Goal: Task Accomplishment & Management: Manage account settings

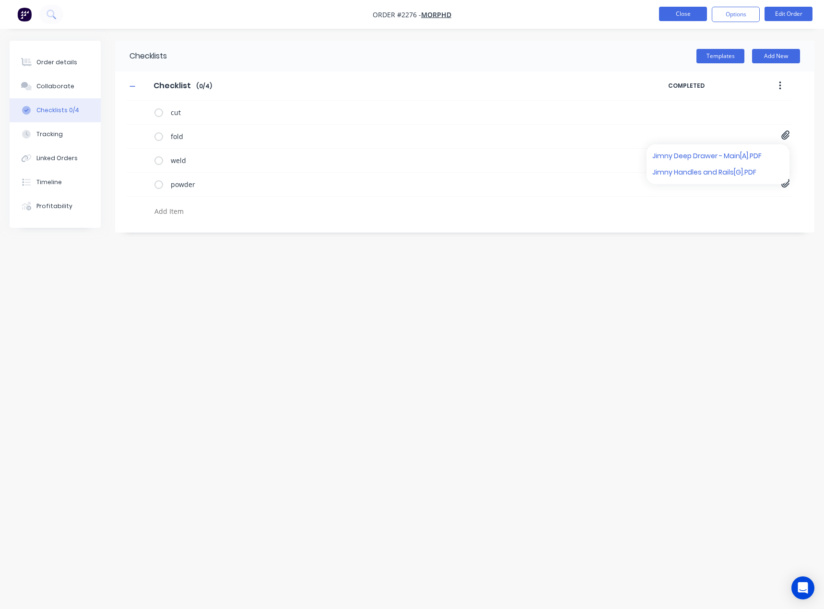
click at [695, 12] on button "Close" at bounding box center [683, 14] width 48 height 14
type textarea "x"
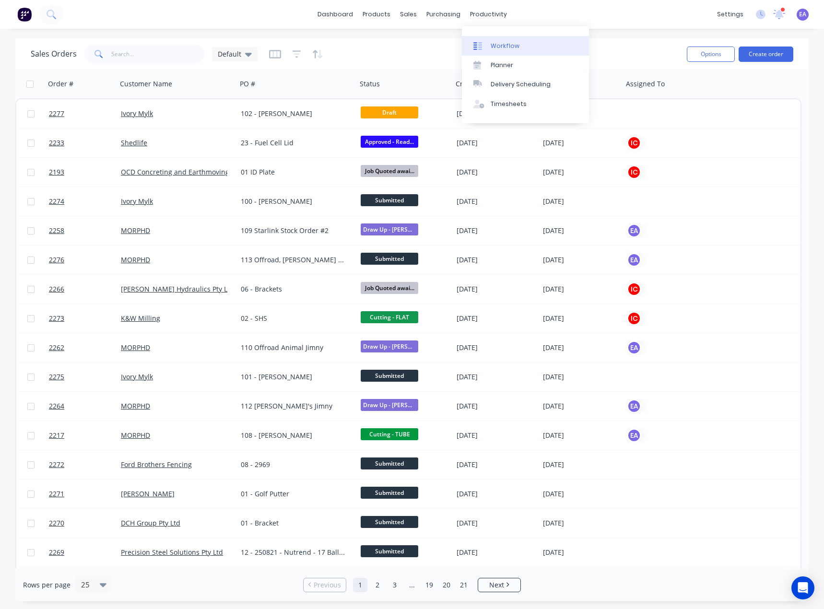
click at [497, 44] on div "Workflow" at bounding box center [505, 46] width 29 height 9
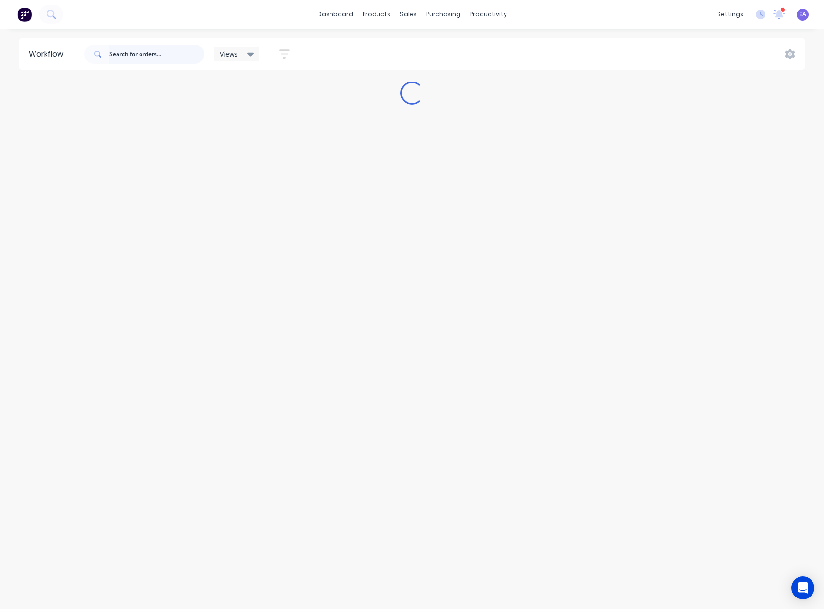
click at [144, 50] on input "text" at bounding box center [156, 54] width 95 height 19
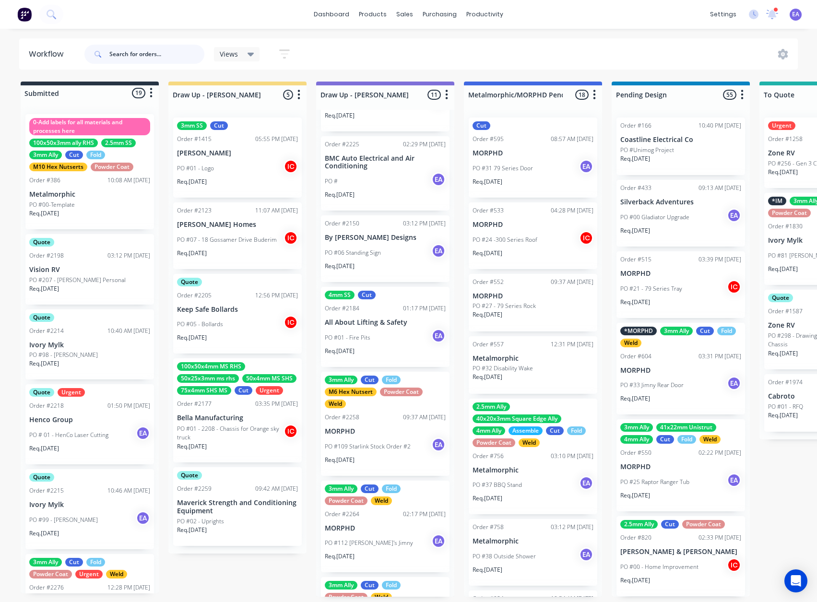
scroll to position [240, 0]
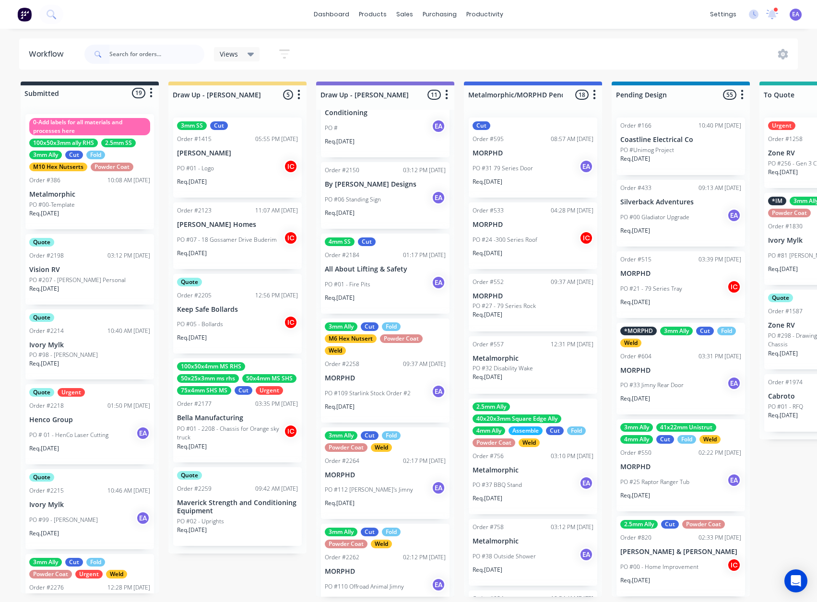
click at [384, 390] on p "PO #109 Starlink Stock Order #2" at bounding box center [368, 393] width 86 height 9
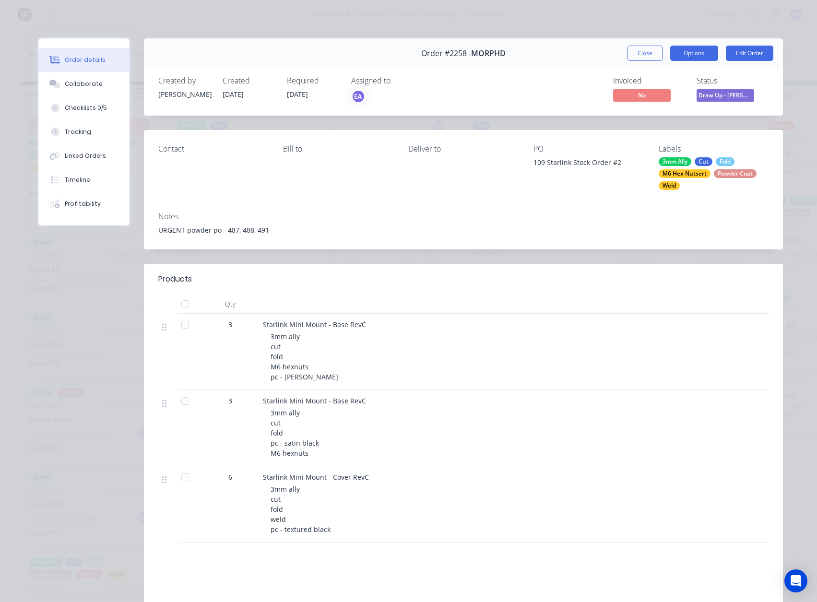
click at [677, 50] on button "Options" at bounding box center [694, 53] width 48 height 15
click at [737, 92] on span "Draw Up - [PERSON_NAME]" at bounding box center [725, 95] width 58 height 12
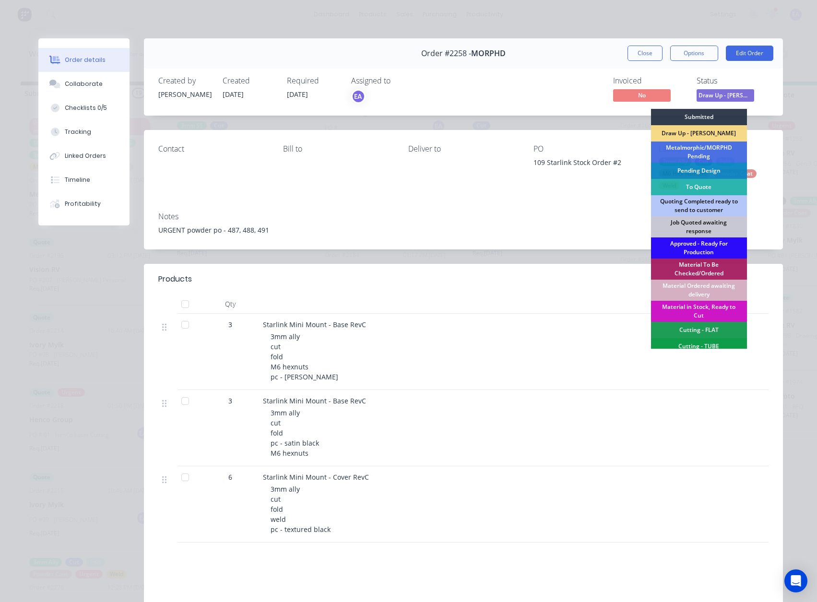
click at [690, 246] on div "Approved - Ready For Production" at bounding box center [699, 247] width 96 height 21
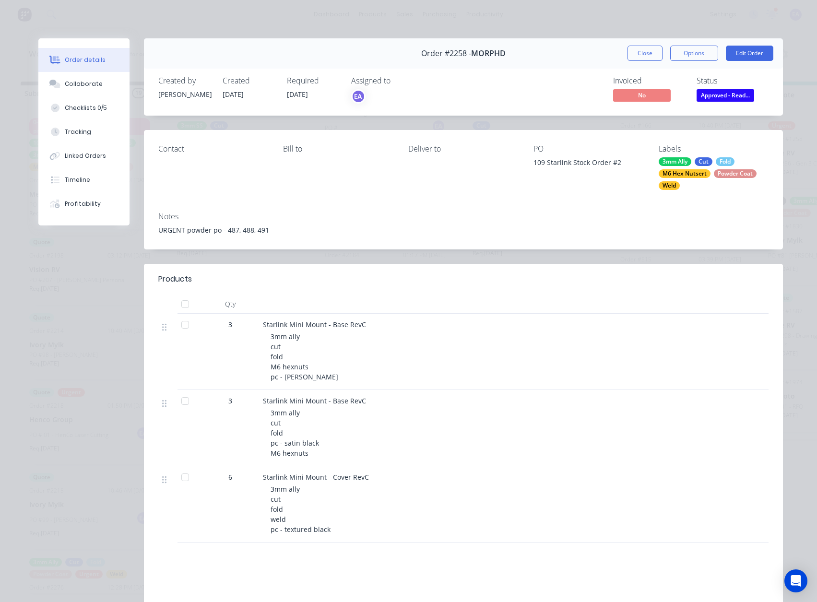
click at [693, 181] on div "3mm Ally Cut Fold M6 Hex Nutsert Powder Coat Weld" at bounding box center [713, 173] width 110 height 33
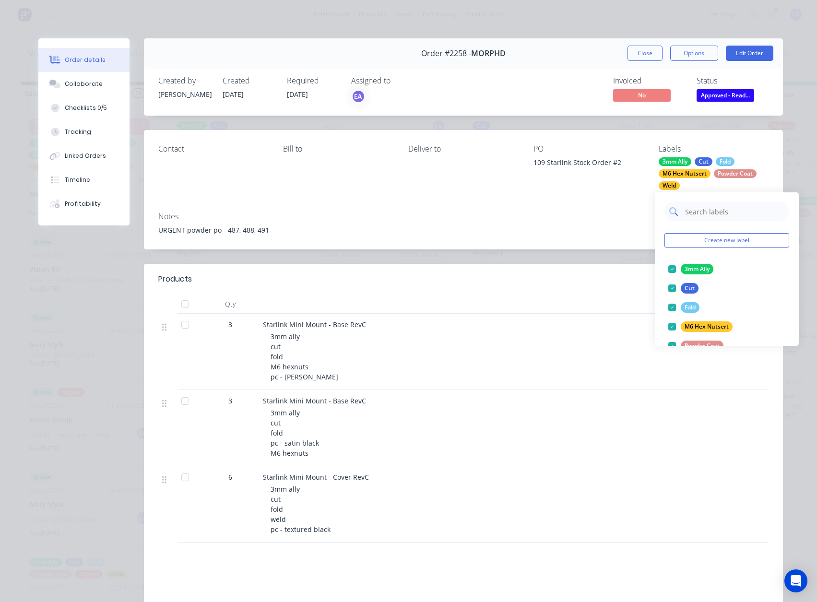
click at [702, 207] on input "text" at bounding box center [734, 211] width 100 height 19
type input "urge"
drag, startPoint x: 670, startPoint y: 266, endPoint x: 654, endPoint y: 174, distance: 93.4
click at [670, 266] on div at bounding box center [671, 268] width 19 height 19
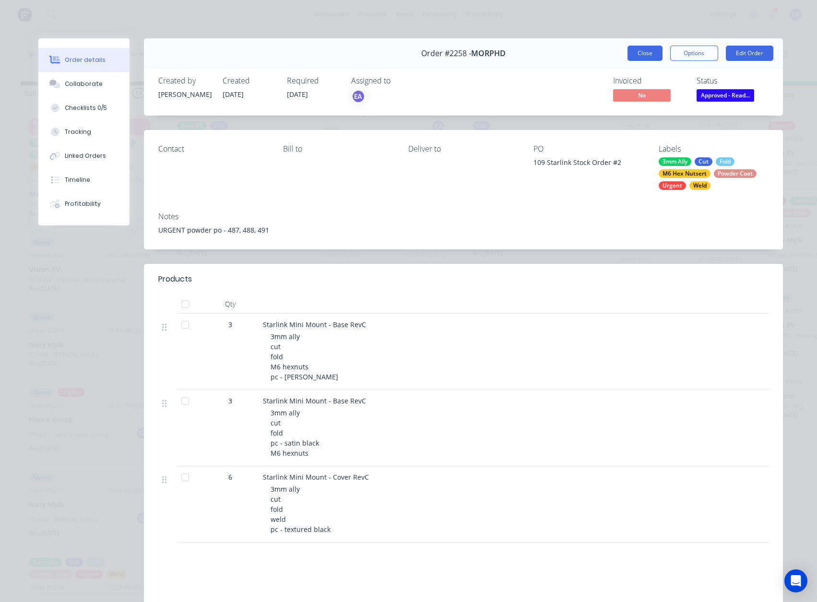
click at [649, 53] on button "Close" at bounding box center [644, 53] width 35 height 15
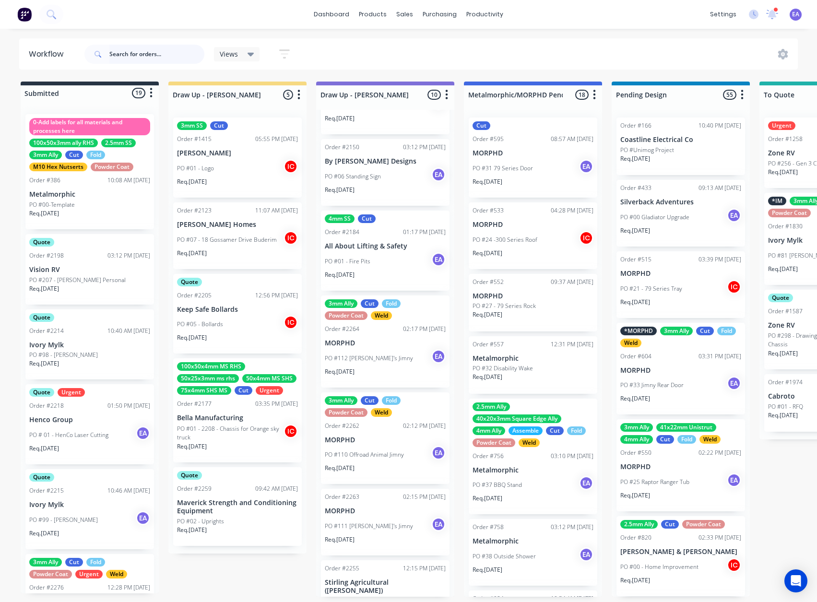
scroll to position [284, 0]
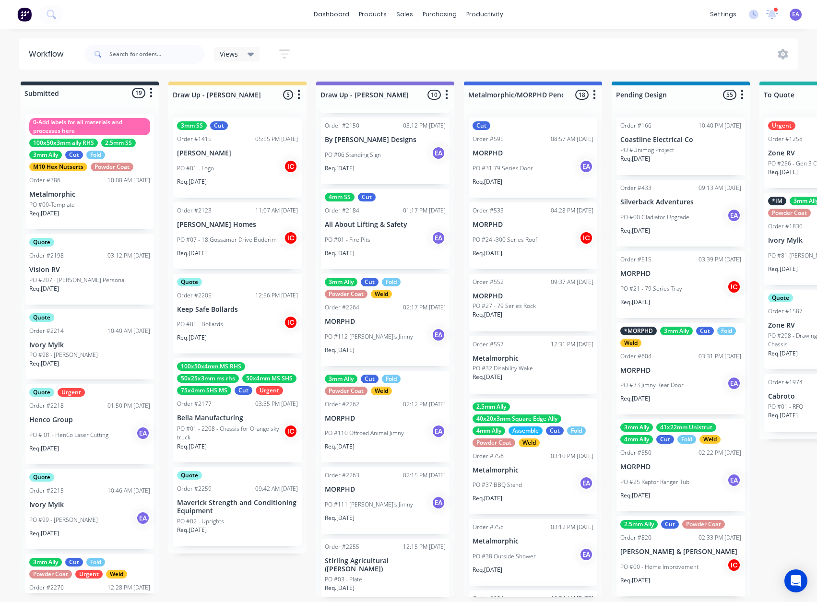
click at [390, 419] on p "MORPHD" at bounding box center [385, 418] width 121 height 8
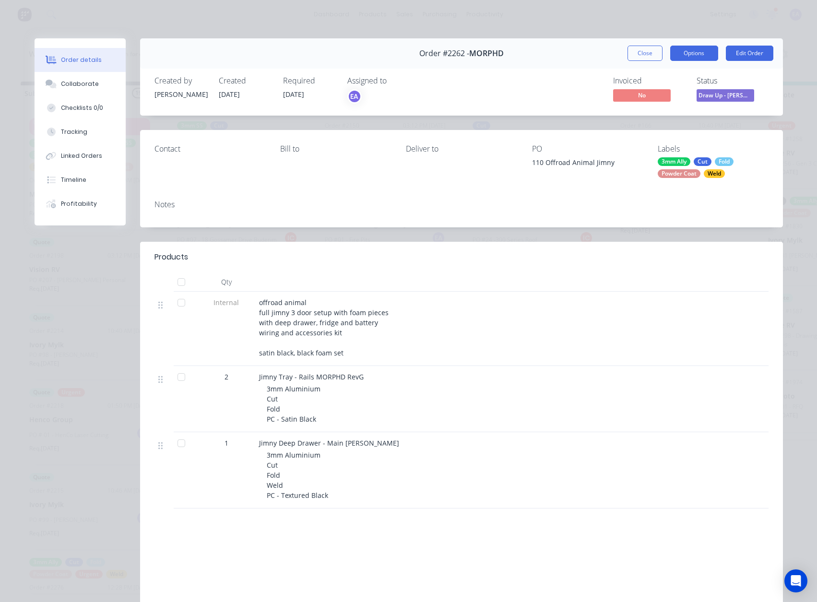
click at [701, 48] on button "Options" at bounding box center [694, 53] width 48 height 15
click at [745, 96] on span "Draw Up - [PERSON_NAME]" at bounding box center [725, 95] width 58 height 12
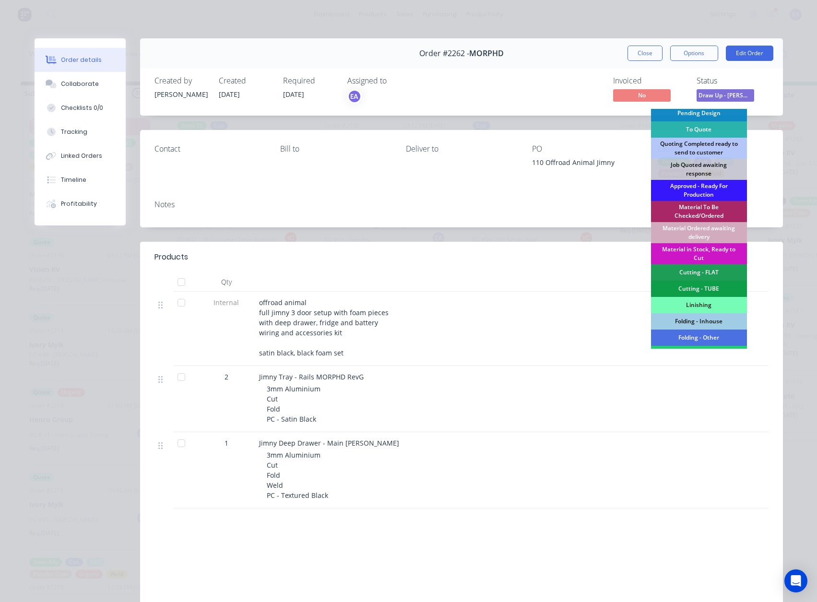
scroll to position [192, 0]
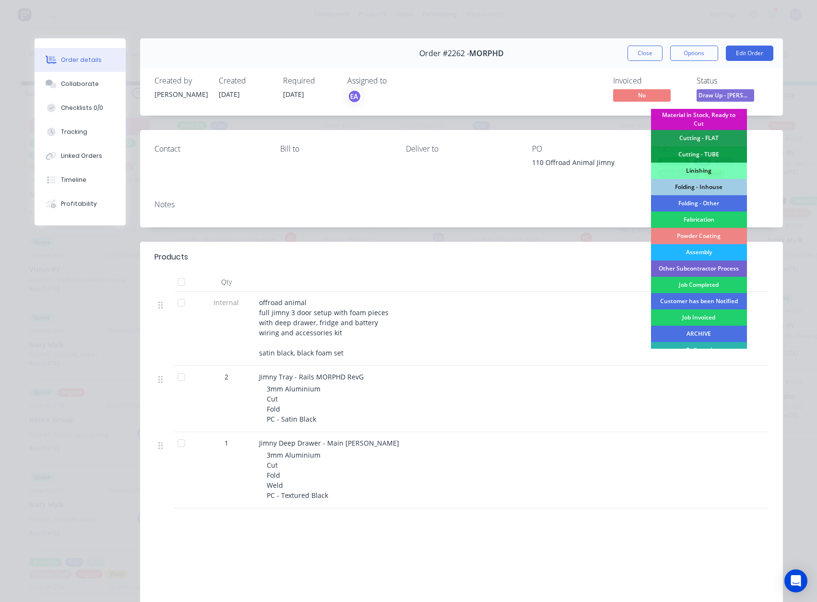
click at [701, 250] on div "Assembly" at bounding box center [699, 252] width 96 height 16
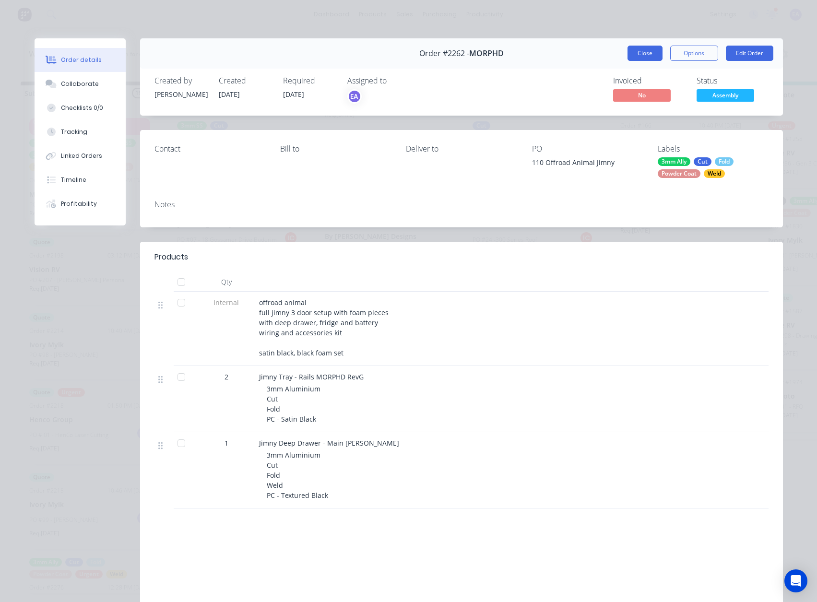
click at [640, 53] on button "Close" at bounding box center [644, 53] width 35 height 15
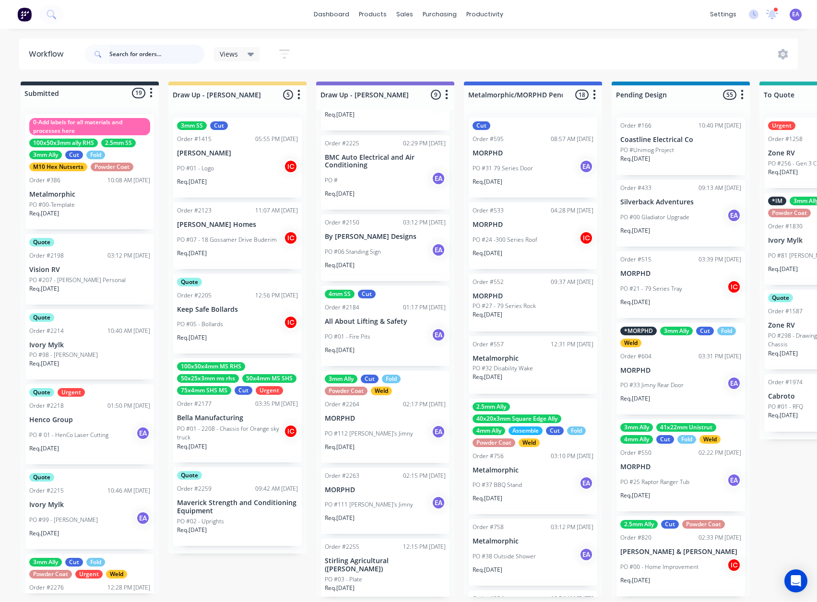
scroll to position [2, 0]
click at [383, 410] on div "3mm Ally Cut Fold Powder Coat Weld Order #2264 02:17 PM [DATE] MORPHD PO #112 […" at bounding box center [385, 417] width 129 height 92
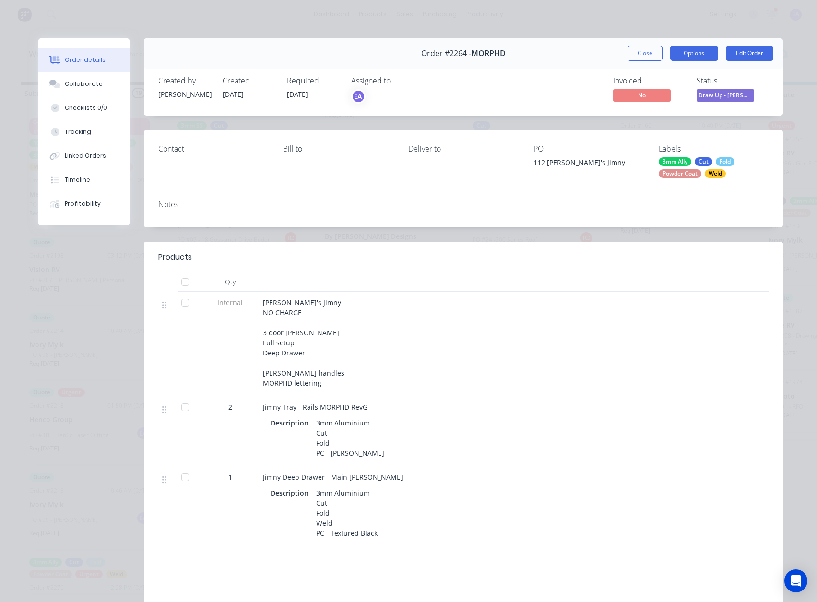
click at [696, 54] on button "Options" at bounding box center [694, 53] width 48 height 15
click at [740, 96] on span "Draw Up - [PERSON_NAME]" at bounding box center [725, 95] width 58 height 12
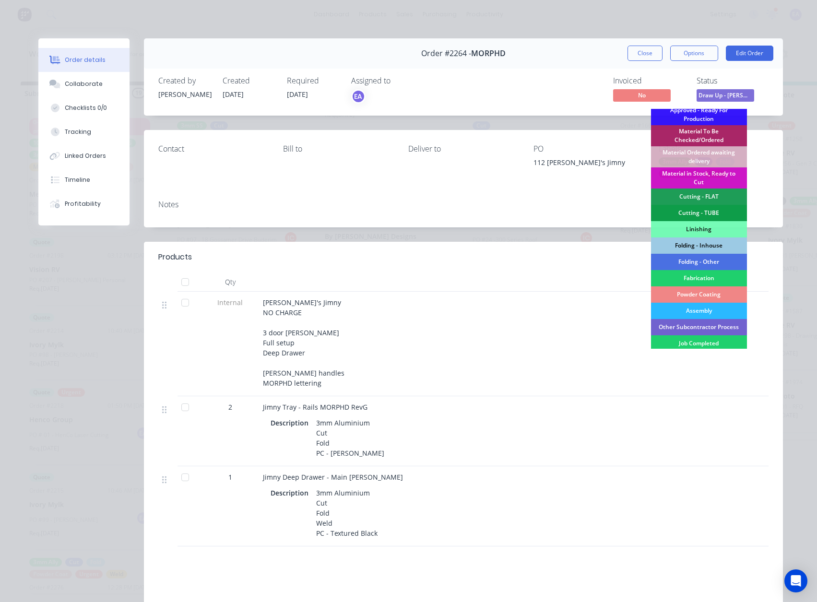
scroll to position [192, 0]
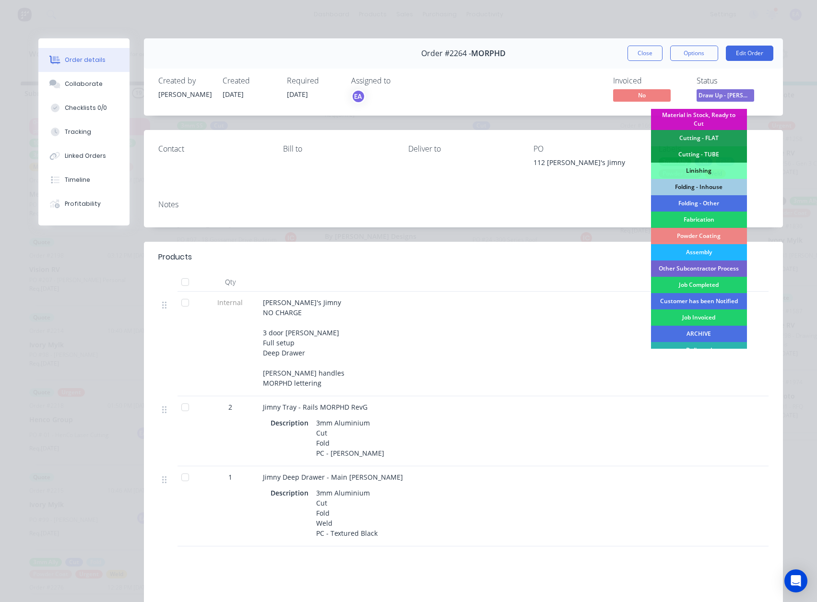
click at [691, 254] on div "Assembly" at bounding box center [699, 252] width 96 height 16
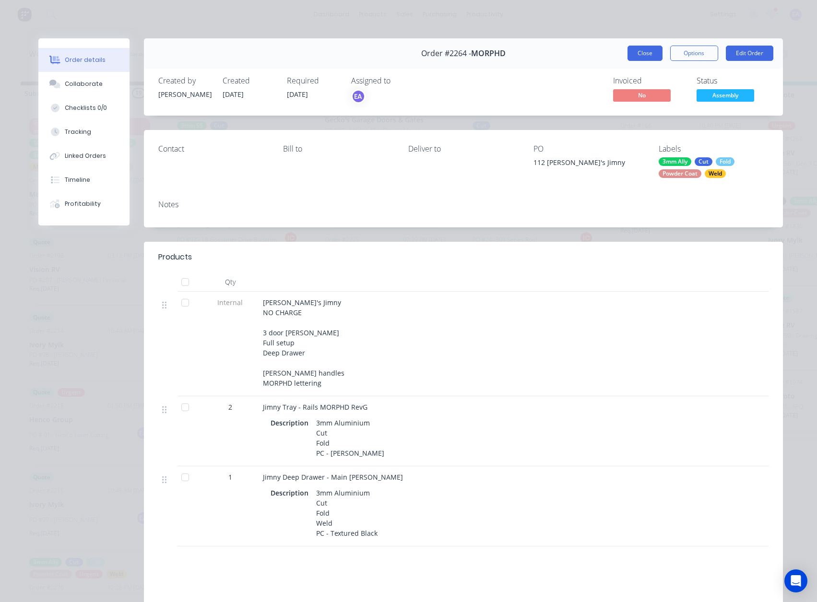
click at [644, 47] on button "Close" at bounding box center [644, 53] width 35 height 15
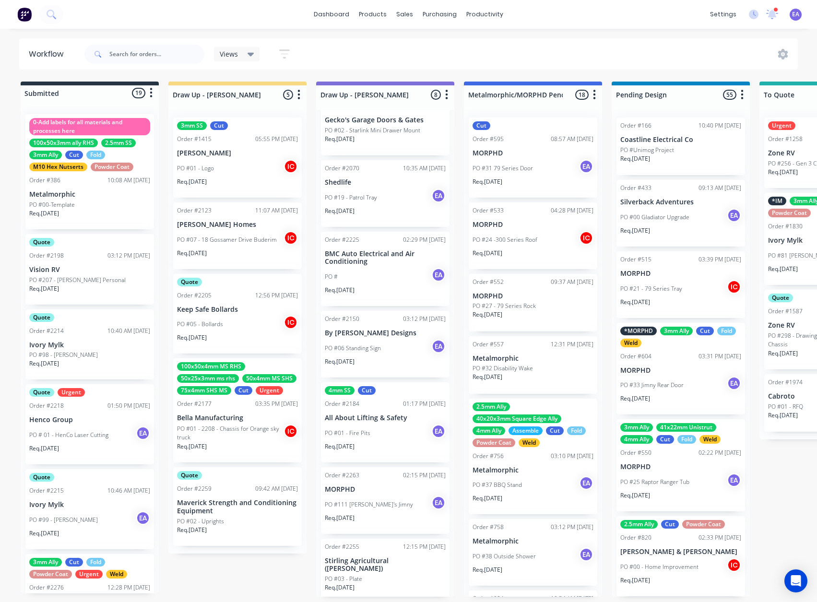
click at [372, 504] on p "PO #111 [PERSON_NAME]'s Jimny" at bounding box center [369, 504] width 88 height 9
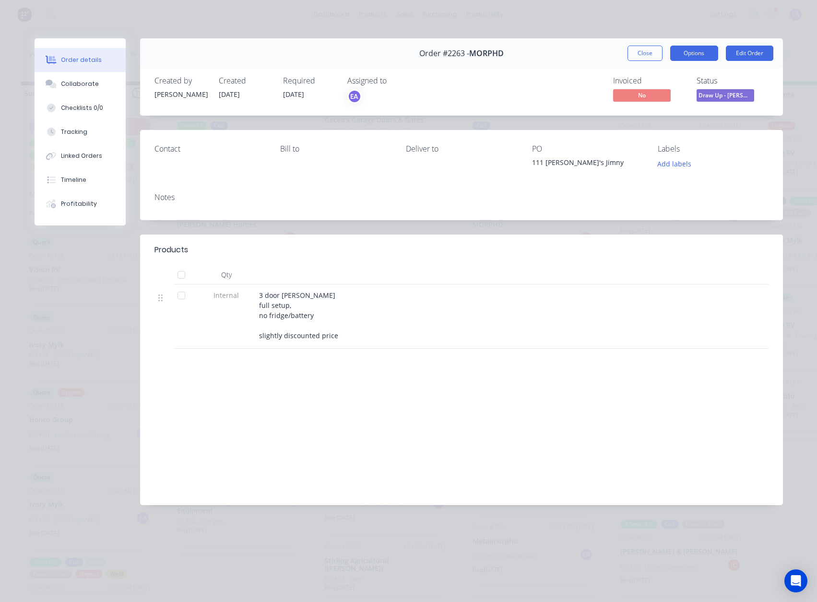
click at [698, 54] on button "Options" at bounding box center [694, 53] width 48 height 15
click at [646, 51] on button "Close" at bounding box center [644, 53] width 35 height 15
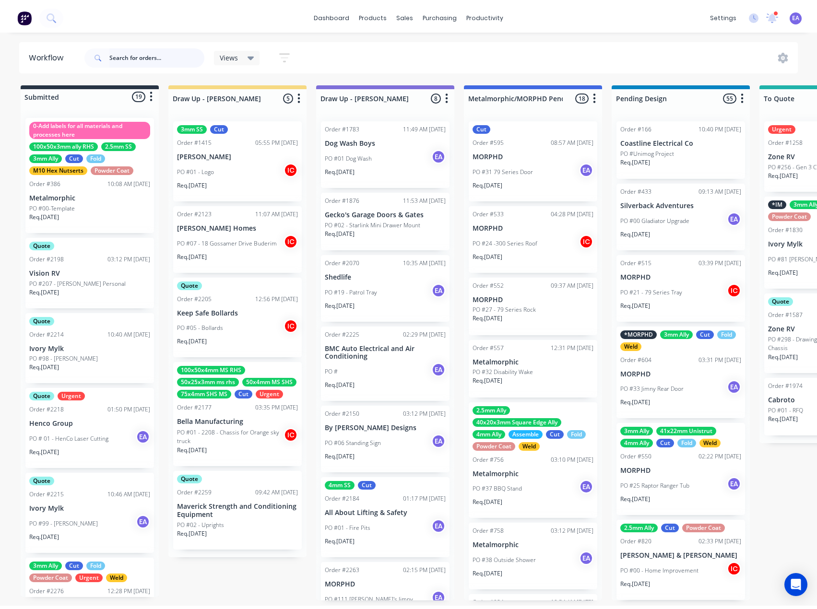
scroll to position [0, 0]
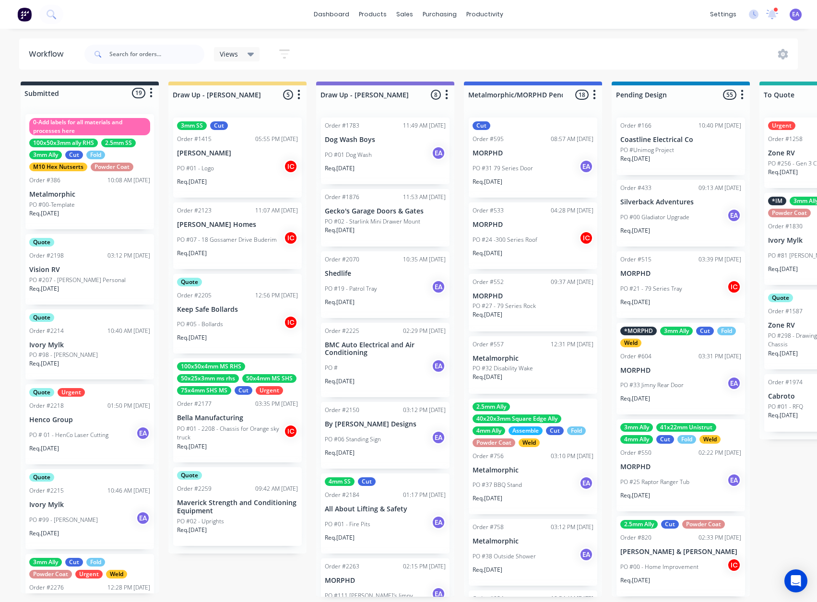
click at [365, 257] on div "Order #2070 10:35 AM [DATE]" at bounding box center [385, 259] width 121 height 9
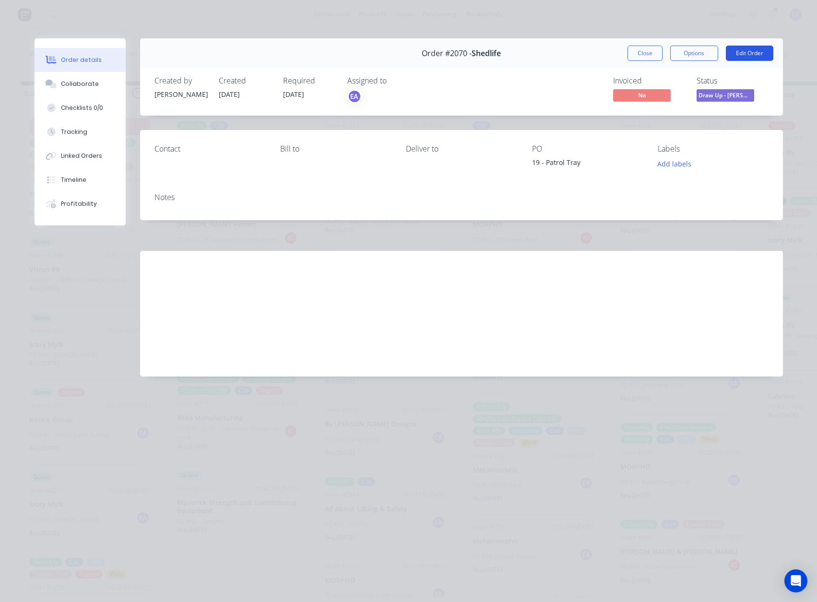
click at [749, 57] on button "Edit Order" at bounding box center [749, 53] width 47 height 15
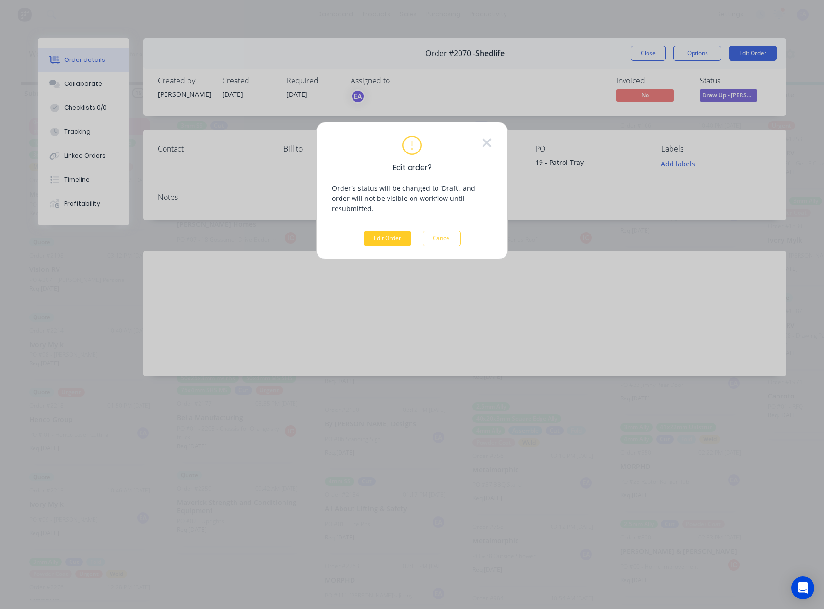
click at [400, 231] on button "Edit Order" at bounding box center [386, 238] width 47 height 15
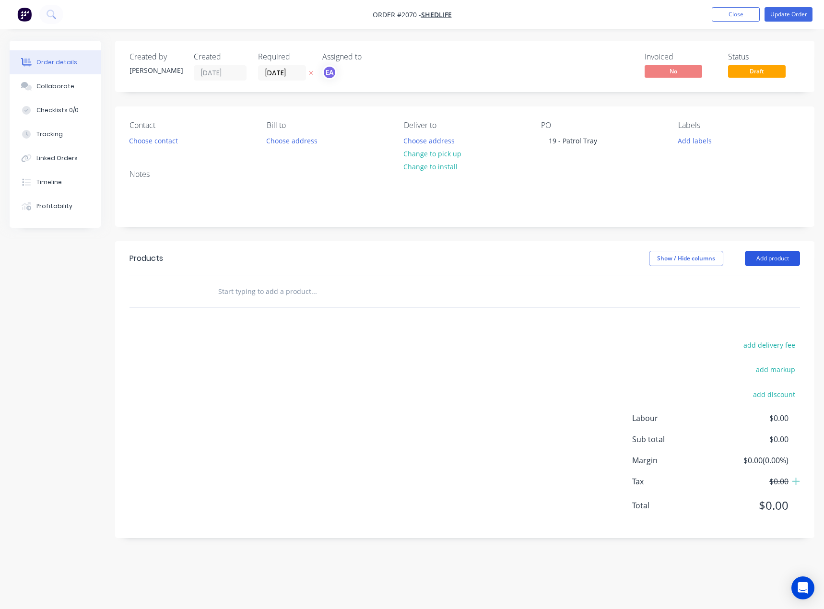
drag, startPoint x: 779, startPoint y: 257, endPoint x: 776, endPoint y: 262, distance: 5.8
click at [779, 257] on button "Add product" at bounding box center [772, 258] width 55 height 15
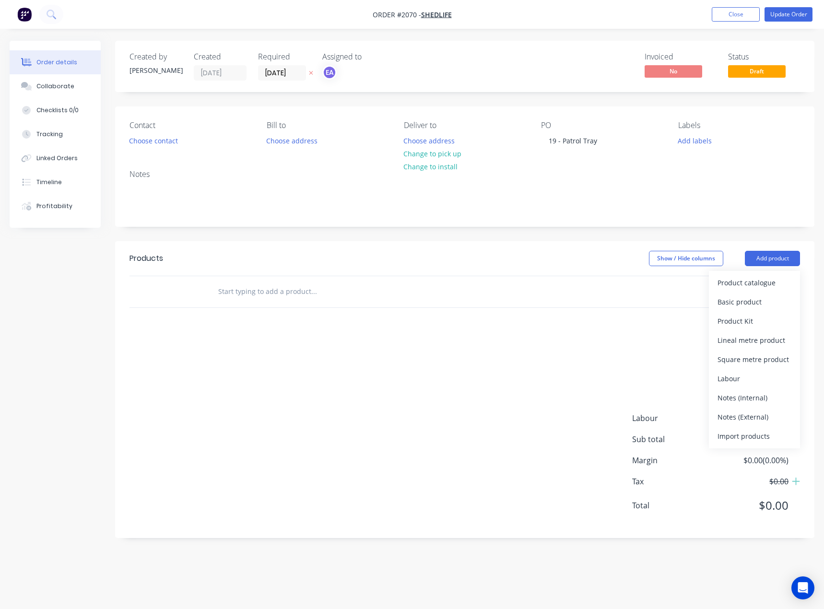
drag, startPoint x: 753, startPoint y: 294, endPoint x: 765, endPoint y: 269, distance: 28.1
click at [753, 294] on button "Basic product" at bounding box center [754, 302] width 91 height 19
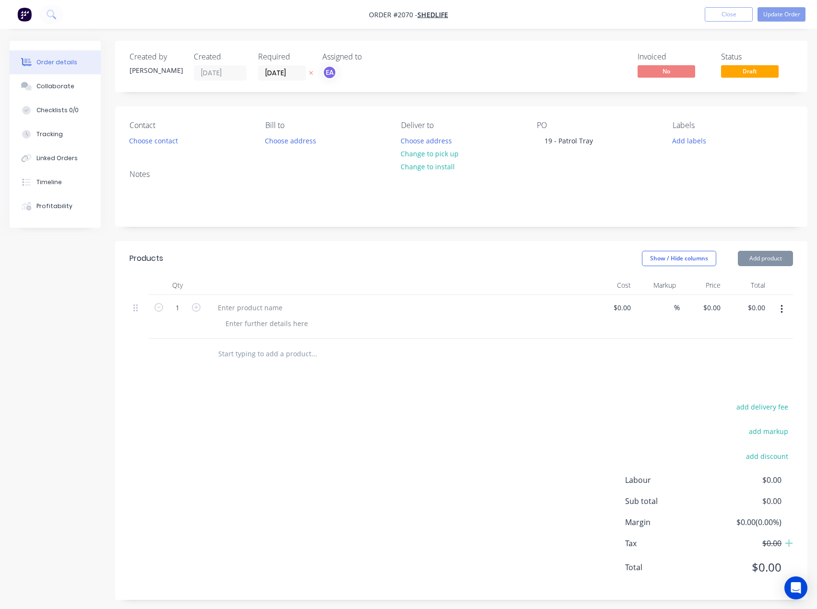
click at [769, 261] on button "Add product" at bounding box center [765, 258] width 55 height 15
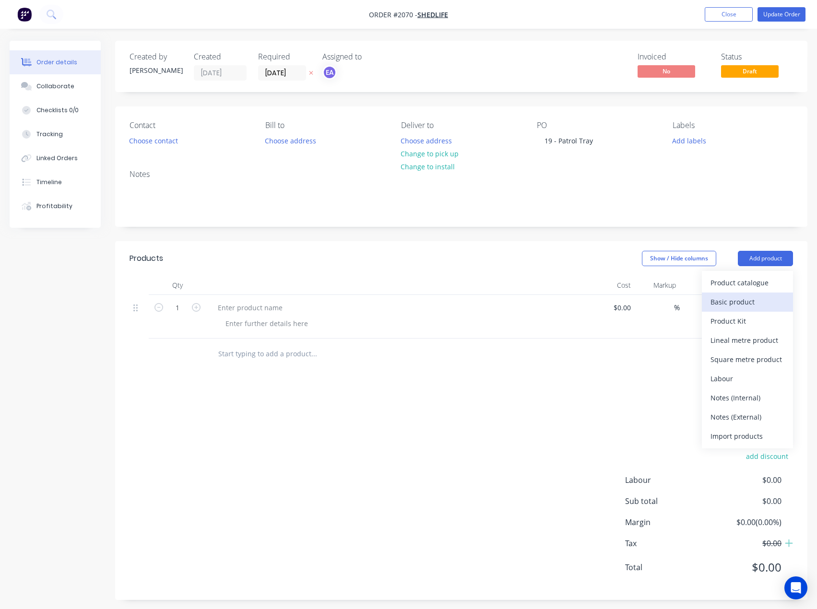
click at [754, 299] on div "Basic product" at bounding box center [747, 302] width 74 height 14
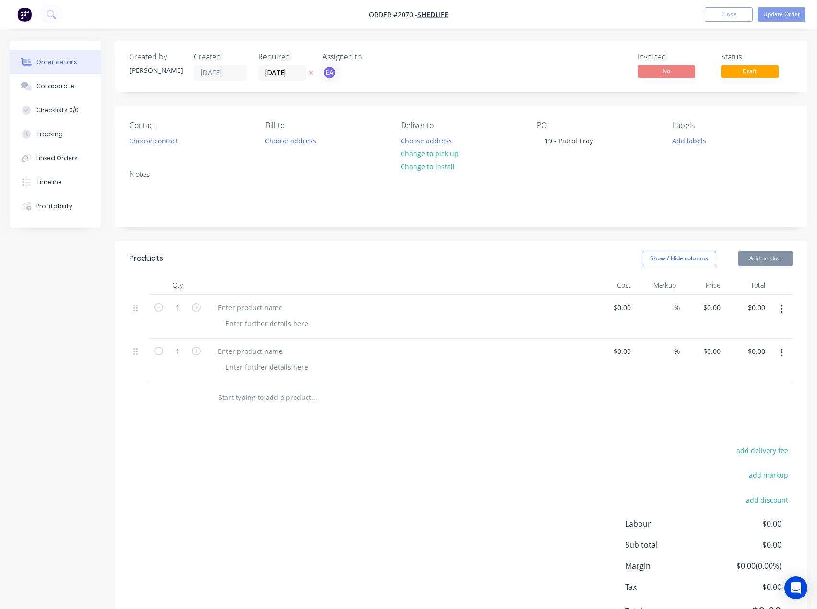
click at [764, 261] on button "Add product" at bounding box center [765, 258] width 55 height 15
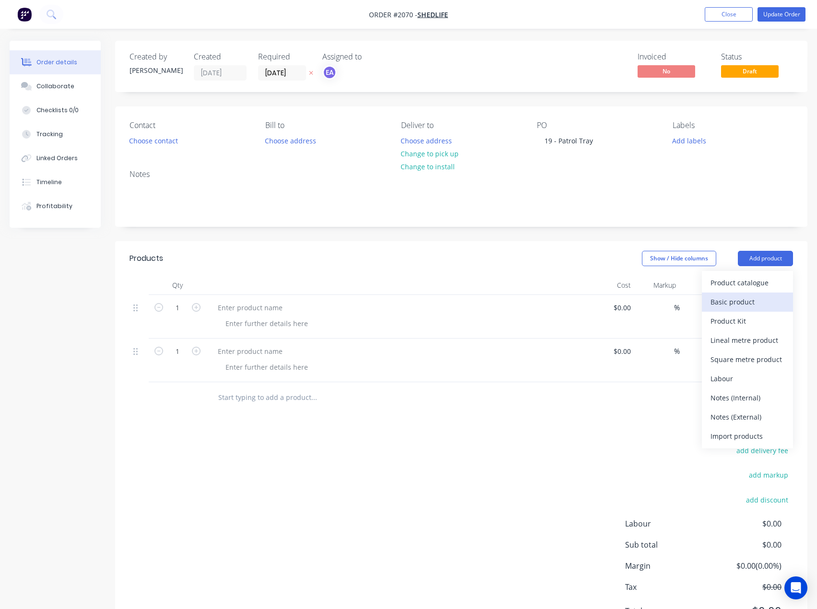
click at [754, 298] on div "Basic product" at bounding box center [747, 302] width 74 height 14
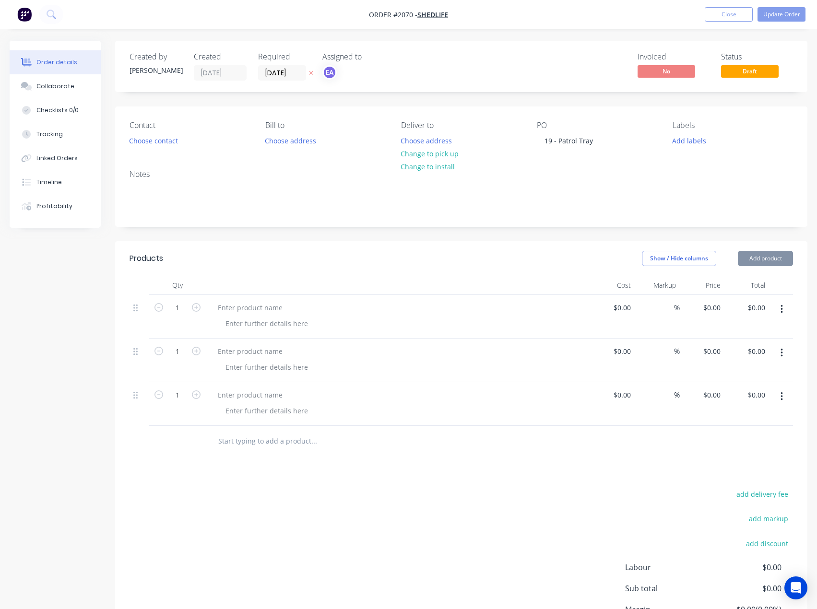
click at [764, 256] on button "Add product" at bounding box center [765, 258] width 55 height 15
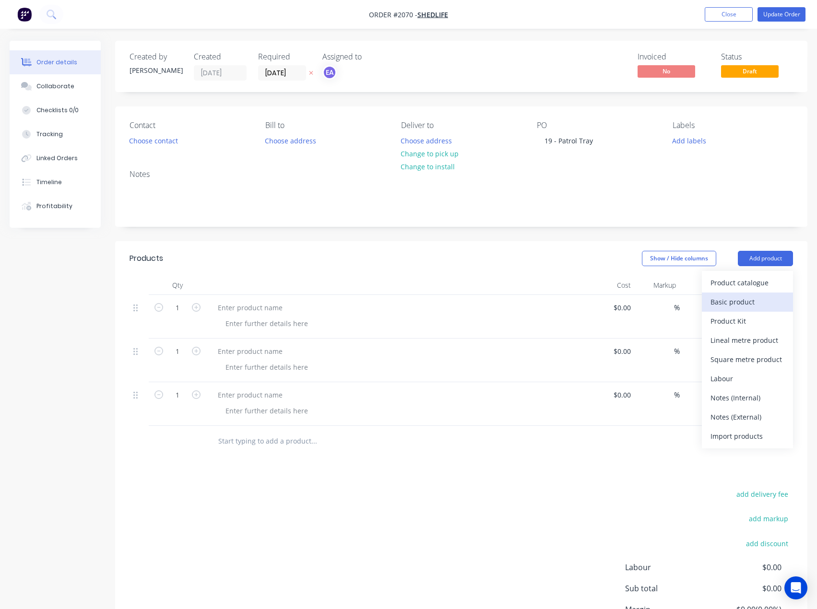
click at [754, 297] on div "Basic product" at bounding box center [747, 302] width 74 height 14
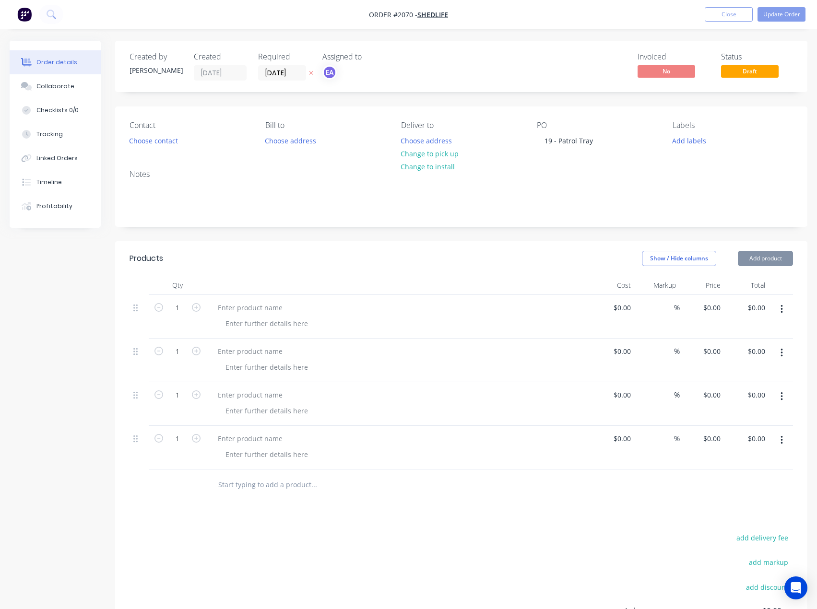
click at [767, 261] on button "Add product" at bounding box center [765, 258] width 55 height 15
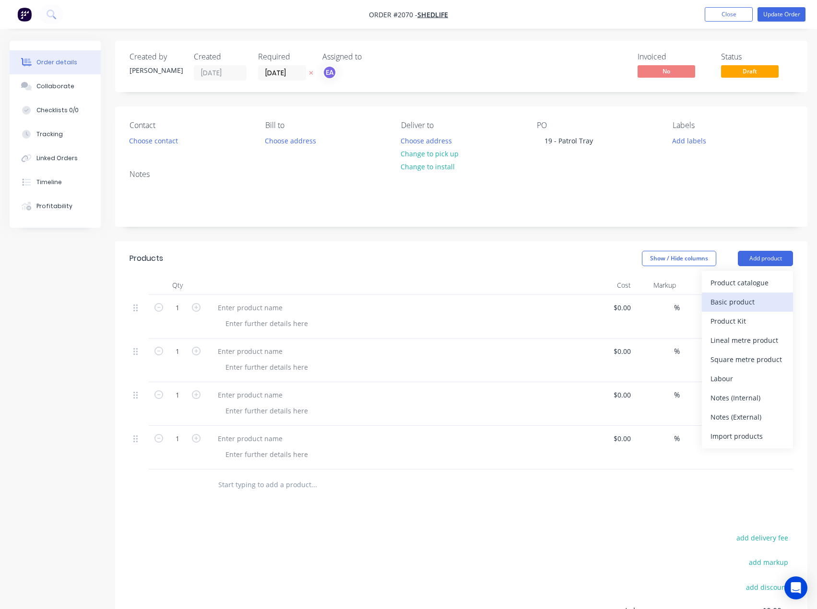
click at [757, 298] on div "Basic product" at bounding box center [747, 302] width 74 height 14
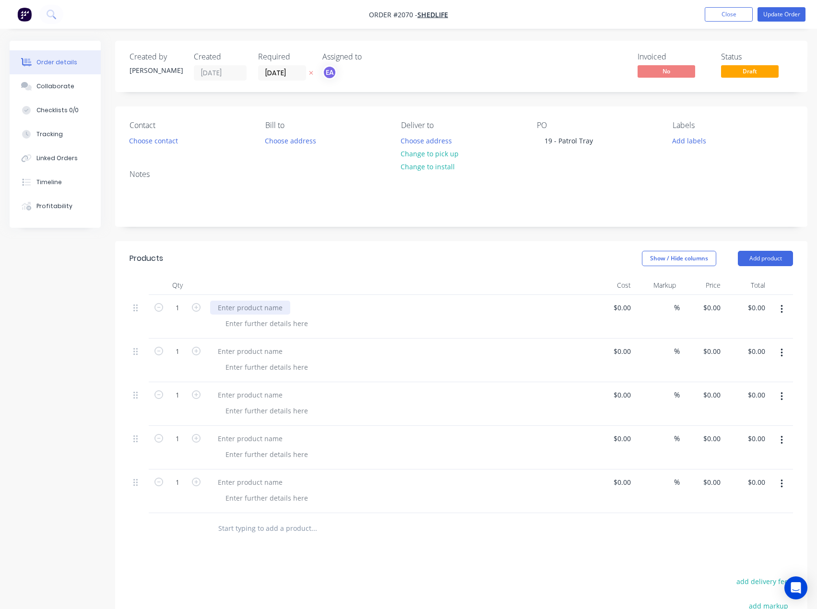
click at [234, 310] on div at bounding box center [250, 308] width 80 height 14
paste div
drag, startPoint x: 245, startPoint y: 350, endPoint x: 55, endPoint y: 345, distance: 190.4
click at [245, 350] on div at bounding box center [250, 351] width 80 height 14
paste div
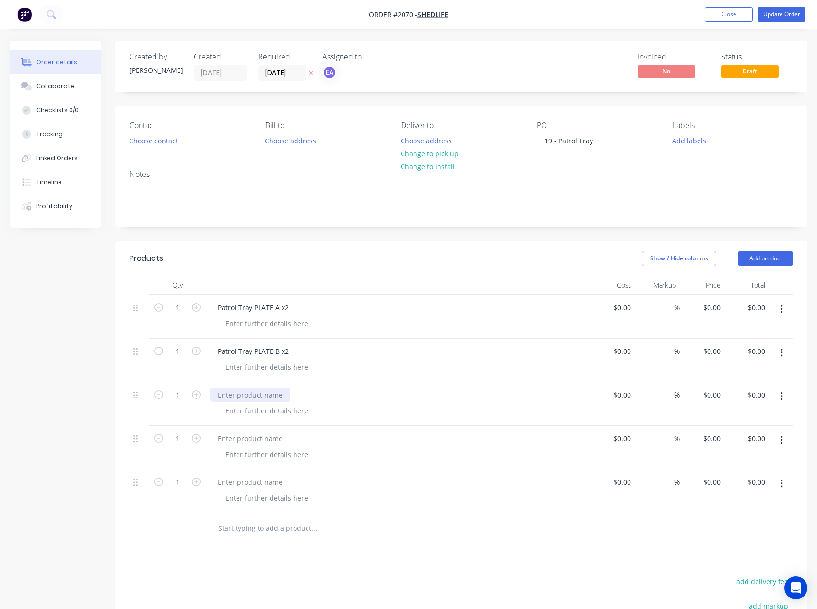
click at [251, 393] on div at bounding box center [250, 395] width 80 height 14
paste div
click at [247, 436] on div at bounding box center [250, 439] width 80 height 14
paste div
drag, startPoint x: 273, startPoint y: 483, endPoint x: 459, endPoint y: 416, distance: 197.8
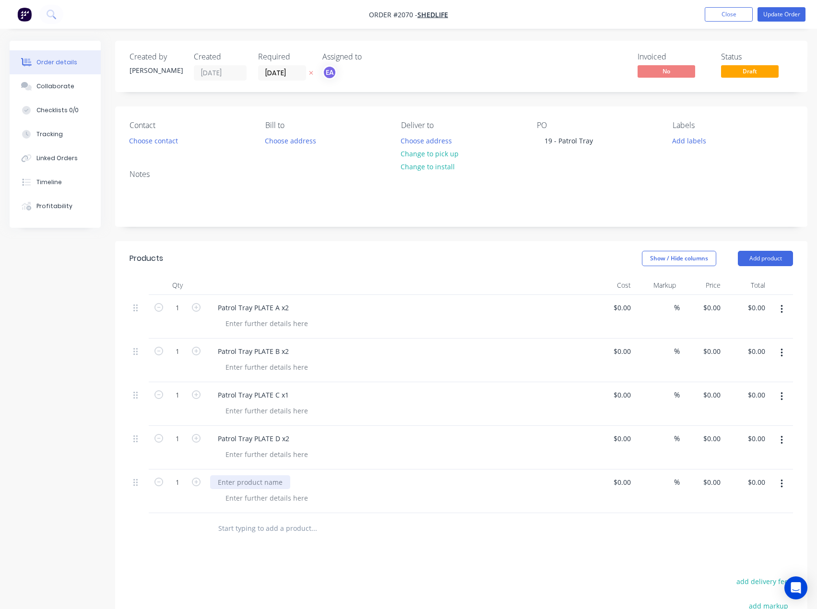
click at [273, 483] on div at bounding box center [250, 482] width 80 height 14
paste div
click at [774, 256] on button "Add product" at bounding box center [765, 258] width 55 height 15
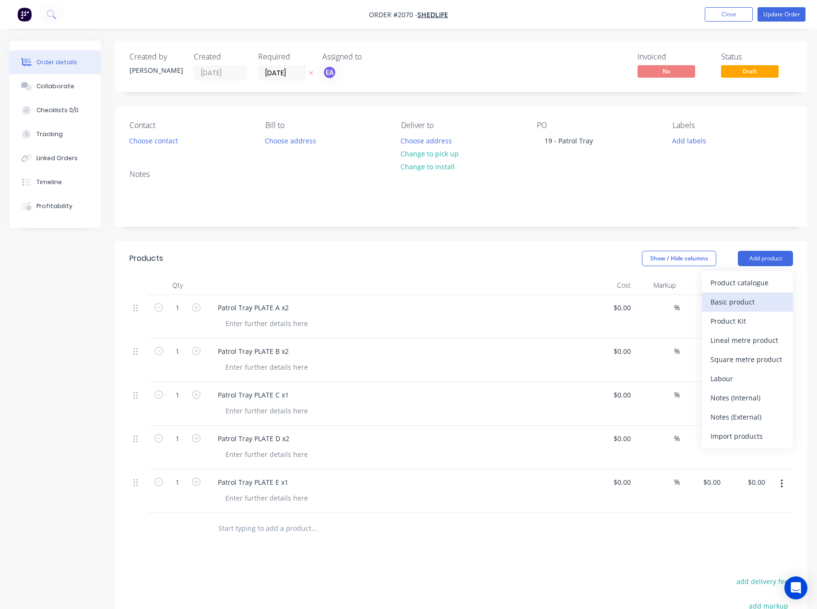
click at [755, 299] on div "Basic product" at bounding box center [747, 302] width 74 height 14
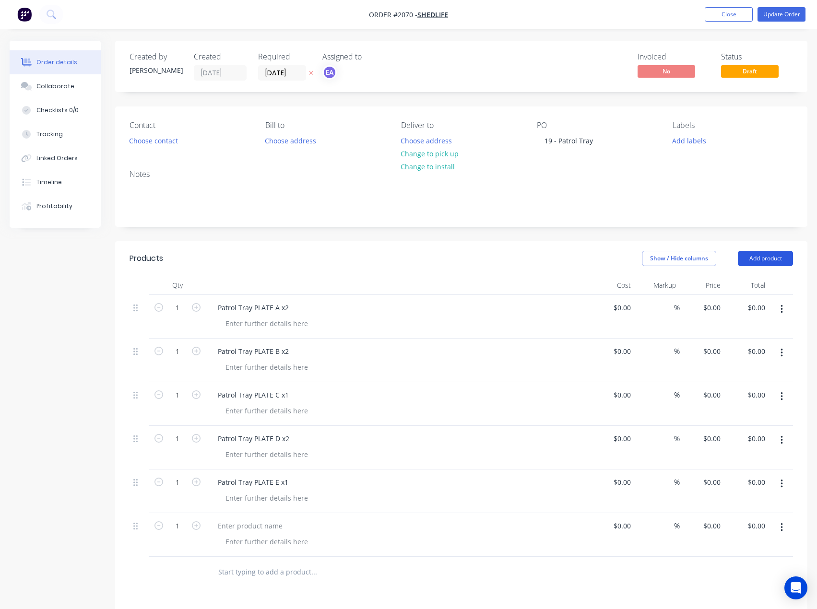
click at [766, 264] on button "Add product" at bounding box center [765, 258] width 55 height 15
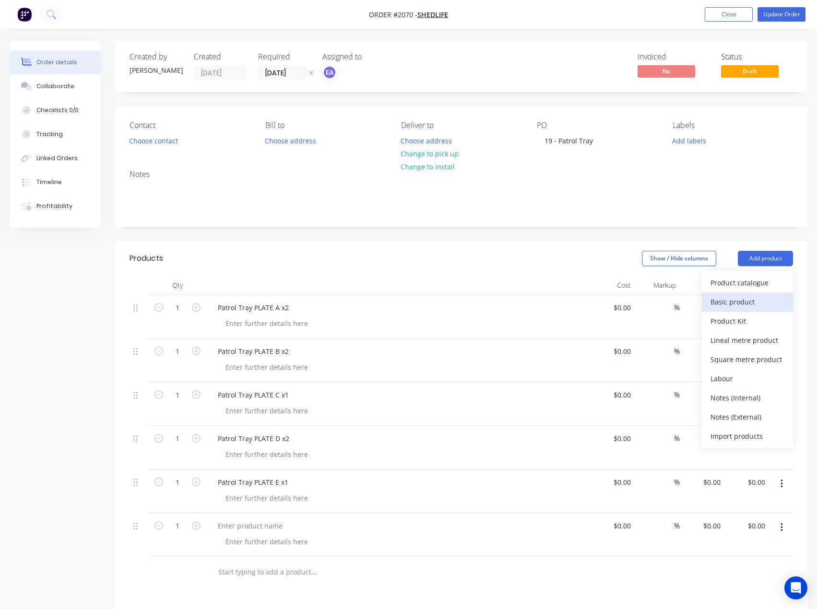
click at [752, 305] on div "Basic product" at bounding box center [747, 302] width 74 height 14
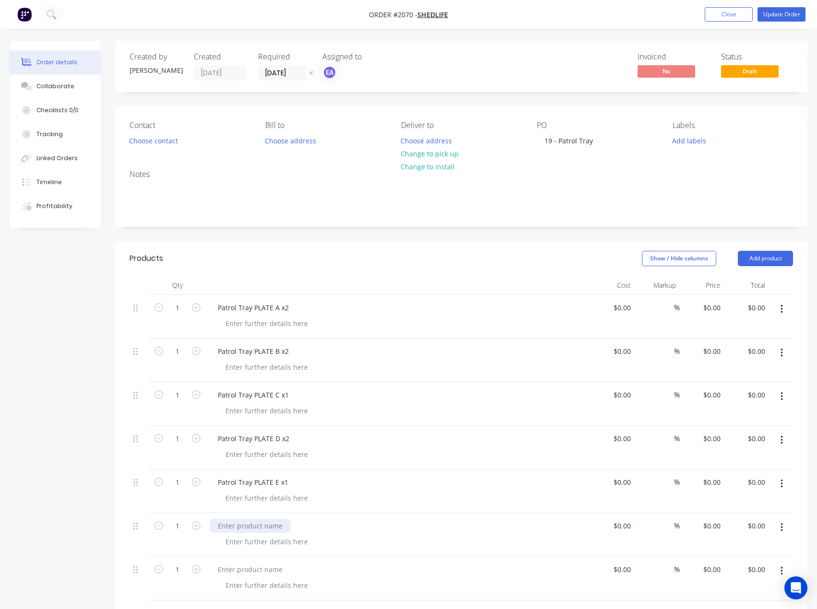
drag, startPoint x: 252, startPoint y: 530, endPoint x: 3, endPoint y: 511, distance: 249.6
click at [252, 530] on div at bounding box center [250, 526] width 80 height 14
paste div
click at [258, 570] on div at bounding box center [250, 569] width 80 height 14
paste div
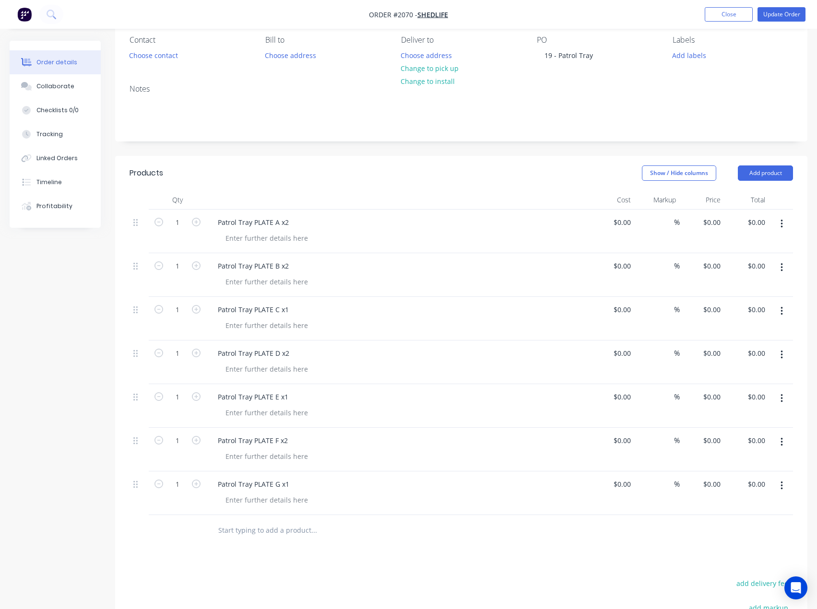
scroll to position [96, 0]
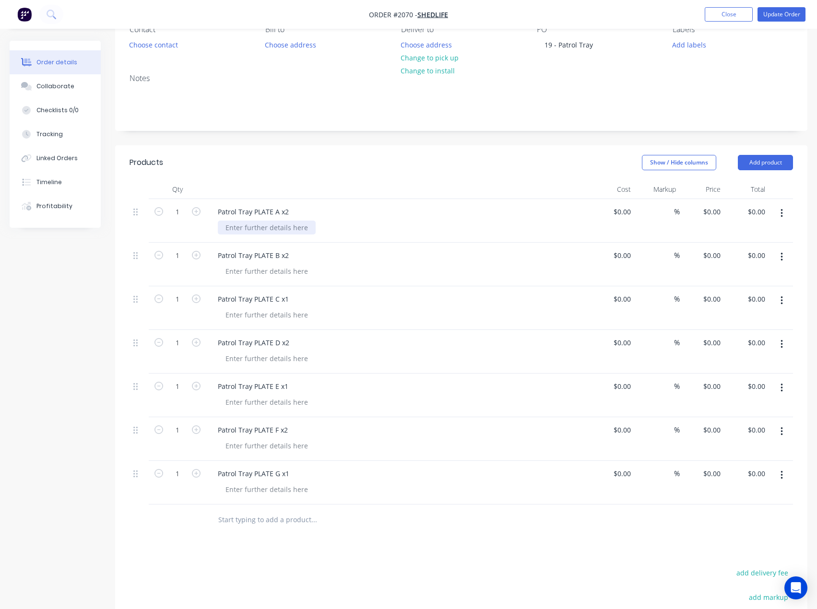
click at [262, 230] on div at bounding box center [267, 228] width 98 height 14
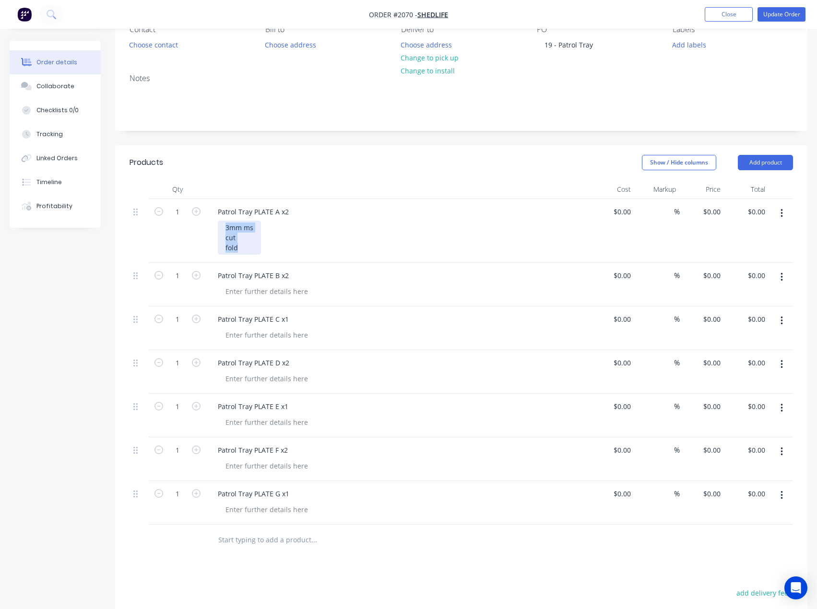
drag, startPoint x: 250, startPoint y: 252, endPoint x: 215, endPoint y: 231, distance: 41.3
click at [215, 231] on div "Patrol Tray PLATE A x2 3mm ms cut fold" at bounding box center [398, 231] width 384 height 64
copy div "3mm ms cut fold"
click at [248, 292] on div at bounding box center [267, 291] width 98 height 14
paste div
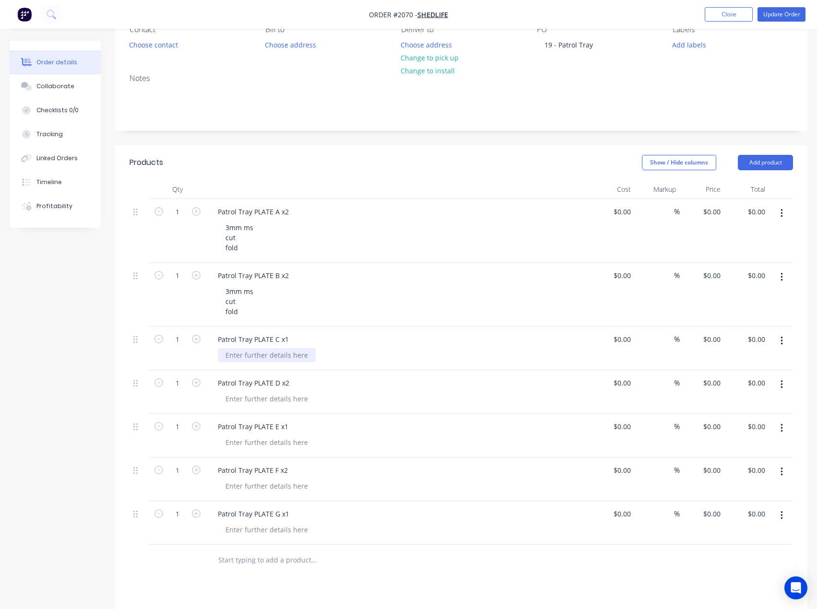
click at [258, 359] on div at bounding box center [267, 355] width 98 height 14
paste div
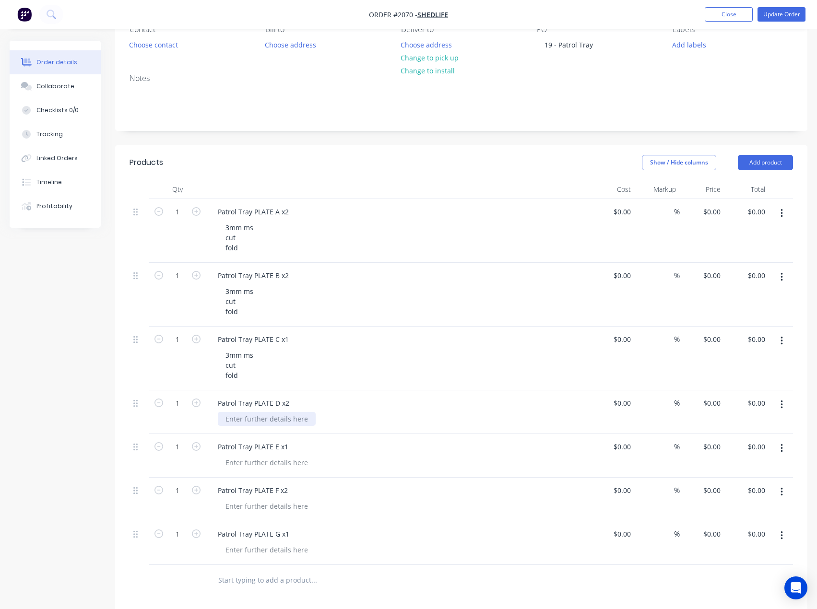
click at [261, 417] on div at bounding box center [267, 419] width 98 height 14
paste div
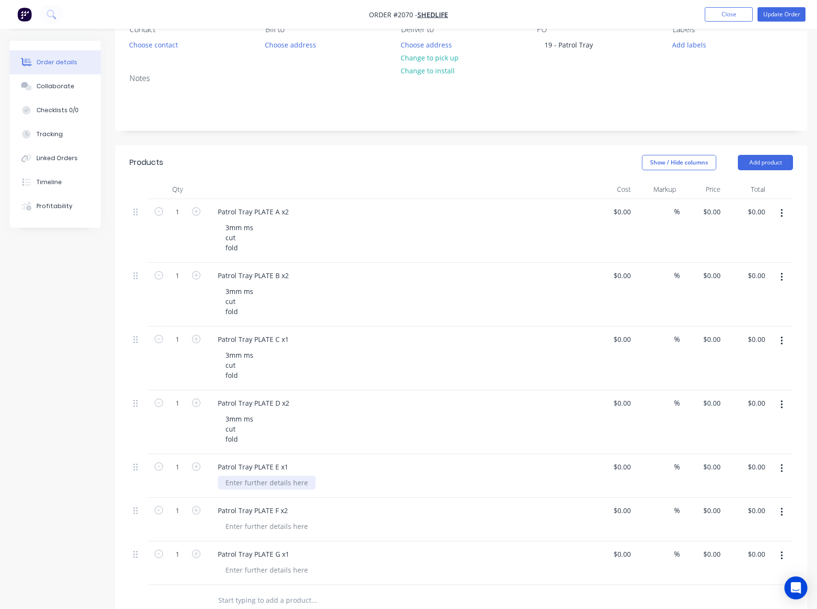
click at [257, 482] on div at bounding box center [267, 483] width 98 height 14
paste div
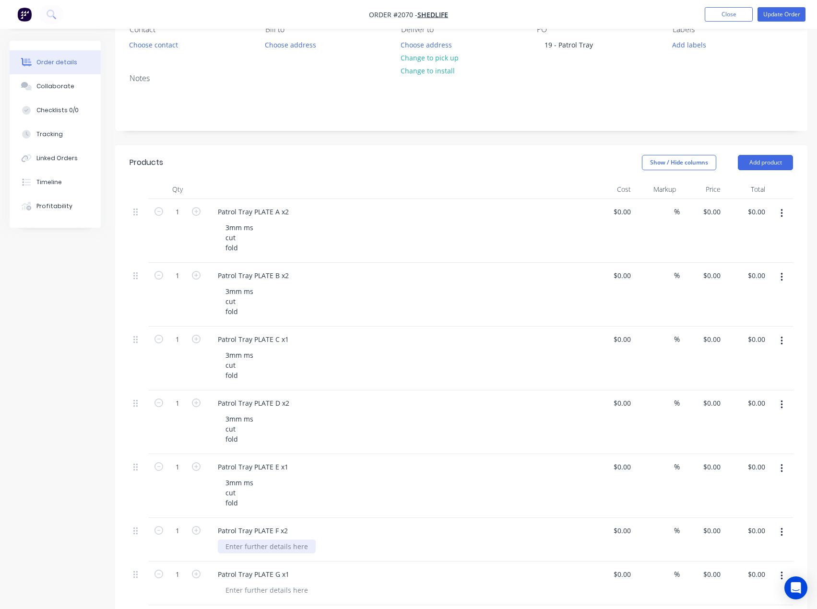
click at [249, 546] on div at bounding box center [267, 546] width 98 height 14
paste div
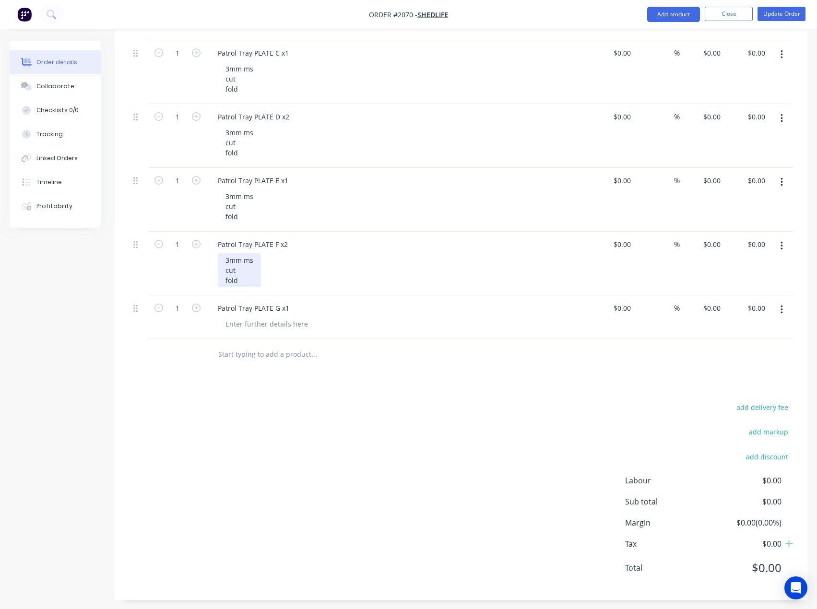
scroll to position [384, 0]
click at [254, 317] on div at bounding box center [267, 323] width 98 height 14
paste div
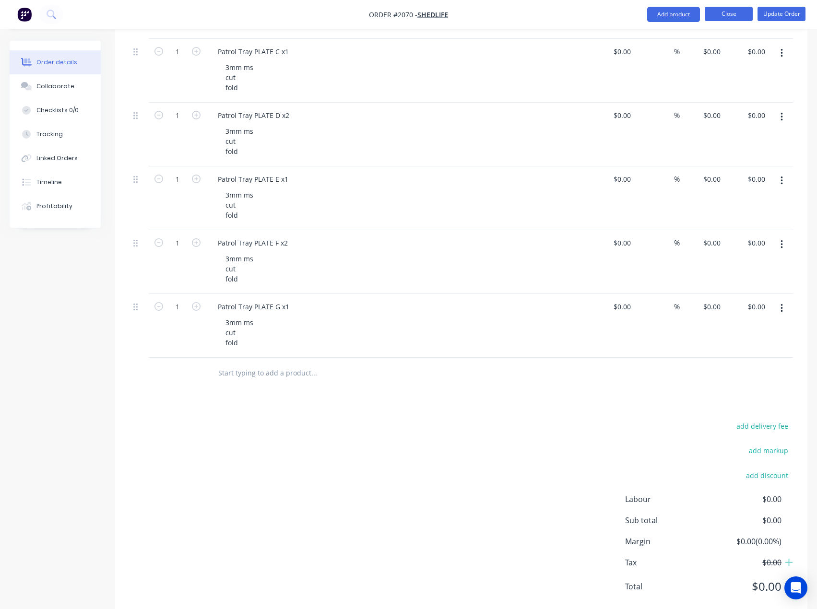
click at [734, 15] on button "Close" at bounding box center [728, 14] width 48 height 14
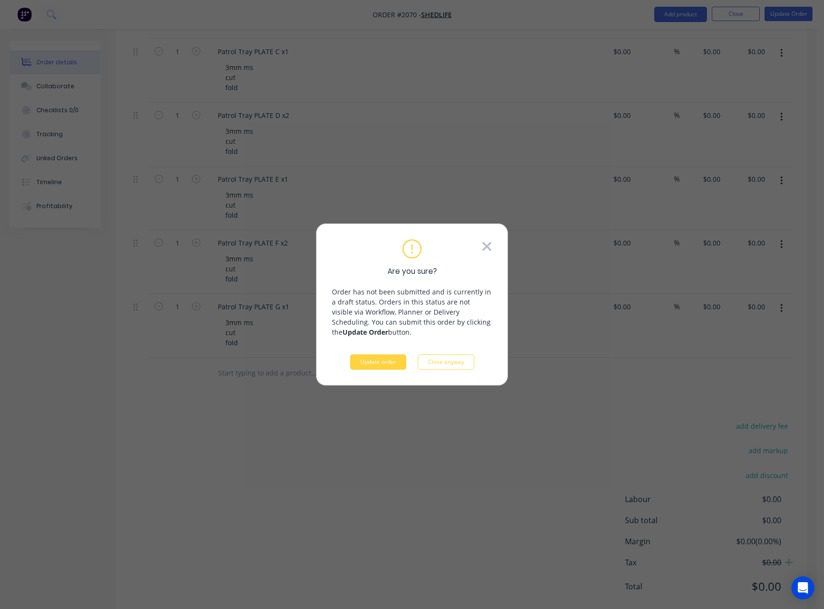
click at [483, 246] on icon at bounding box center [486, 246] width 11 height 14
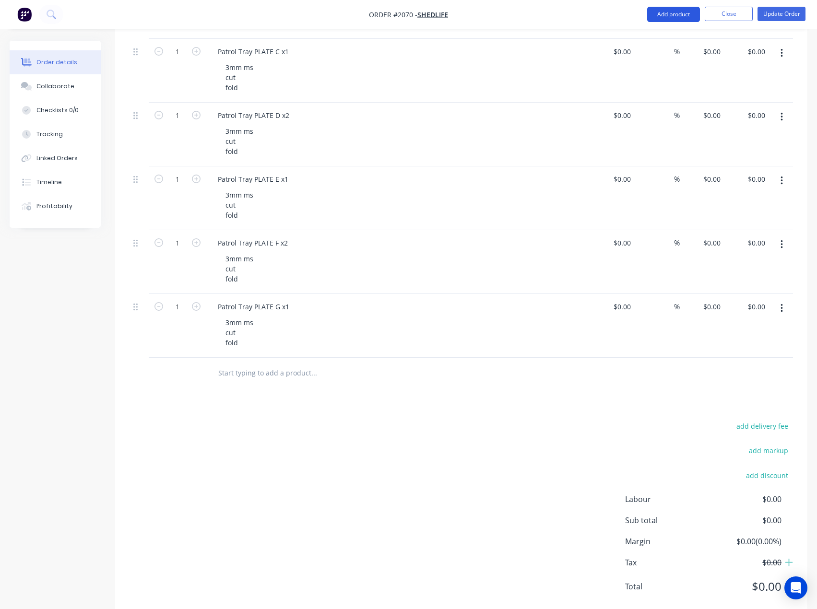
click at [686, 15] on button "Add product" at bounding box center [673, 14] width 53 height 15
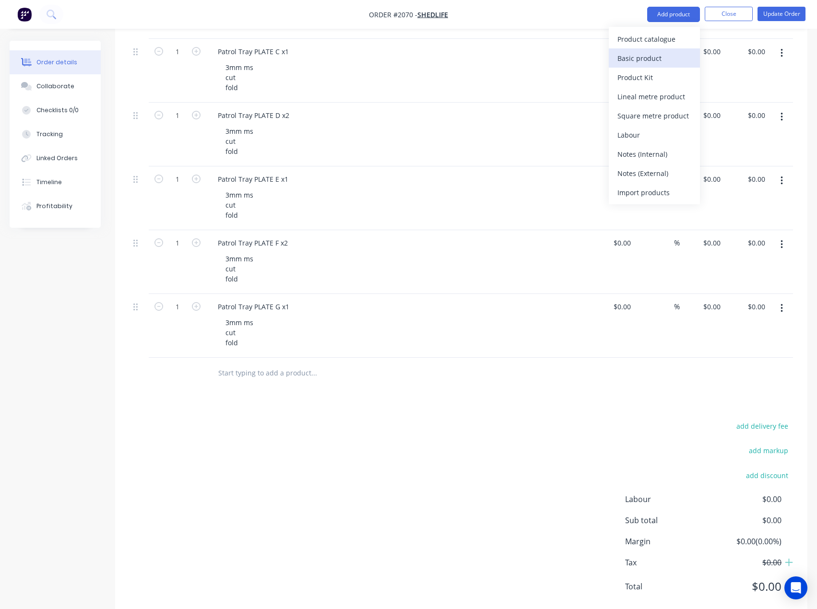
click at [660, 56] on div "Basic product" at bounding box center [654, 58] width 74 height 14
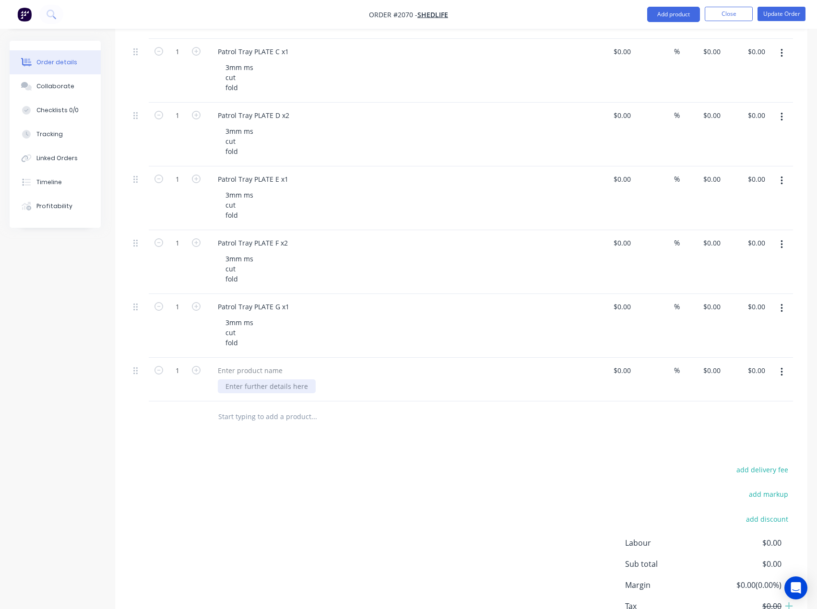
click at [249, 384] on div at bounding box center [267, 386] width 98 height 14
paste div
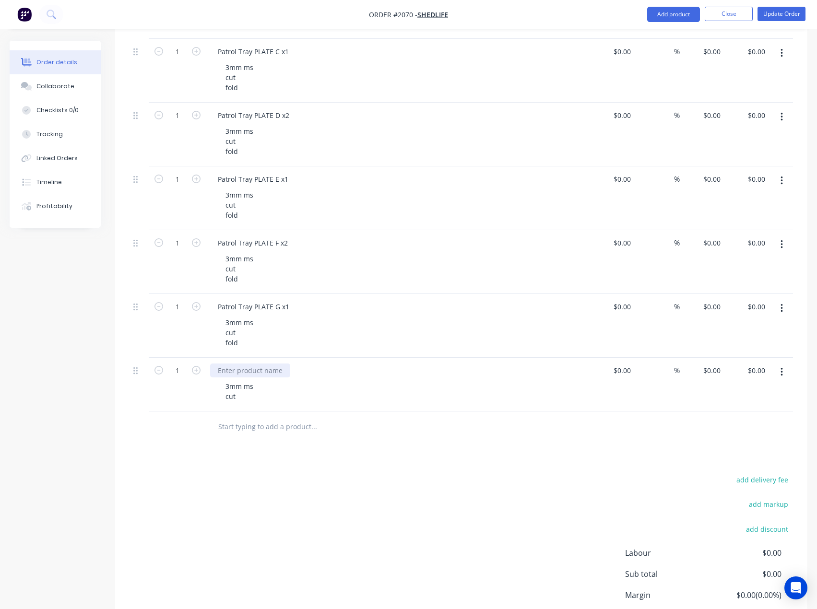
click at [238, 370] on div at bounding box center [250, 370] width 80 height 14
paste div
click at [200, 241] on button "button" at bounding box center [196, 242] width 12 height 10
type input "2"
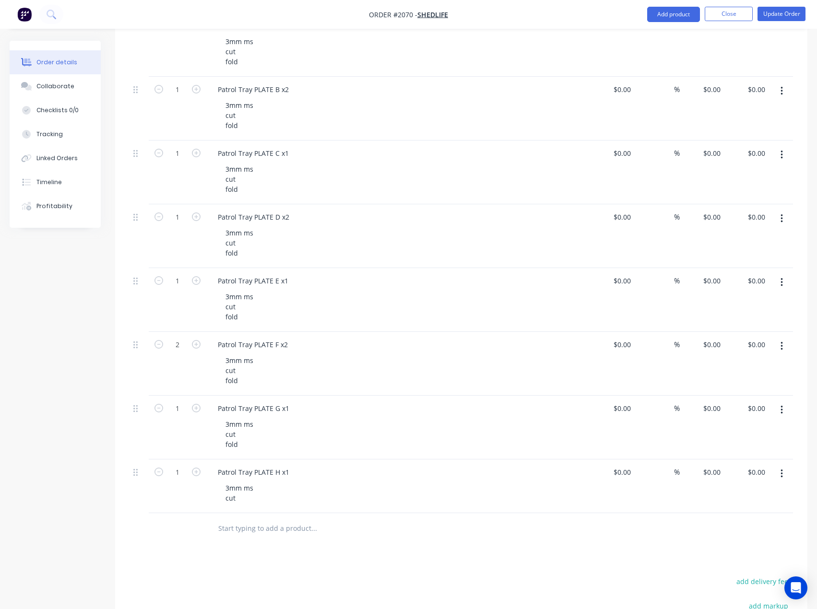
scroll to position [240, 0]
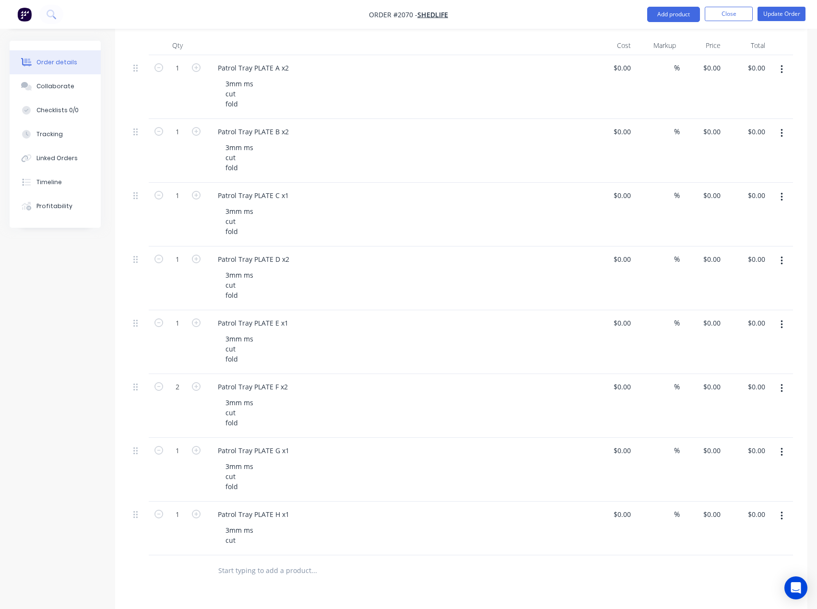
click at [194, 265] on form "1" at bounding box center [177, 258] width 50 height 14
click at [195, 260] on icon "button" at bounding box center [196, 259] width 9 height 9
type input "2"
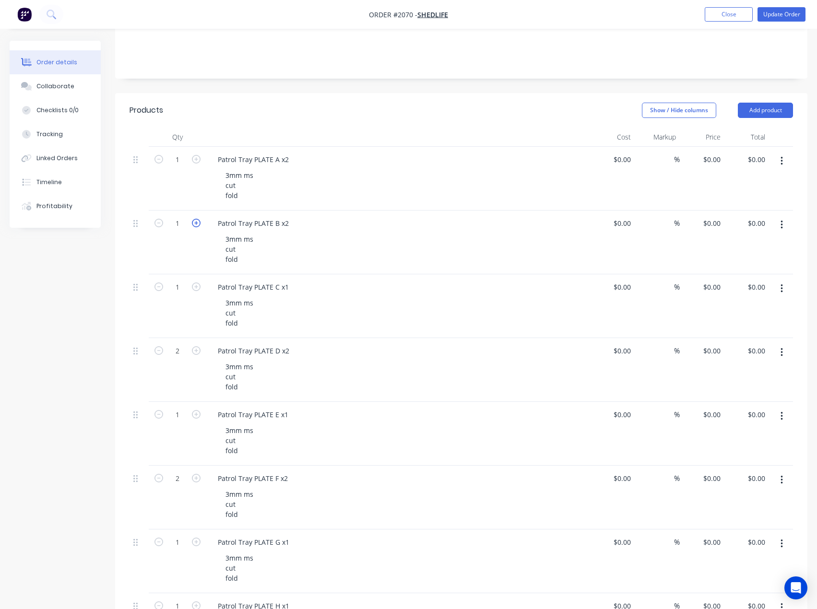
scroll to position [144, 0]
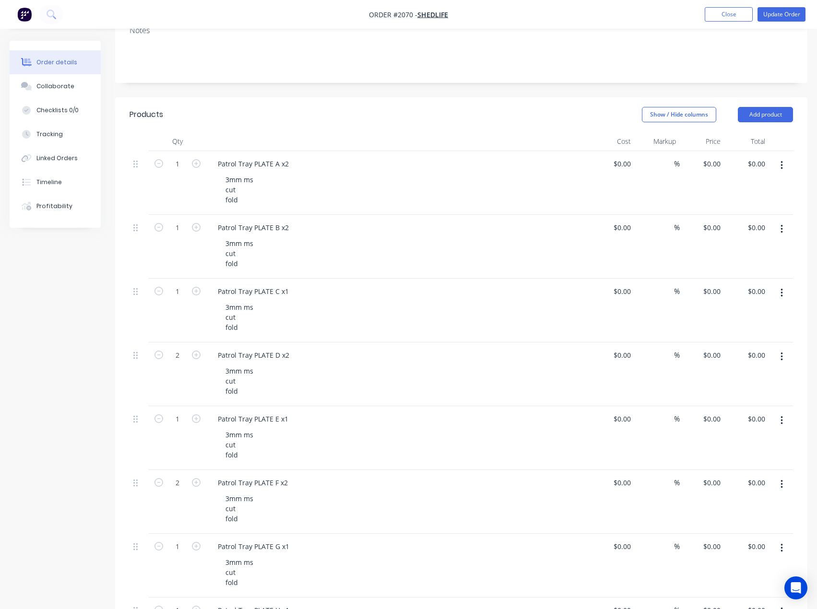
click at [196, 210] on div "1" at bounding box center [178, 183] width 58 height 64
click at [196, 225] on icon "button" at bounding box center [196, 227] width 9 height 9
type input "2"
click at [197, 164] on icon "button" at bounding box center [196, 163] width 9 height 9
type input "2"
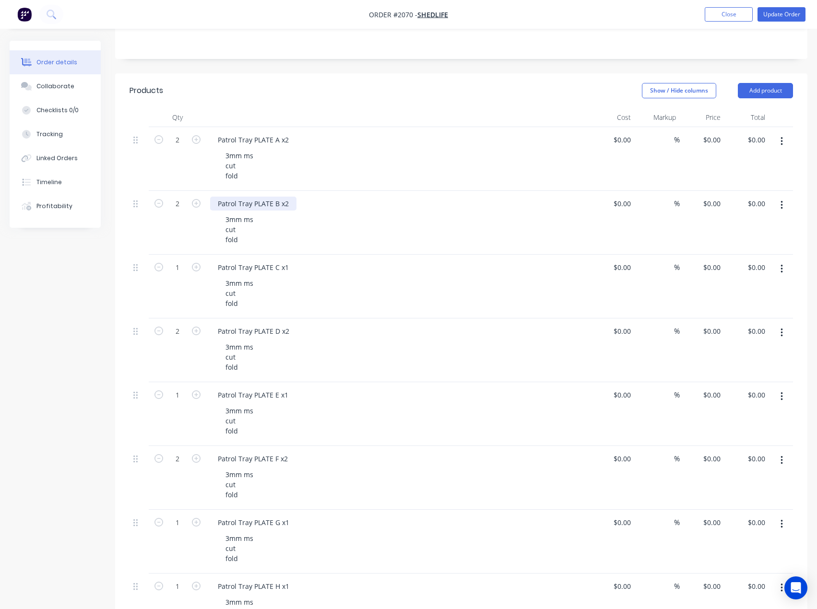
scroll to position [288, 0]
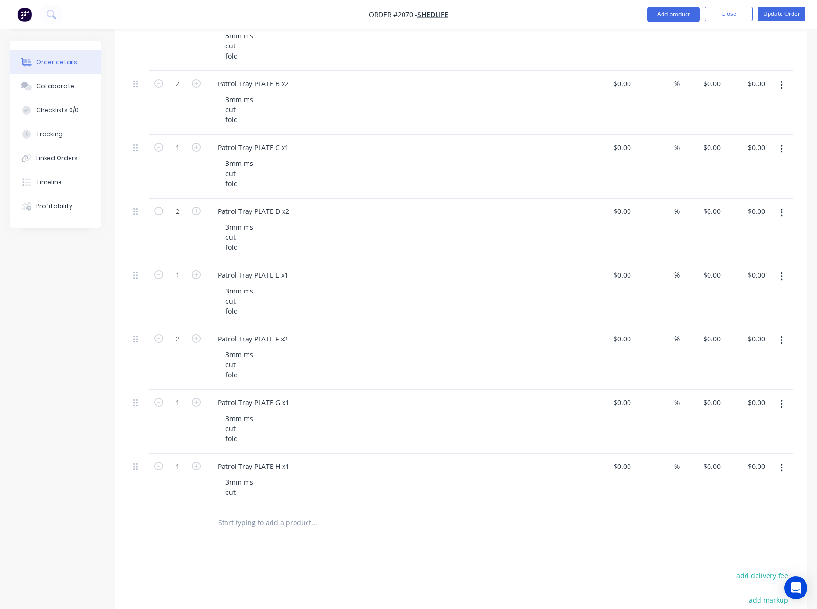
click at [780, 470] on icon "button" at bounding box center [781, 468] width 2 height 11
click at [738, 510] on div "Duplicate" at bounding box center [747, 512] width 74 height 14
click at [274, 521] on div "Patrol Tray PLATE H x1" at bounding box center [253, 520] width 87 height 14
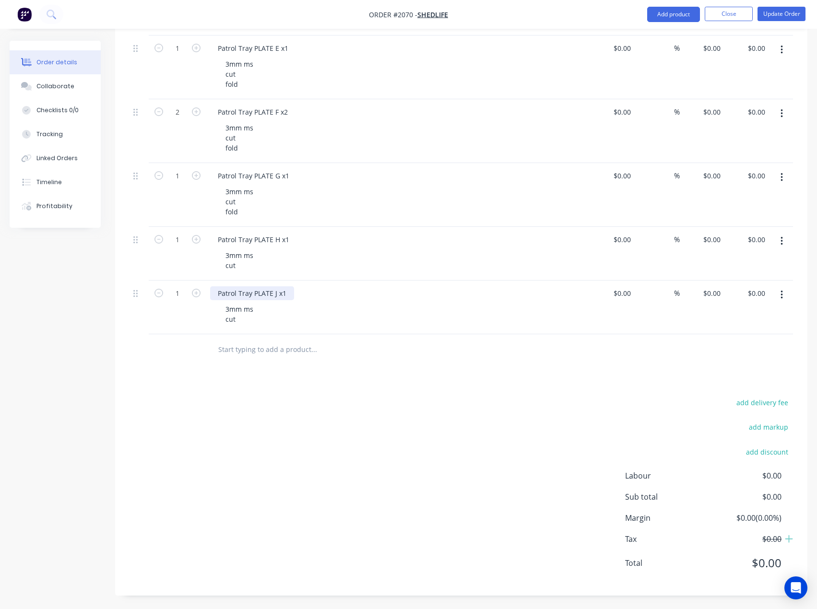
scroll to position [515, 0]
click at [682, 12] on button "Add product" at bounding box center [673, 14] width 53 height 15
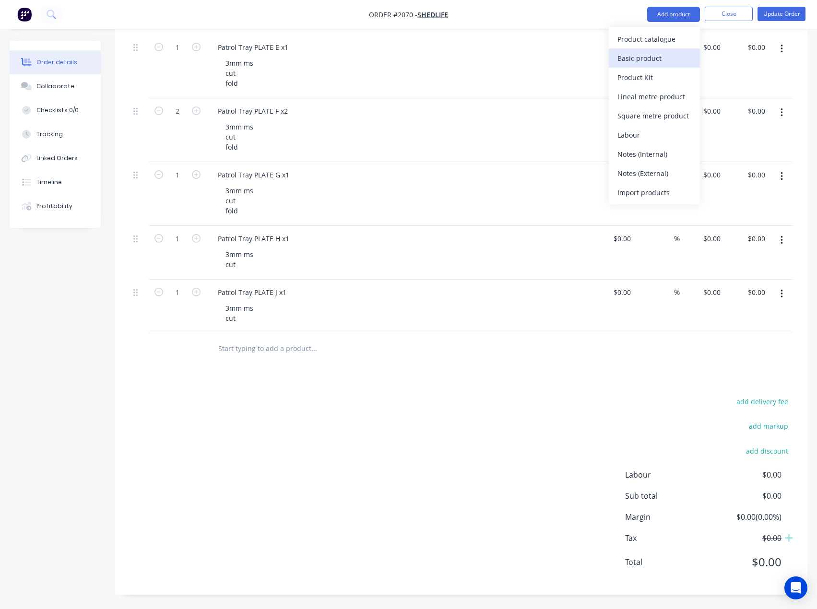
click at [656, 65] on button "Basic product" at bounding box center [654, 57] width 91 height 19
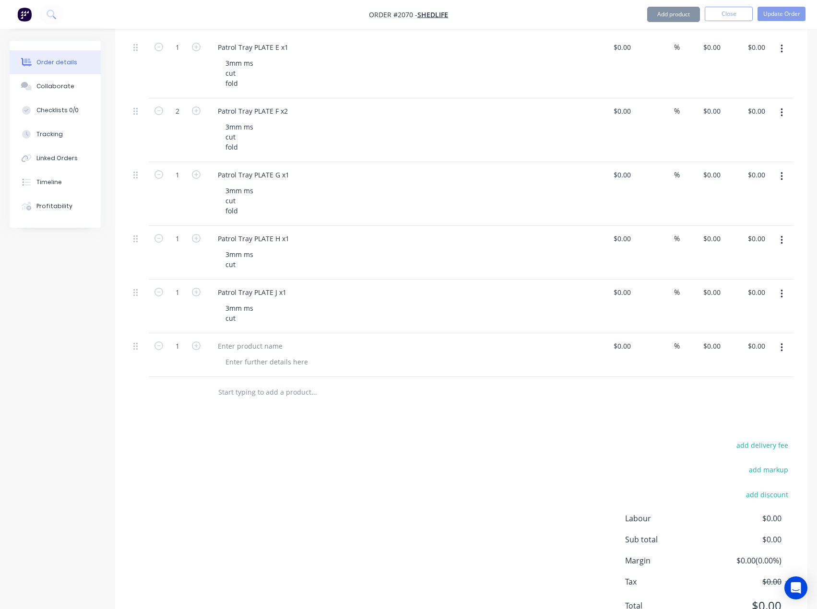
click at [680, 10] on button "Add product" at bounding box center [673, 14] width 53 height 15
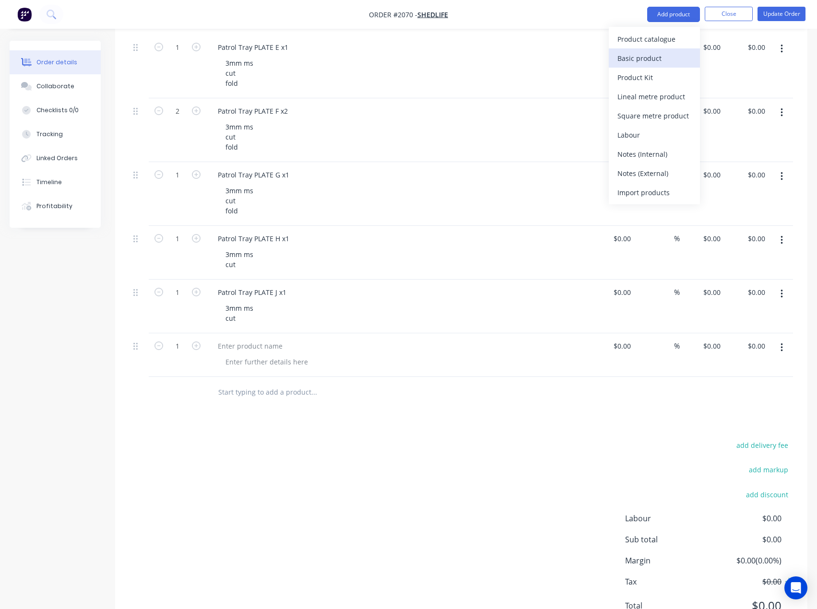
click at [653, 52] on div "Basic product" at bounding box center [654, 58] width 74 height 14
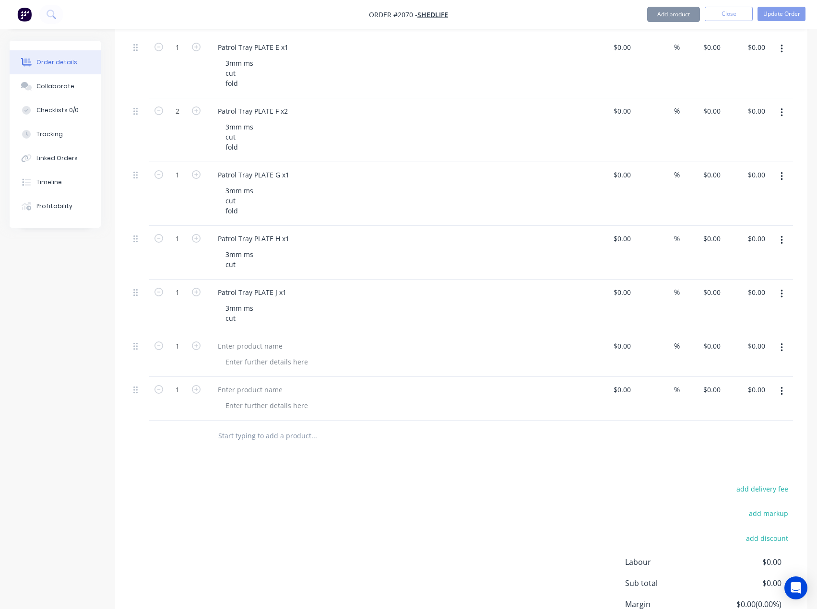
click at [682, 10] on button "Add product" at bounding box center [673, 14] width 53 height 15
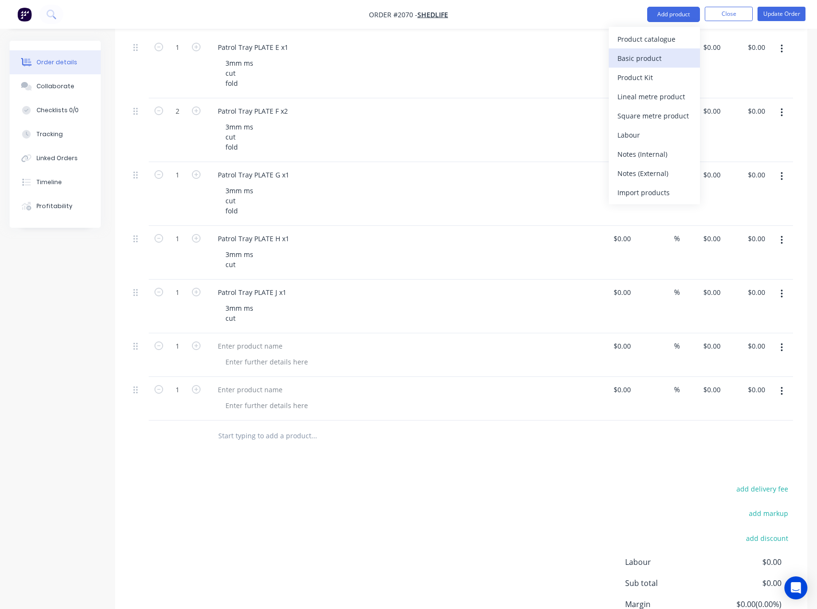
click at [652, 53] on div "Basic product" at bounding box center [654, 58] width 74 height 14
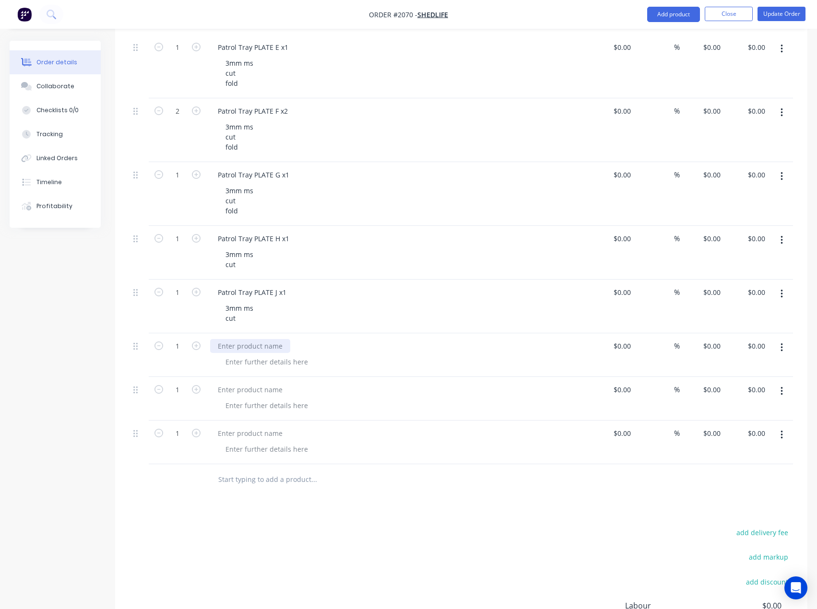
click at [241, 349] on div at bounding box center [250, 346] width 80 height 14
paste div
drag, startPoint x: 249, startPoint y: 392, endPoint x: 64, endPoint y: 370, distance: 185.9
click at [249, 392] on div at bounding box center [250, 390] width 80 height 14
paste div
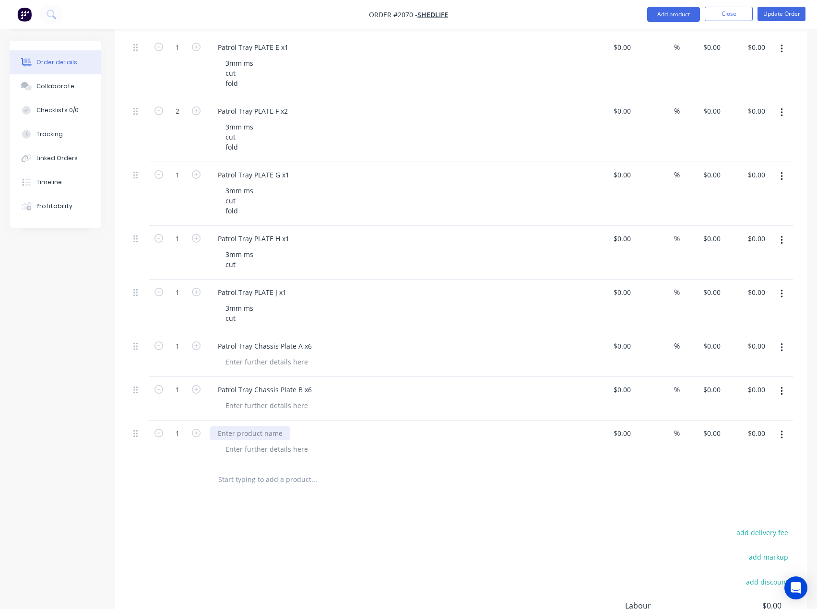
click at [248, 435] on div at bounding box center [250, 433] width 80 height 14
paste div
click at [254, 364] on div at bounding box center [267, 362] width 98 height 14
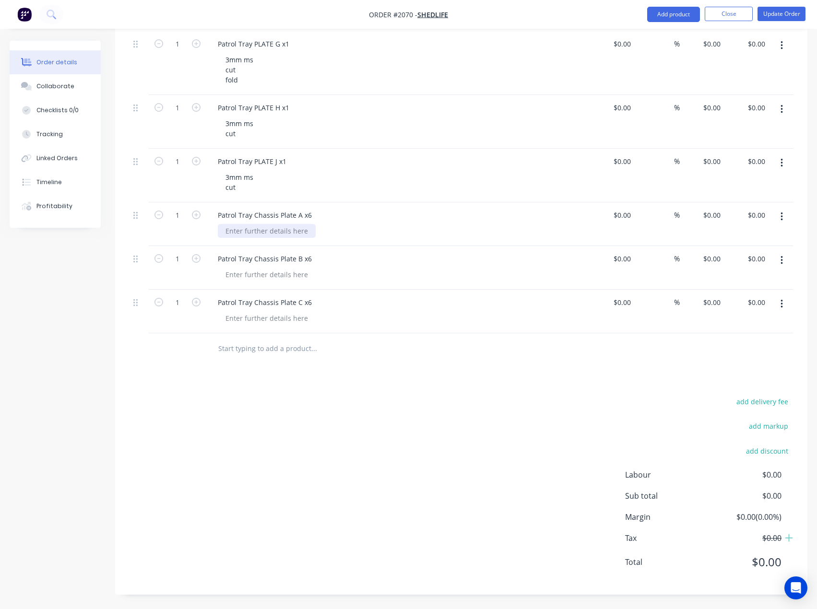
click at [268, 231] on div at bounding box center [267, 231] width 98 height 14
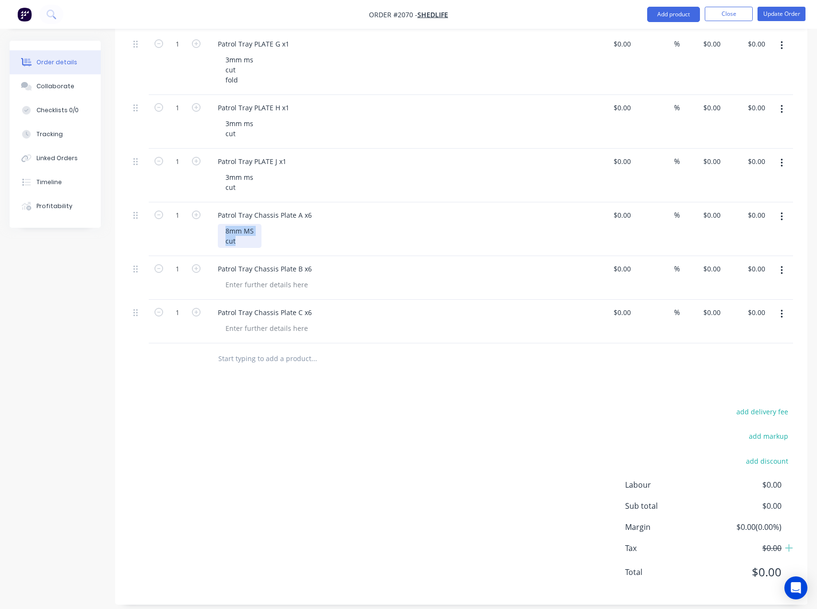
drag, startPoint x: 243, startPoint y: 237, endPoint x: 219, endPoint y: 233, distance: 24.4
click at [219, 233] on div "8mm MS cut" at bounding box center [240, 236] width 44 height 24
copy div "8mm MS cut"
click at [246, 281] on div at bounding box center [267, 285] width 98 height 14
paste div
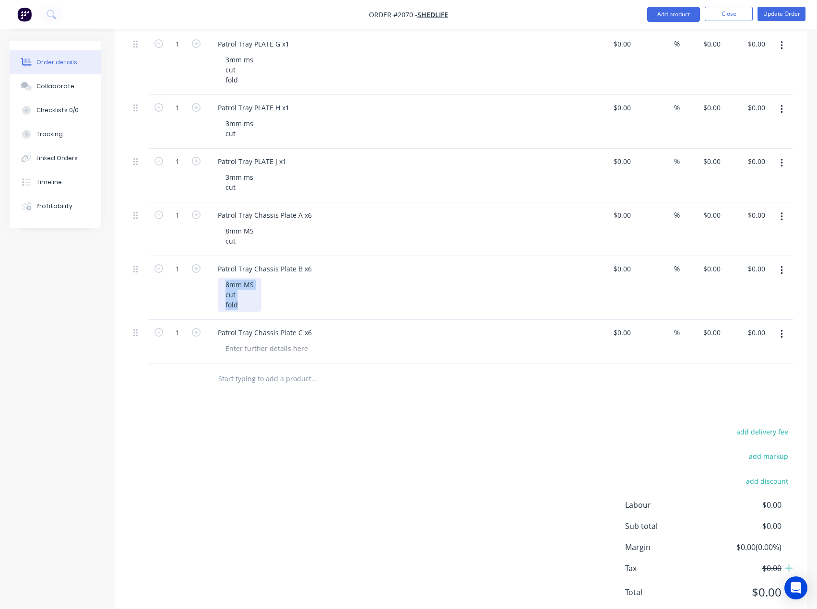
drag, startPoint x: 237, startPoint y: 301, endPoint x: 223, endPoint y: 282, distance: 23.6
click at [223, 282] on div "8mm MS cut fold" at bounding box center [240, 295] width 44 height 34
copy div "8mm MS cut fold"
click at [254, 344] on div at bounding box center [267, 348] width 98 height 14
paste div
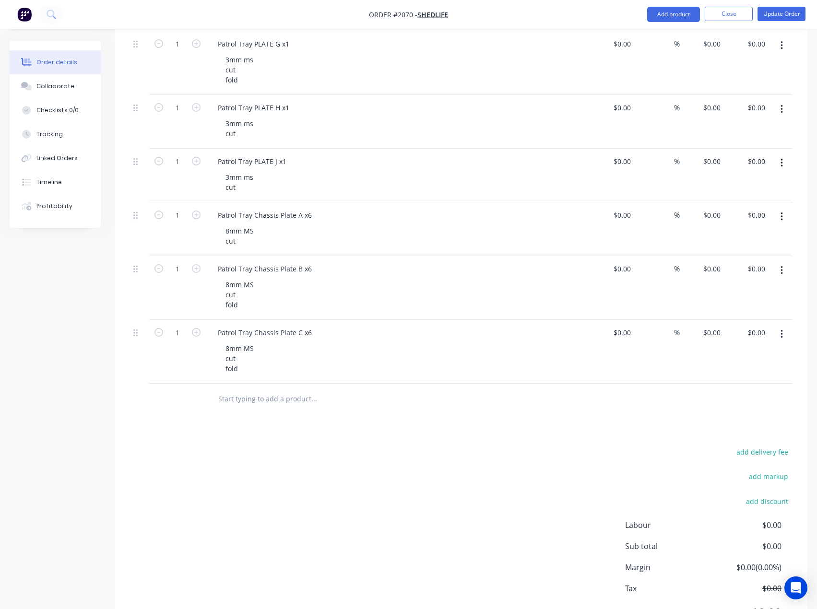
click at [327, 476] on div "add delivery fee add markup add discount Labour $0.00 Sub total $0.00 Margin $0…" at bounding box center [460, 537] width 663 height 185
click at [184, 330] on input "1" at bounding box center [177, 333] width 25 height 14
type input "6"
click at [179, 272] on input "1" at bounding box center [177, 269] width 25 height 14
type input "6"
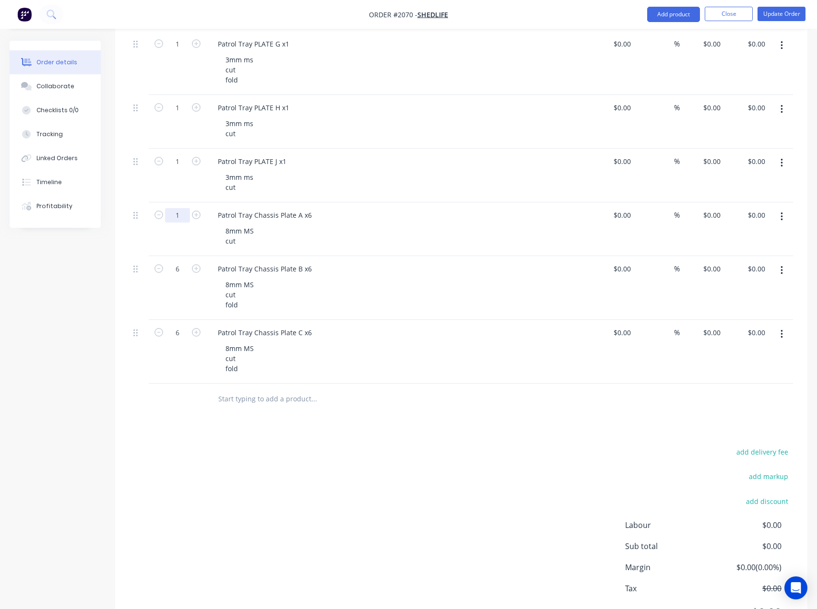
click at [177, 218] on input "1" at bounding box center [177, 215] width 25 height 14
type input "6"
click at [320, 495] on div "add delivery fee add markup add discount Labour $0.00 Sub total $0.00 Margin $0…" at bounding box center [460, 537] width 663 height 185
drag, startPoint x: 679, startPoint y: 14, endPoint x: 674, endPoint y: 25, distance: 12.0
click at [679, 14] on button "Add product" at bounding box center [673, 14] width 53 height 15
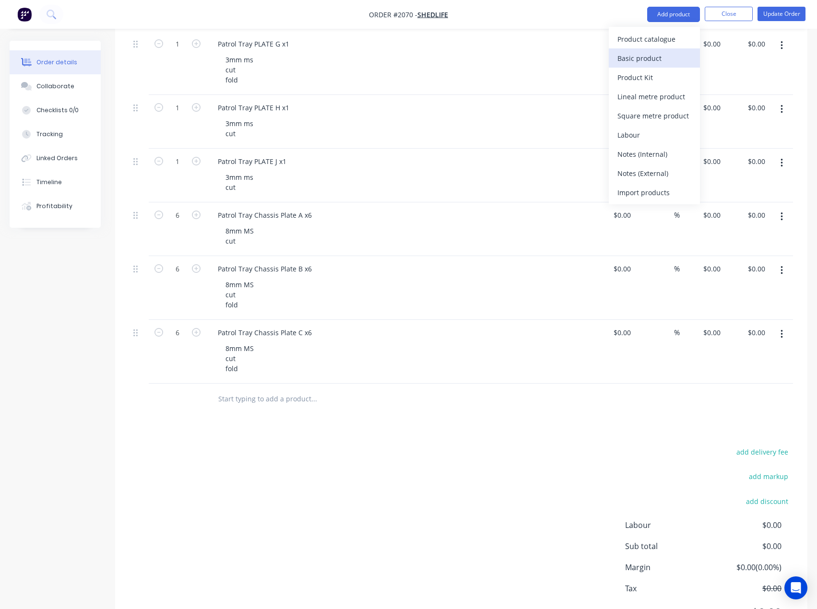
click at [648, 60] on div "Basic product" at bounding box center [654, 58] width 74 height 14
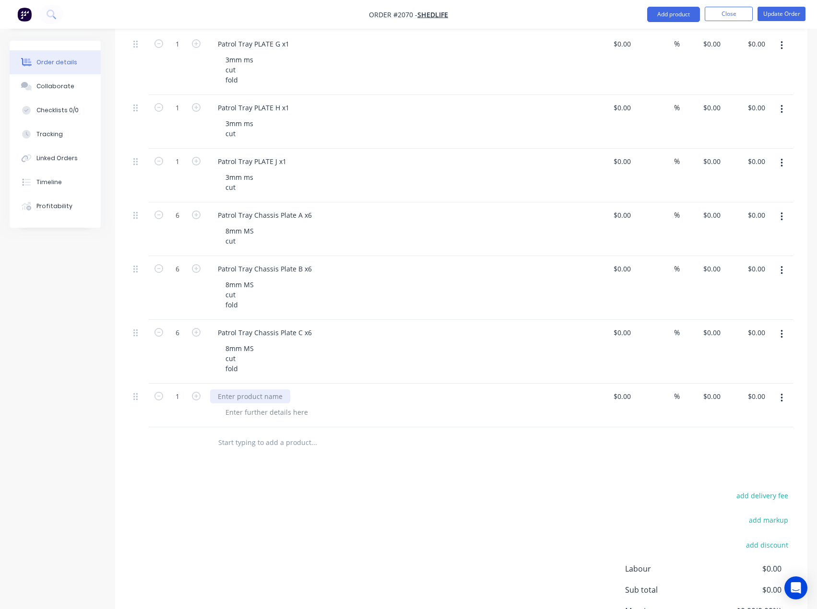
click at [261, 396] on div at bounding box center [250, 396] width 80 height 14
paste div
click at [262, 410] on div at bounding box center [267, 412] width 98 height 14
paste div
drag, startPoint x: 199, startPoint y: 392, endPoint x: 245, endPoint y: 405, distance: 47.8
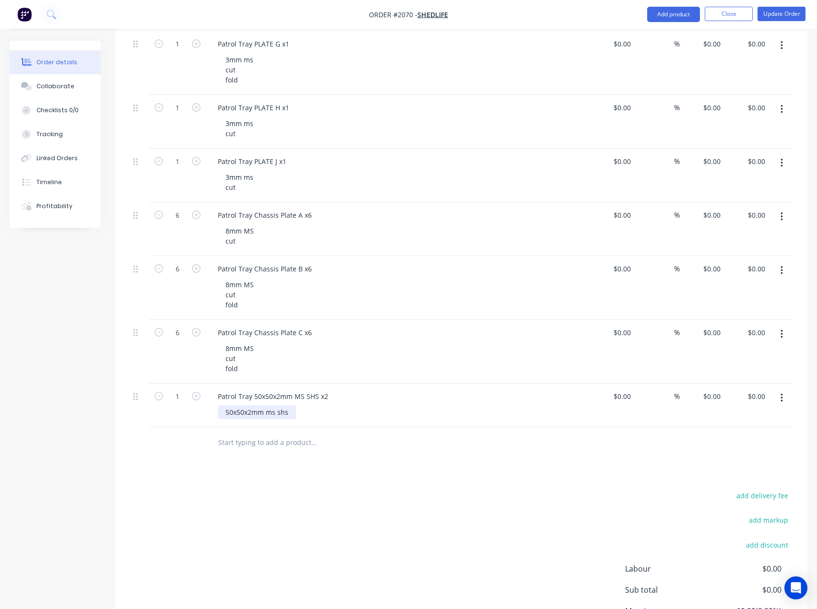
click at [199, 393] on icon "button" at bounding box center [196, 396] width 9 height 9
type input "2"
click at [291, 416] on div "50x50x2mm ms shs" at bounding box center [257, 412] width 78 height 14
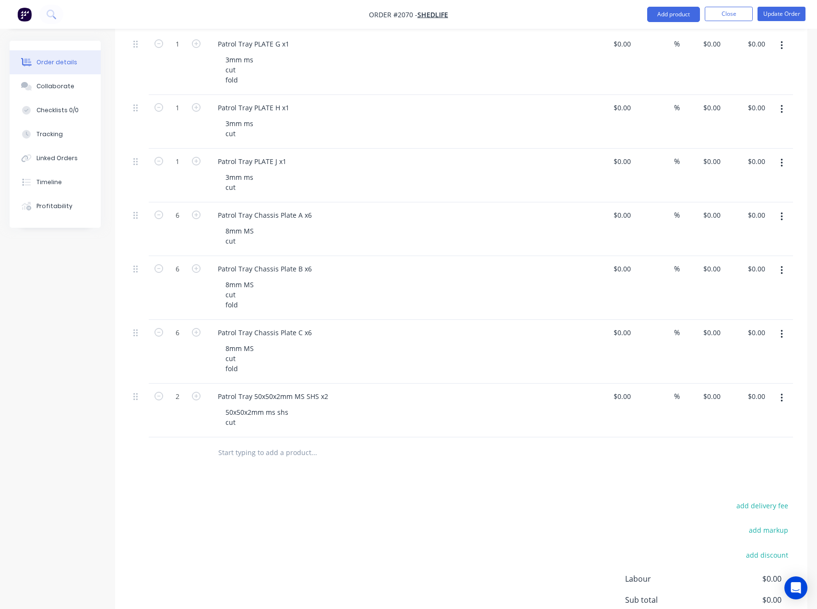
click at [263, 501] on div "add delivery fee add markup add discount Labour $0.00 Sub total $0.00 Margin $0…" at bounding box center [460, 591] width 663 height 185
click at [691, 12] on button "Add product" at bounding box center [673, 14] width 53 height 15
click at [658, 59] on div "Basic product" at bounding box center [654, 58] width 74 height 14
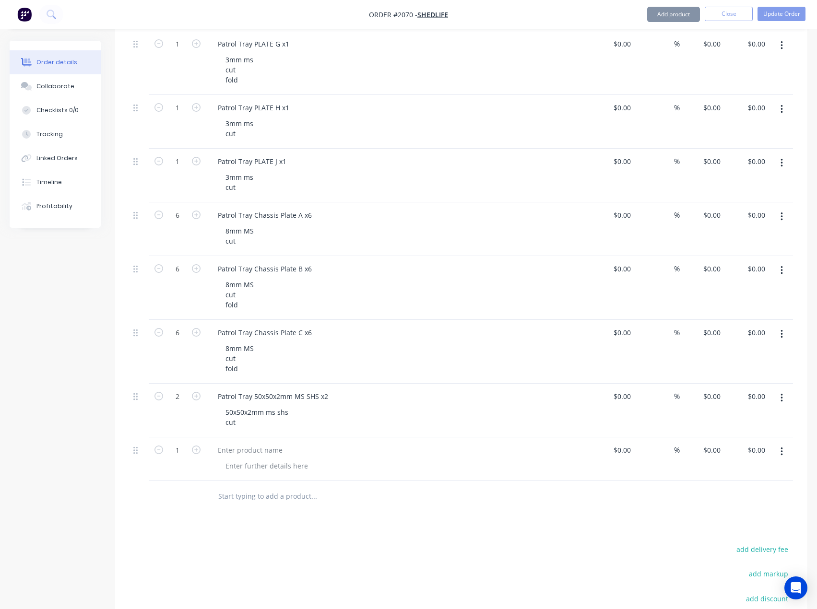
click at [671, 19] on button "Add product" at bounding box center [673, 14] width 53 height 15
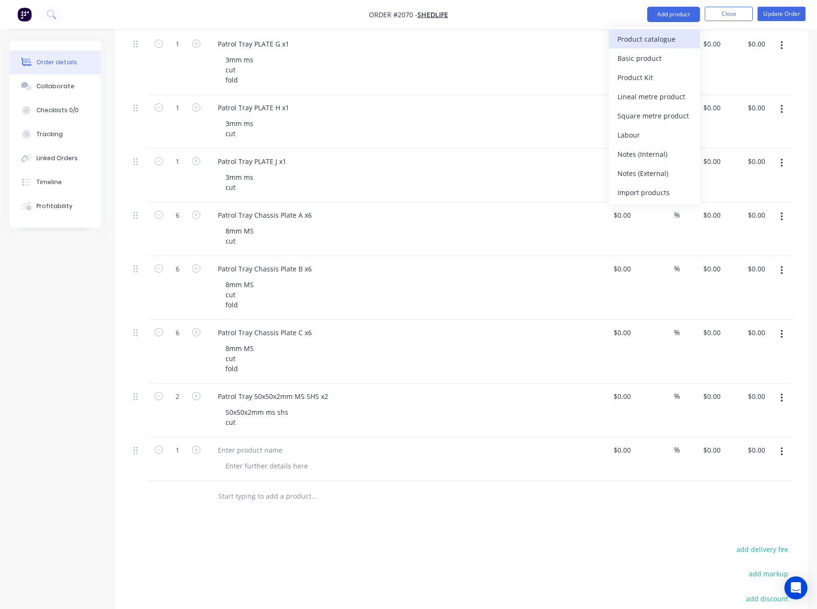
click at [664, 48] on button "Product catalogue" at bounding box center [654, 38] width 91 height 19
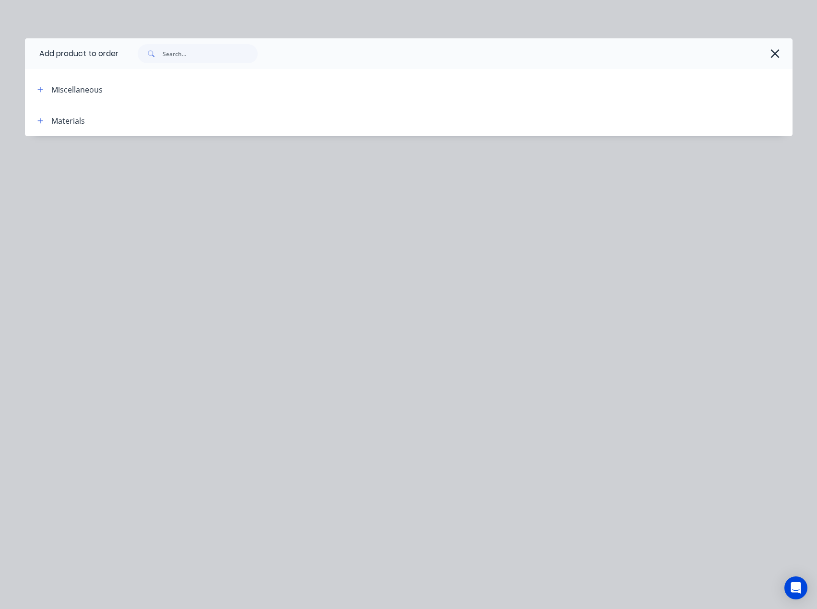
click at [783, 55] on div at bounding box center [455, 53] width 674 height 31
click at [779, 54] on icon "button" at bounding box center [775, 53] width 10 height 13
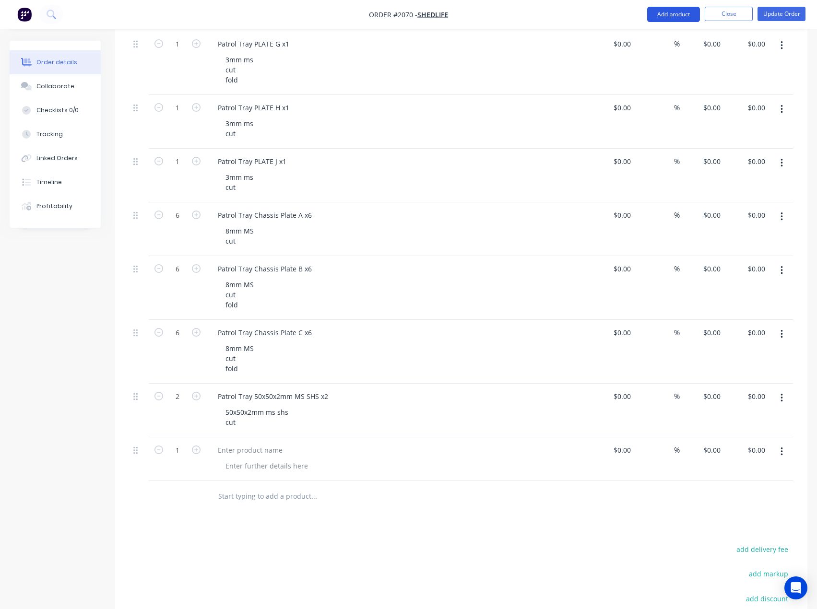
click at [668, 20] on button "Add product" at bounding box center [673, 14] width 53 height 15
drag, startPoint x: 657, startPoint y: 60, endPoint x: 673, endPoint y: 17, distance: 46.0
click at [657, 60] on div "Basic product" at bounding box center [654, 58] width 74 height 14
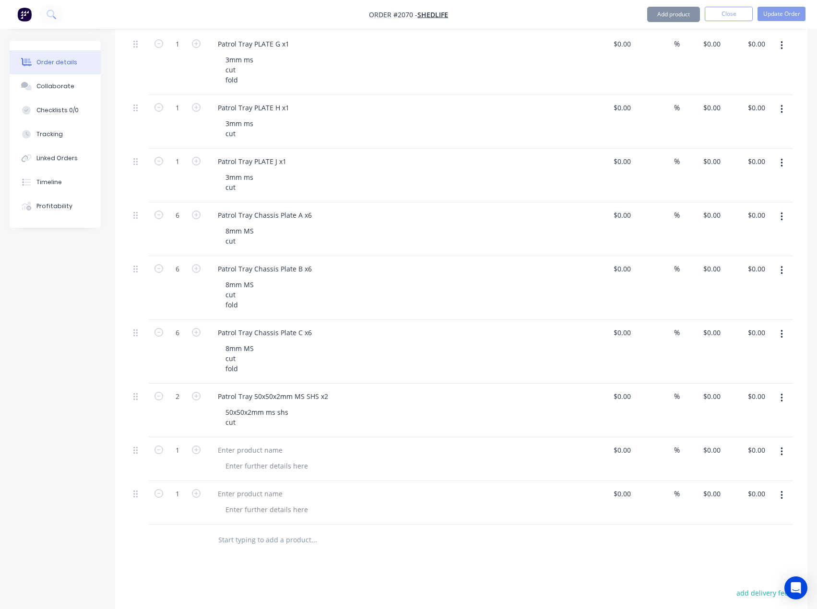
click at [673, 16] on button "Add product" at bounding box center [673, 14] width 53 height 15
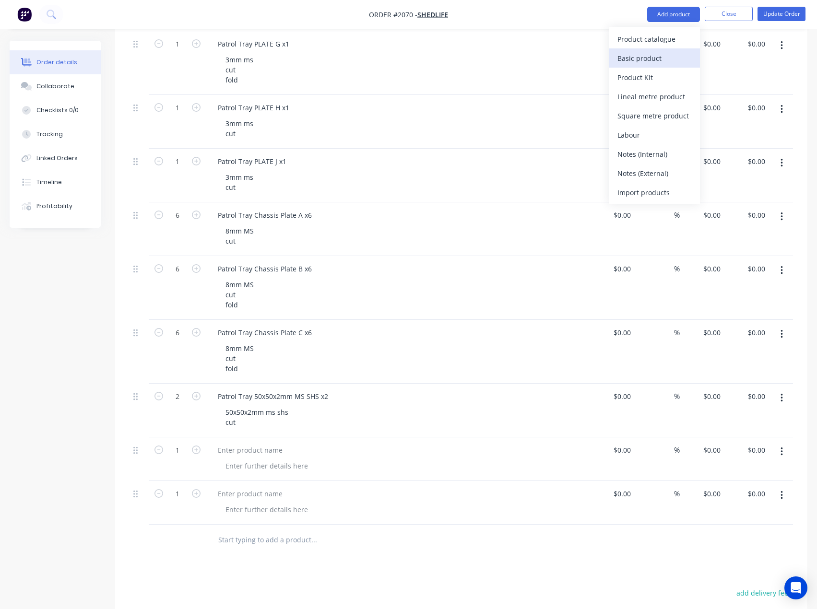
click at [662, 53] on div "Basic product" at bounding box center [654, 58] width 74 height 14
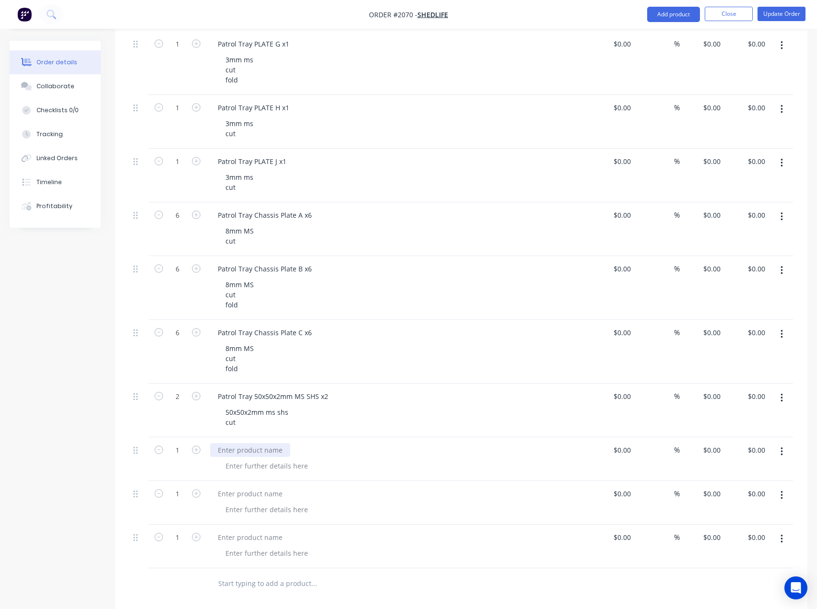
click at [256, 454] on div at bounding box center [250, 450] width 80 height 14
click at [271, 464] on div at bounding box center [267, 466] width 98 height 14
click at [272, 467] on div at bounding box center [267, 466] width 98 height 14
paste div
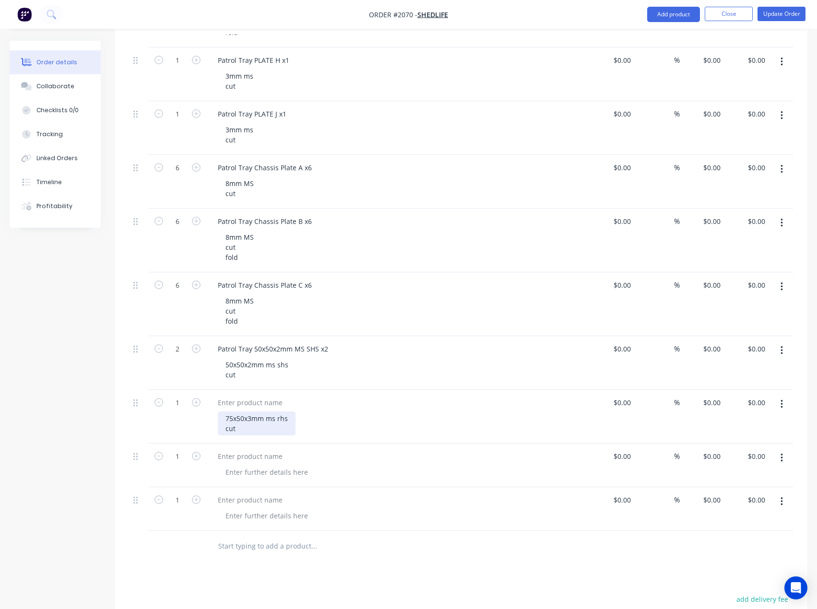
scroll to position [694, 0]
drag, startPoint x: 239, startPoint y: 426, endPoint x: 210, endPoint y: 414, distance: 31.8
click at [210, 414] on div "75x50x3mm ms rhs cut" at bounding box center [398, 416] width 384 height 54
copy div "75x50x3mm ms rhs cut"
click at [249, 468] on div at bounding box center [267, 472] width 98 height 14
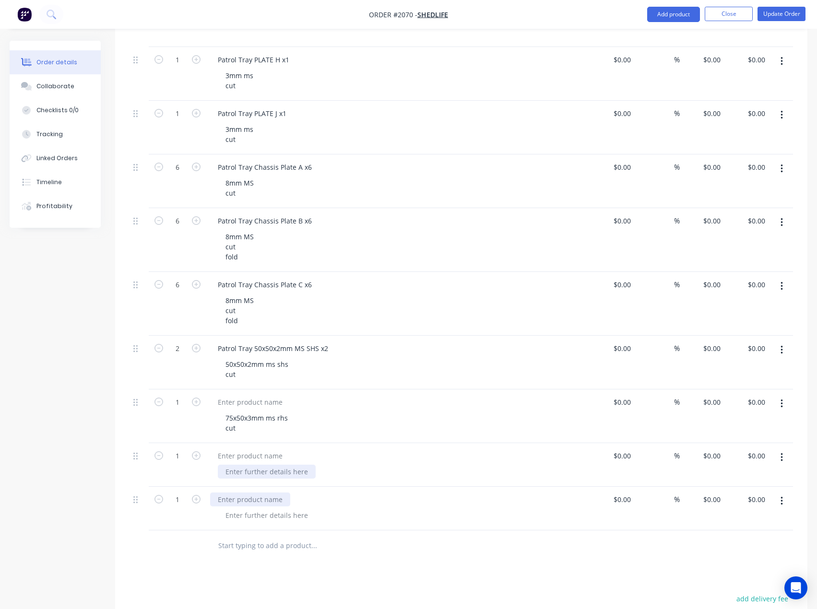
paste div
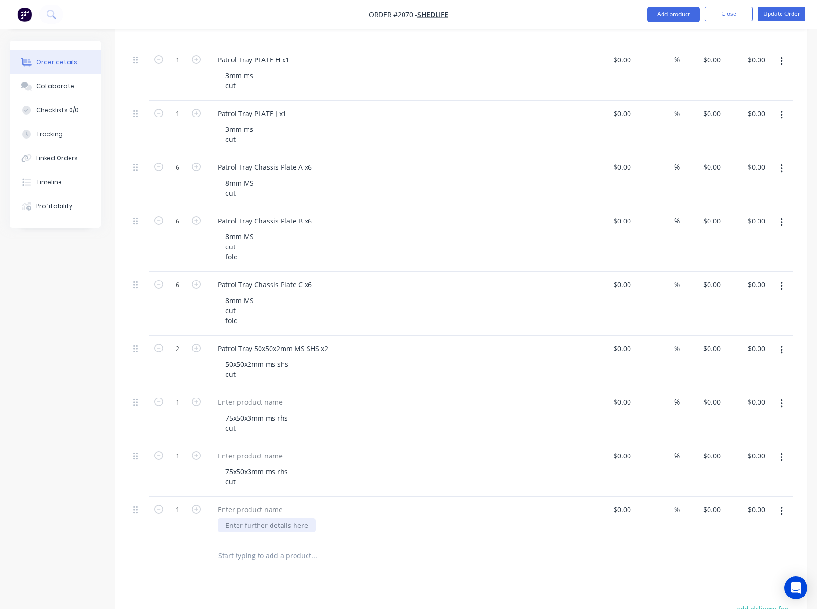
click at [240, 525] on div at bounding box center [267, 525] width 98 height 14
paste div
click at [234, 401] on div at bounding box center [250, 402] width 80 height 14
paste div
drag, startPoint x: 265, startPoint y: 457, endPoint x: 211, endPoint y: 453, distance: 54.3
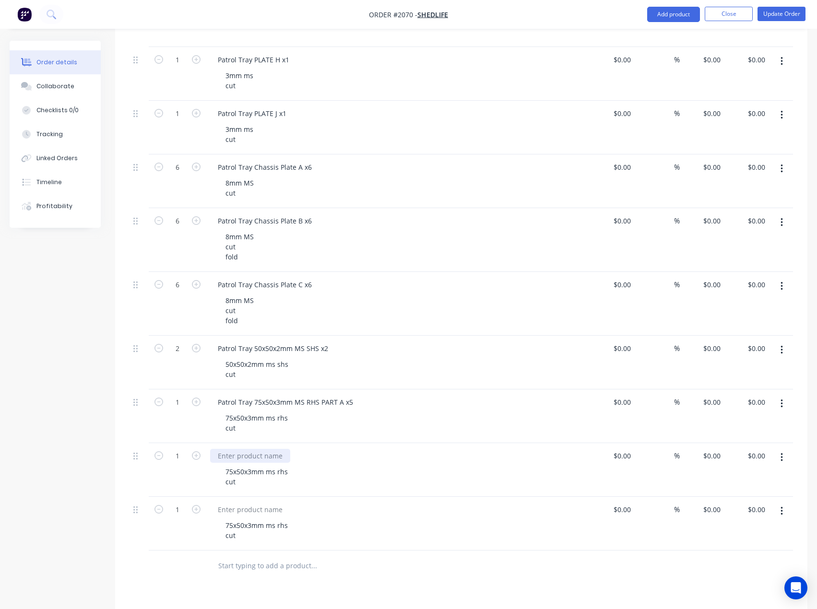
click at [265, 457] on div at bounding box center [250, 456] width 80 height 14
paste div
click at [253, 507] on div at bounding box center [250, 510] width 80 height 14
paste div
click at [198, 458] on icon "button" at bounding box center [196, 455] width 9 height 9
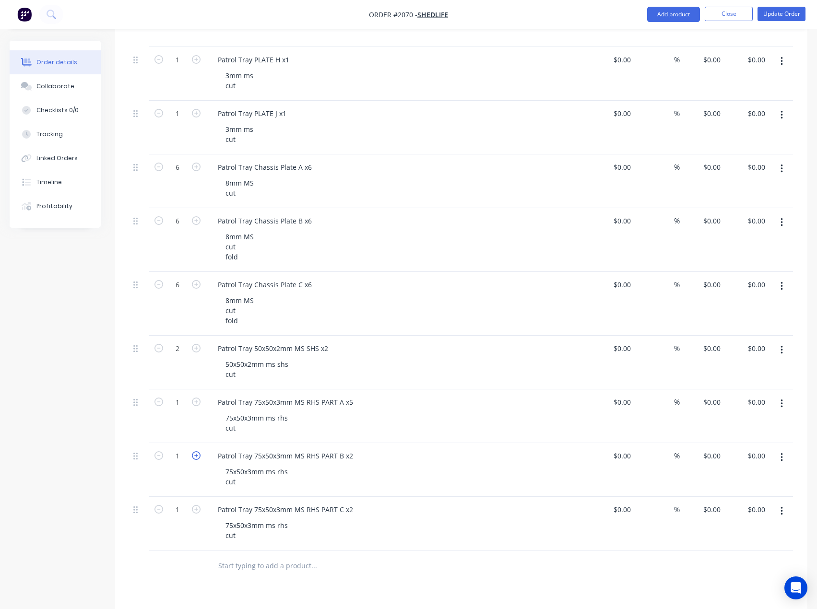
type input "2"
click at [196, 509] on icon "button" at bounding box center [196, 509] width 9 height 9
type input "2"
click at [195, 403] on icon "button" at bounding box center [196, 402] width 9 height 9
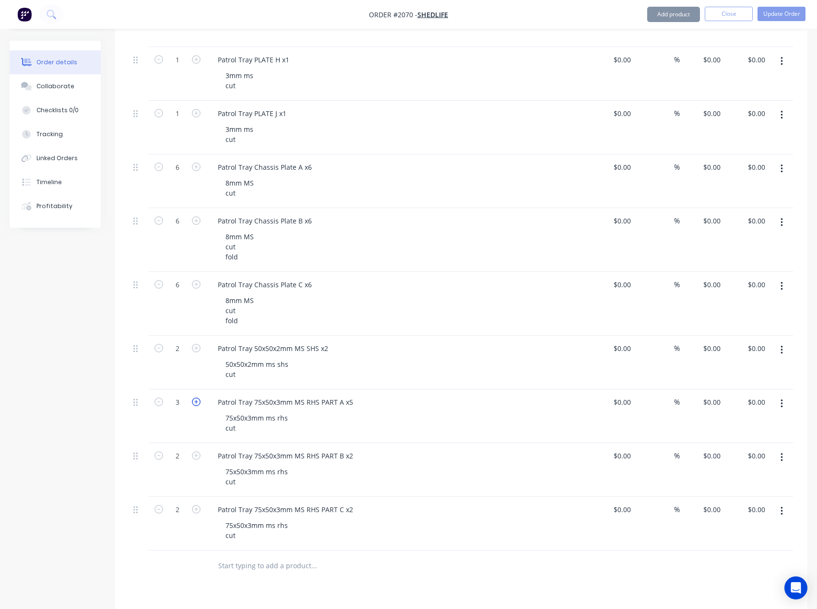
click at [195, 403] on icon "button" at bounding box center [196, 402] width 9 height 9
type input "5"
click at [766, 11] on button "Update Order" at bounding box center [781, 14] width 48 height 14
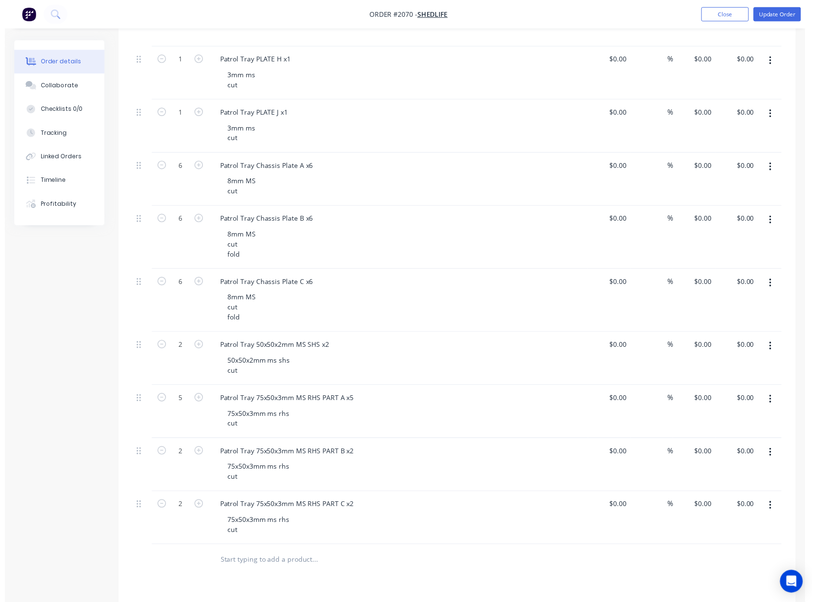
scroll to position [0, 0]
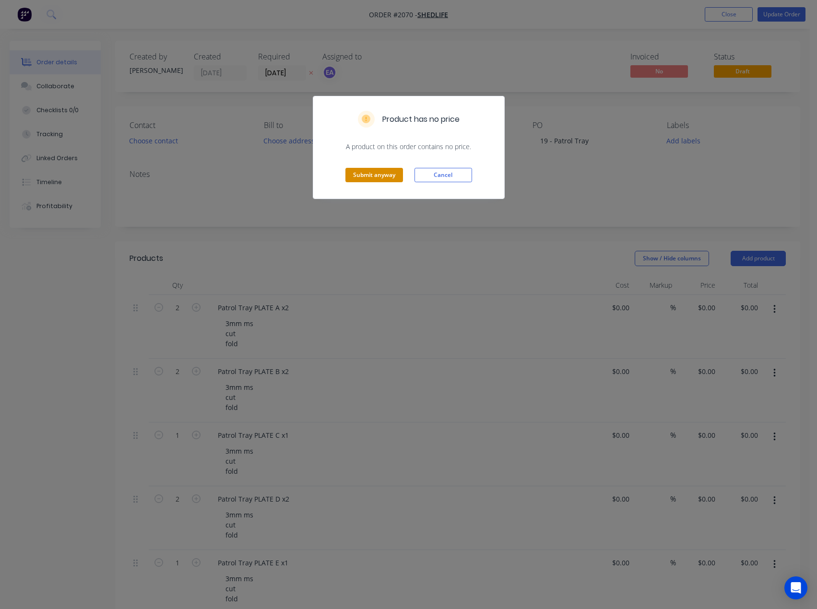
click at [383, 169] on button "Submit anyway" at bounding box center [374, 175] width 58 height 14
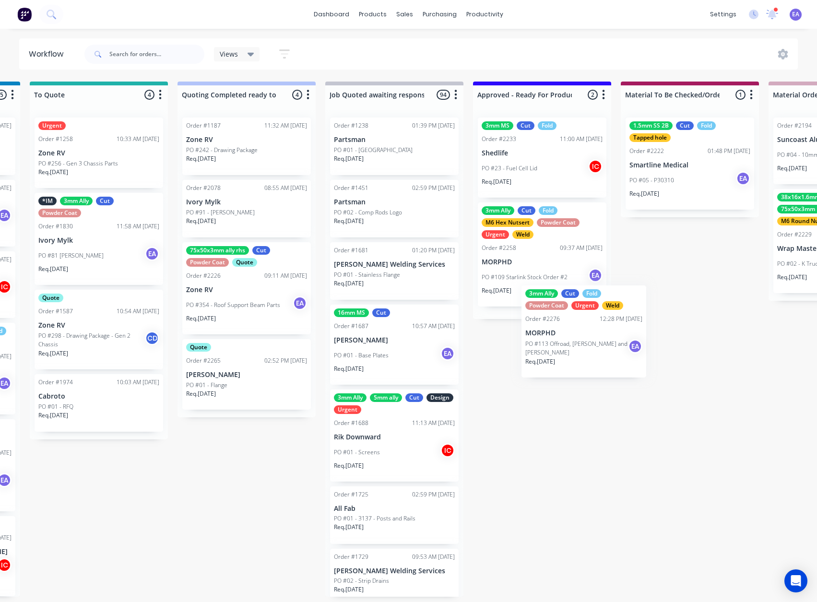
scroll to position [0, 731]
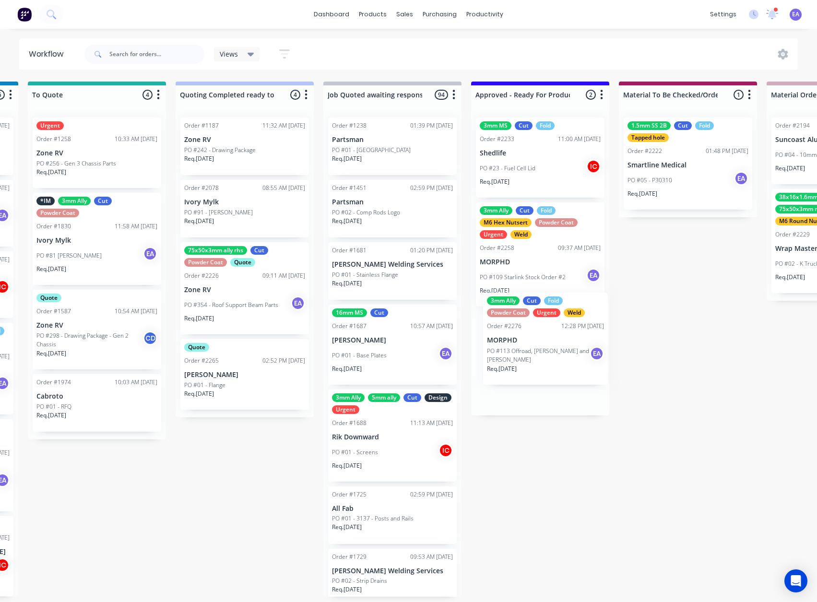
drag, startPoint x: 92, startPoint y: 262, endPoint x: 554, endPoint y: 337, distance: 468.7
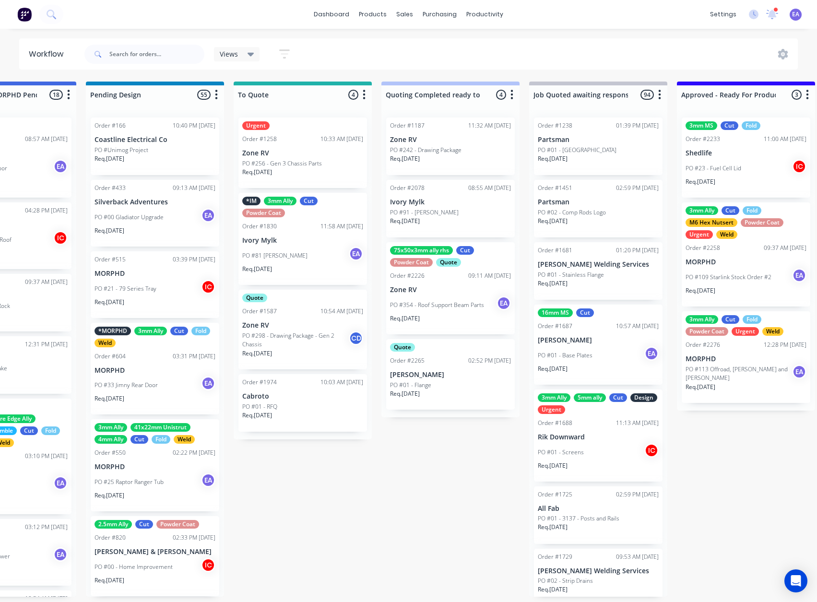
scroll to position [2, 0]
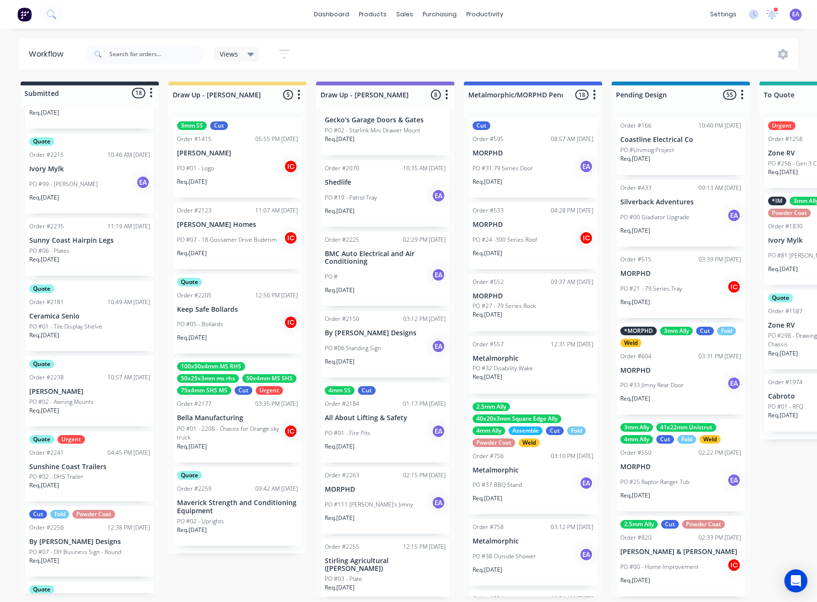
drag, startPoint x: 575, startPoint y: 369, endPoint x: 331, endPoint y: 392, distance: 245.7
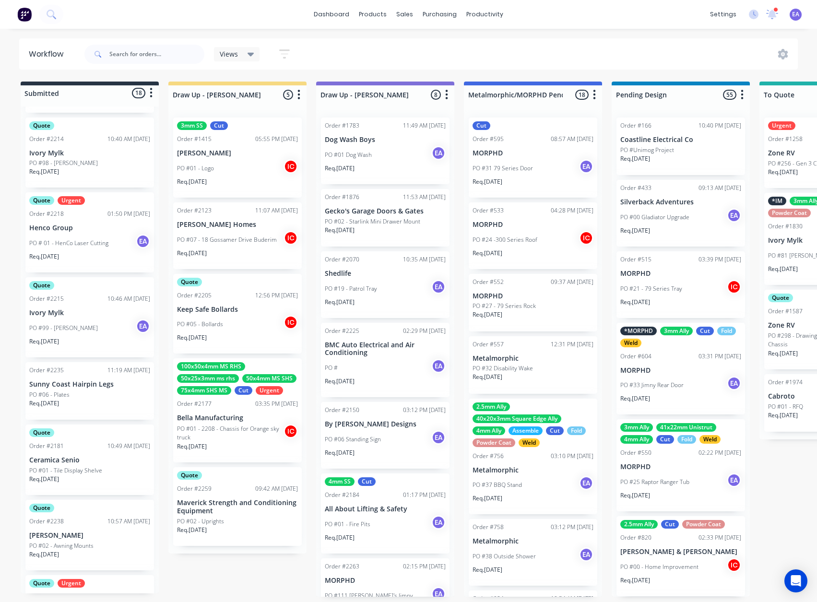
scroll to position [0, 0]
click at [370, 279] on div "Order #2070 10:35 AM [DATE] Shedlife PO #19 - Patrol Tray EA Req. [DATE]" at bounding box center [385, 284] width 129 height 67
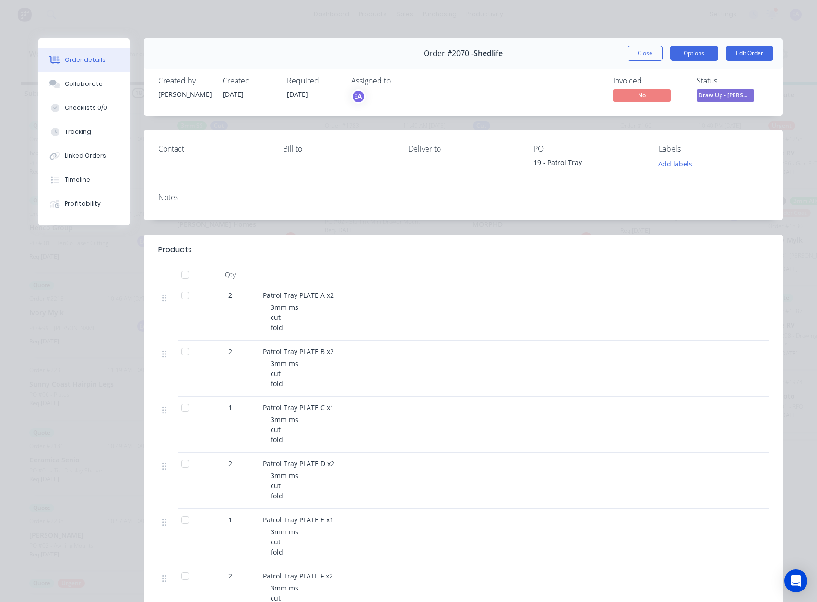
click at [692, 48] on button "Options" at bounding box center [694, 53] width 48 height 15
click at [656, 97] on div "Work Order" at bounding box center [667, 97] width 83 height 14
click at [636, 119] on div "Standard" at bounding box center [667, 116] width 83 height 14
click at [641, 51] on button "Close" at bounding box center [644, 53] width 35 height 15
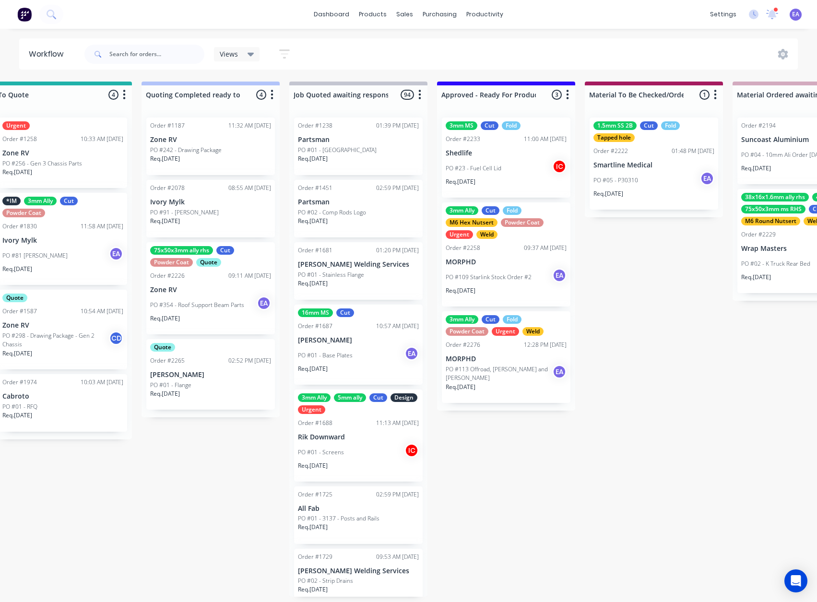
scroll to position [2, 0]
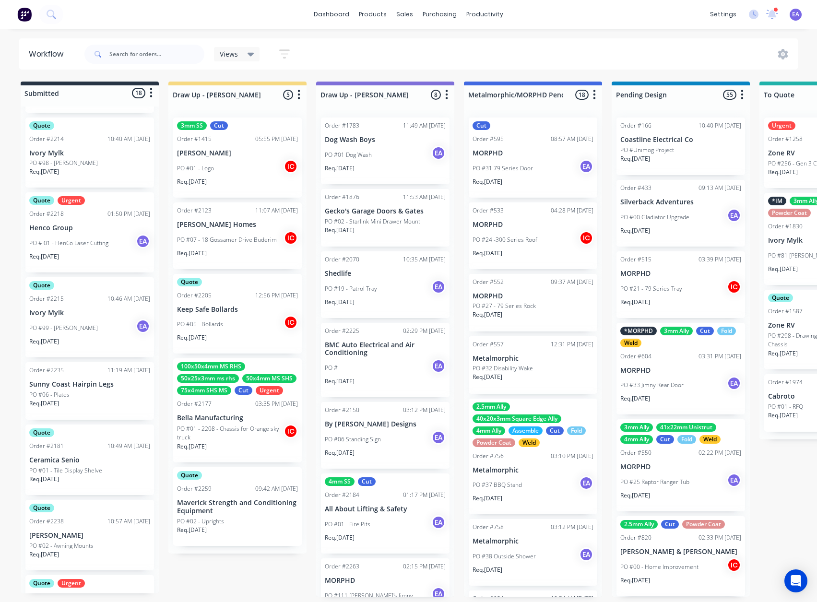
drag, startPoint x: 503, startPoint y: 425, endPoint x: 399, endPoint y: 460, distance: 109.0
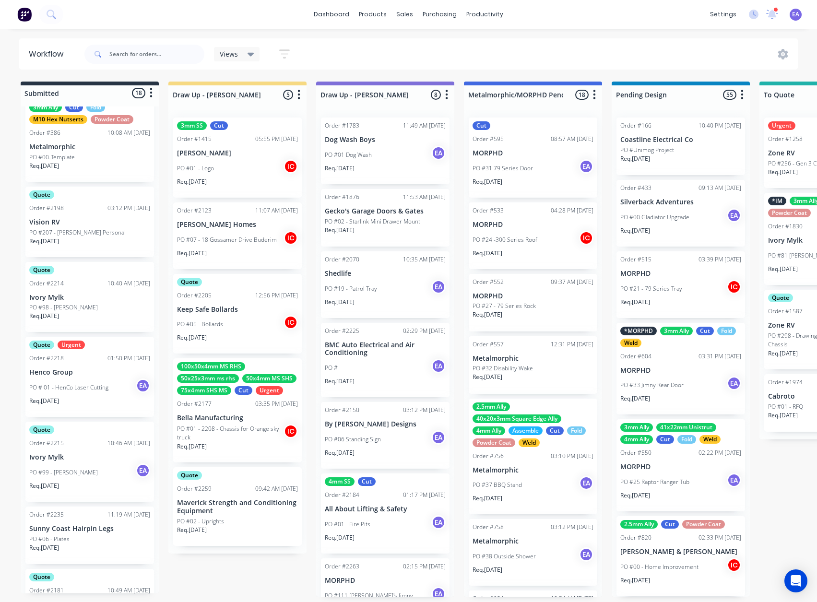
scroll to position [48, 0]
click at [95, 539] on div "PO #06 - Plates" at bounding box center [89, 538] width 121 height 9
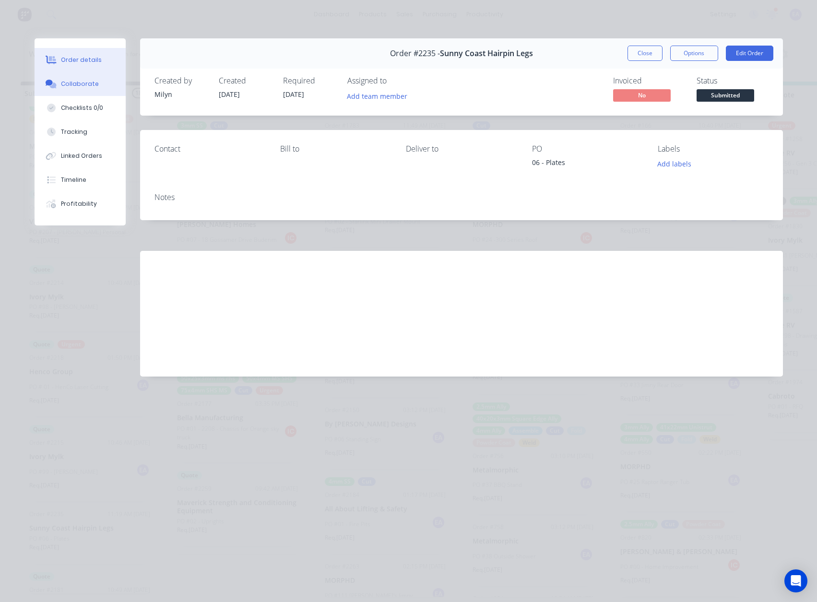
click at [71, 86] on div "Collaborate" at bounding box center [80, 84] width 38 height 9
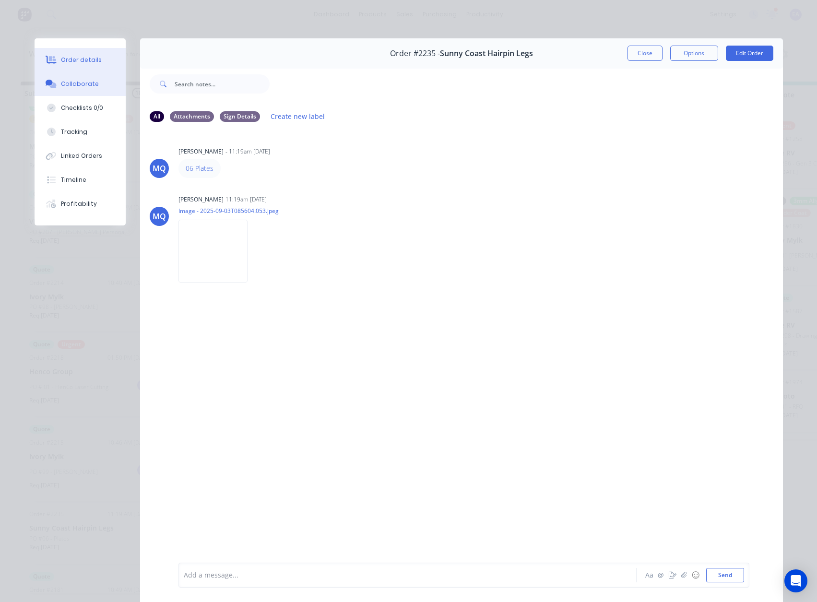
click at [72, 59] on div "Order details" at bounding box center [81, 60] width 41 height 9
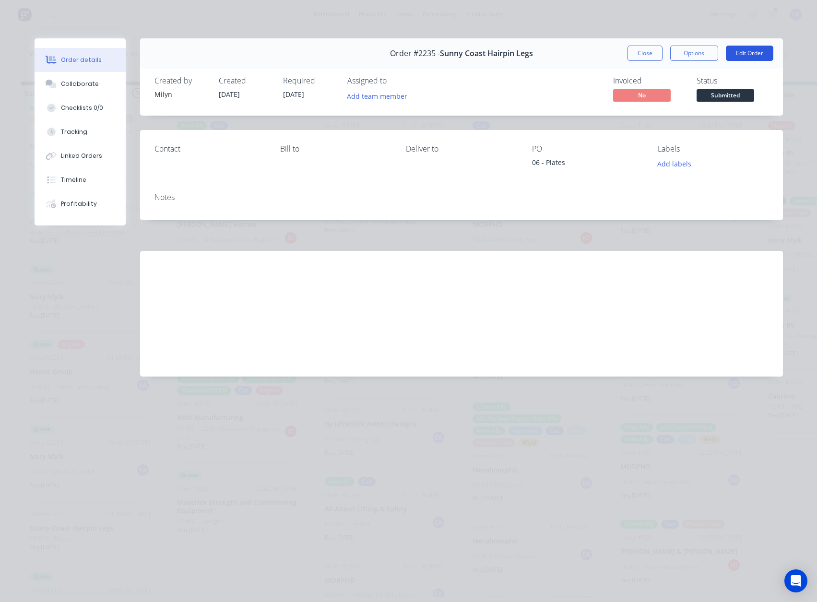
click at [748, 55] on button "Edit Order" at bounding box center [749, 53] width 47 height 15
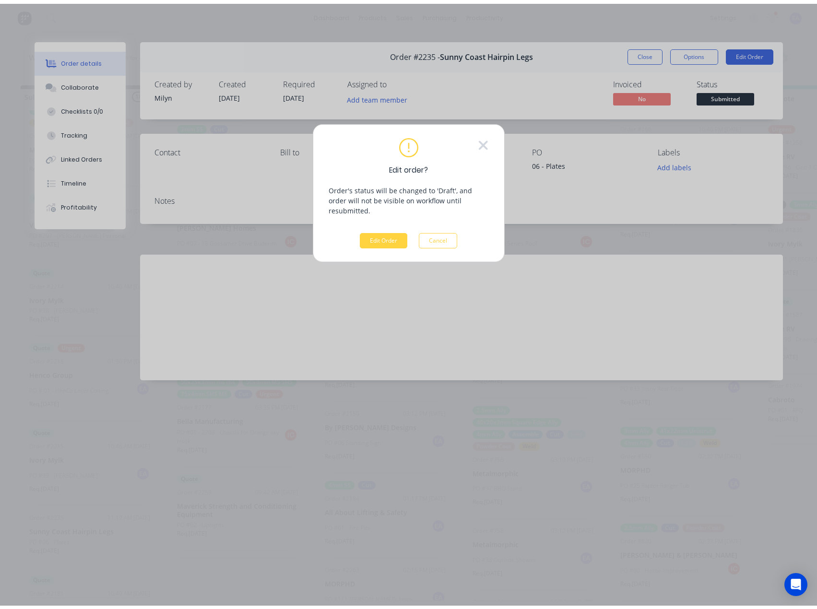
scroll to position [0, 0]
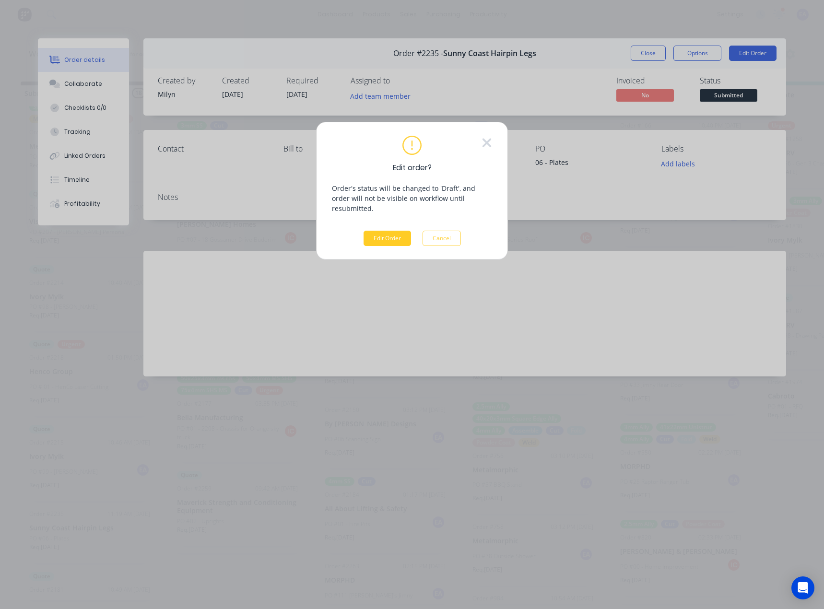
click at [389, 231] on button "Edit Order" at bounding box center [386, 238] width 47 height 15
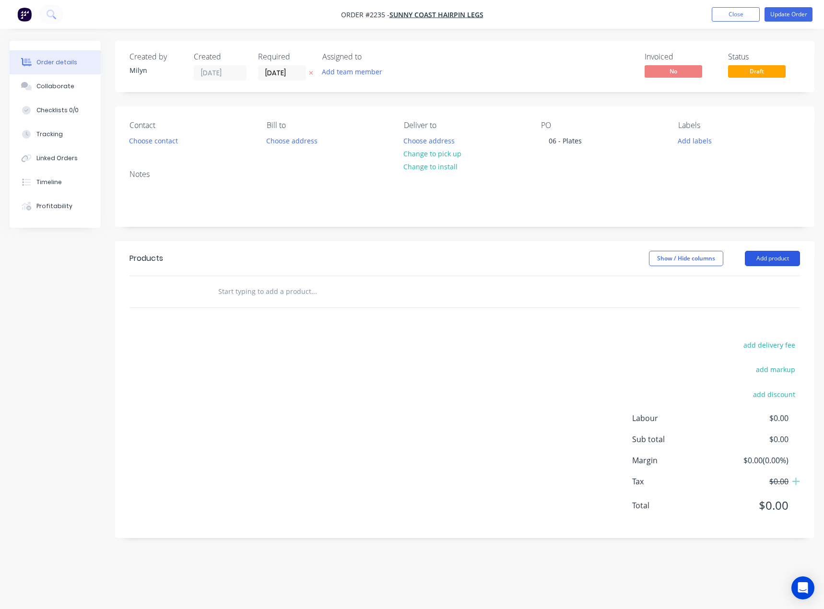
click at [761, 257] on button "Add product" at bounding box center [772, 258] width 55 height 15
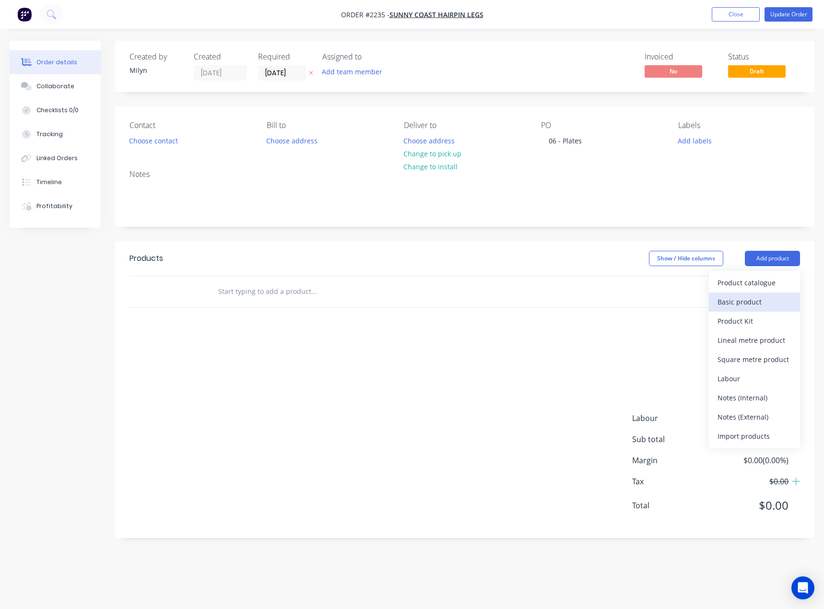
click at [754, 297] on div "Basic product" at bounding box center [754, 302] width 74 height 14
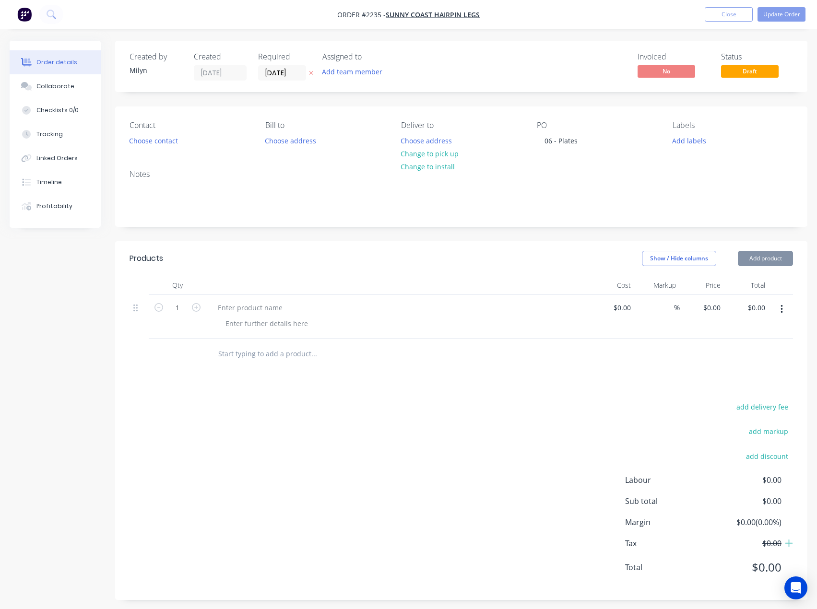
click at [772, 264] on button "Add product" at bounding box center [765, 258] width 55 height 15
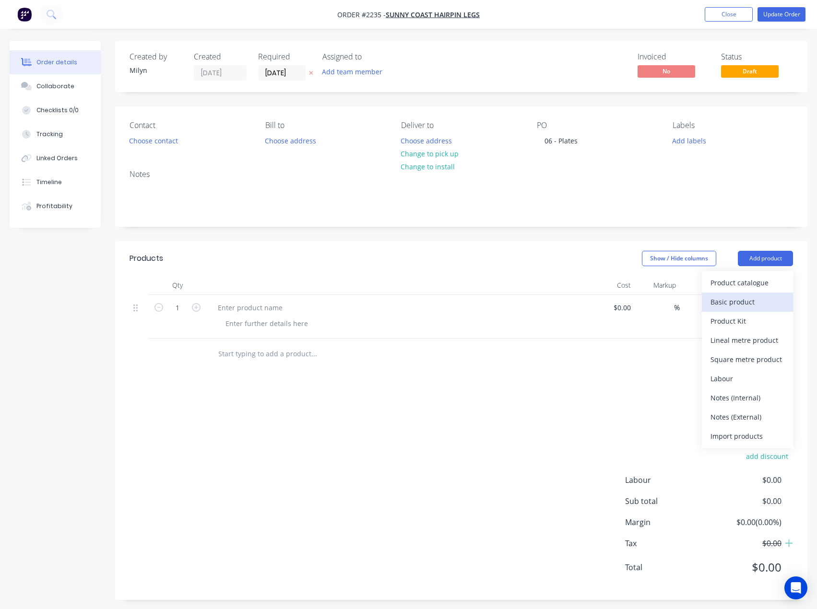
click at [746, 303] on div "Basic product" at bounding box center [747, 302] width 74 height 14
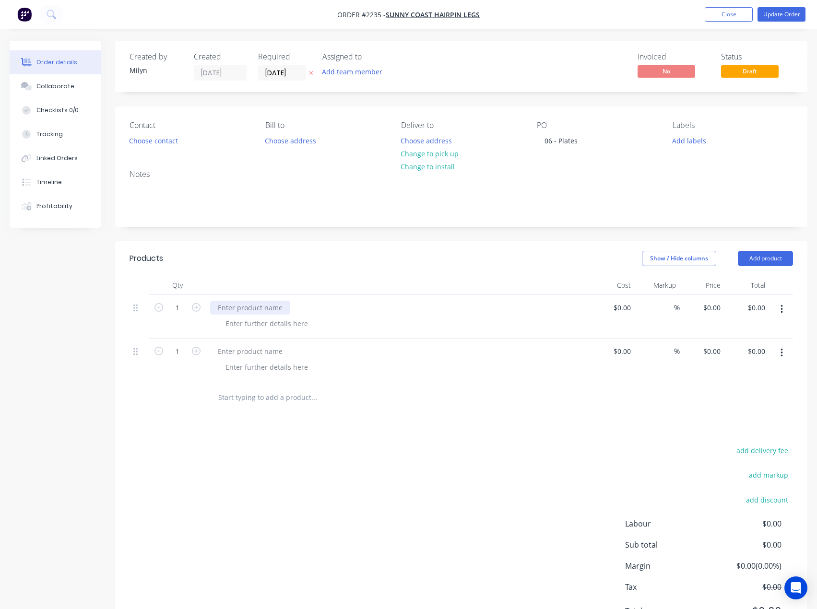
click at [270, 308] on div at bounding box center [250, 308] width 80 height 14
paste div
drag, startPoint x: 235, startPoint y: 353, endPoint x: 248, endPoint y: 328, distance: 28.1
click at [235, 353] on div at bounding box center [250, 351] width 80 height 14
paste div
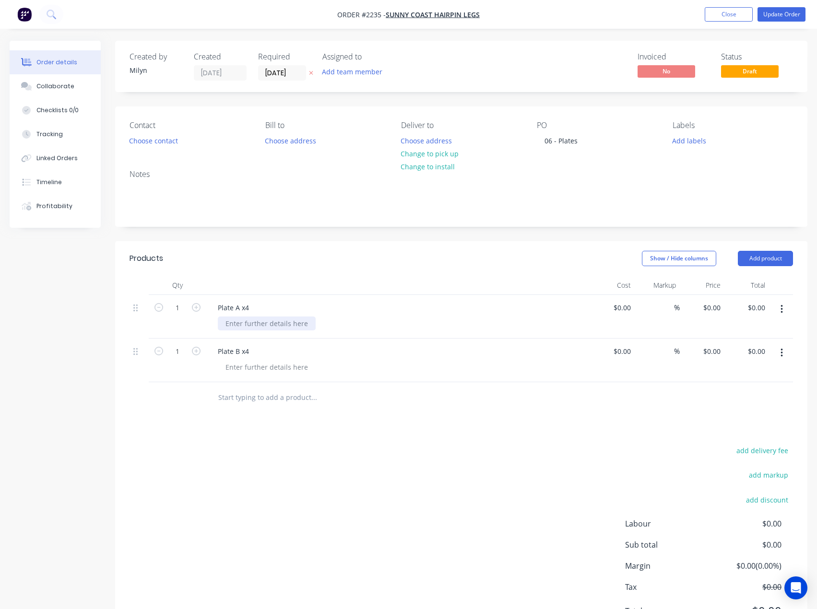
click at [252, 321] on div at bounding box center [267, 323] width 98 height 14
drag, startPoint x: 178, startPoint y: 306, endPoint x: 178, endPoint y: 315, distance: 8.6
click at [178, 306] on input "1" at bounding box center [177, 308] width 25 height 14
type input "4"
click at [155, 414] on div "Products Show / Hide columns Add product Qty Cost Markup Price Total 4 Plate A …" at bounding box center [461, 442] width 692 height 402
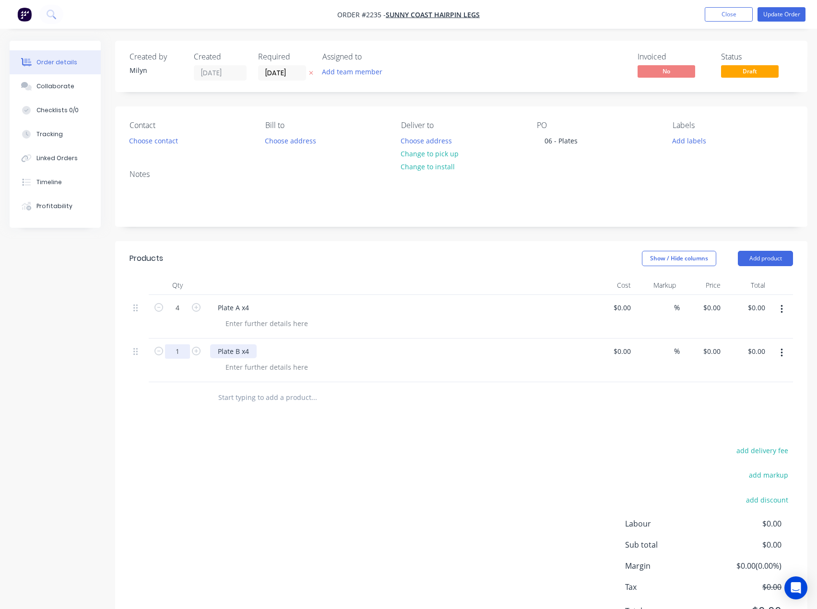
drag, startPoint x: 176, startPoint y: 351, endPoint x: 211, endPoint y: 355, distance: 34.9
click at [176, 351] on input "1" at bounding box center [177, 351] width 25 height 14
type input "4"
drag, startPoint x: 277, startPoint y: 459, endPoint x: 264, endPoint y: 363, distance: 96.8
click at [277, 452] on div "add delivery fee add markup add discount Labour $0.00 Sub total $0.00 Margin $0…" at bounding box center [460, 536] width 663 height 185
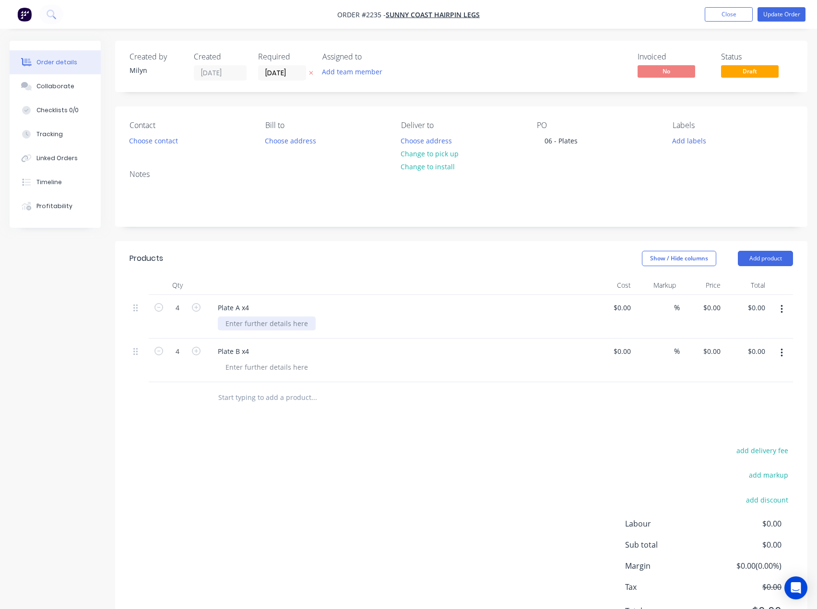
click at [254, 326] on div at bounding box center [267, 323] width 98 height 14
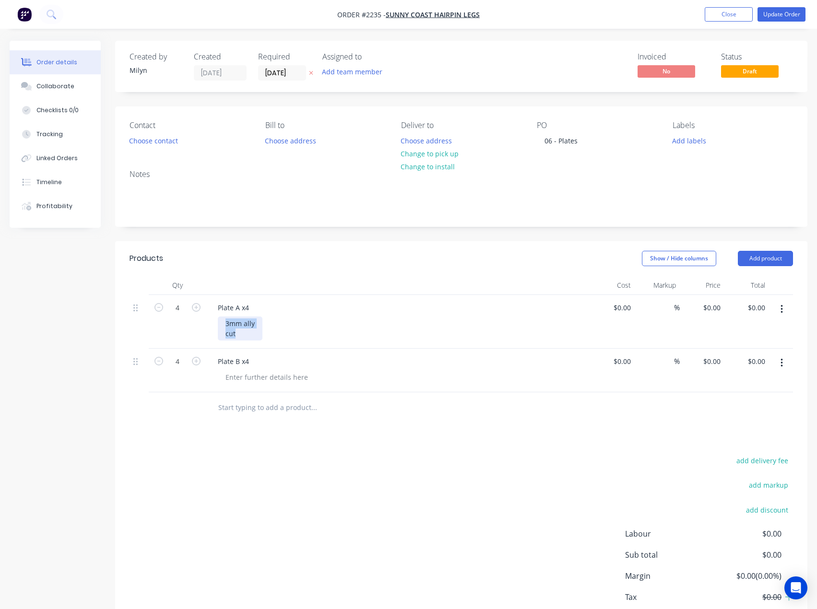
drag, startPoint x: 239, startPoint y: 334, endPoint x: 226, endPoint y: 322, distance: 17.3
click at [226, 322] on div "3mm ally cut" at bounding box center [240, 328] width 45 height 24
copy div "3mm ally cut"
click at [255, 379] on div at bounding box center [267, 377] width 98 height 14
paste div
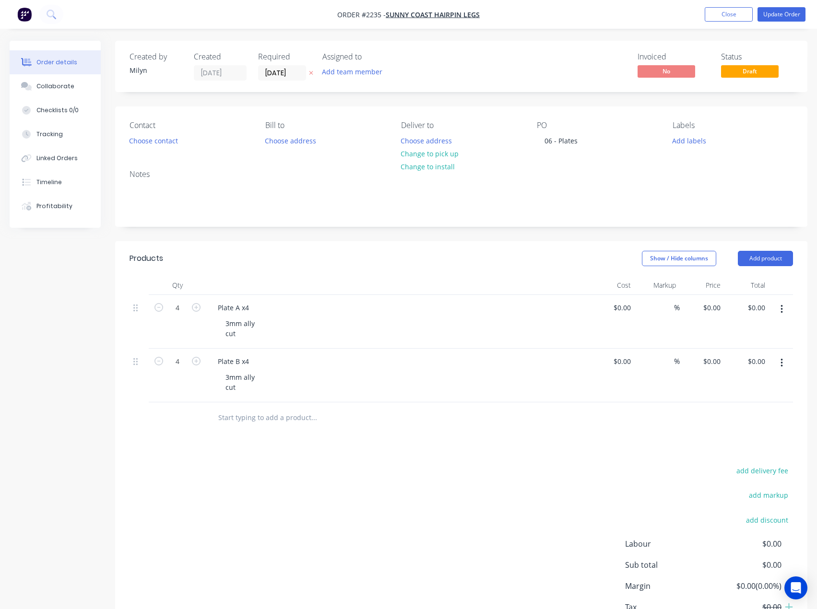
click at [281, 446] on div "Products Show / Hide columns Add product Qty Cost Markup Price Total 4 Plate A …" at bounding box center [461, 452] width 692 height 422
click at [366, 74] on button "Add team member" at bounding box center [352, 71] width 70 height 13
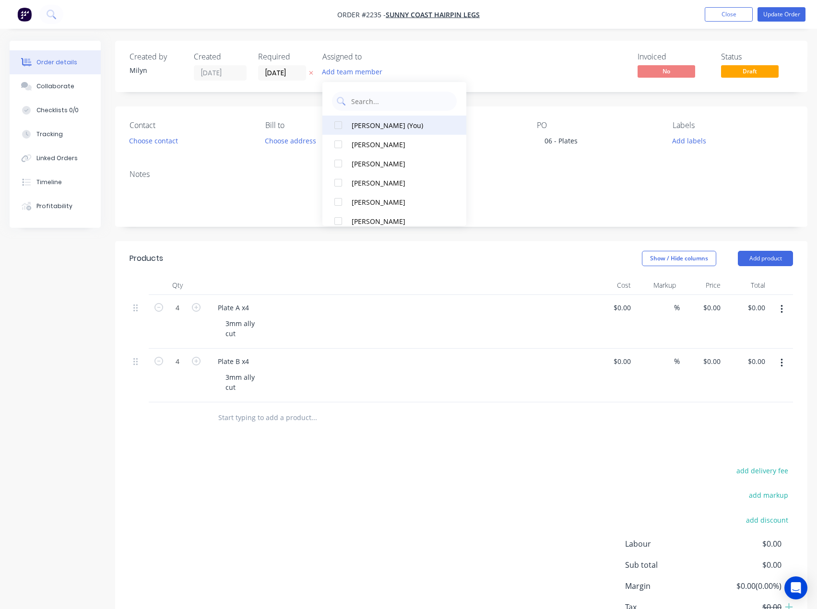
click at [391, 130] on button "[PERSON_NAME] (You)" at bounding box center [394, 125] width 144 height 19
drag, startPoint x: 483, startPoint y: 75, endPoint x: 651, endPoint y: 118, distance: 173.8
click at [484, 75] on div "Invoiced No Status Draft" at bounding box center [605, 66] width 375 height 28
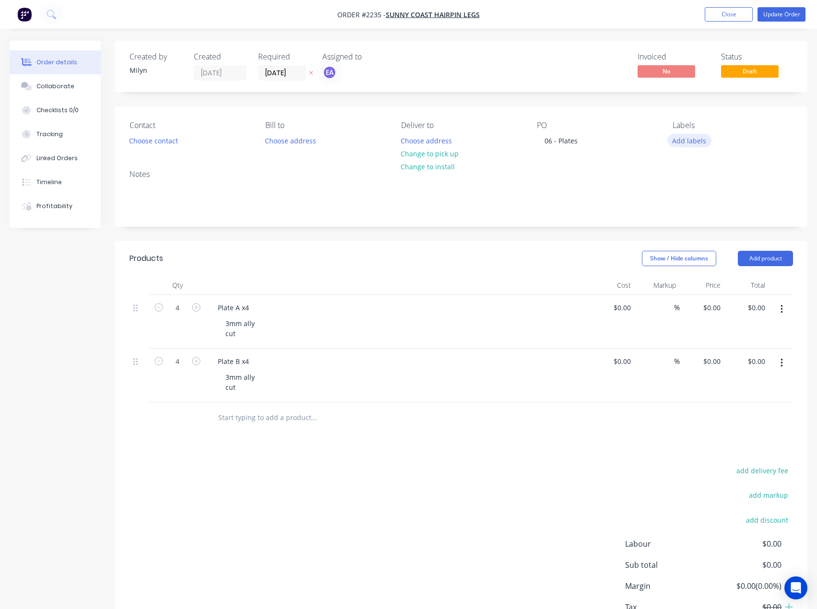
click at [699, 140] on button "Add labels" at bounding box center [689, 140] width 44 height 13
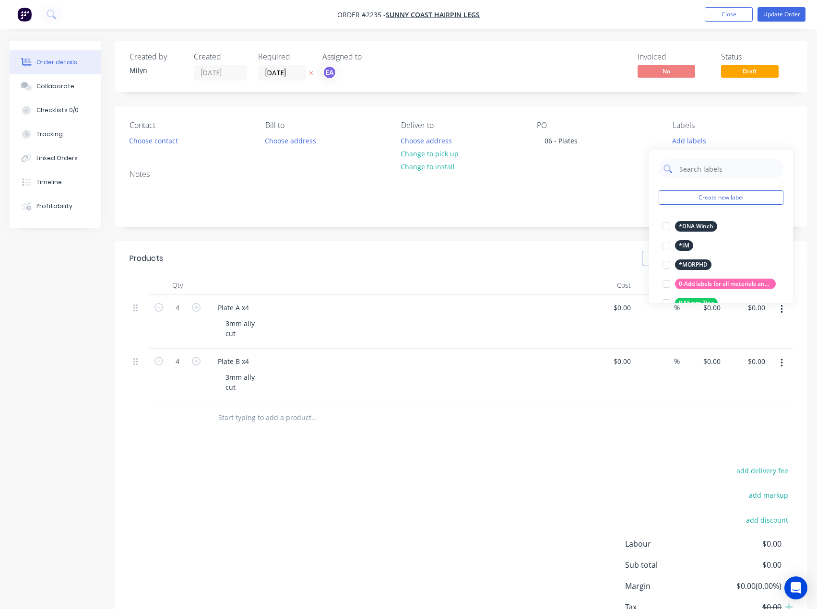
click at [702, 166] on input "text" at bounding box center [728, 168] width 100 height 19
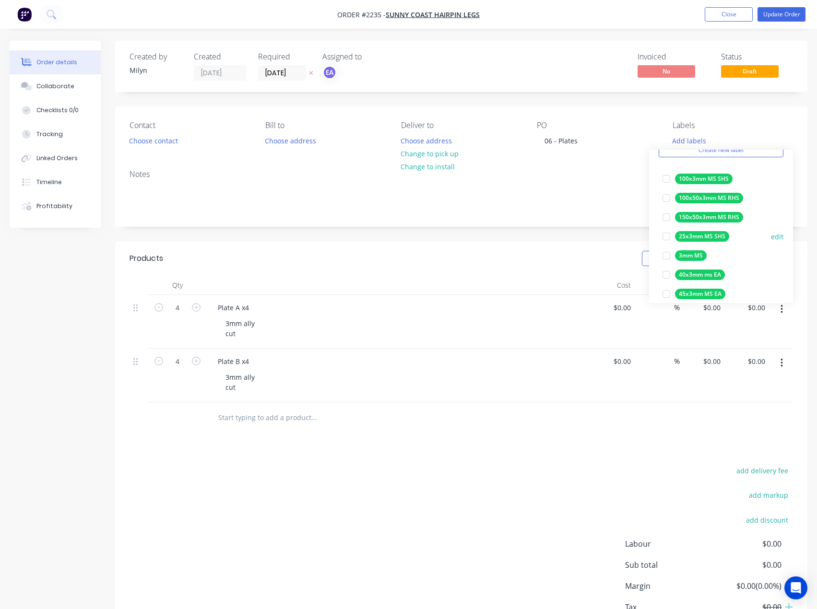
scroll to position [48, 0]
click at [664, 255] on div at bounding box center [665, 255] width 19 height 19
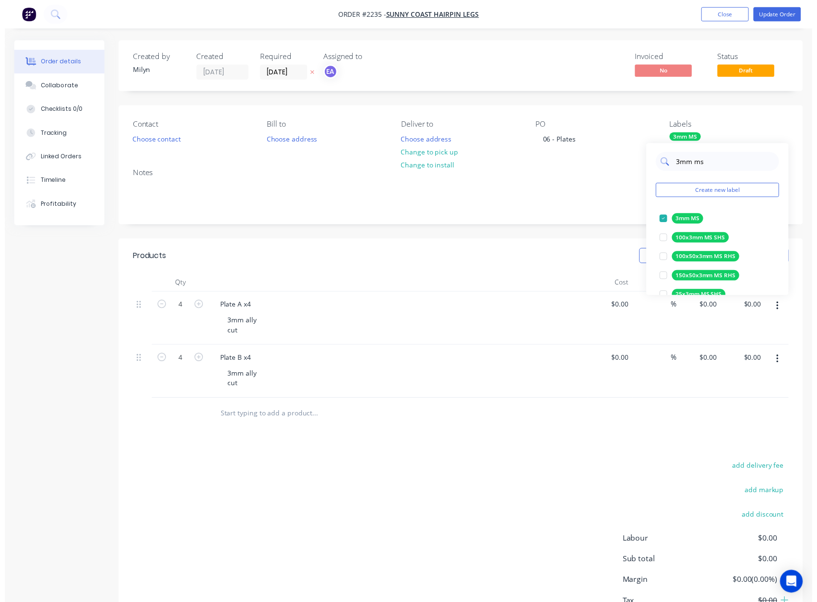
scroll to position [0, 0]
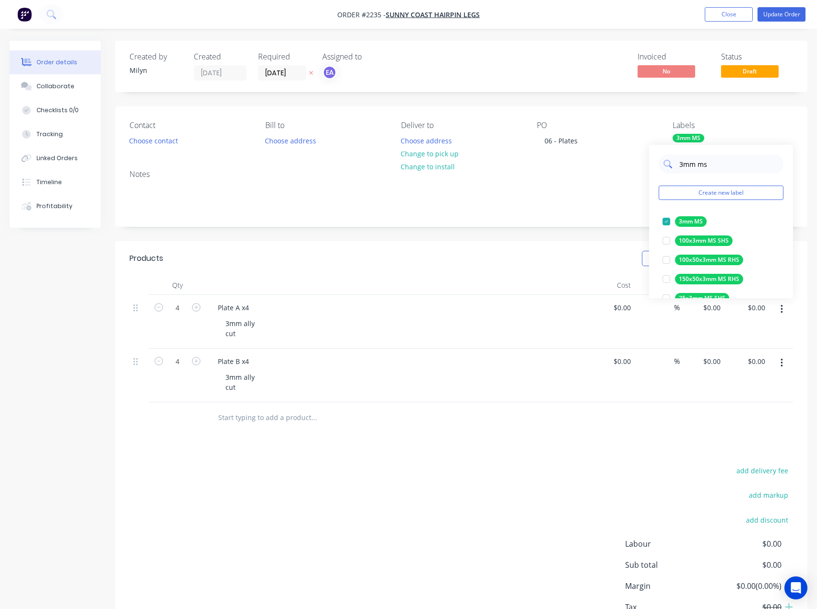
drag, startPoint x: 713, startPoint y: 164, endPoint x: 678, endPoint y: 165, distance: 35.5
click at [678, 165] on div "3mm ms" at bounding box center [720, 163] width 125 height 19
type input "cut"
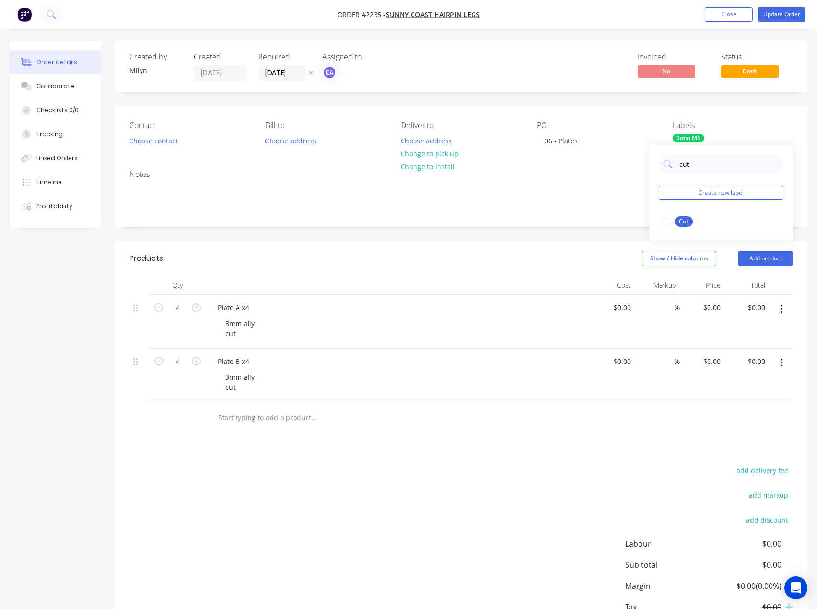
drag, startPoint x: 668, startPoint y: 220, endPoint x: 656, endPoint y: 215, distance: 12.3
click at [668, 220] on div at bounding box center [665, 221] width 19 height 19
click at [613, 228] on div "Created by [PERSON_NAME] Created [DATE] Required [DATE] Assigned to EA Invoiced…" at bounding box center [461, 352] width 692 height 623
drag, startPoint x: 784, startPoint y: 18, endPoint x: 761, endPoint y: 40, distance: 31.9
click at [784, 17] on button "Update Order" at bounding box center [781, 14] width 48 height 14
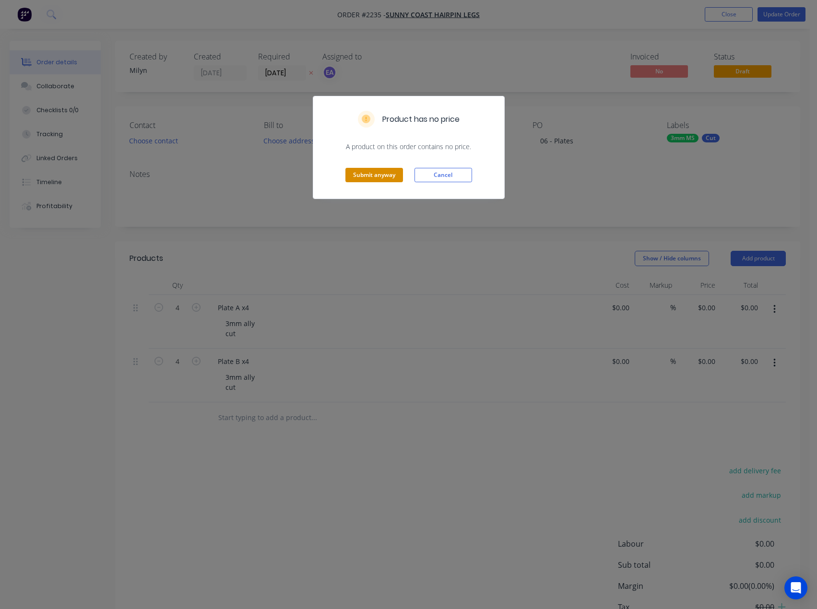
click at [358, 170] on button "Submit anyway" at bounding box center [374, 175] width 58 height 14
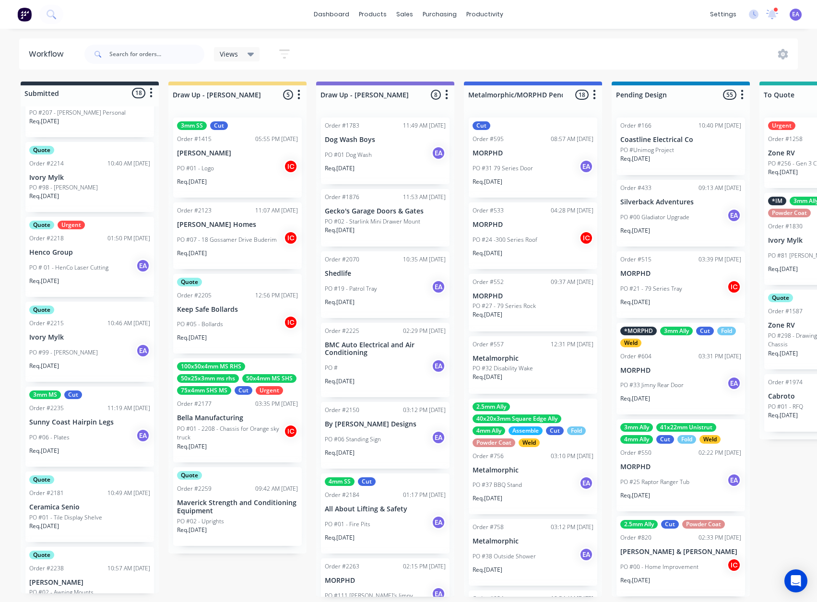
scroll to position [240, 0]
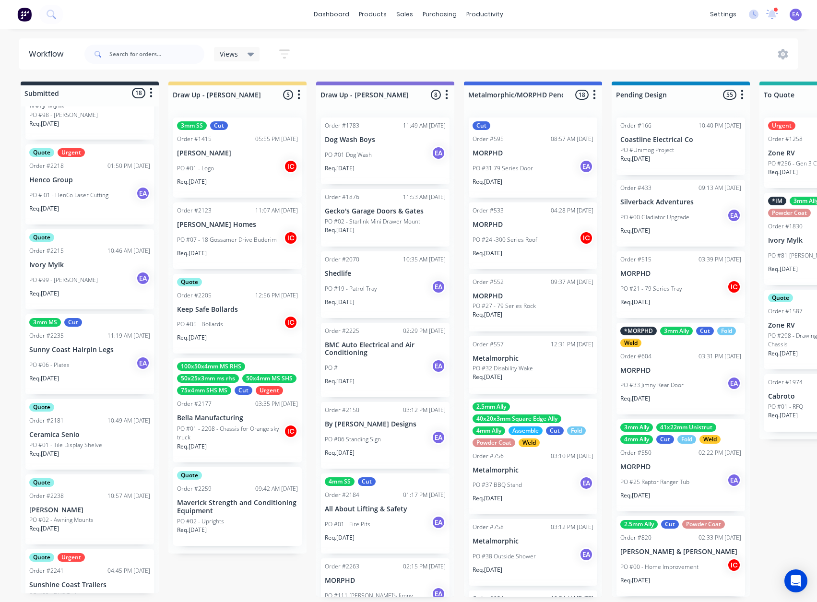
click at [92, 363] on div "PO #06 - Plates EA" at bounding box center [89, 365] width 121 height 18
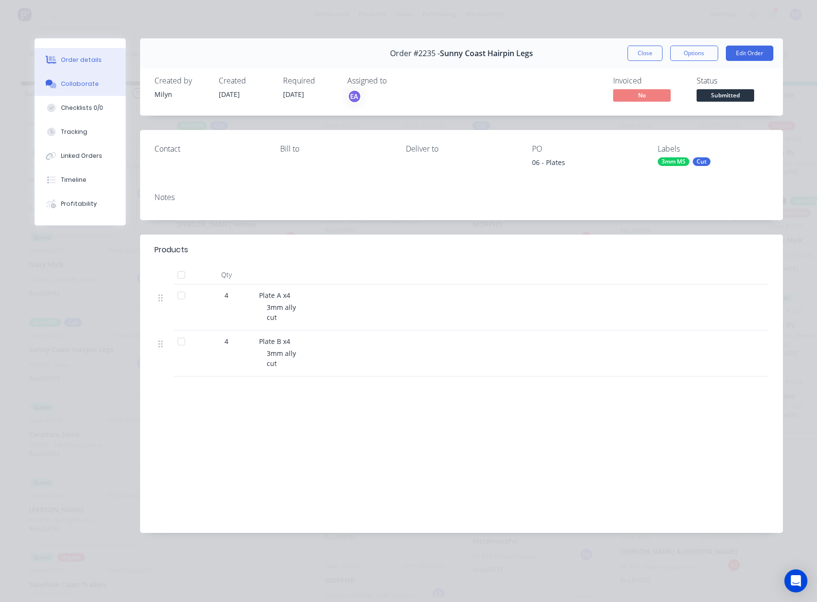
click at [76, 88] on button "Collaborate" at bounding box center [80, 84] width 91 height 24
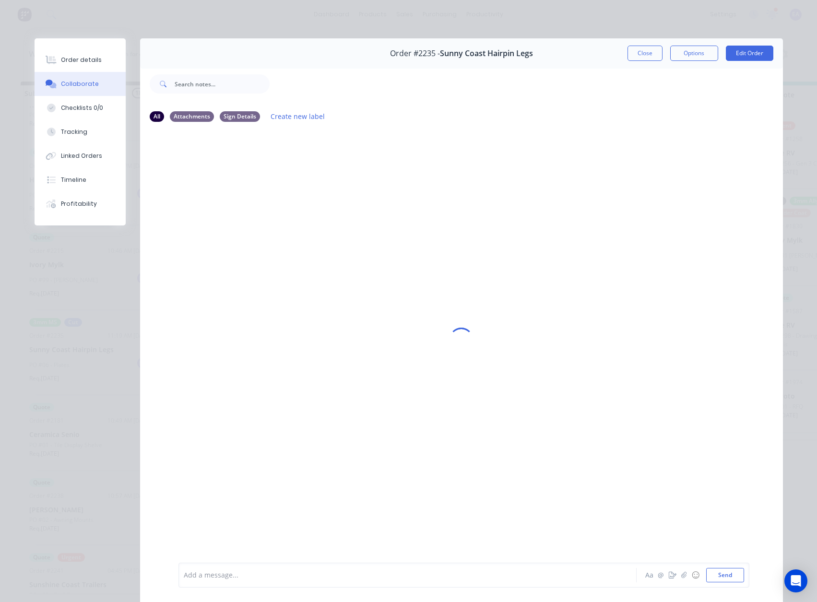
click at [219, 580] on div "Add a message..." at bounding box center [394, 575] width 420 height 14
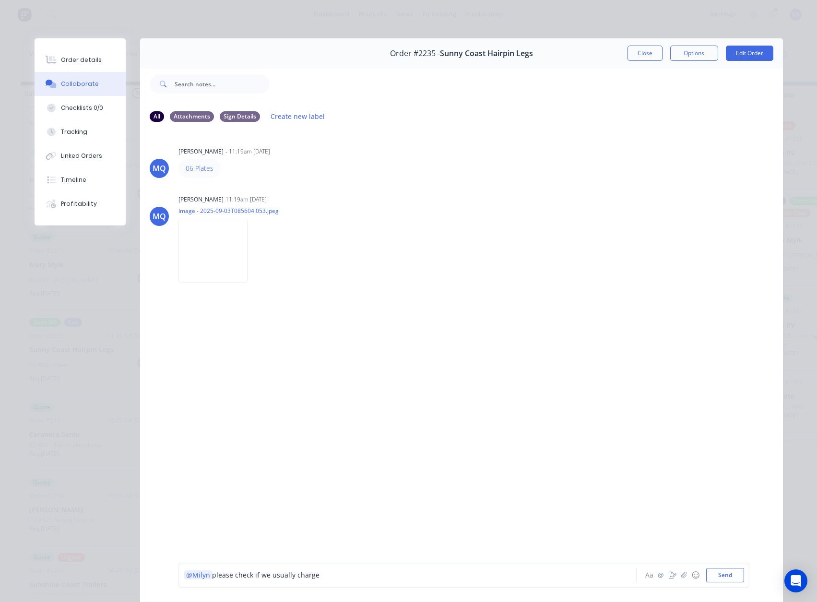
click at [299, 575] on span "please check if we usually charge the min amount for this customer" at bounding box center [265, 575] width 107 height 9
click at [353, 577] on span "please check if we usually invoice the min amount for this customer" at bounding box center [321, 575] width 219 height 9
click at [338, 578] on span "please check if we usually invoice the min charge for this customer" at bounding box center [320, 575] width 216 height 9
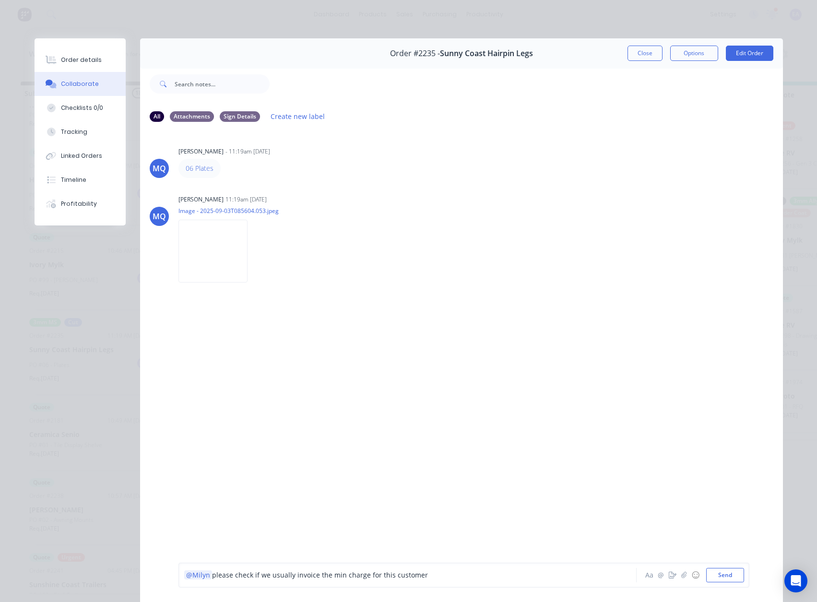
click at [340, 577] on span "please check if we usually invoice the min charge for this customer" at bounding box center [320, 575] width 216 height 9
click at [463, 575] on div "@Milyn please check if we usually invoice the minimum charge for this customer" at bounding box center [394, 575] width 420 height 10
click at [721, 577] on button "Send" at bounding box center [725, 575] width 38 height 14
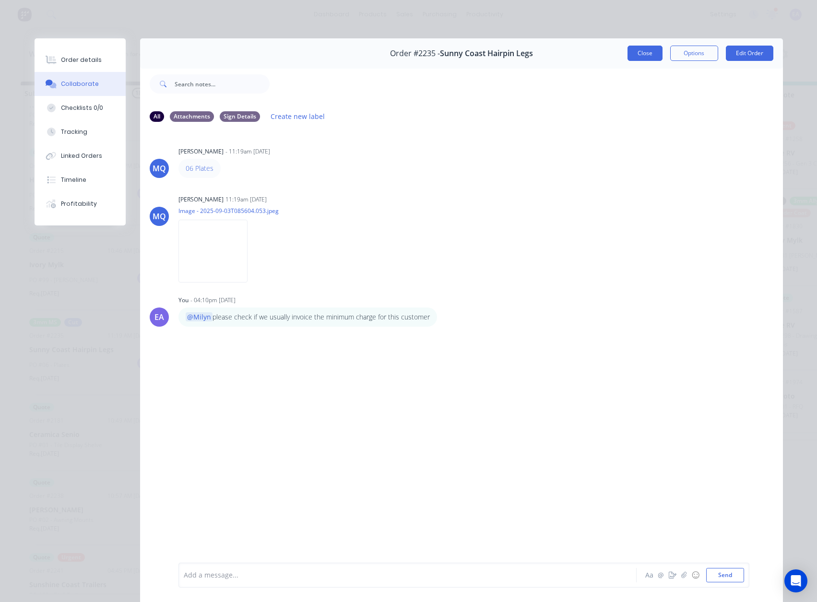
click at [641, 52] on button "Close" at bounding box center [644, 53] width 35 height 15
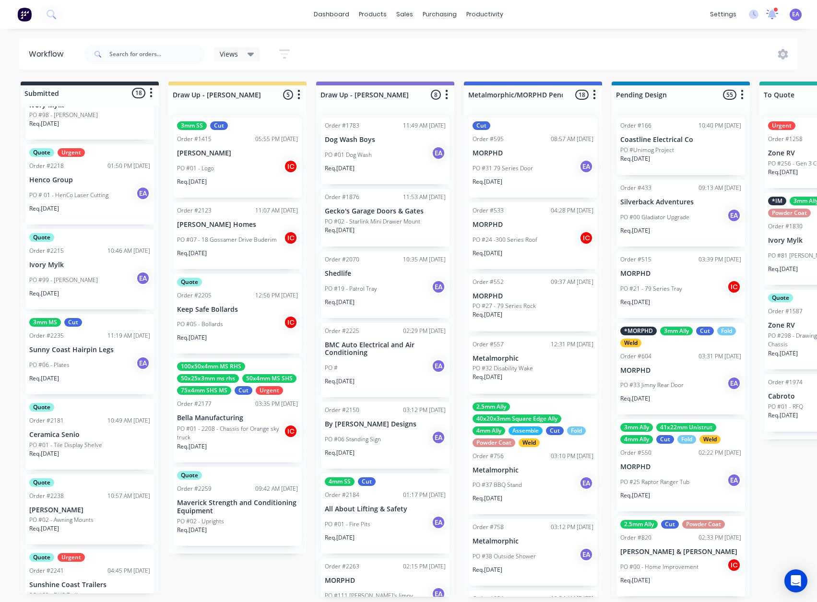
click at [775, 12] on icon at bounding box center [771, 14] width 13 height 11
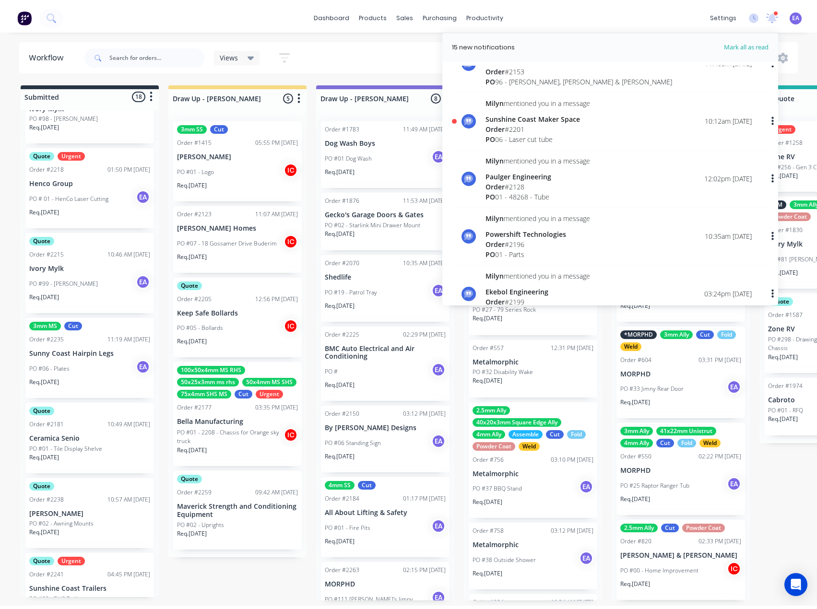
scroll to position [1151, 0]
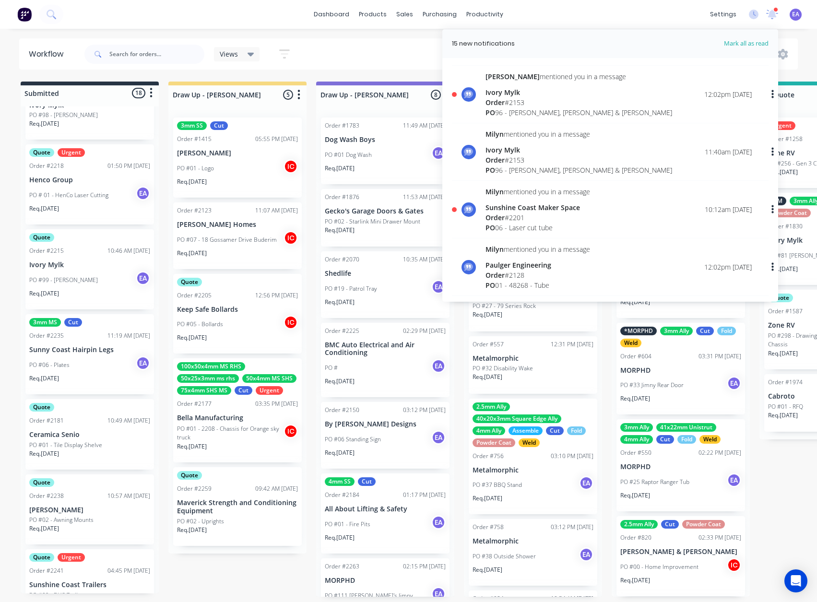
click at [540, 215] on div "Order # 2201" at bounding box center [537, 217] width 105 height 10
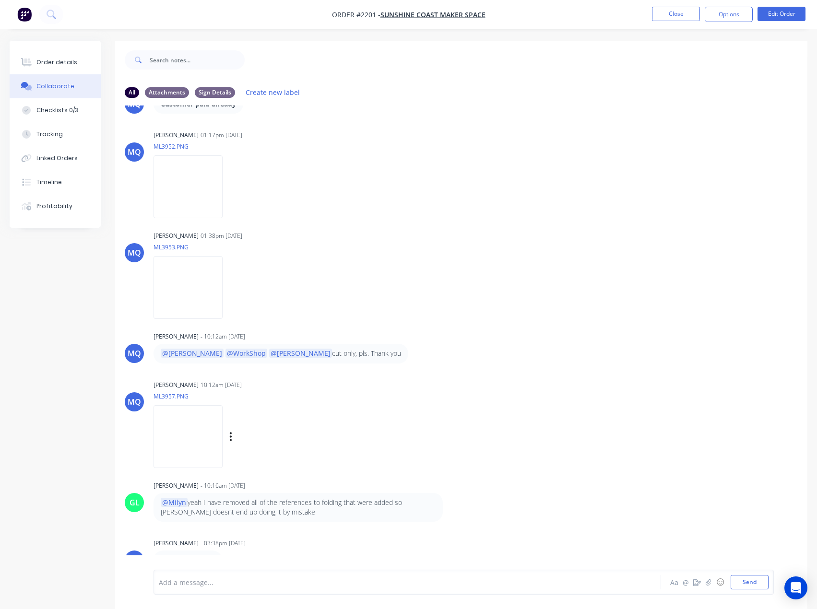
scroll to position [14, 0]
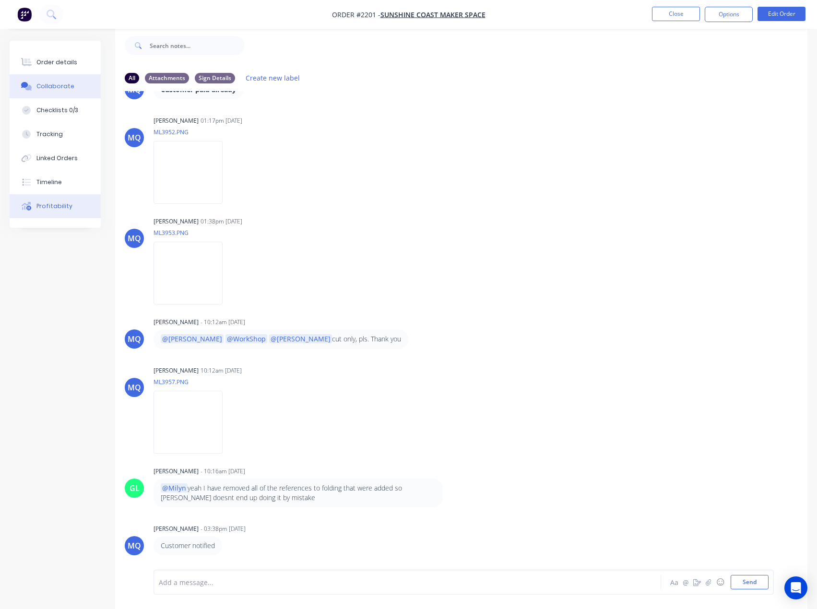
click at [38, 210] on div "Profitability" at bounding box center [54, 206] width 36 height 9
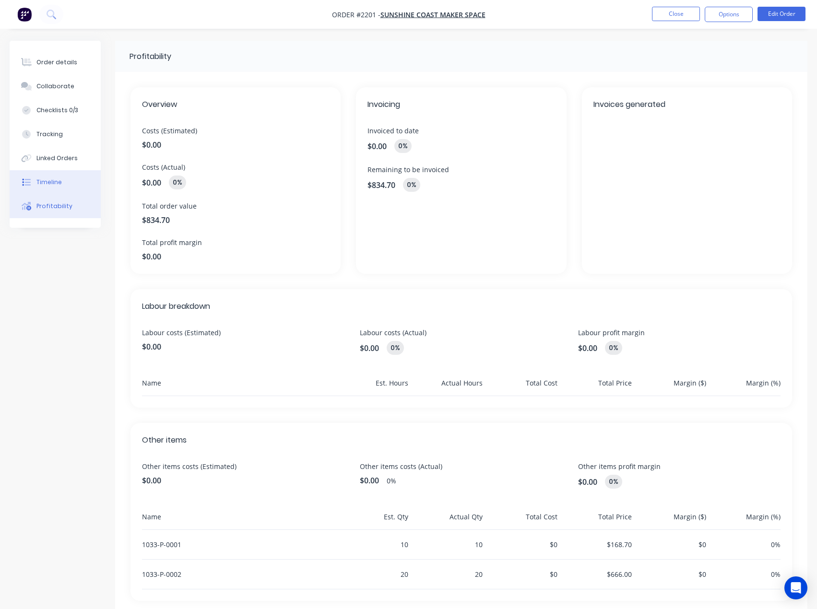
click at [51, 178] on div "Timeline" at bounding box center [48, 182] width 25 height 9
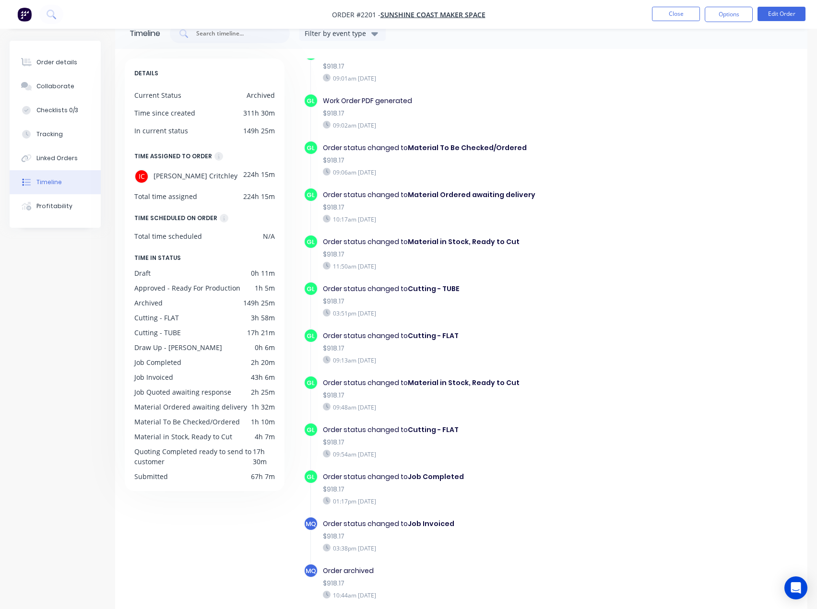
scroll to position [66, 0]
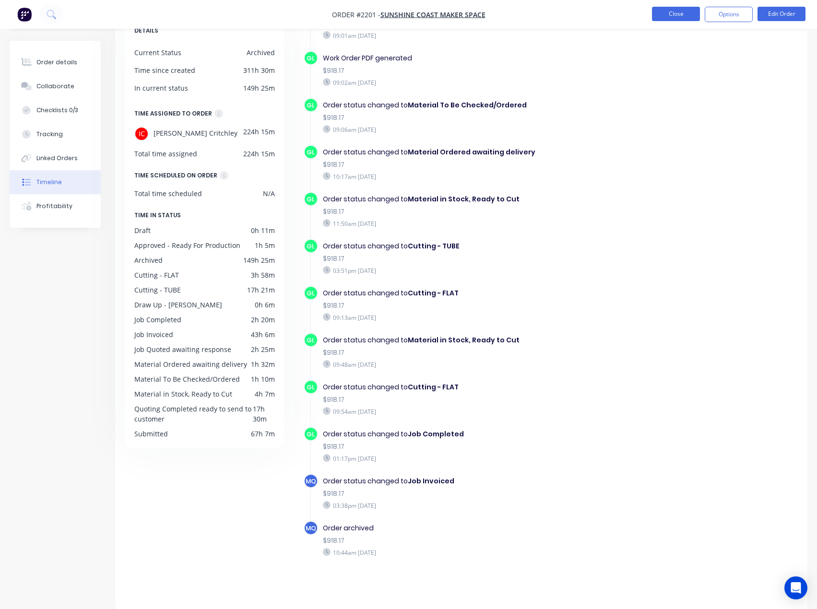
click at [692, 7] on button "Close" at bounding box center [676, 14] width 48 height 14
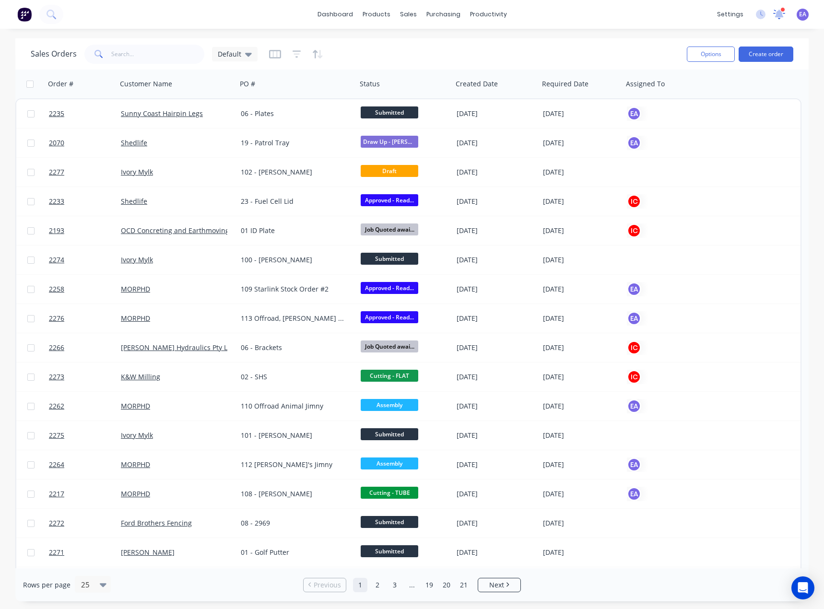
click at [781, 16] on icon at bounding box center [779, 13] width 10 height 9
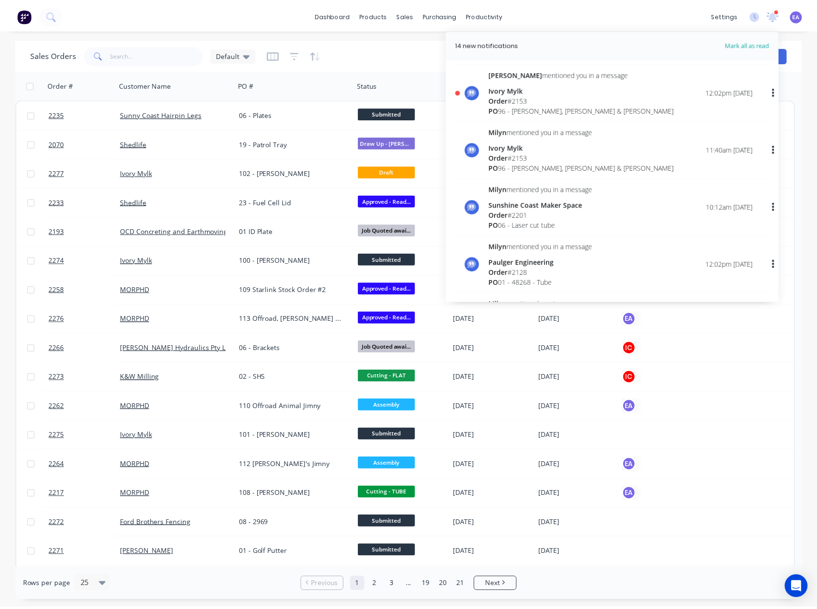
scroll to position [1151, 0]
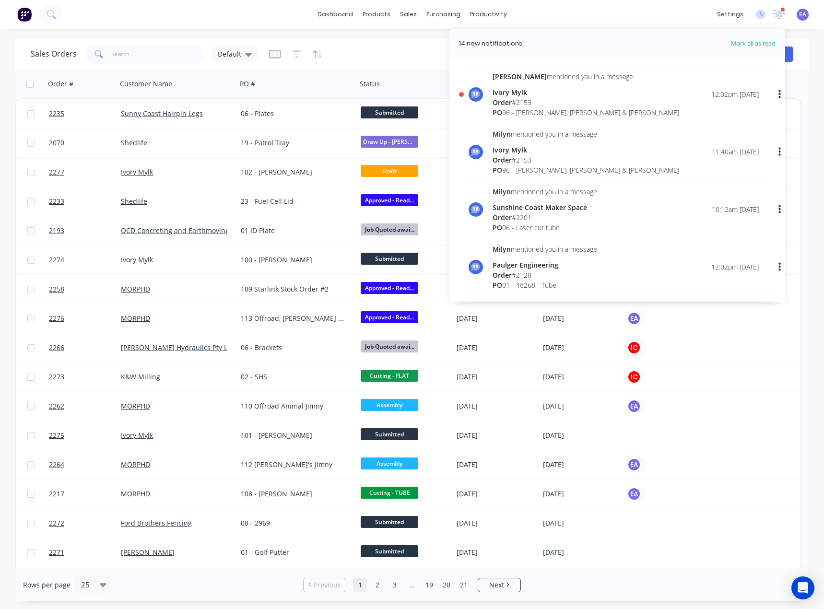
click at [527, 94] on div "Ivory Mylk" at bounding box center [585, 92] width 187 height 10
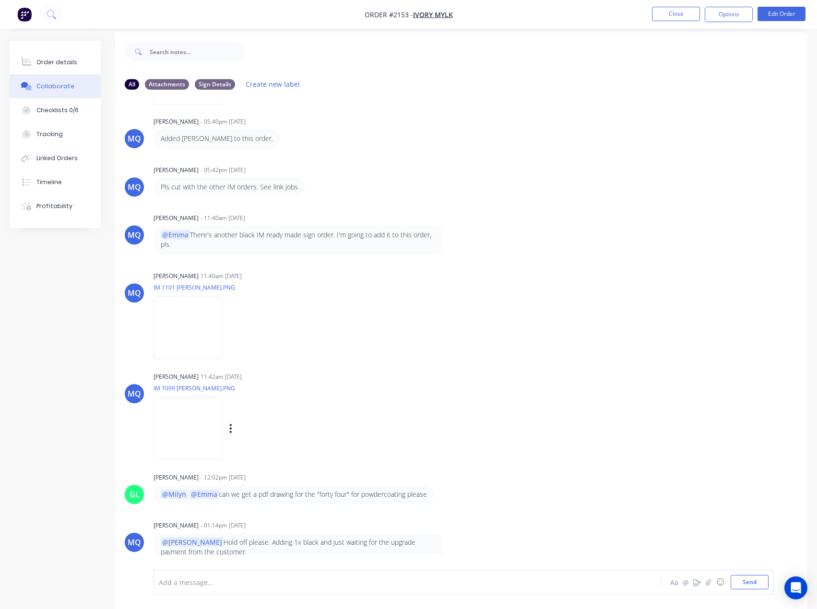
scroll to position [14, 0]
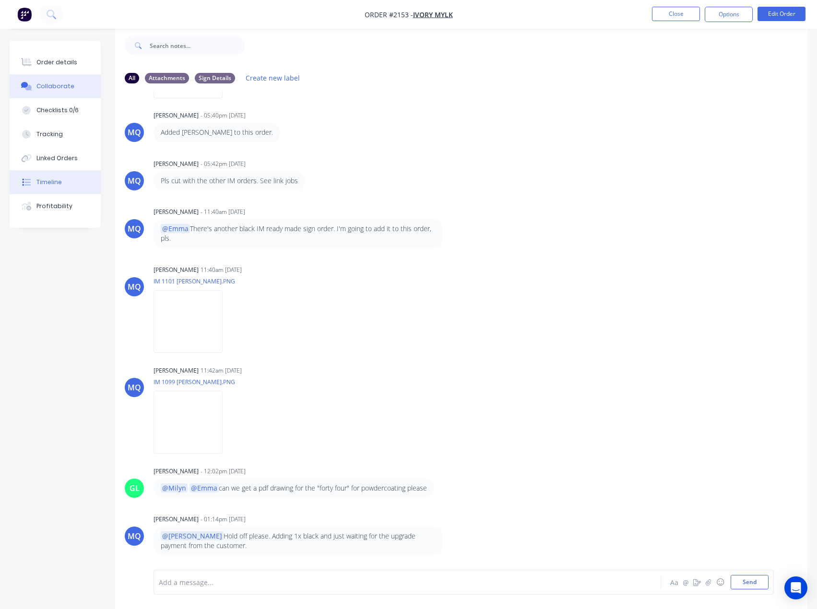
click at [60, 188] on button "Timeline" at bounding box center [55, 182] width 91 height 24
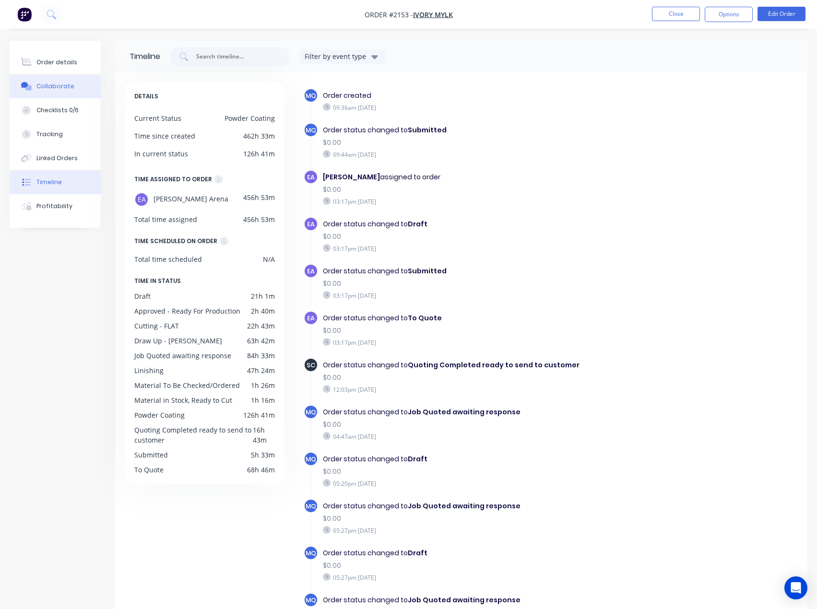
click at [63, 85] on div "Collaborate" at bounding box center [55, 86] width 38 height 9
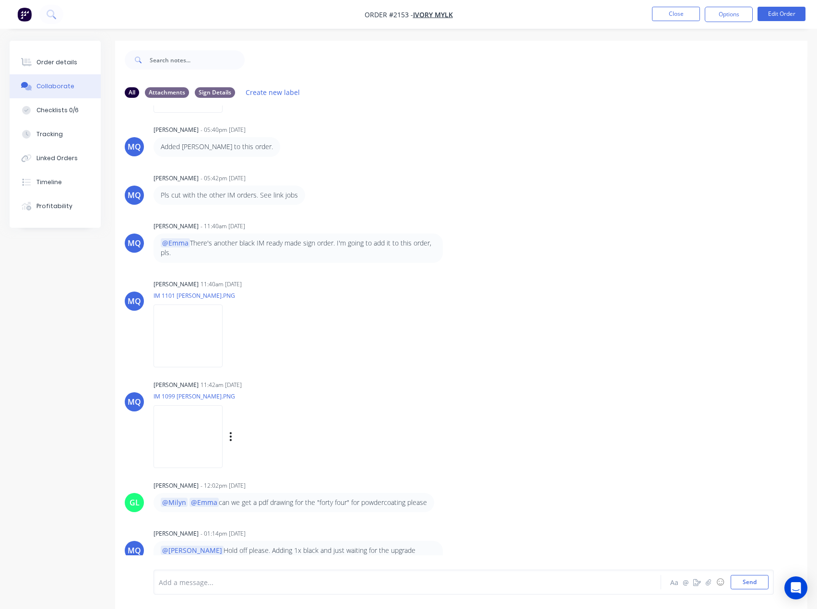
scroll to position [14, 0]
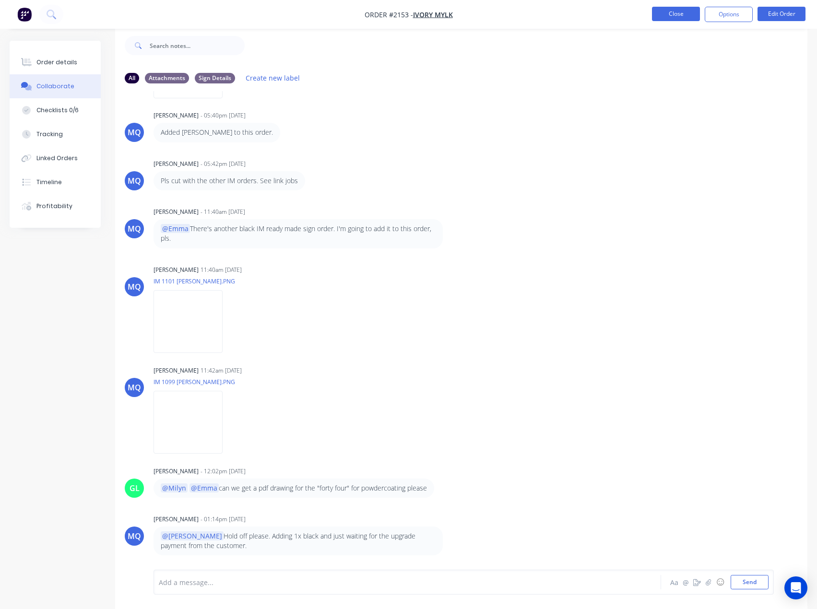
click at [659, 14] on button "Close" at bounding box center [676, 14] width 48 height 14
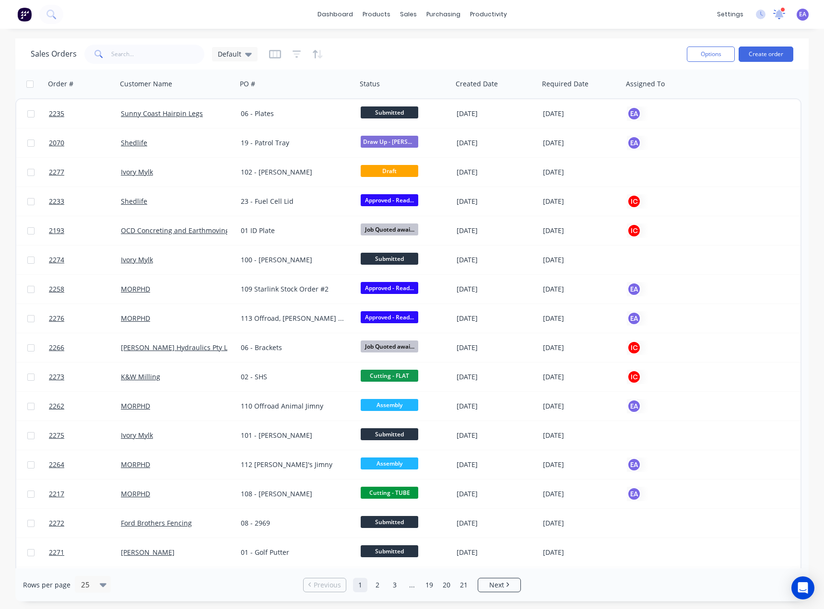
click at [782, 12] on icon at bounding box center [779, 13] width 9 height 8
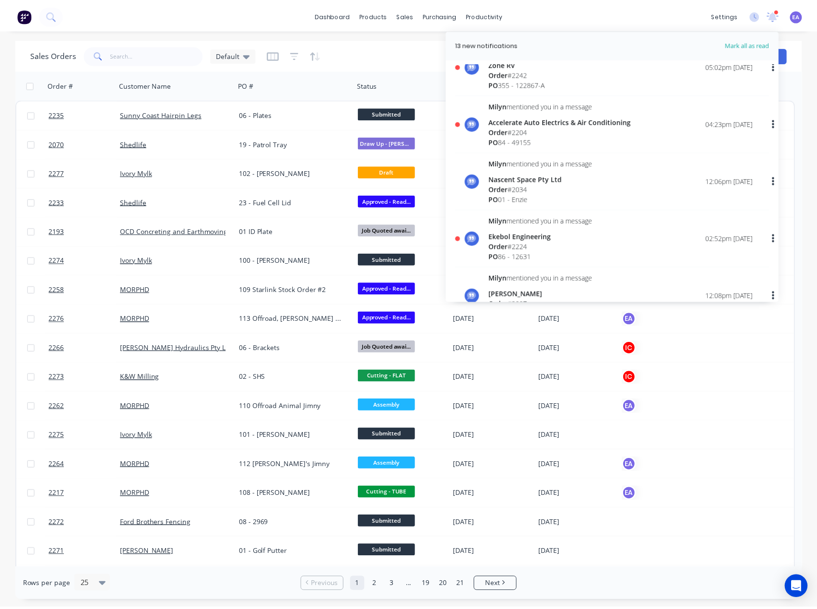
scroll to position [719, 0]
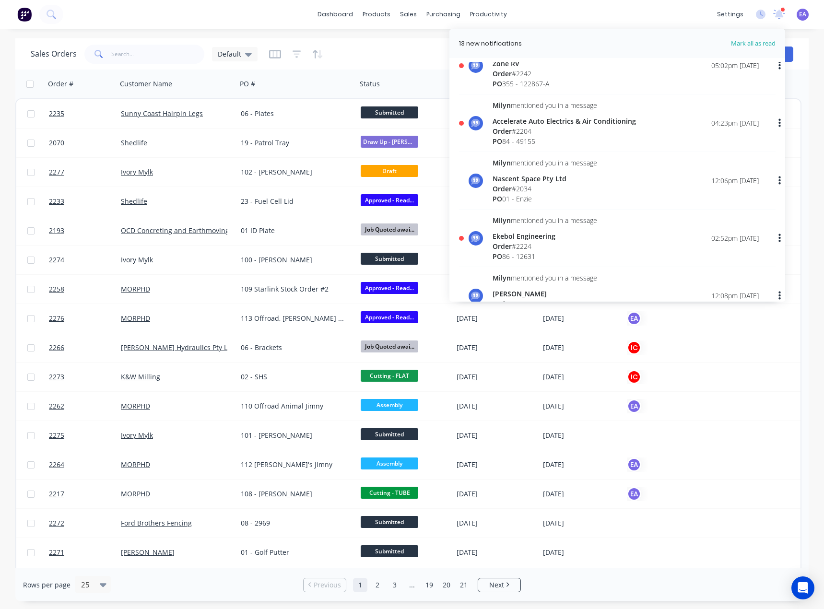
click at [534, 241] on div "Order # 2224" at bounding box center [544, 246] width 105 height 10
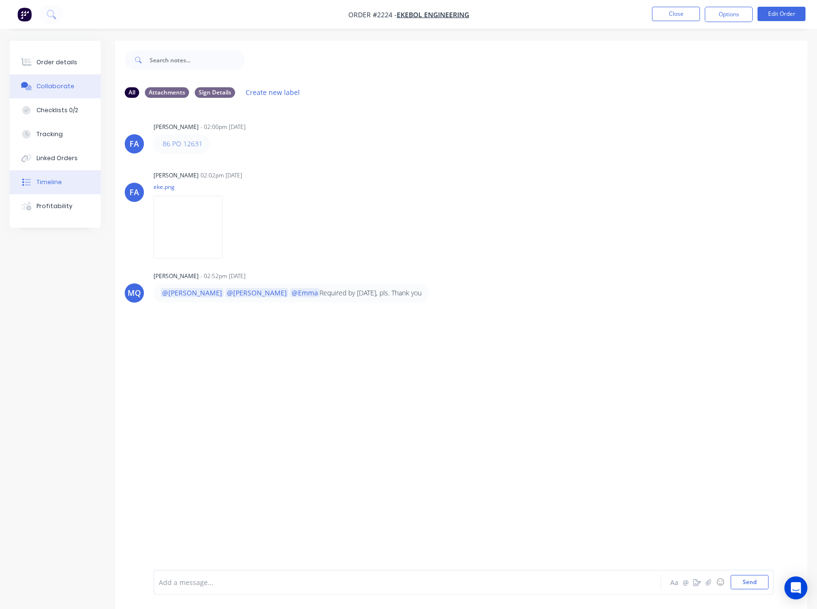
click at [58, 182] on div "Timeline" at bounding box center [48, 182] width 25 height 9
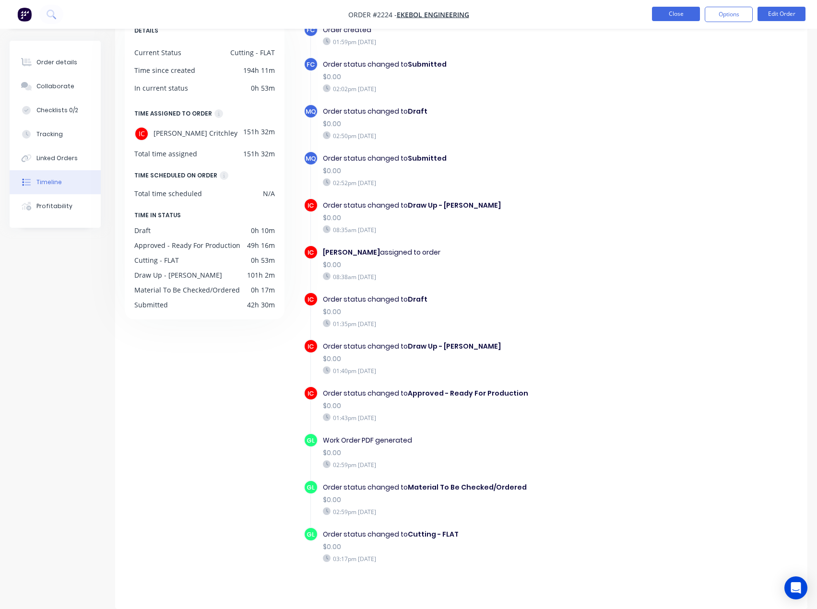
click at [671, 13] on button "Close" at bounding box center [676, 14] width 48 height 14
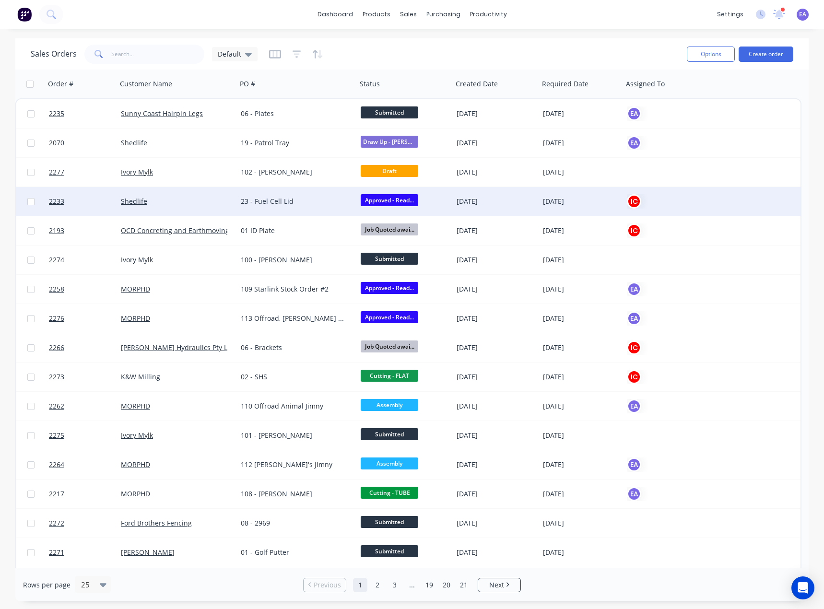
drag, startPoint x: 776, startPoint y: 12, endPoint x: 611, endPoint y: 198, distance: 248.7
click at [776, 12] on icon at bounding box center [779, 14] width 12 height 10
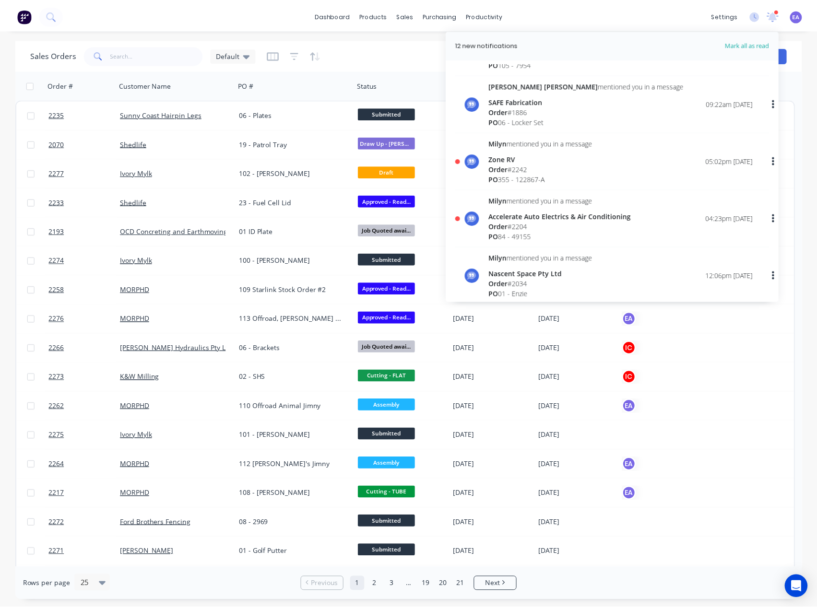
scroll to position [623, 0]
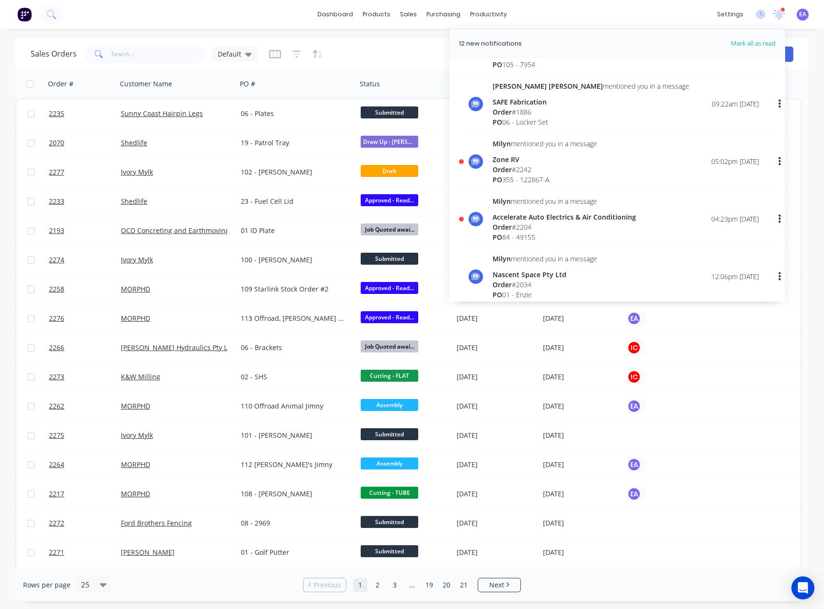
click at [551, 226] on div "Order # 2204" at bounding box center [563, 227] width 143 height 10
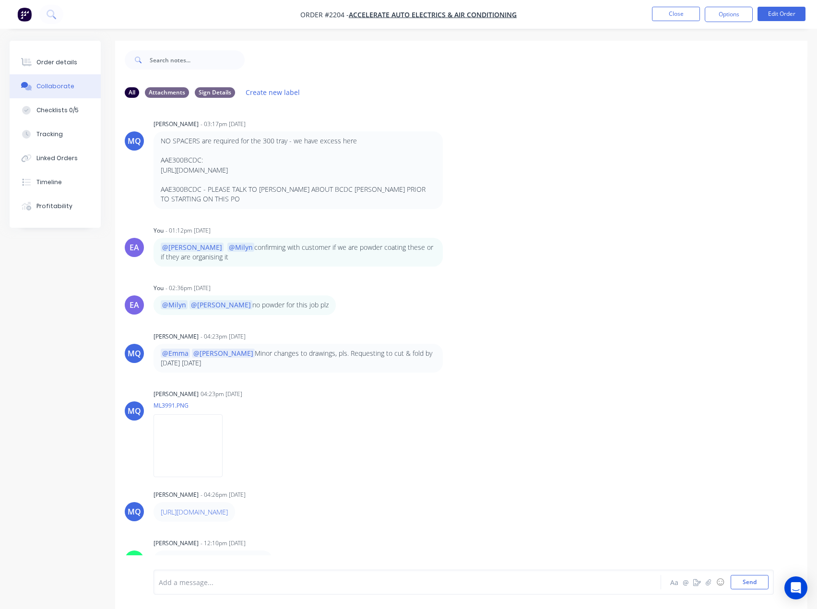
scroll to position [14, 0]
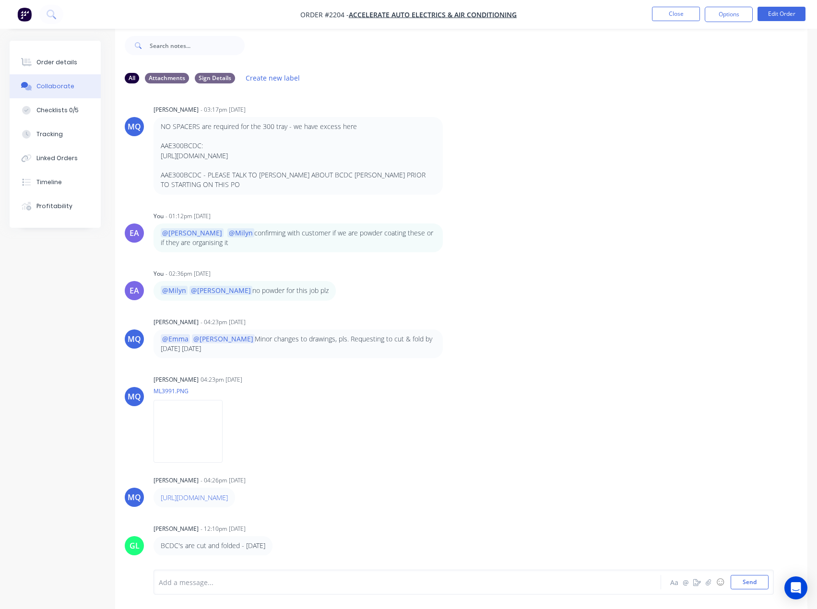
click at [491, 515] on div "[PERSON_NAME] [PERSON_NAME] - 12:39pm [DATE] 84 PO 49155 [PERSON_NAME] [PERSON_…" at bounding box center [461, 323] width 692 height 464
click at [223, 420] on img at bounding box center [187, 431] width 69 height 63
click at [223, 435] on img at bounding box center [187, 431] width 69 height 63
click at [46, 182] on div "Timeline" at bounding box center [48, 182] width 25 height 9
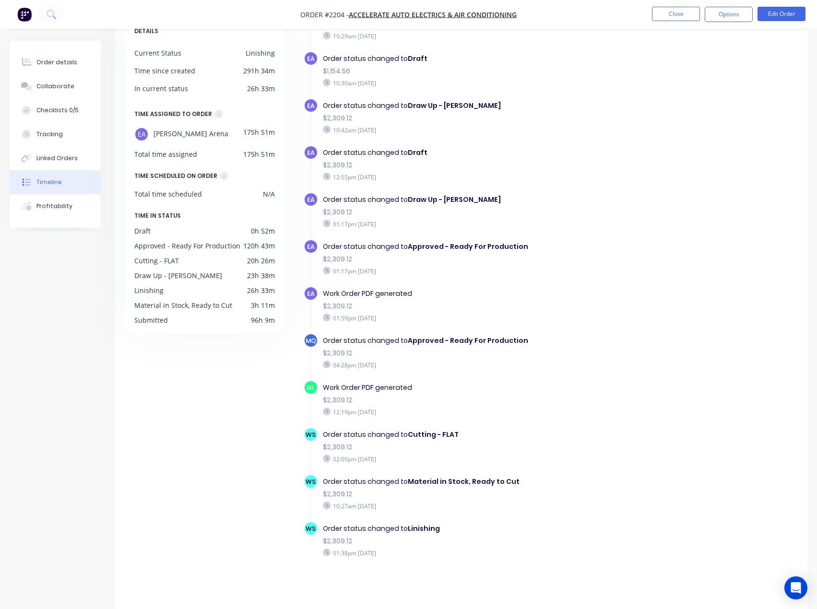
scroll to position [66, 0]
click at [65, 88] on div "Collaborate" at bounding box center [55, 86] width 38 height 9
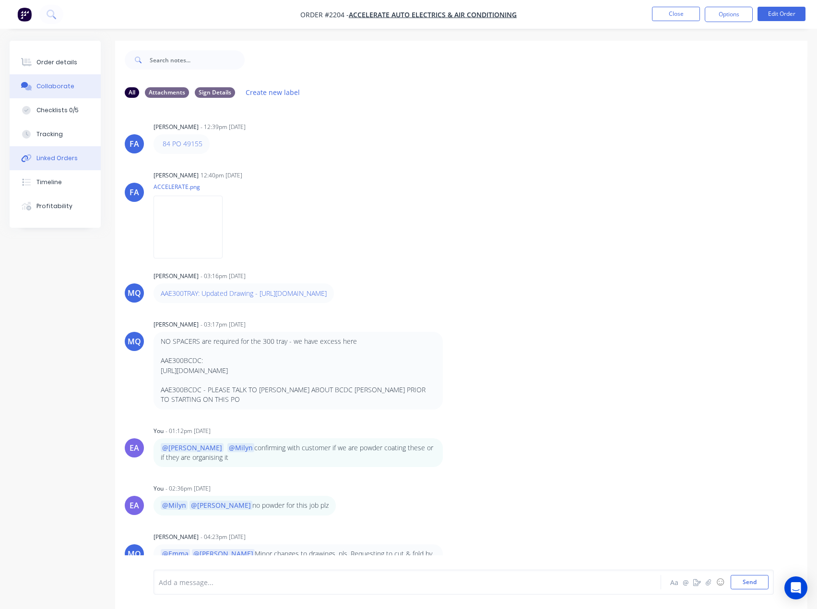
click at [53, 165] on button "Linked Orders" at bounding box center [55, 158] width 91 height 24
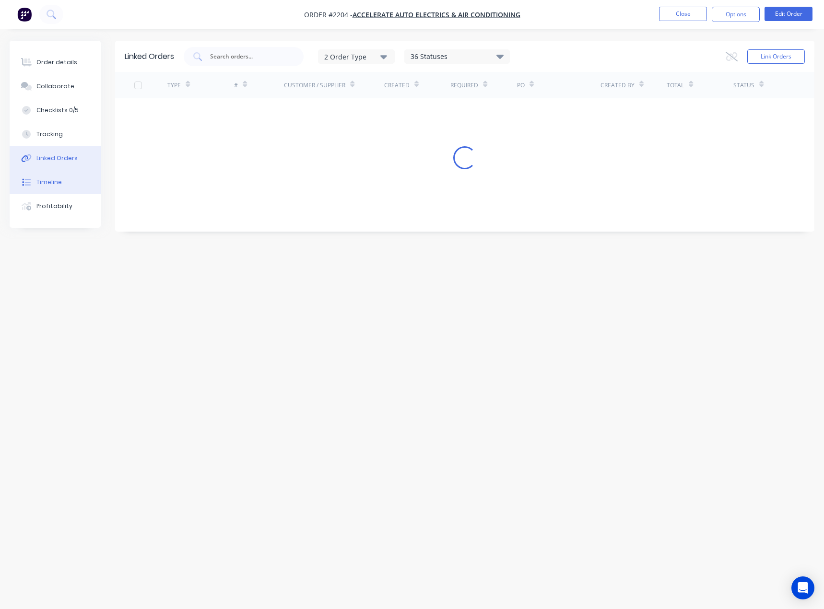
click at [53, 179] on div "Timeline" at bounding box center [48, 182] width 25 height 9
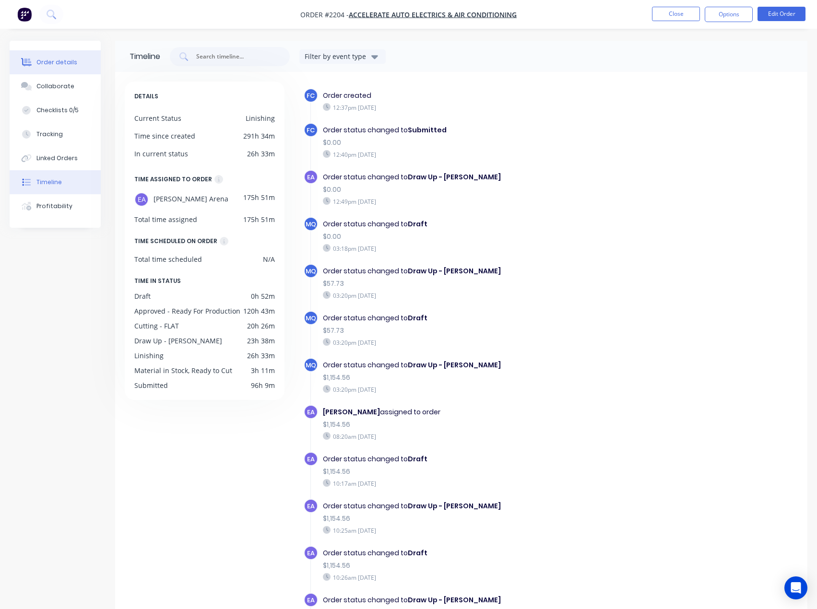
click at [70, 66] on div "Order details" at bounding box center [56, 62] width 41 height 9
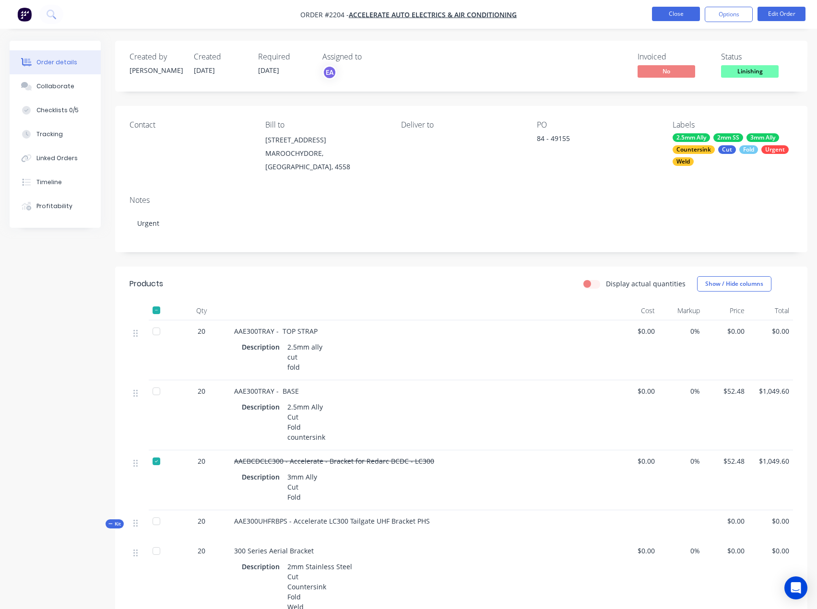
click at [675, 16] on button "Close" at bounding box center [676, 14] width 48 height 14
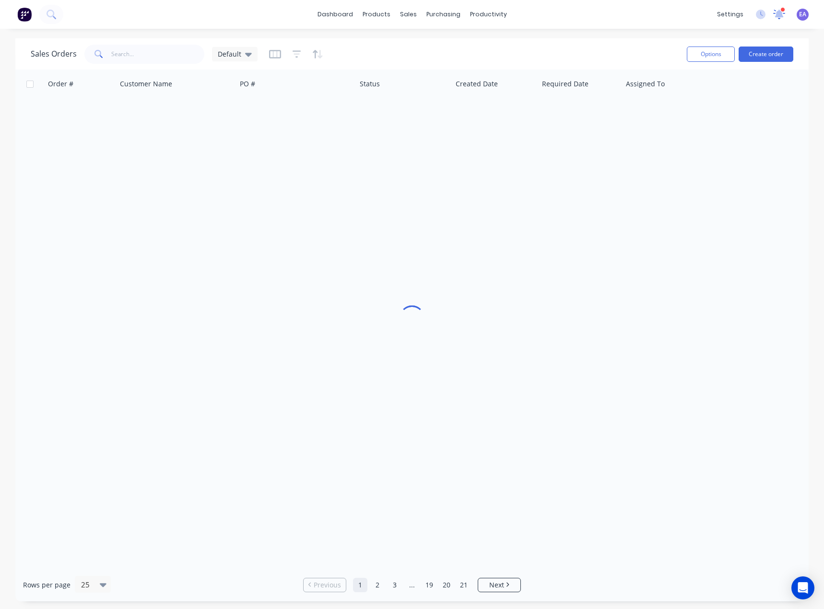
click at [782, 15] on icon at bounding box center [779, 14] width 13 height 11
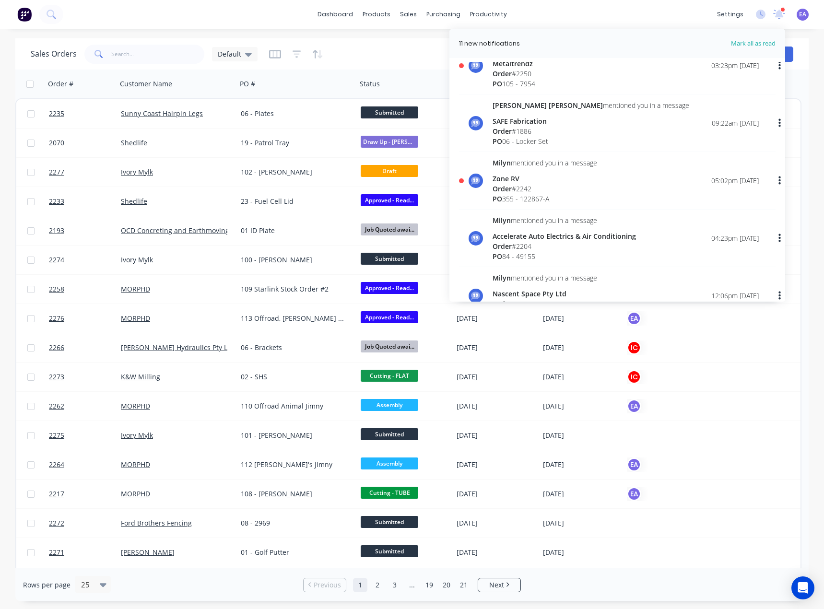
scroll to position [575, 0]
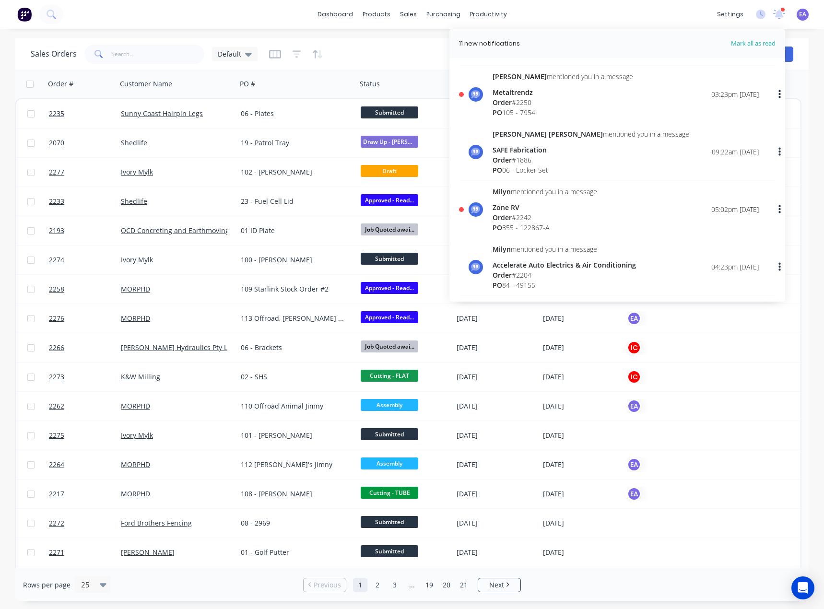
click at [536, 210] on div "Zone RV" at bounding box center [544, 207] width 105 height 10
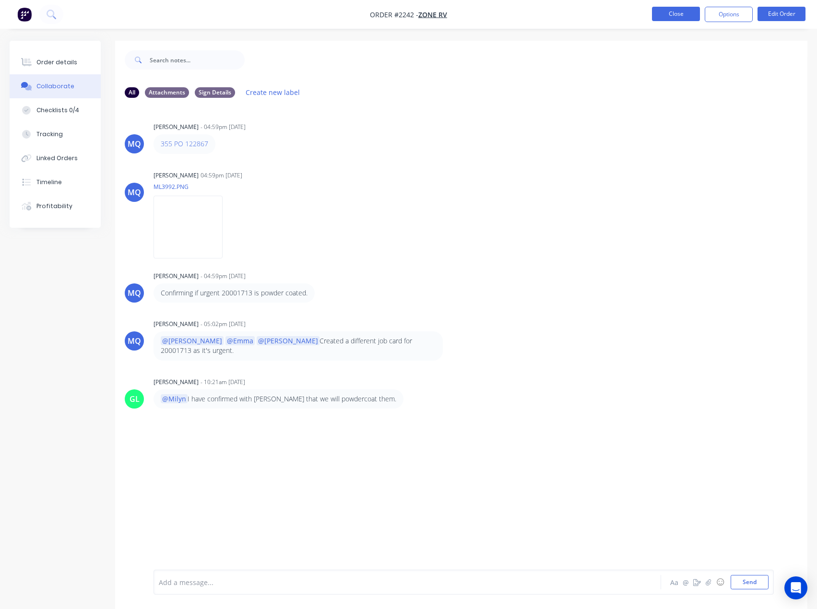
click at [675, 15] on button "Close" at bounding box center [676, 14] width 48 height 14
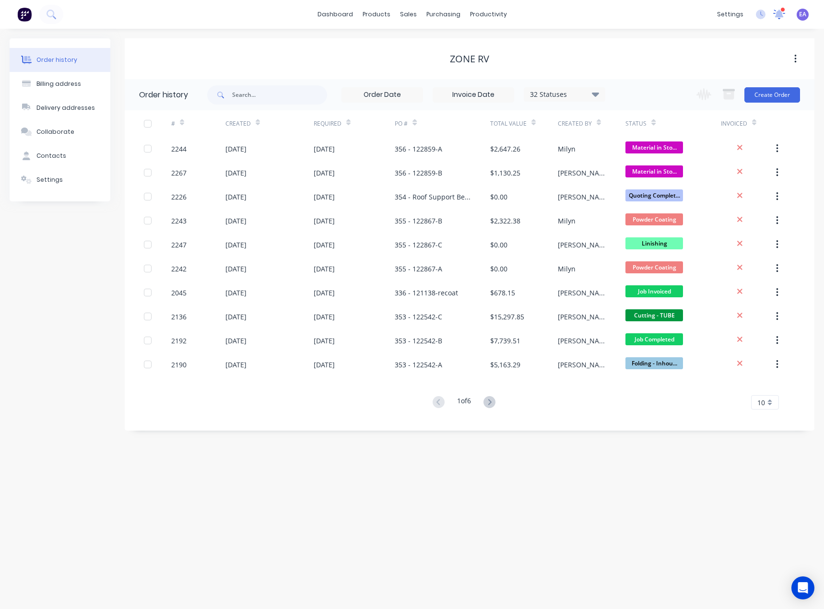
click at [778, 14] on icon at bounding box center [779, 13] width 9 height 8
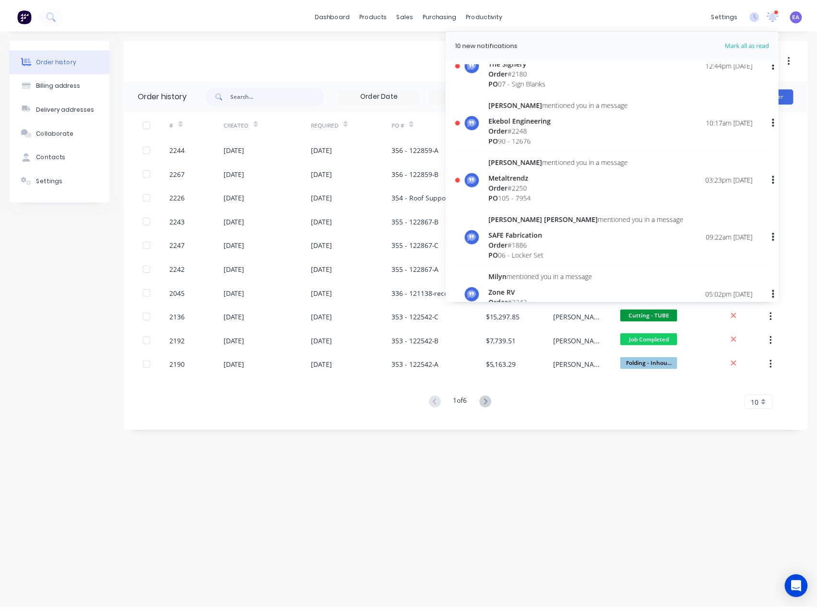
scroll to position [480, 0]
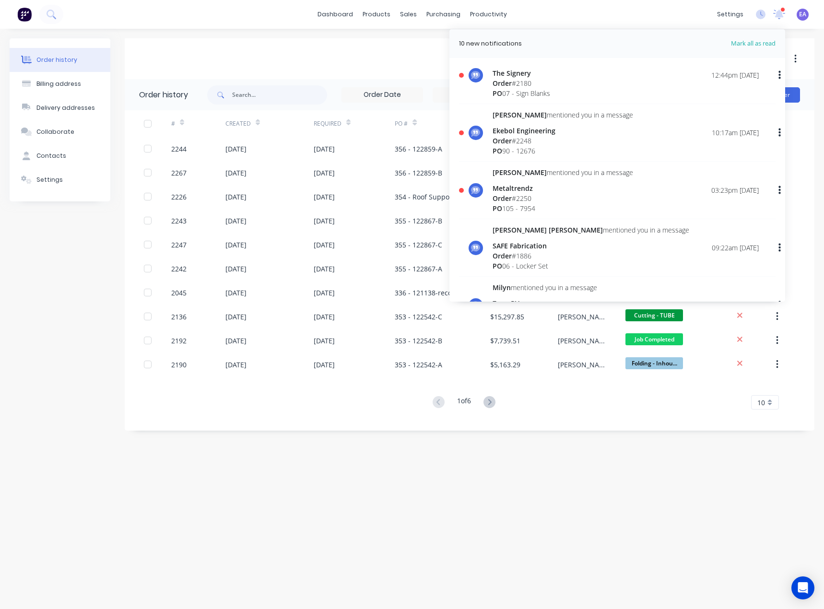
click at [534, 195] on div "Order # 2250" at bounding box center [562, 198] width 141 height 10
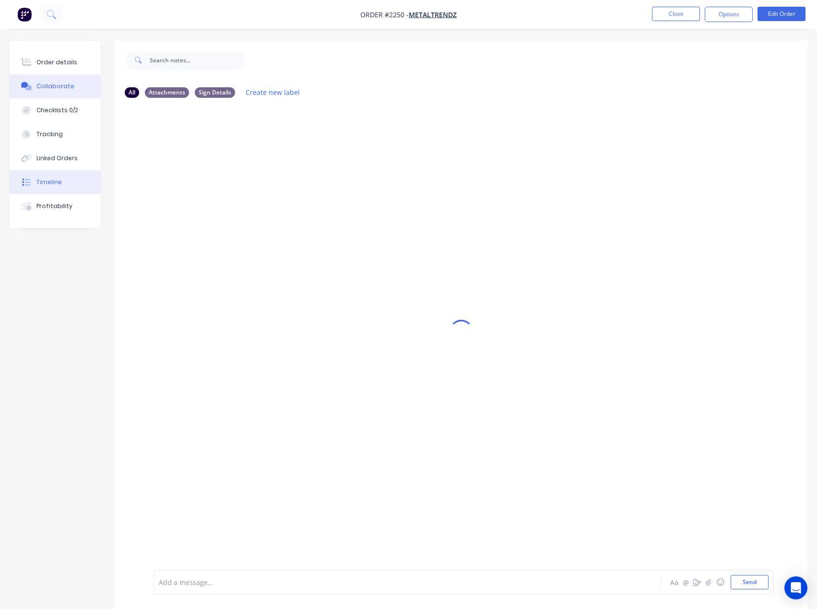
click at [59, 174] on button "Timeline" at bounding box center [55, 182] width 91 height 24
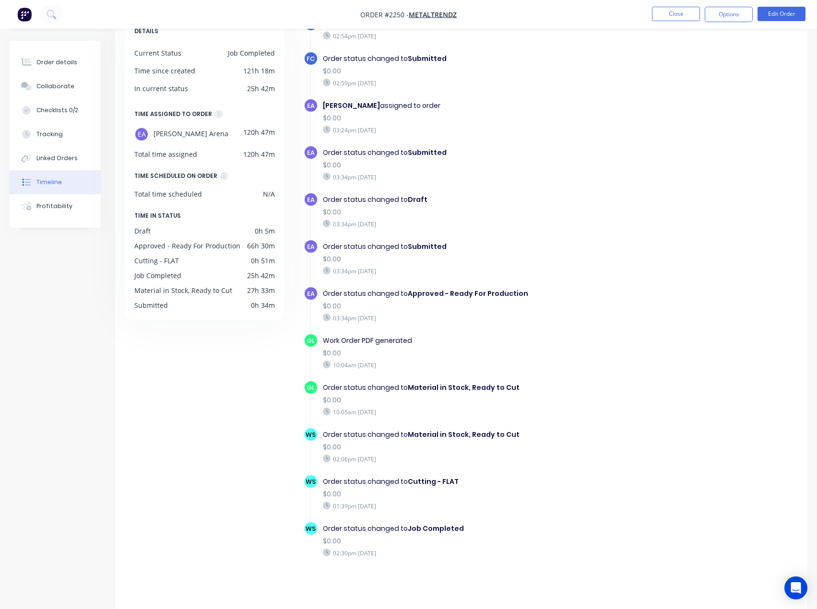
scroll to position [66, 0]
click at [61, 81] on button "Collaborate" at bounding box center [55, 86] width 91 height 24
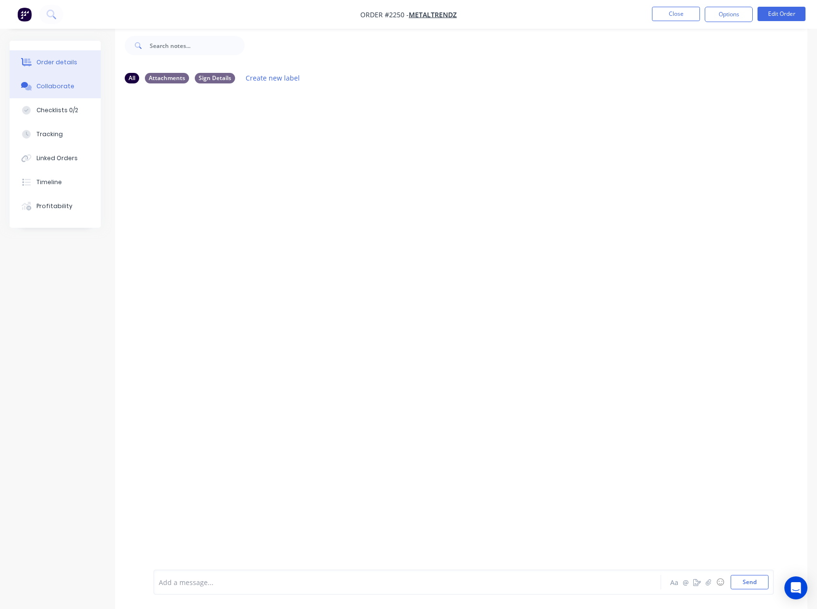
scroll to position [14, 0]
click at [661, 13] on button "Close" at bounding box center [676, 14] width 48 height 14
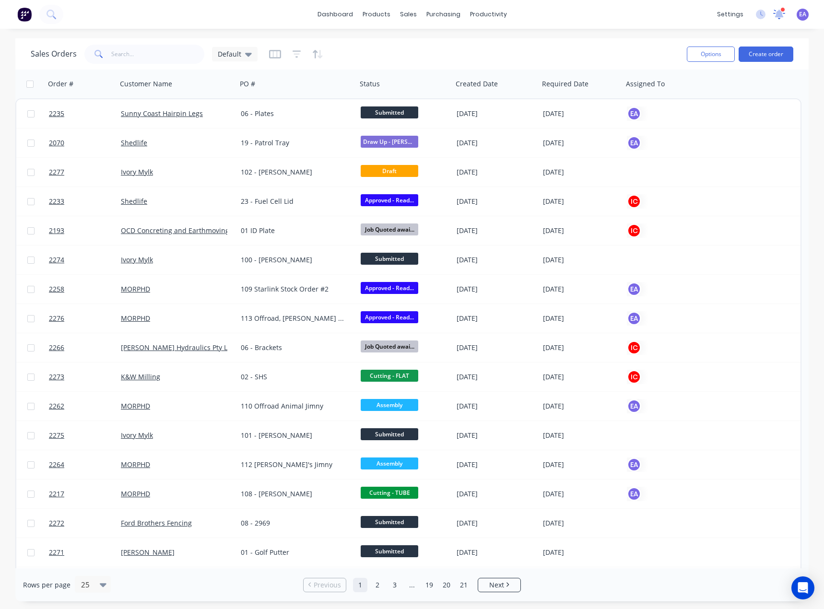
click at [779, 15] on icon at bounding box center [779, 14] width 9 height 8
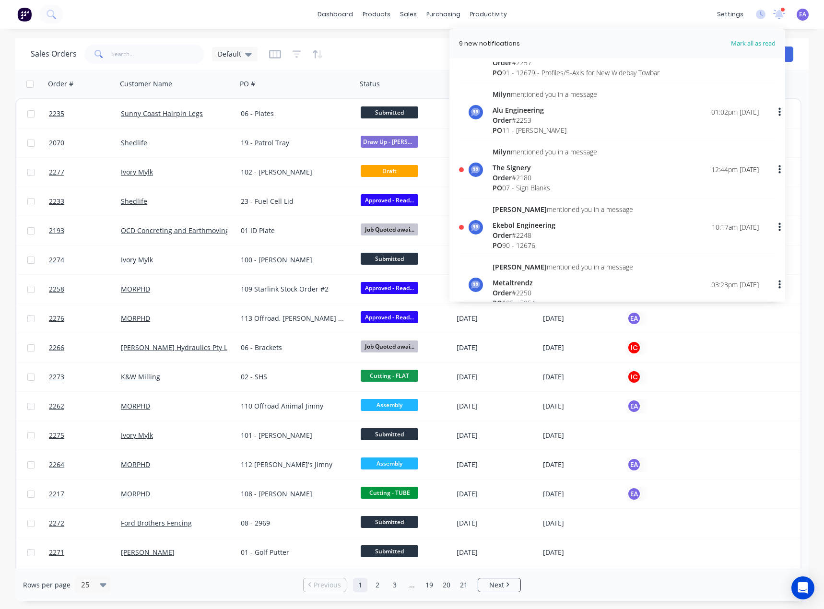
scroll to position [384, 0]
click at [540, 235] on div "Order # 2248" at bounding box center [562, 237] width 141 height 10
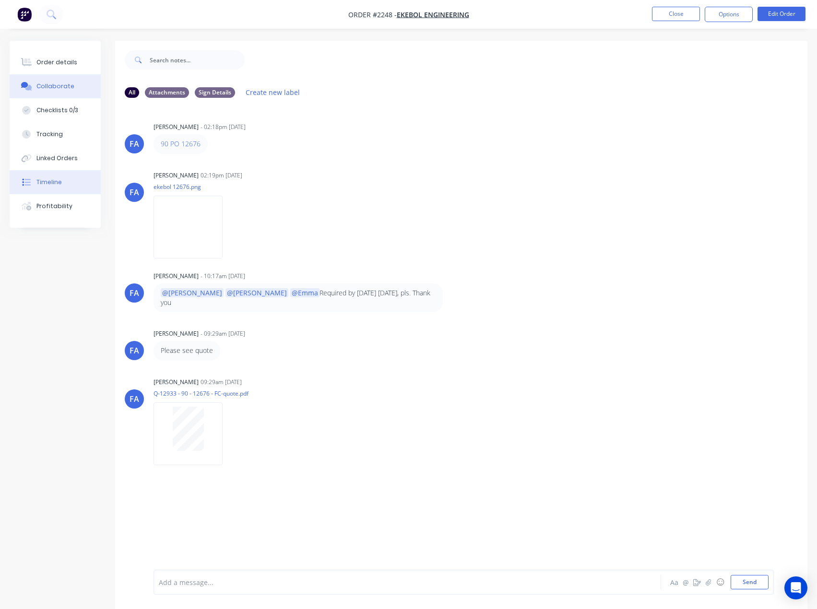
click at [51, 178] on div "Timeline" at bounding box center [48, 182] width 25 height 9
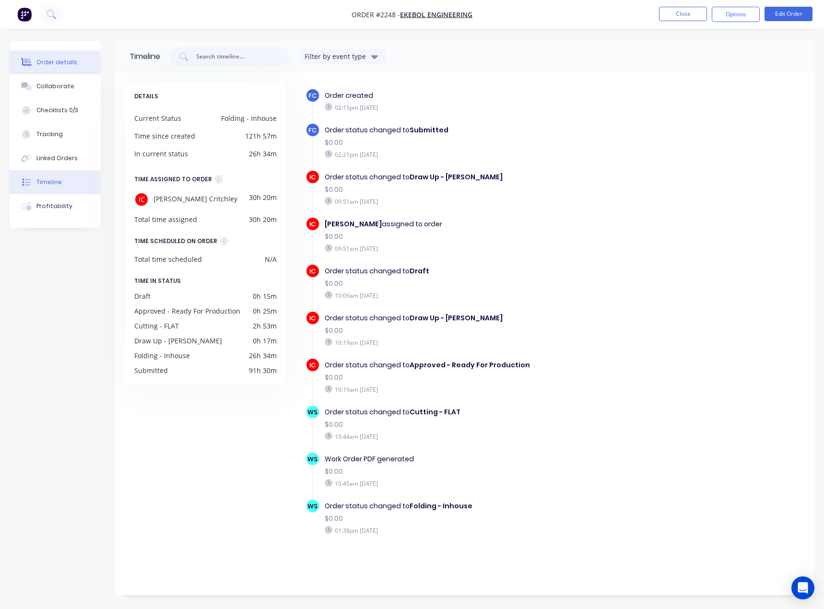
click at [66, 69] on button "Order details" at bounding box center [55, 62] width 91 height 24
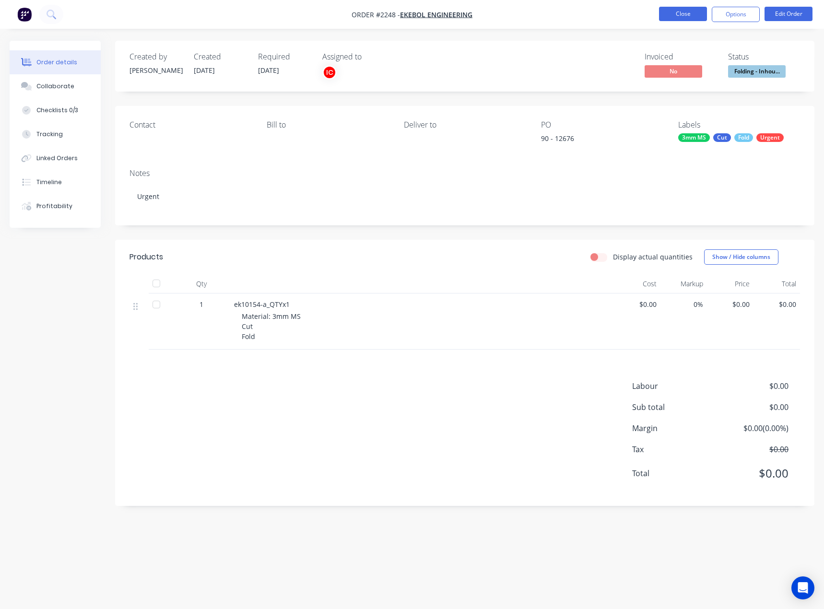
click at [682, 15] on button "Close" at bounding box center [683, 14] width 48 height 14
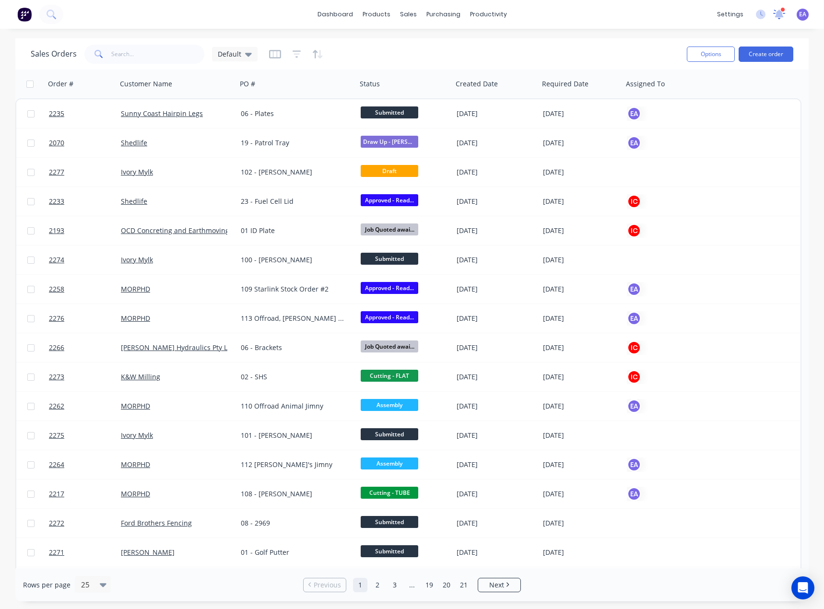
click at [780, 12] on icon at bounding box center [779, 14] width 9 height 8
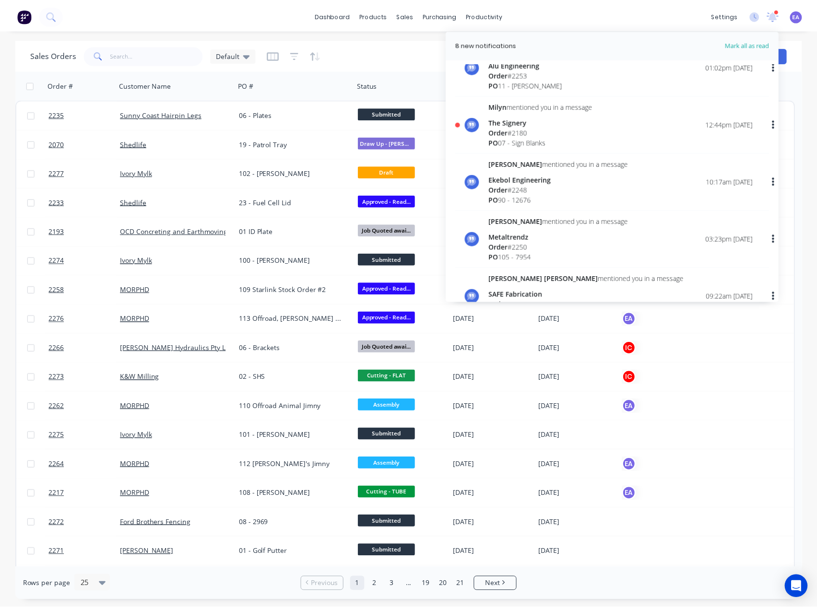
scroll to position [384, 0]
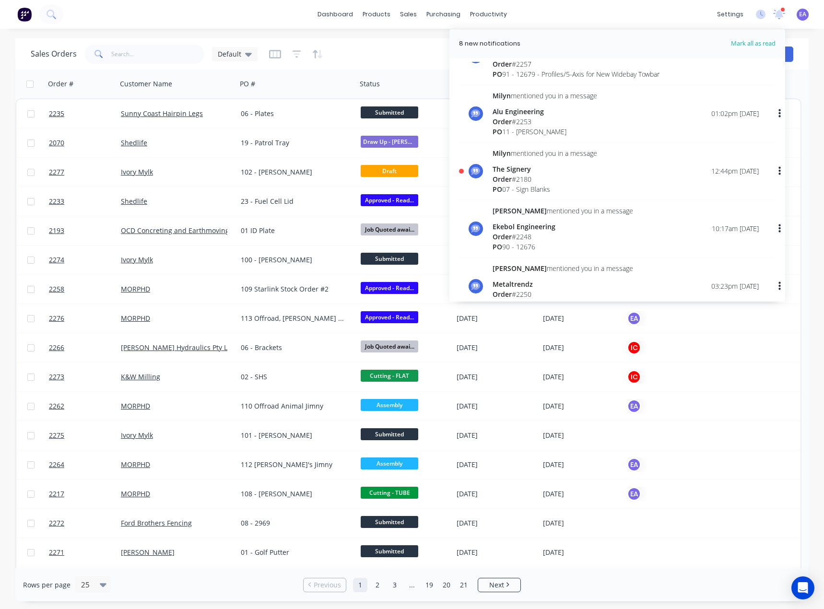
click at [535, 179] on div "Order # 2180" at bounding box center [544, 179] width 105 height 10
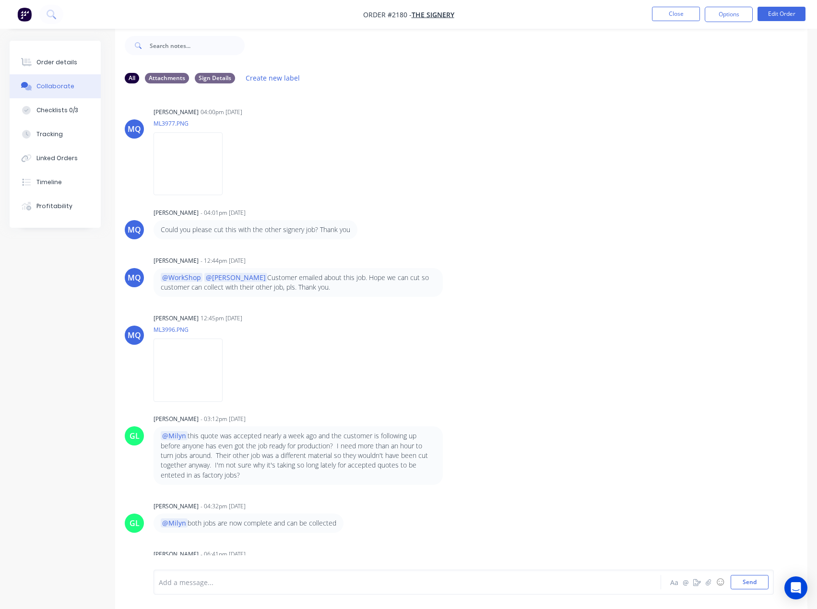
scroll to position [372, 0]
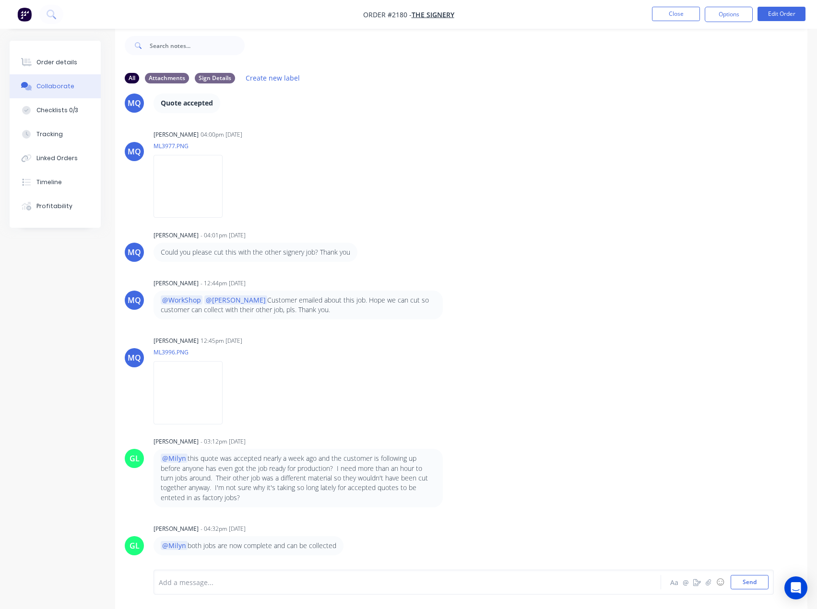
click at [449, 228] on div "[PERSON_NAME] - 04:01pm [DATE] Could you please cut this with the other signery…" at bounding box center [303, 245] width 300 height 34
click at [50, 184] on div "Timeline" at bounding box center [48, 182] width 25 height 9
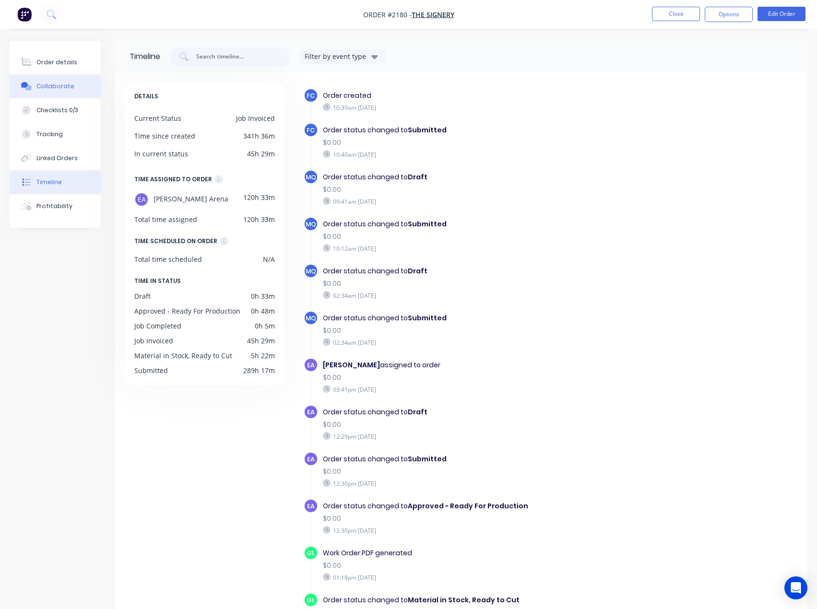
click at [58, 90] on div "Collaborate" at bounding box center [55, 86] width 38 height 9
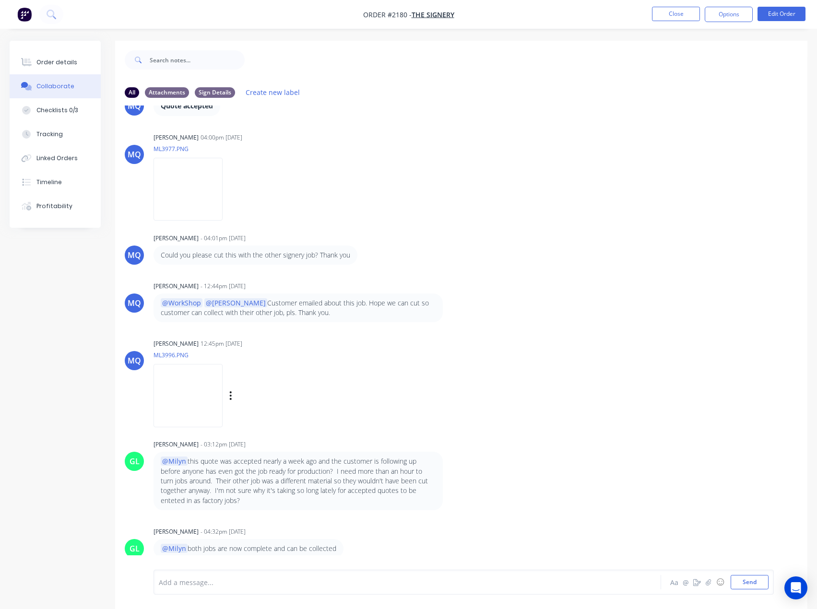
scroll to position [336, 0]
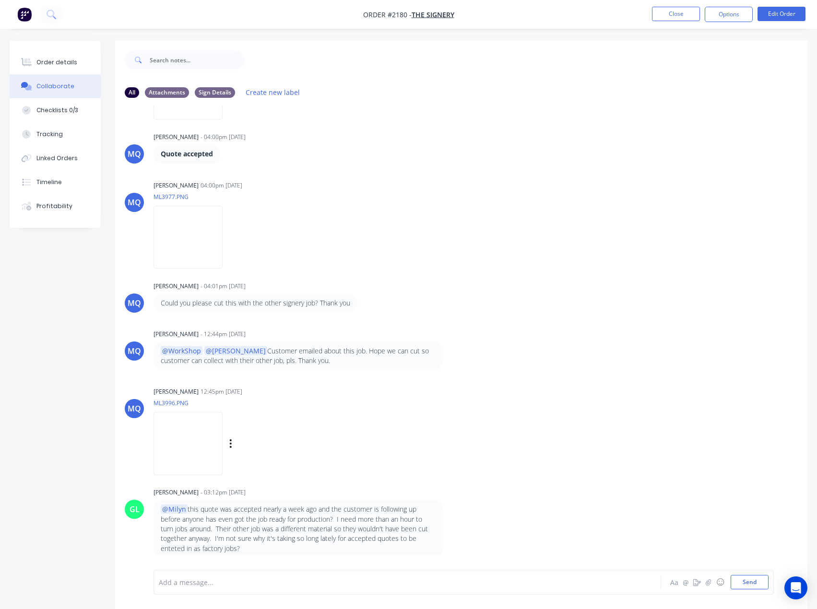
click at [485, 461] on div "MQ [PERSON_NAME] 12:45pm [DATE] ML3996.PNG Labels Download" at bounding box center [461, 428] width 692 height 86
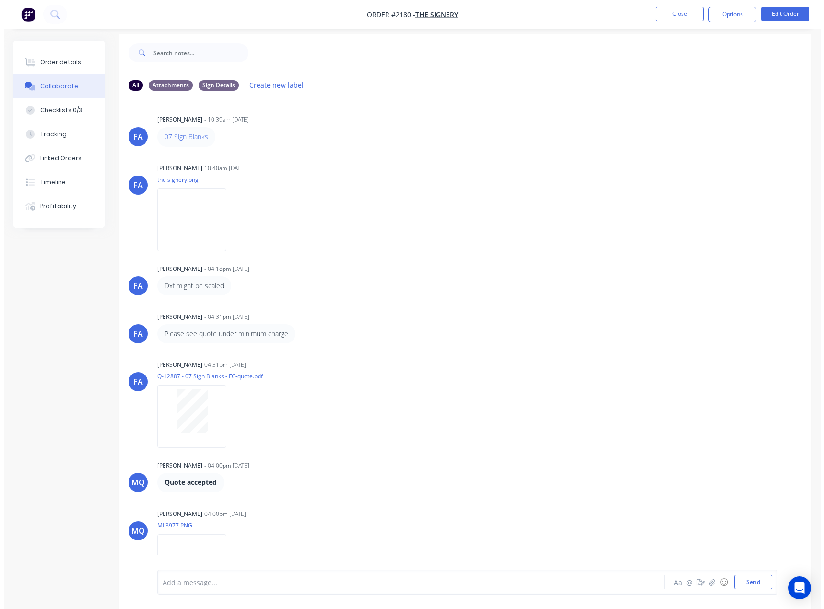
scroll to position [0, 0]
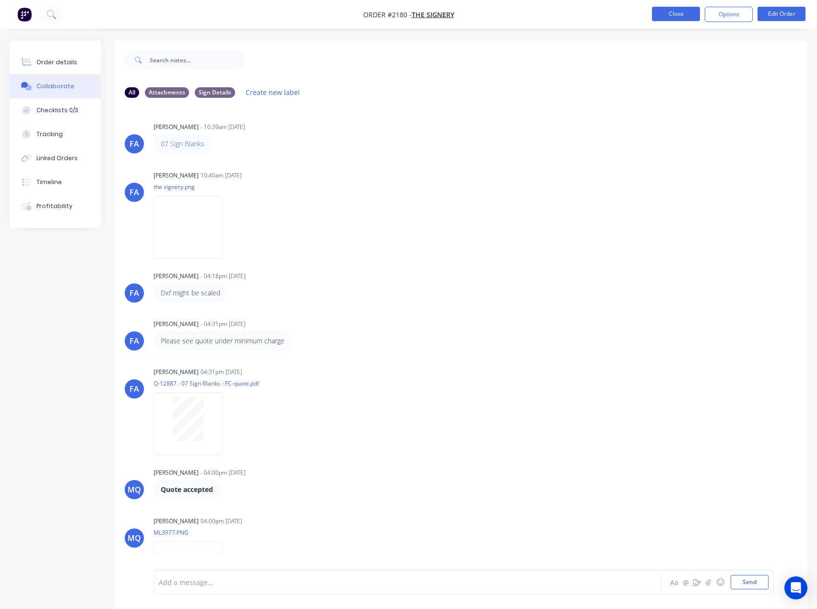
click at [685, 17] on button "Close" at bounding box center [676, 14] width 48 height 14
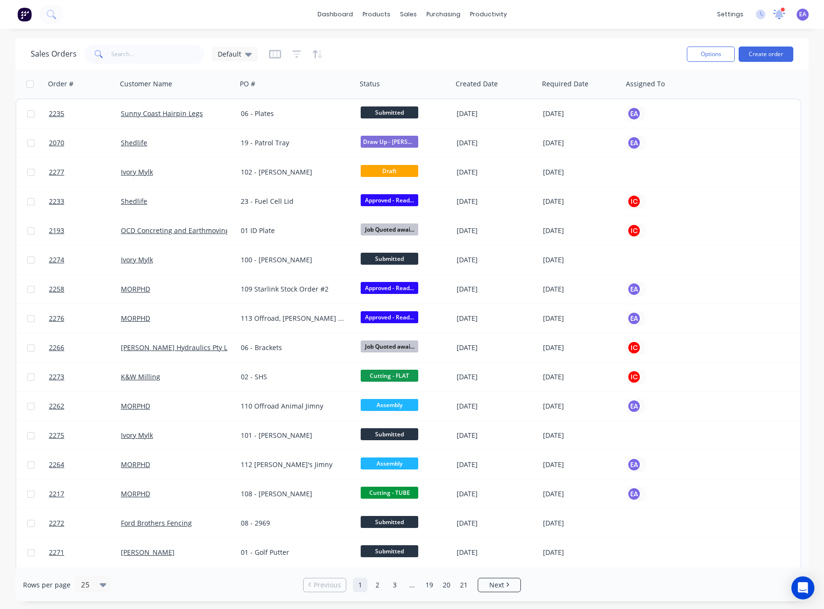
click at [777, 16] on icon at bounding box center [779, 14] width 9 height 8
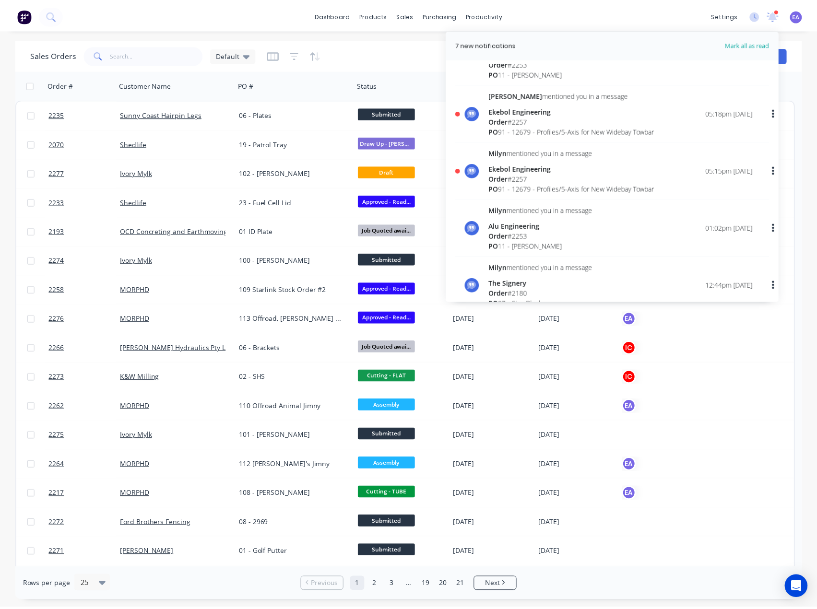
scroll to position [240, 0]
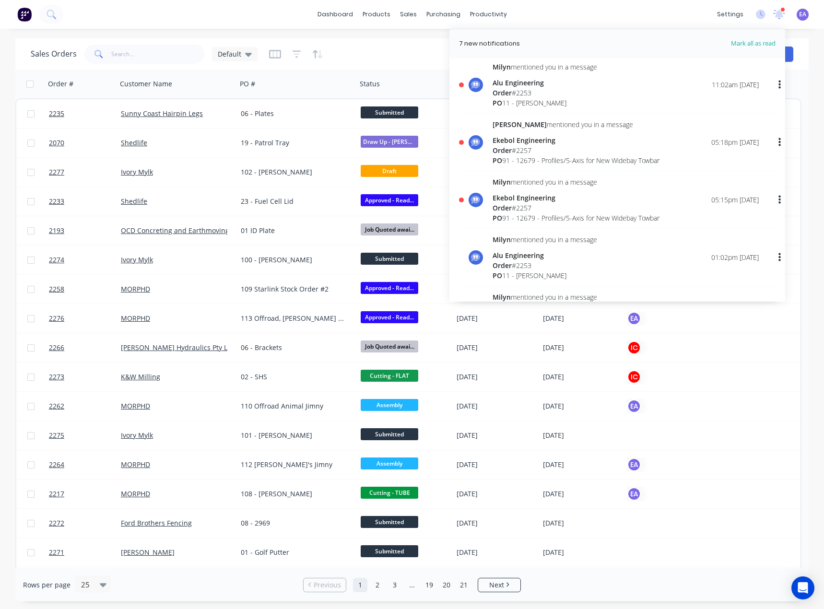
click at [550, 203] on div "Order # 2257" at bounding box center [575, 208] width 167 height 10
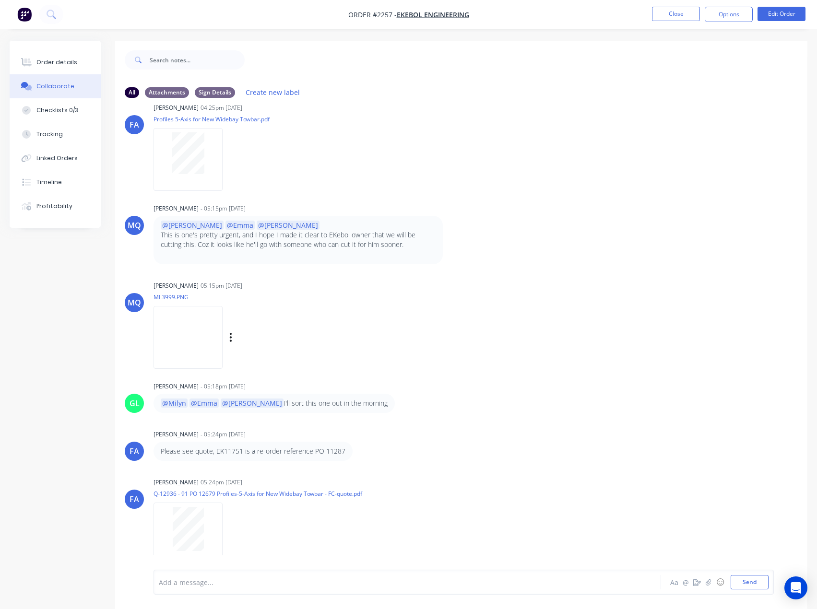
scroll to position [68, 0]
click at [216, 347] on img at bounding box center [187, 336] width 69 height 63
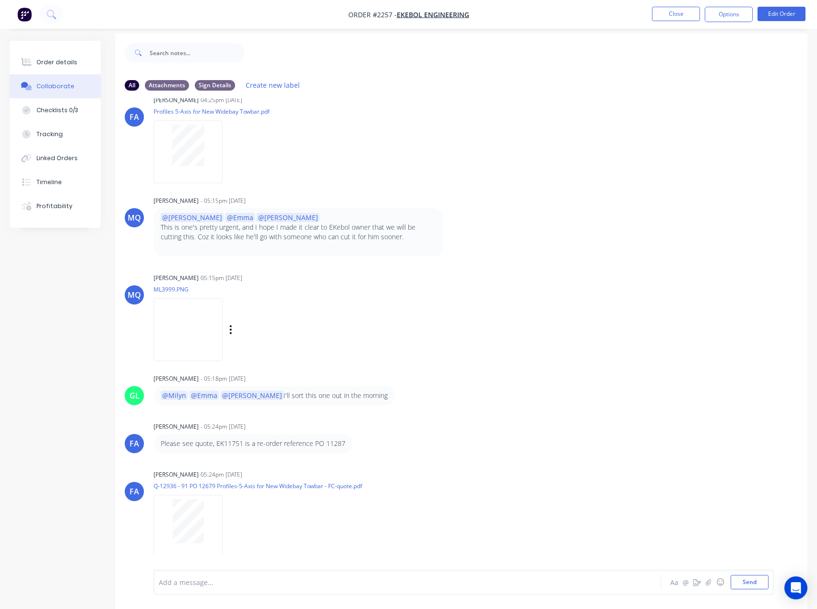
scroll to position [14, 0]
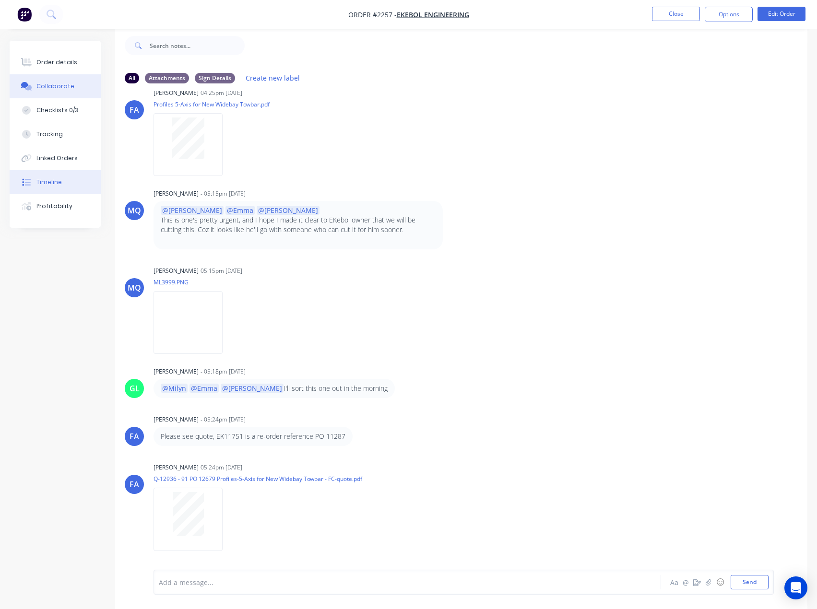
click at [37, 174] on button "Timeline" at bounding box center [55, 182] width 91 height 24
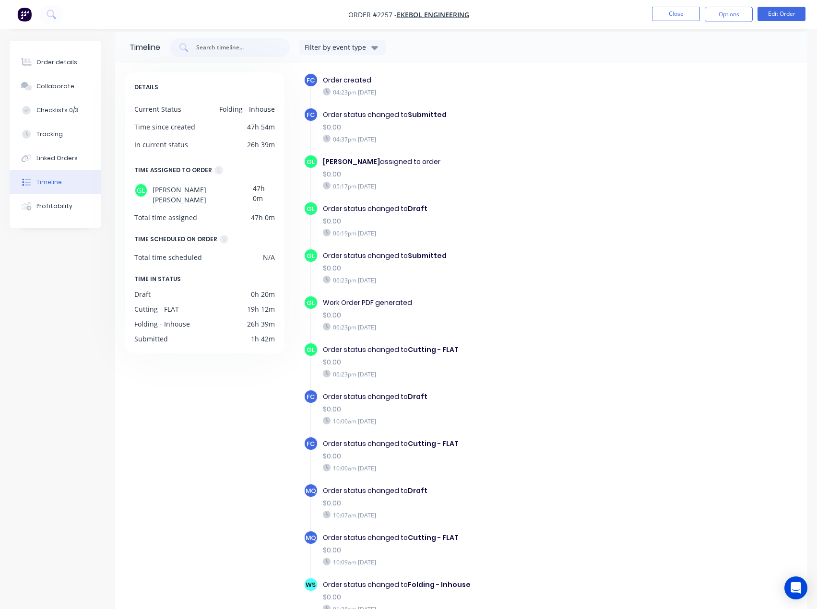
scroll to position [66, 0]
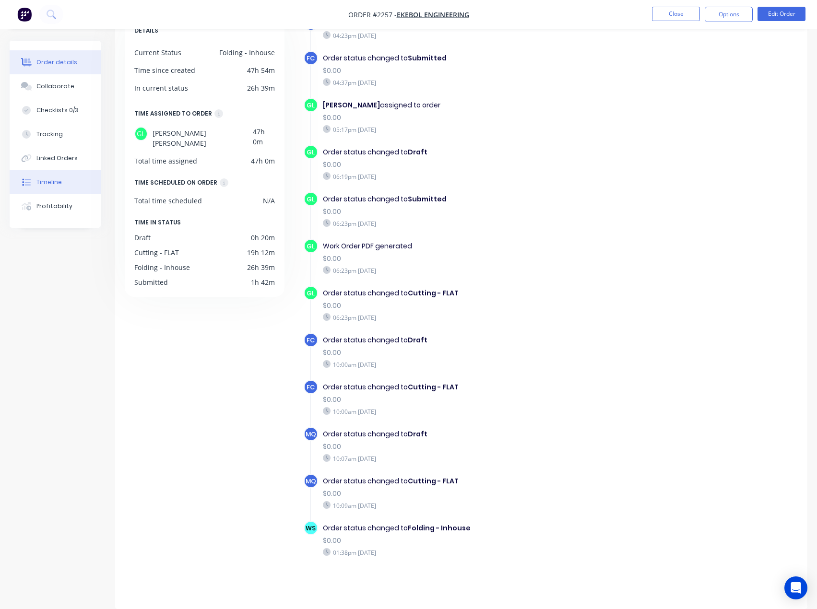
click at [54, 59] on div "Order details" at bounding box center [56, 62] width 41 height 9
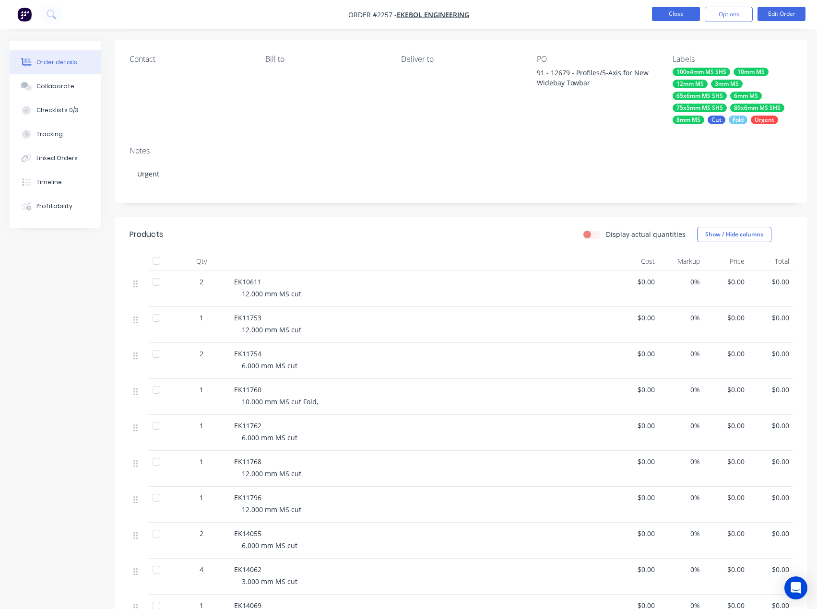
click at [674, 18] on button "Close" at bounding box center [676, 14] width 48 height 14
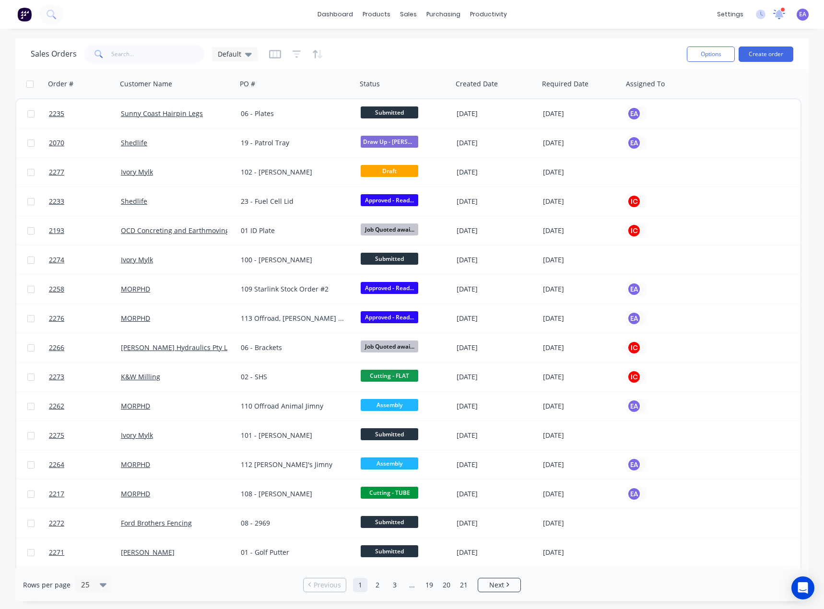
click at [779, 11] on icon at bounding box center [779, 13] width 9 height 8
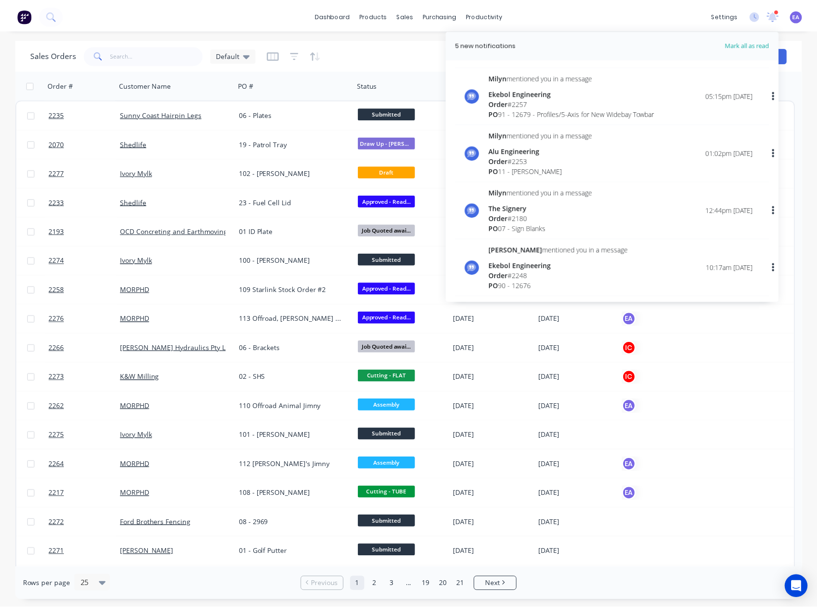
scroll to position [192, 0]
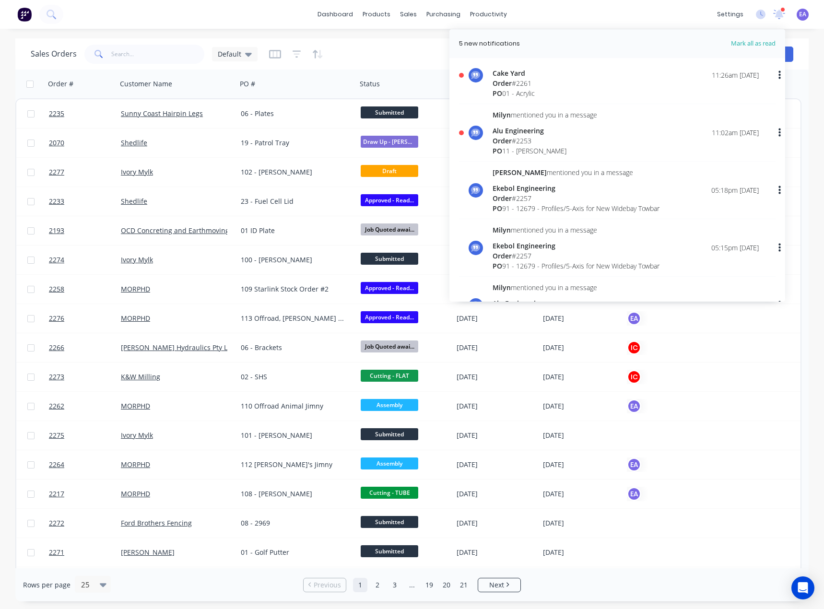
click at [543, 131] on div "Alu Engineering" at bounding box center [544, 131] width 105 height 10
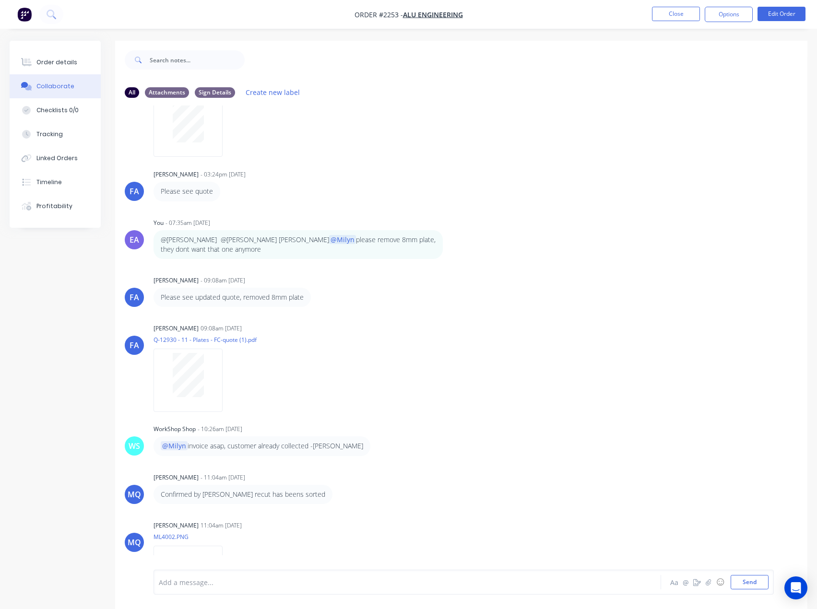
scroll to position [443, 0]
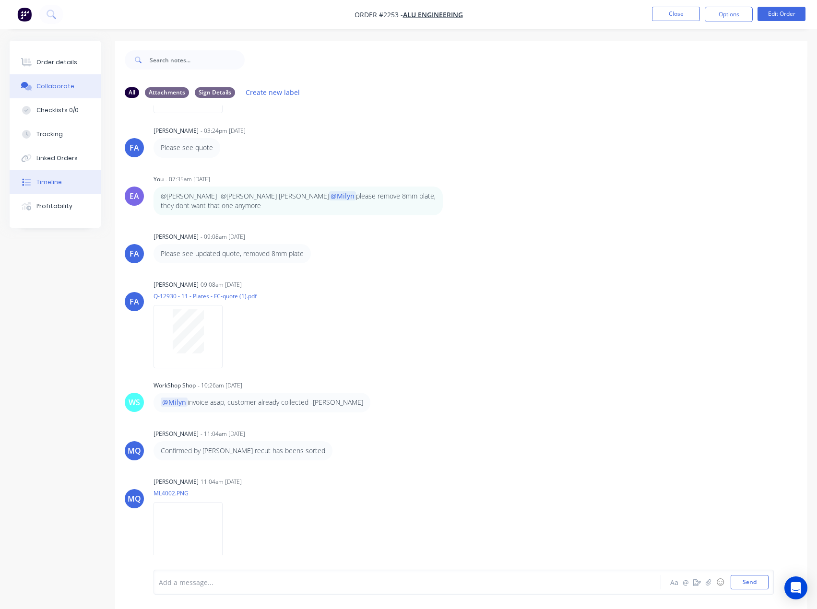
click at [48, 175] on button "Timeline" at bounding box center [55, 182] width 91 height 24
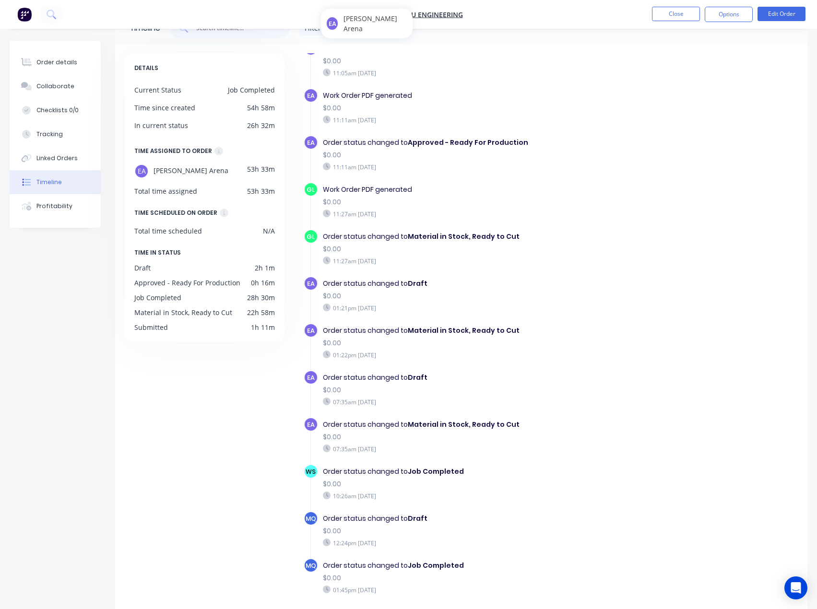
scroll to position [66, 0]
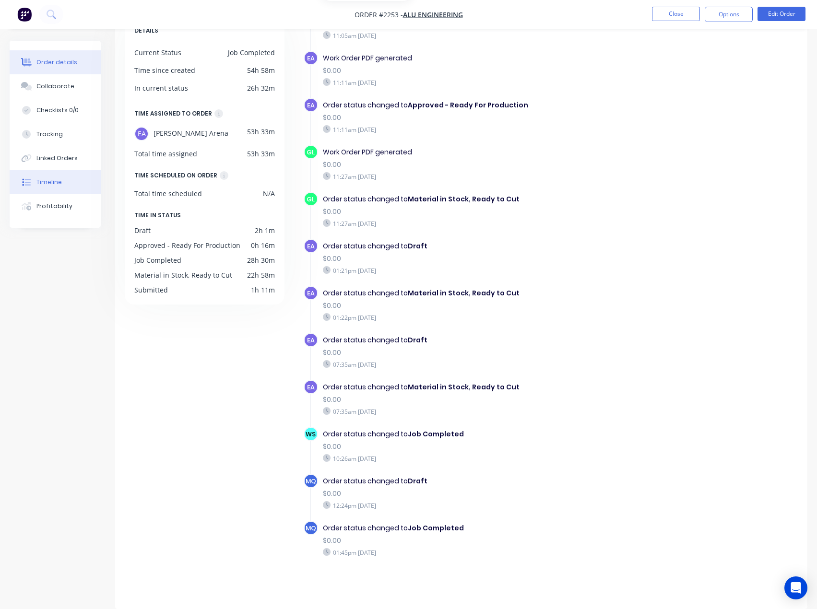
click at [63, 64] on div "Order details" at bounding box center [56, 62] width 41 height 9
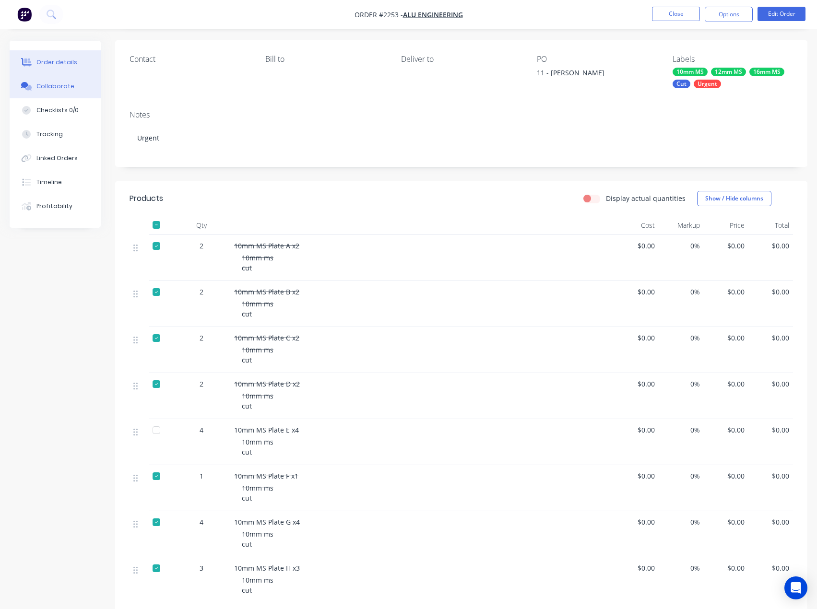
click at [61, 83] on div "Collaborate" at bounding box center [55, 86] width 38 height 9
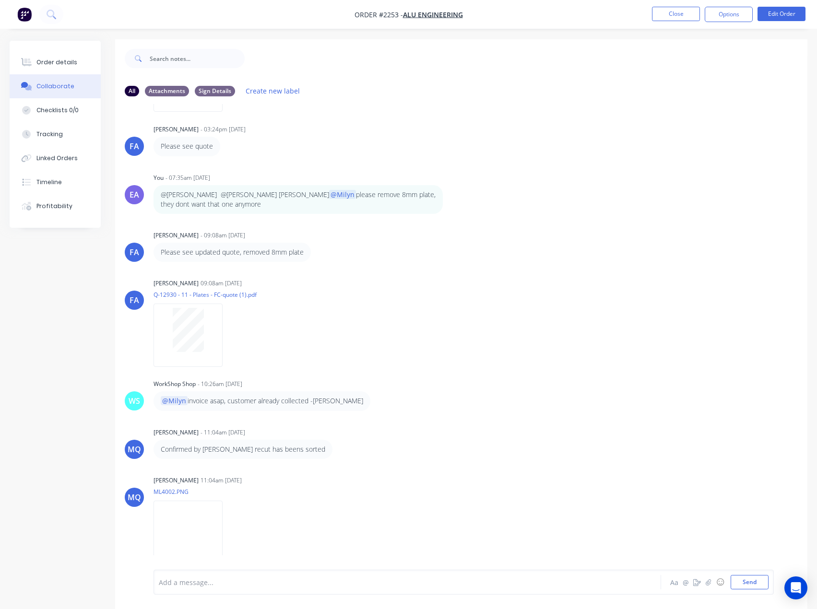
scroll to position [14, 0]
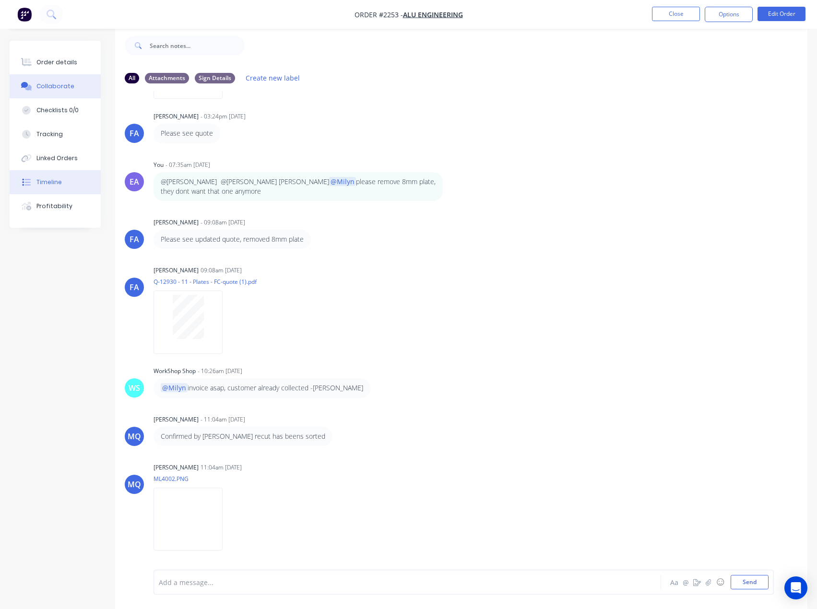
click at [48, 187] on button "Timeline" at bounding box center [55, 182] width 91 height 24
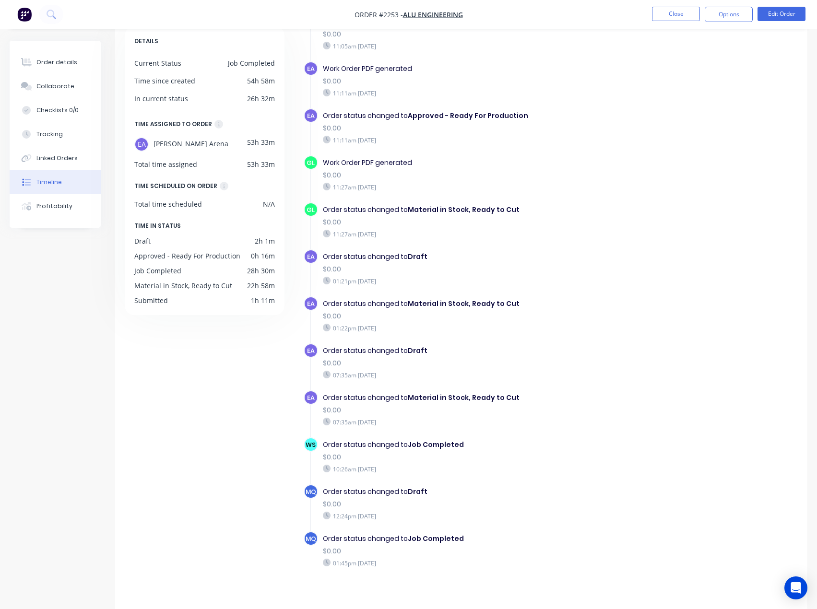
scroll to position [66, 0]
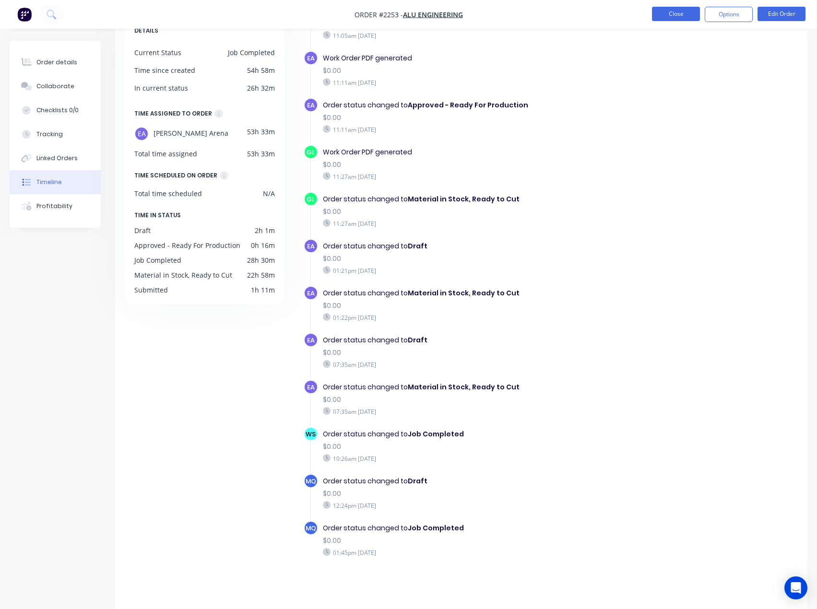
click at [662, 16] on button "Close" at bounding box center [676, 14] width 48 height 14
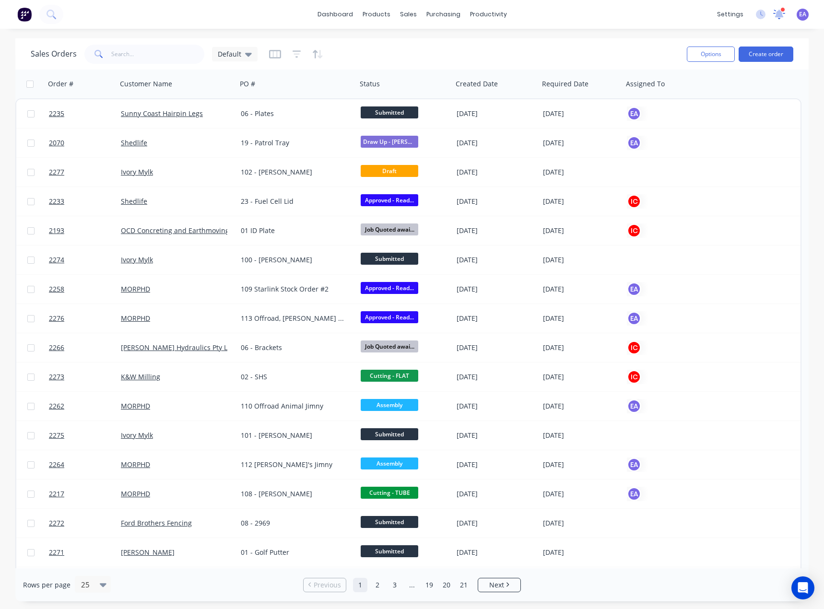
click at [782, 16] on icon at bounding box center [779, 13] width 9 height 8
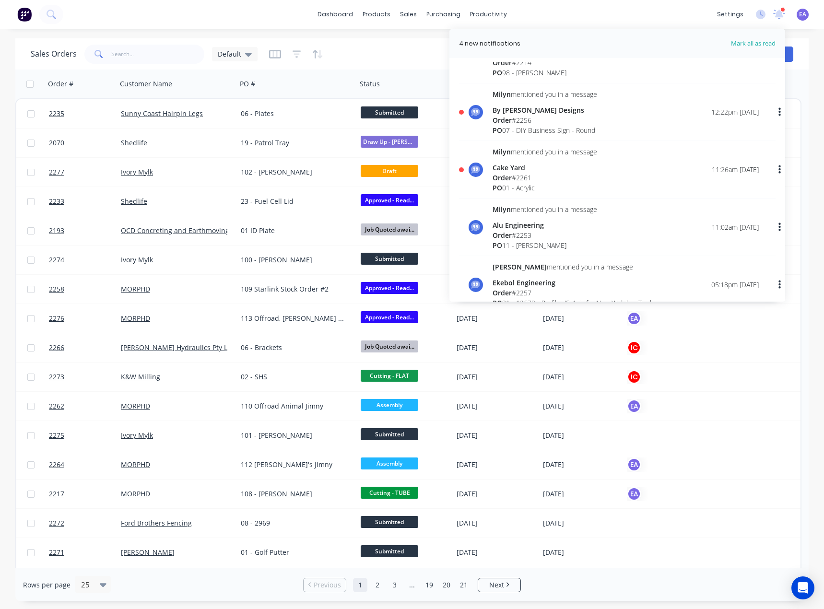
scroll to position [96, 0]
click at [542, 166] on div "Cake Yard" at bounding box center [544, 169] width 105 height 10
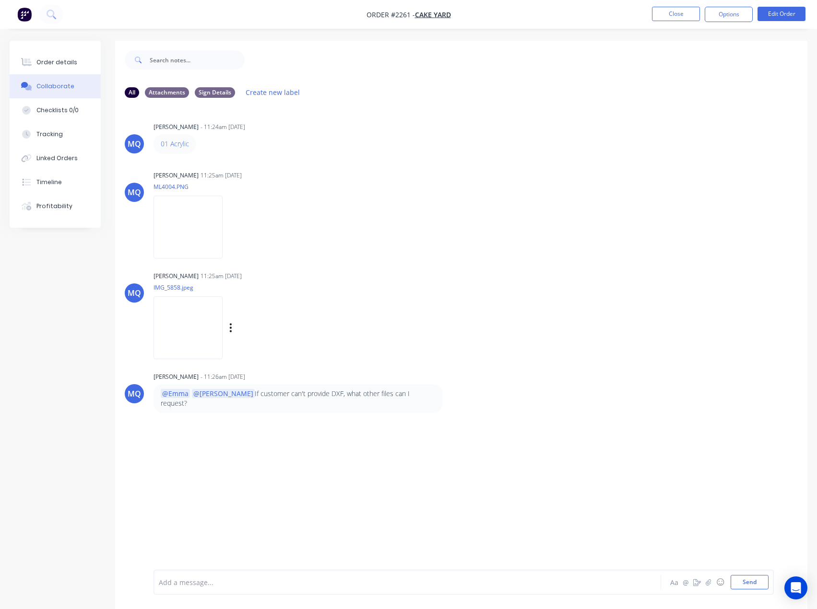
click at [205, 326] on img at bounding box center [187, 327] width 69 height 63
click at [200, 225] on img at bounding box center [187, 227] width 69 height 63
click at [214, 583] on div at bounding box center [387, 582] width 457 height 10
click at [241, 582] on div "if she has an svg" at bounding box center [387, 582] width 457 height 10
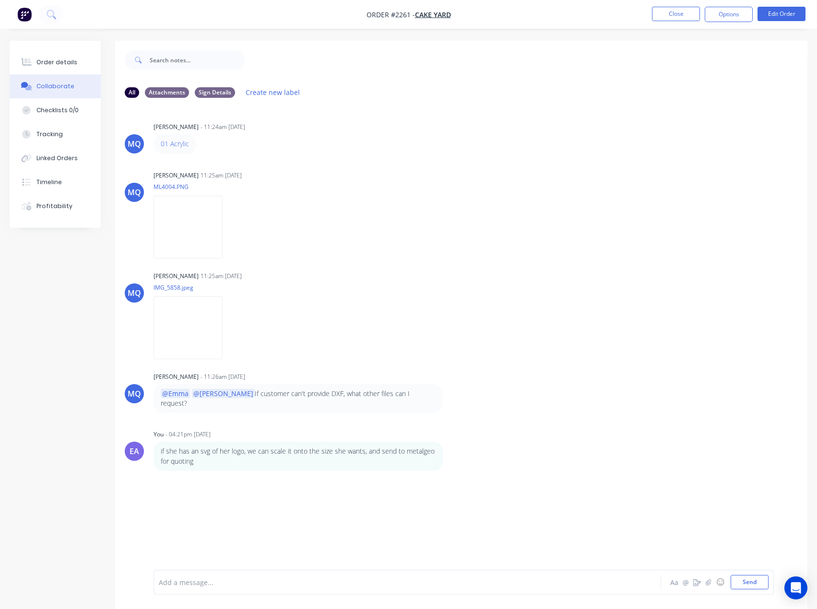
click at [227, 578] on div at bounding box center [387, 582] width 457 height 10
click at [202, 576] on div "Add a message..." at bounding box center [387, 582] width 457 height 14
click at [445, 448] on div "if she has an svg of her logo, we can scale it onto the size she wants, and sen…" at bounding box center [303, 456] width 300 height 29
click at [448, 451] on icon "button" at bounding box center [449, 456] width 3 height 11
click at [468, 466] on button "Edit" at bounding box center [484, 474] width 60 height 16
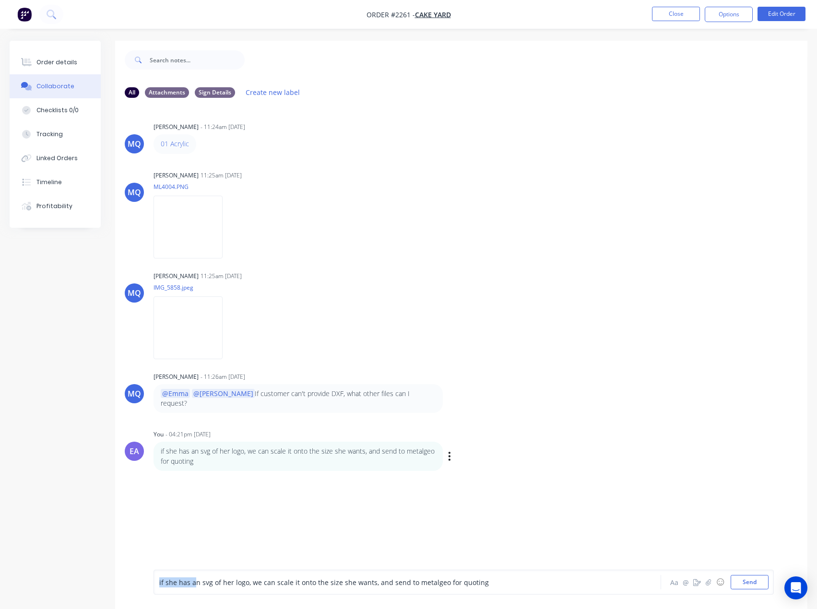
drag, startPoint x: 192, startPoint y: 583, endPoint x: 144, endPoint y: 585, distance: 48.0
click at [144, 585] on div "if she has an svg of her logo, we can scale it onto the size she wants, and sen…" at bounding box center [461, 582] width 692 height 54
click at [764, 578] on button "Send" at bounding box center [749, 582] width 38 height 14
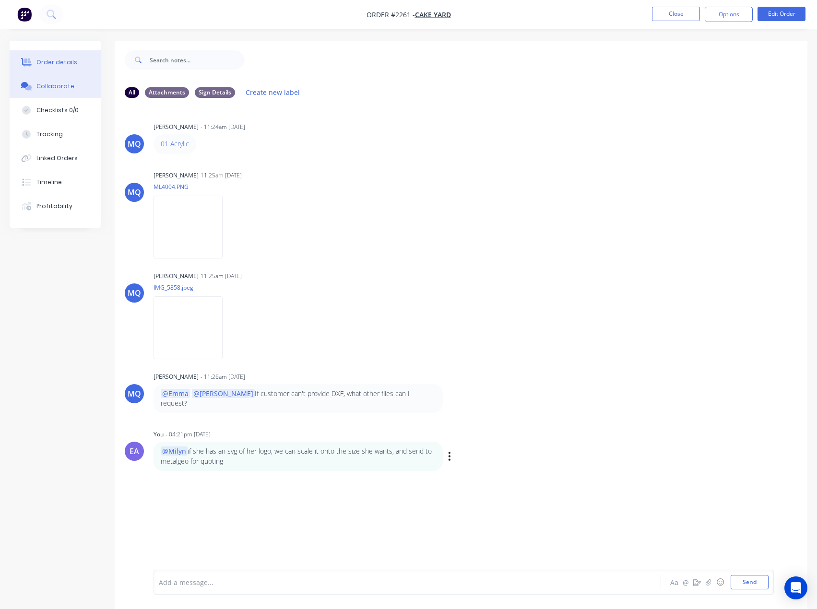
click at [72, 63] on div "Order details" at bounding box center [56, 62] width 41 height 9
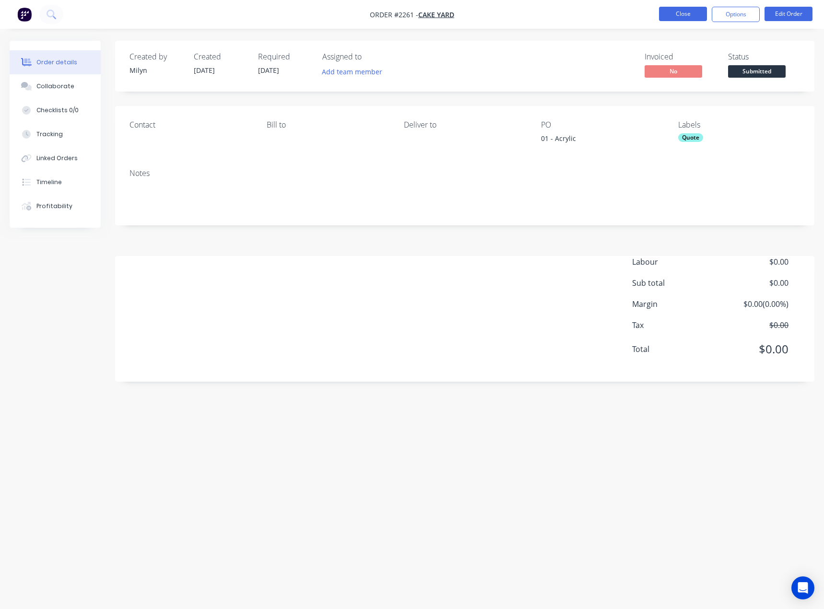
click at [689, 16] on button "Close" at bounding box center [683, 14] width 48 height 14
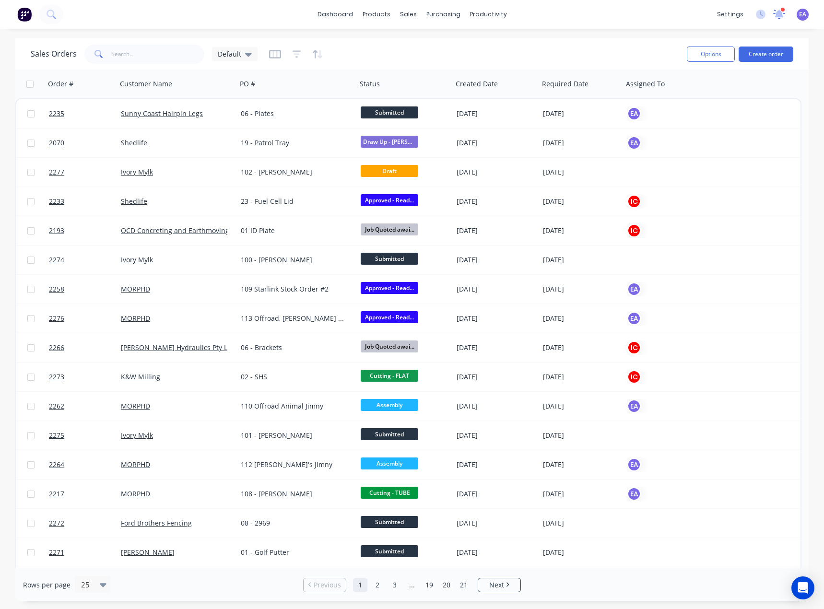
click at [780, 16] on icon at bounding box center [779, 14] width 9 height 8
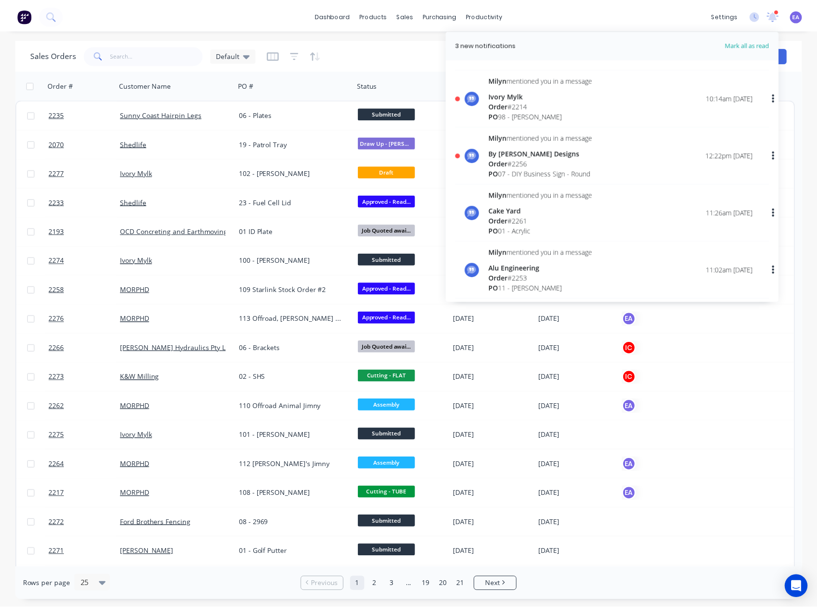
scroll to position [48, 0]
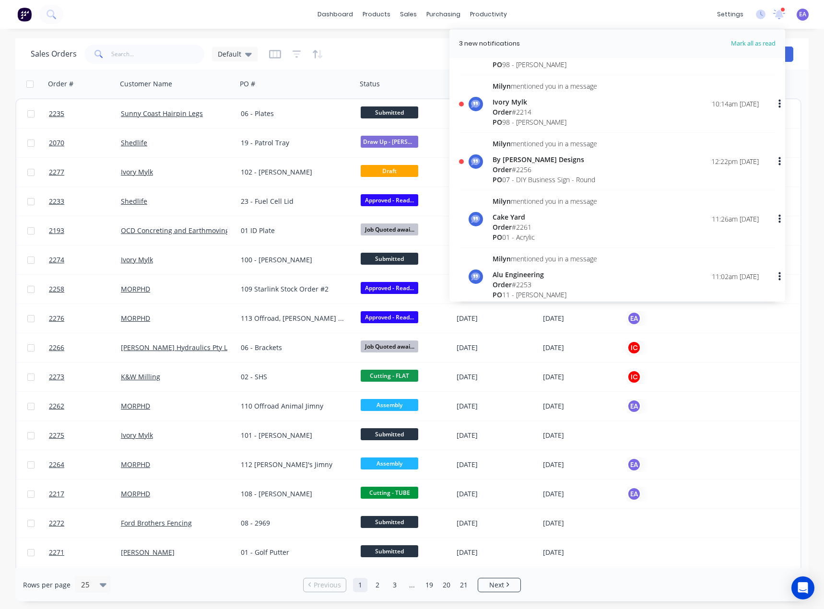
click at [555, 173] on div "Order # 2256" at bounding box center [544, 169] width 105 height 10
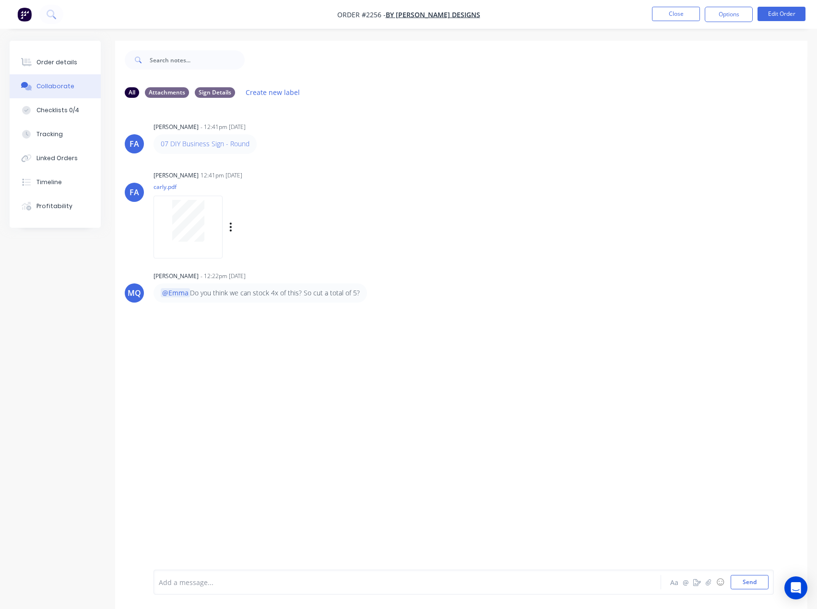
click at [203, 245] on div at bounding box center [187, 227] width 69 height 63
click at [168, 216] on div at bounding box center [188, 221] width 60 height 42
click at [199, 580] on div at bounding box center [387, 582] width 457 height 10
drag, startPoint x: 61, startPoint y: 61, endPoint x: 65, endPoint y: 66, distance: 6.5
click at [61, 60] on div "Order details" at bounding box center [56, 62] width 41 height 9
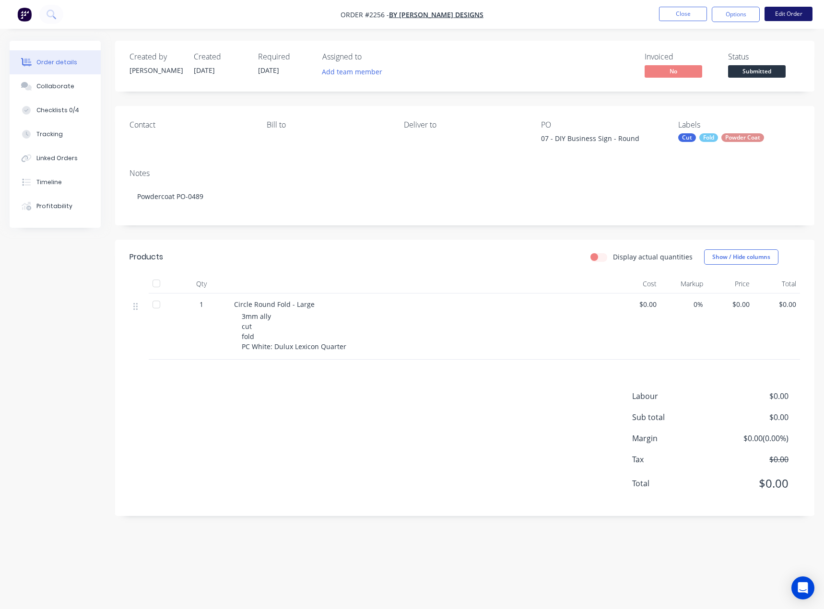
click at [786, 18] on button "Edit Order" at bounding box center [788, 14] width 48 height 14
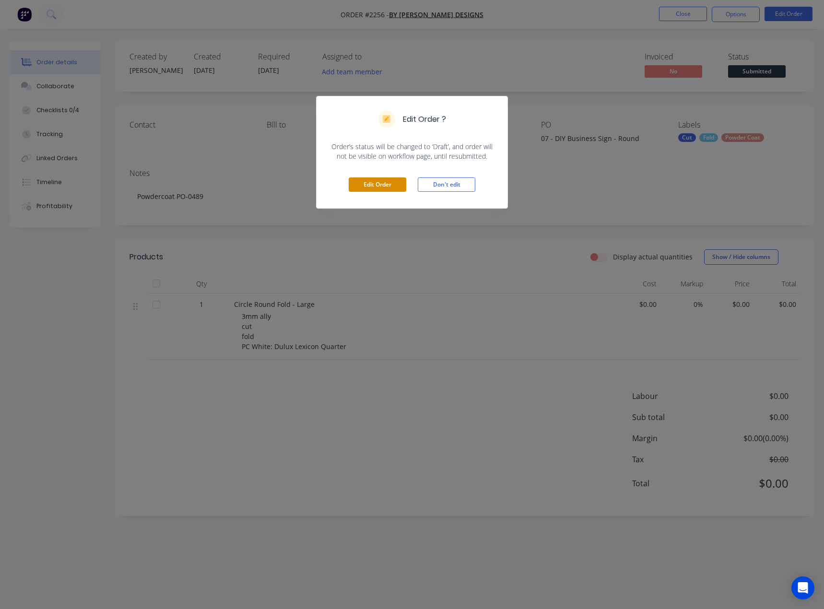
click at [385, 186] on button "Edit Order" at bounding box center [378, 184] width 58 height 14
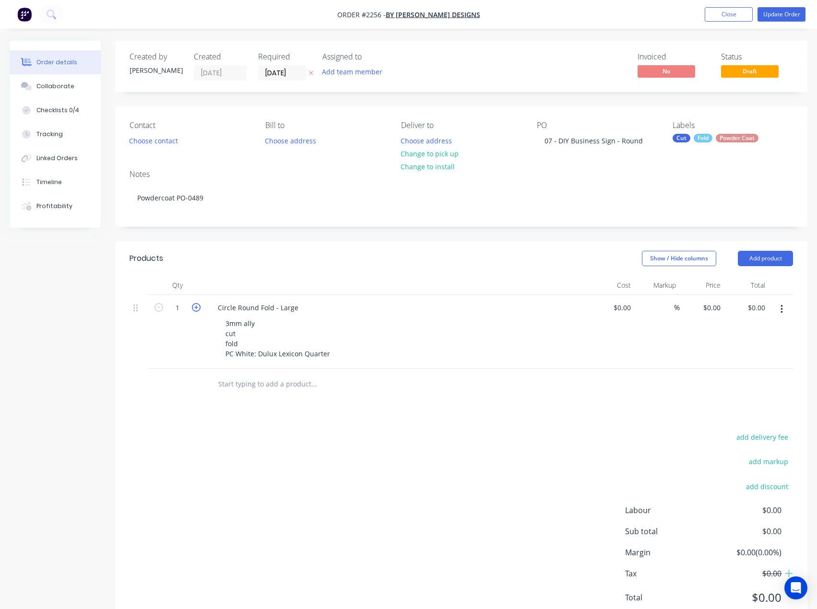
click at [199, 306] on icon "button" at bounding box center [196, 307] width 9 height 9
click at [198, 306] on icon "button" at bounding box center [196, 307] width 9 height 9
type input "5"
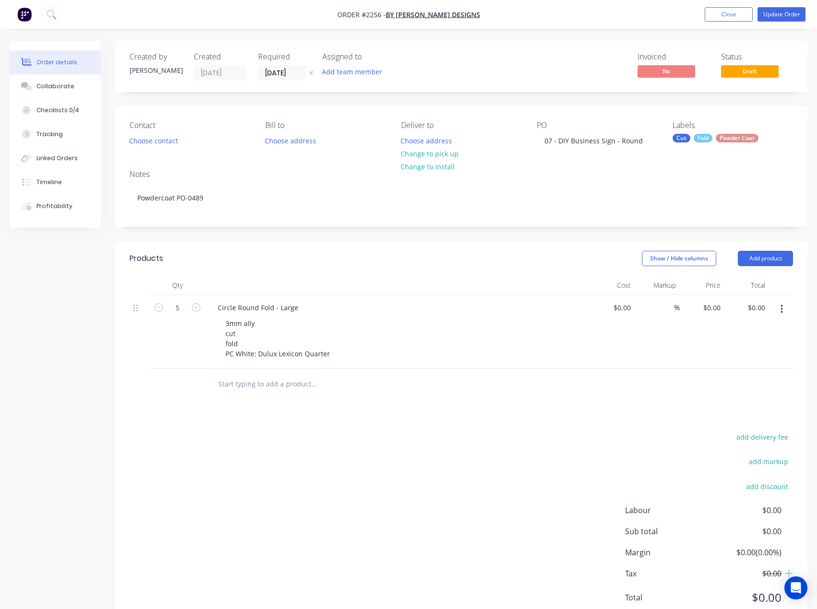
click at [704, 141] on div "Fold" at bounding box center [702, 138] width 19 height 9
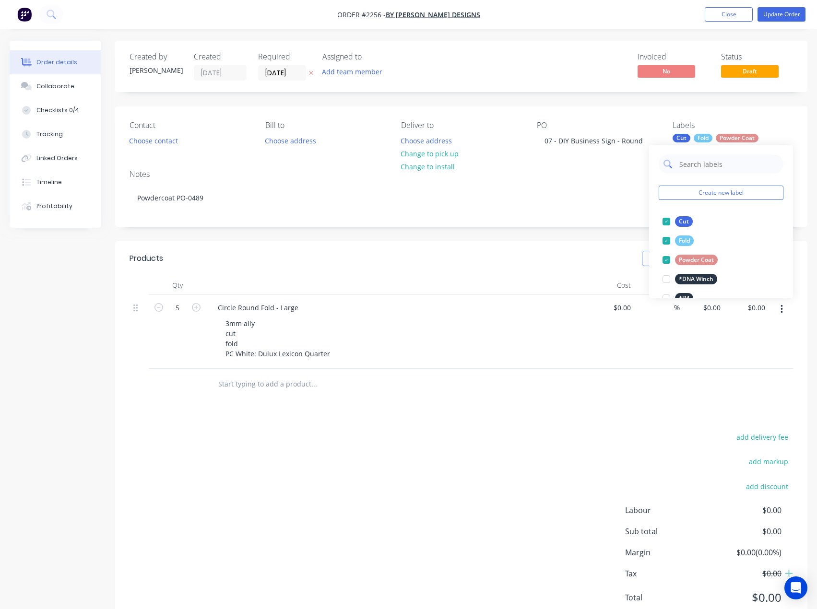
click at [714, 164] on input "text" at bounding box center [728, 163] width 100 height 19
type input "3m"
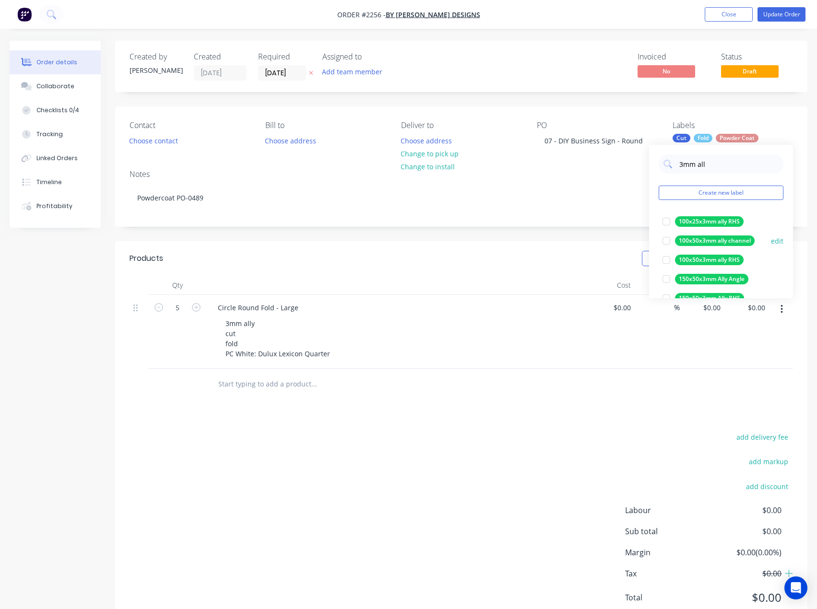
type input "3mm ally"
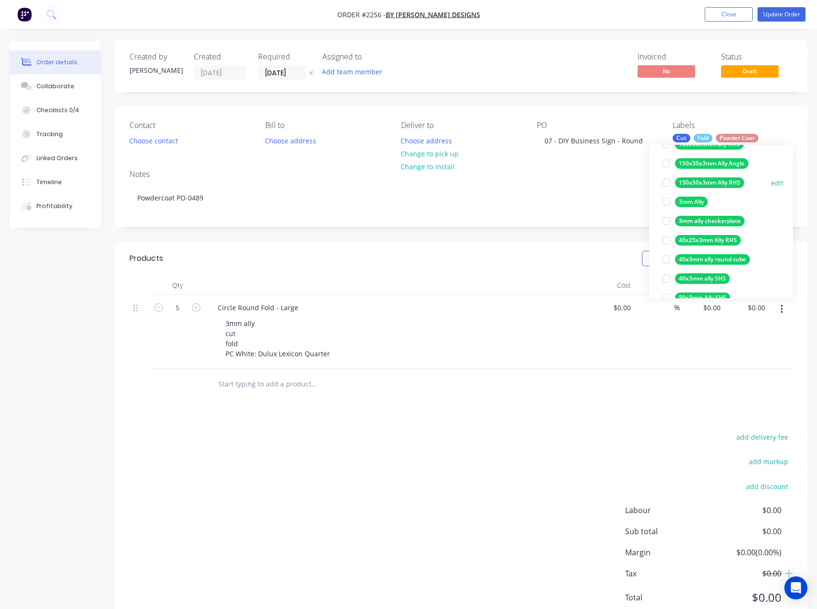
scroll to position [96, 0]
click at [666, 221] on div at bounding box center [665, 221] width 19 height 19
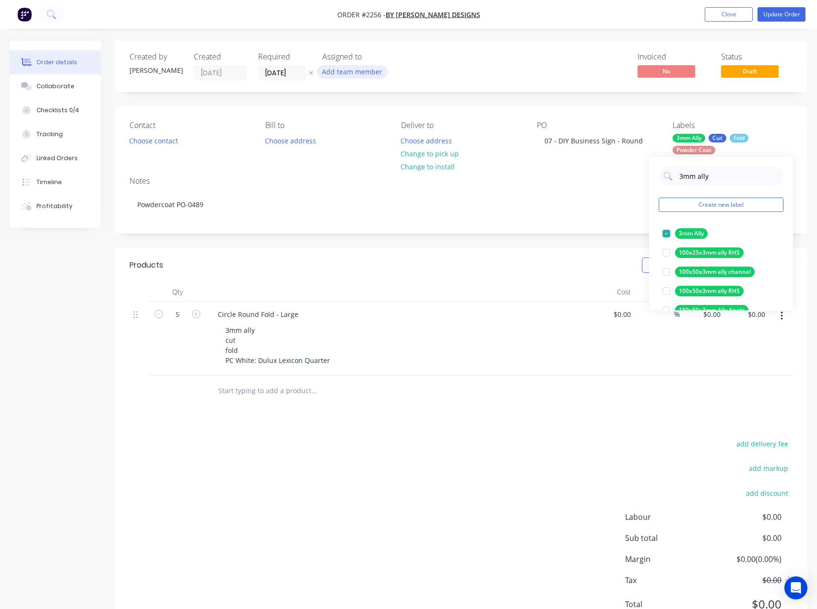
click at [366, 74] on button "Add team member" at bounding box center [352, 71] width 70 height 13
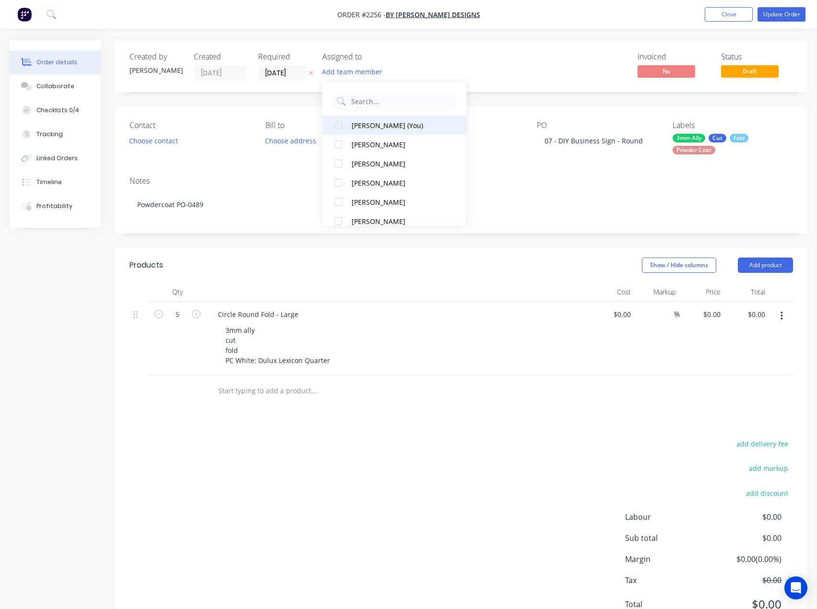
click at [375, 120] on div "[PERSON_NAME] (You)" at bounding box center [399, 125] width 96 height 10
drag, startPoint x: 510, startPoint y: 58, endPoint x: 576, endPoint y: 77, distance: 68.9
click at [511, 58] on div "Invoiced No Status Draft" at bounding box center [605, 66] width 375 height 28
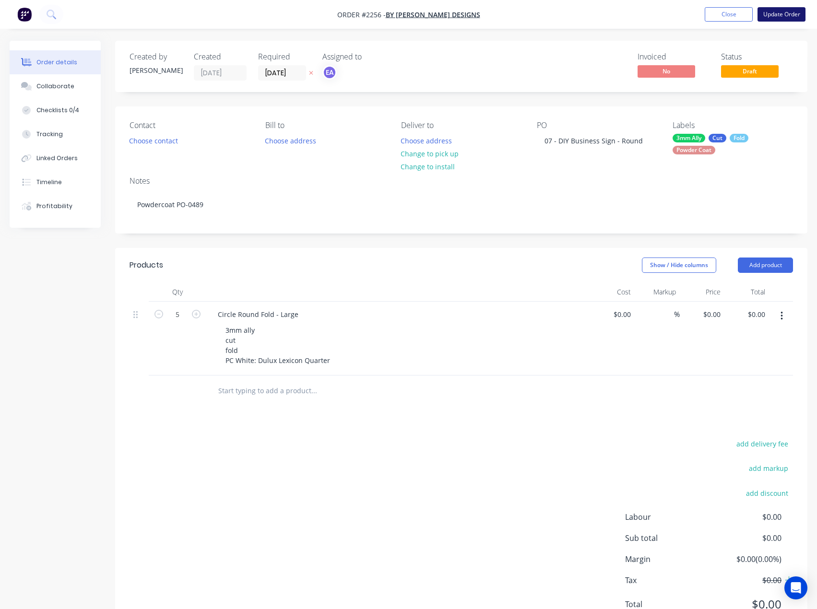
click at [784, 16] on button "Update Order" at bounding box center [781, 14] width 48 height 14
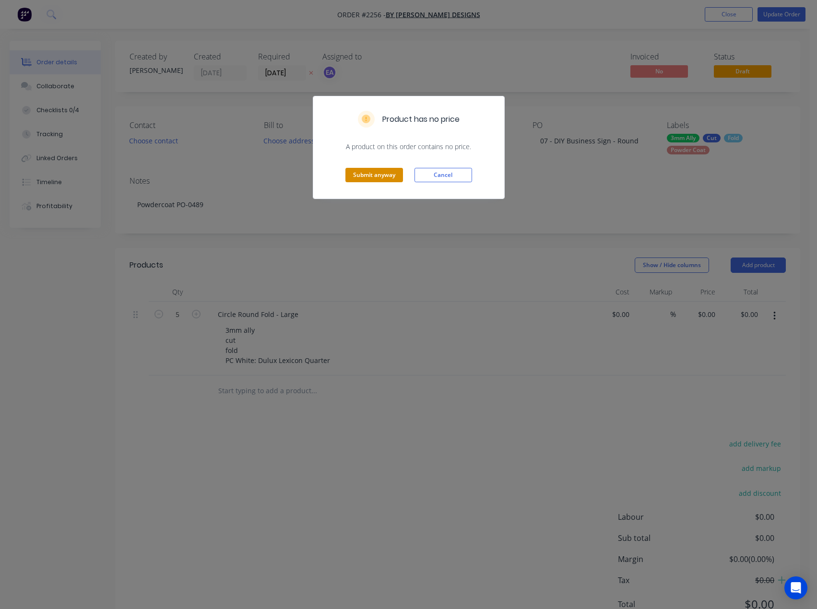
click at [381, 171] on button "Submit anyway" at bounding box center [374, 175] width 58 height 14
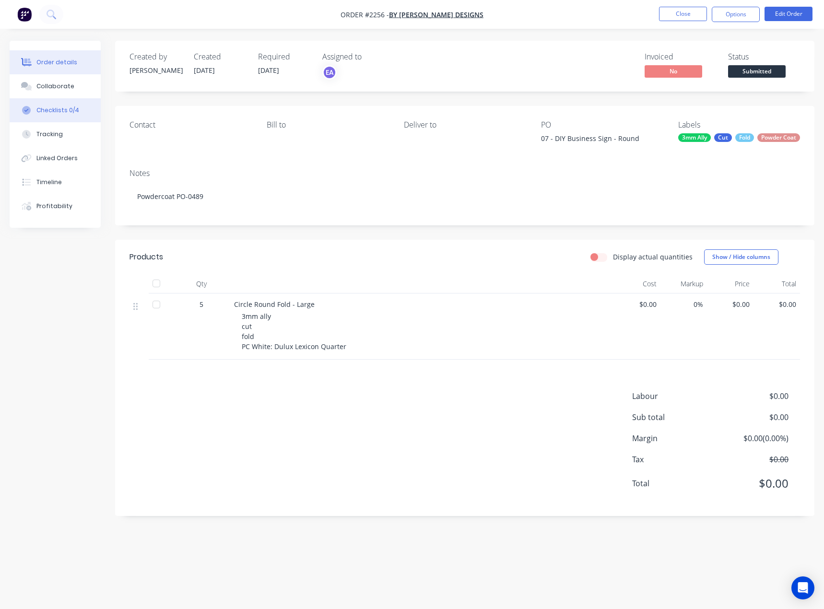
click at [46, 115] on button "Checklists 0/4" at bounding box center [55, 110] width 91 height 24
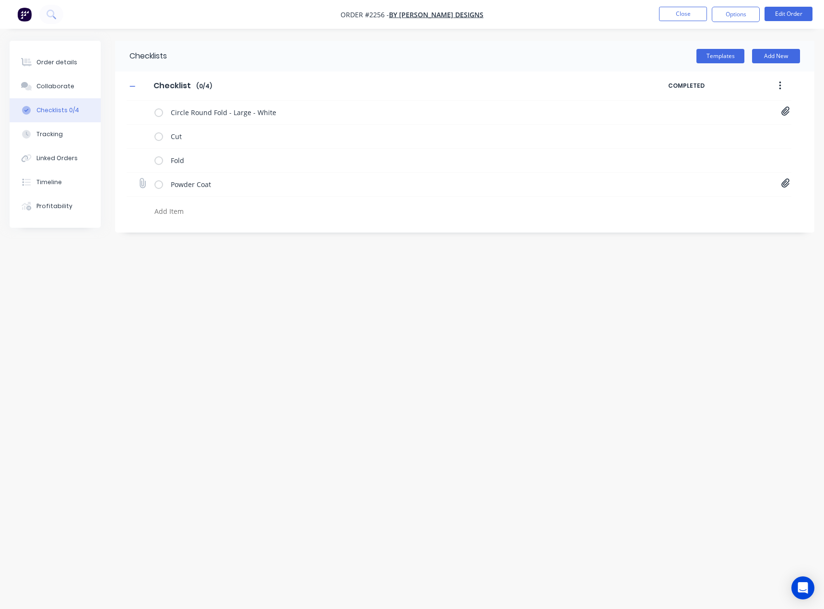
click at [784, 183] on icon at bounding box center [785, 183] width 9 height 10
click at [776, 203] on icon at bounding box center [776, 204] width 7 height 10
type textarea "x"
click at [142, 184] on icon at bounding box center [142, 183] width 12 height 12
click at [138, 178] on input "file" at bounding box center [138, 178] width 0 height 0
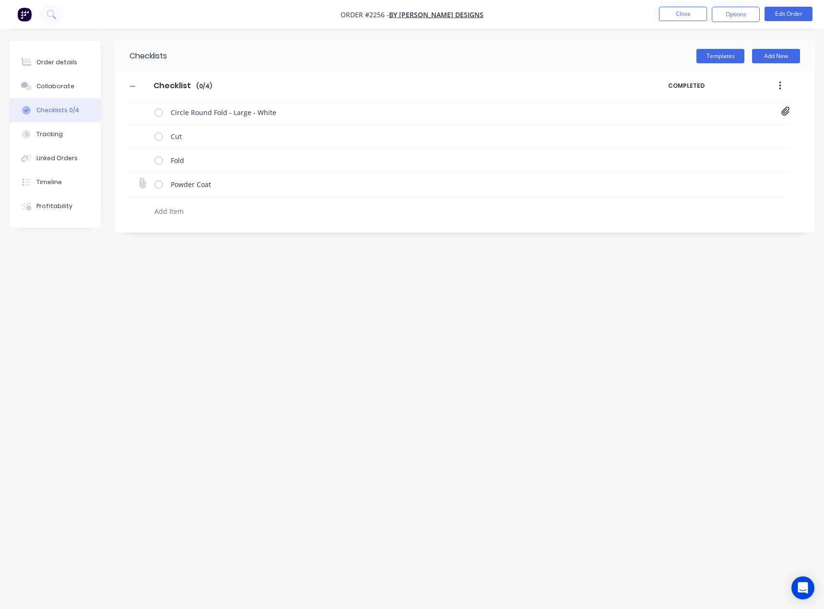
type input "C:\fakepath\Purchase Order PO0489.pdf"
click at [783, 111] on icon at bounding box center [785, 111] width 8 height 9
click at [705, 128] on link "Business Signs - Circle Fold[B] - By Carly Design 4.9.25.PDF" at bounding box center [708, 133] width 112 height 10
click at [50, 65] on div "Order details" at bounding box center [56, 62] width 41 height 9
type textarea "x"
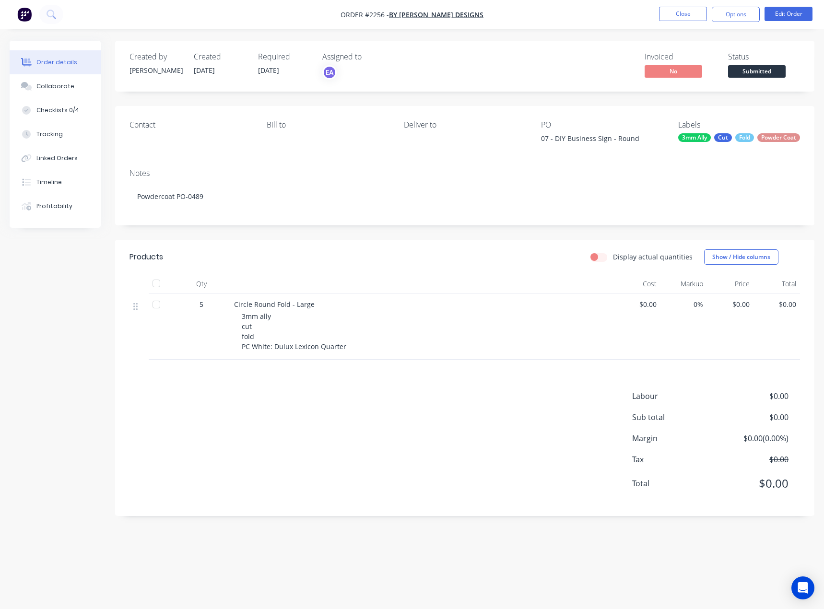
click at [748, 70] on span "Submitted" at bounding box center [757, 71] width 58 height 12
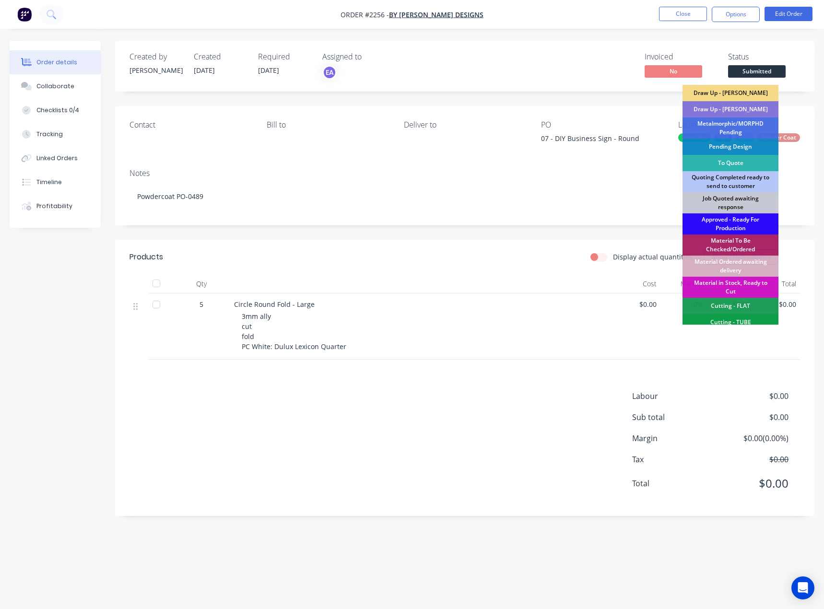
click at [727, 224] on div "Approved - Ready For Production" at bounding box center [730, 223] width 96 height 21
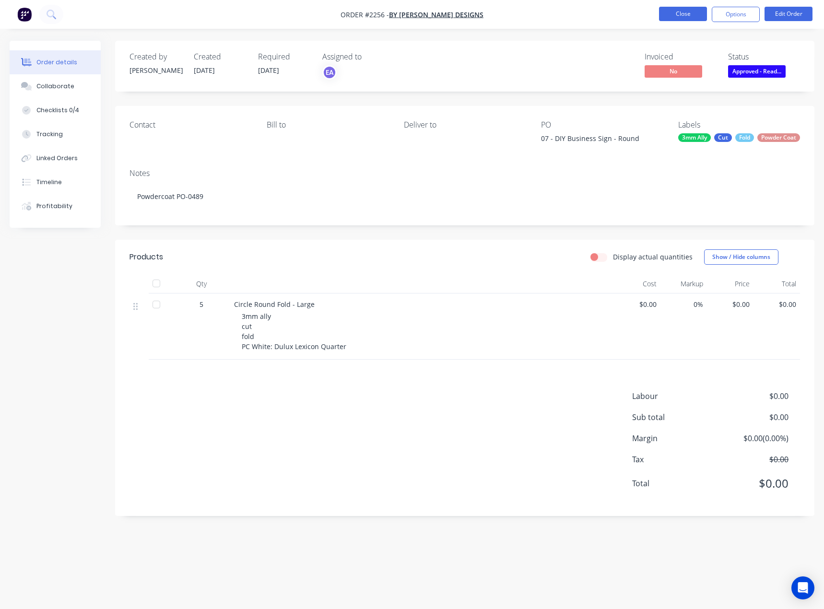
click at [666, 12] on button "Close" at bounding box center [683, 14] width 48 height 14
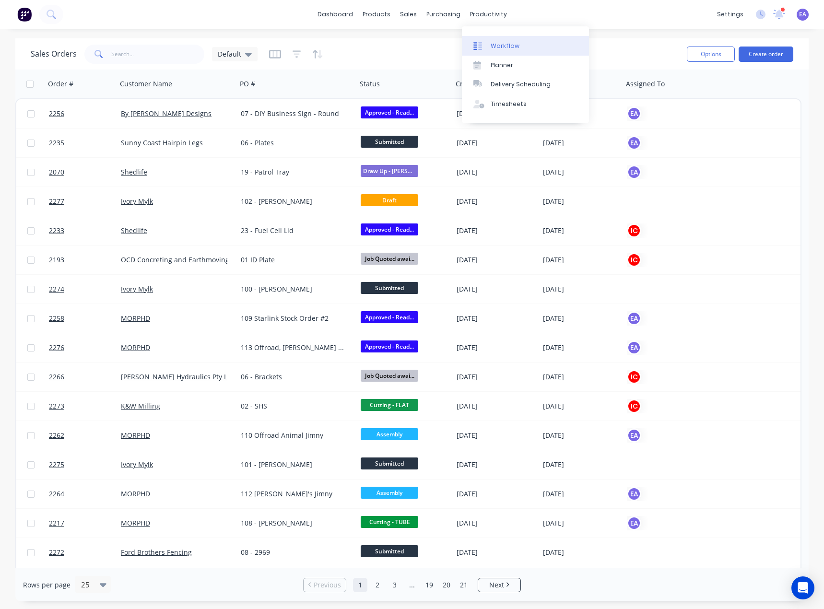
click at [515, 39] on link "Workflow" at bounding box center [525, 45] width 127 height 19
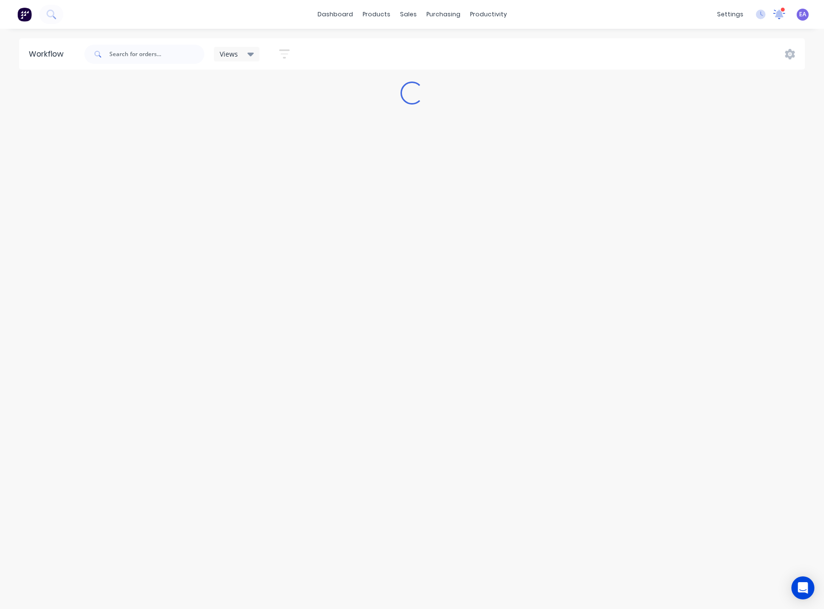
click at [783, 12] on icon at bounding box center [779, 14] width 13 height 11
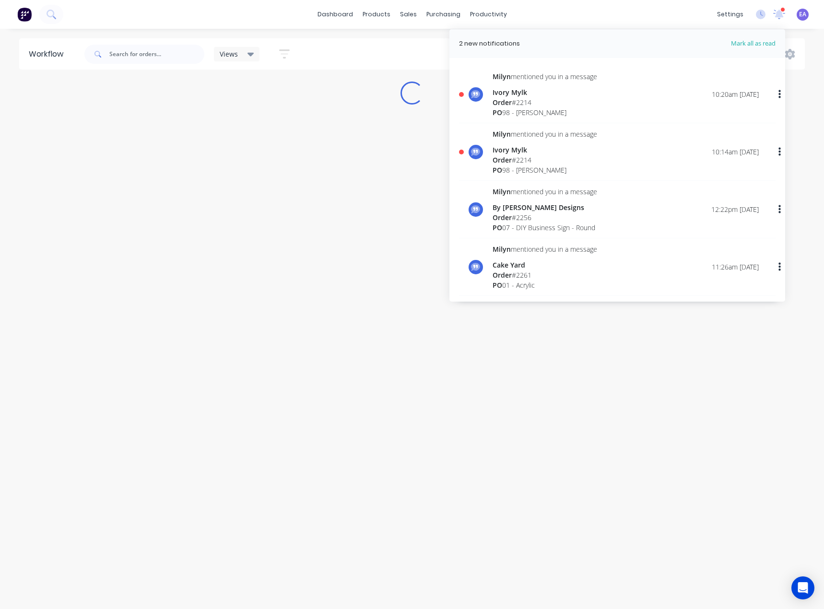
click at [544, 150] on div "Ivory Mylk" at bounding box center [544, 150] width 105 height 10
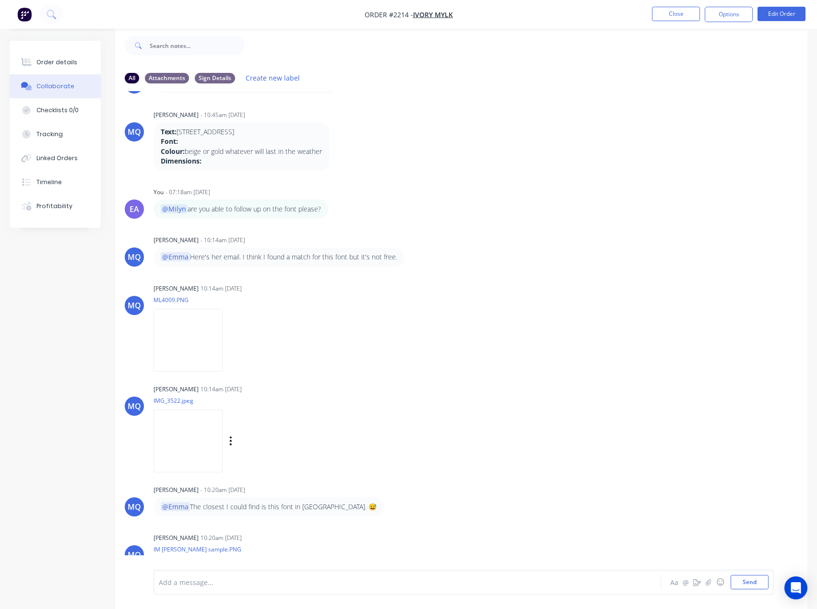
scroll to position [169, 0]
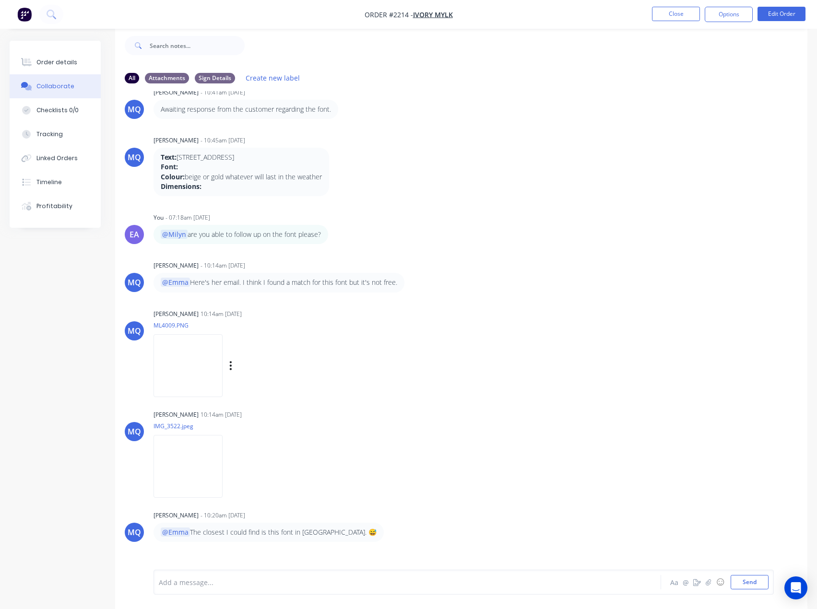
click at [223, 355] on img at bounding box center [187, 365] width 69 height 63
click at [223, 346] on img at bounding box center [187, 365] width 69 height 63
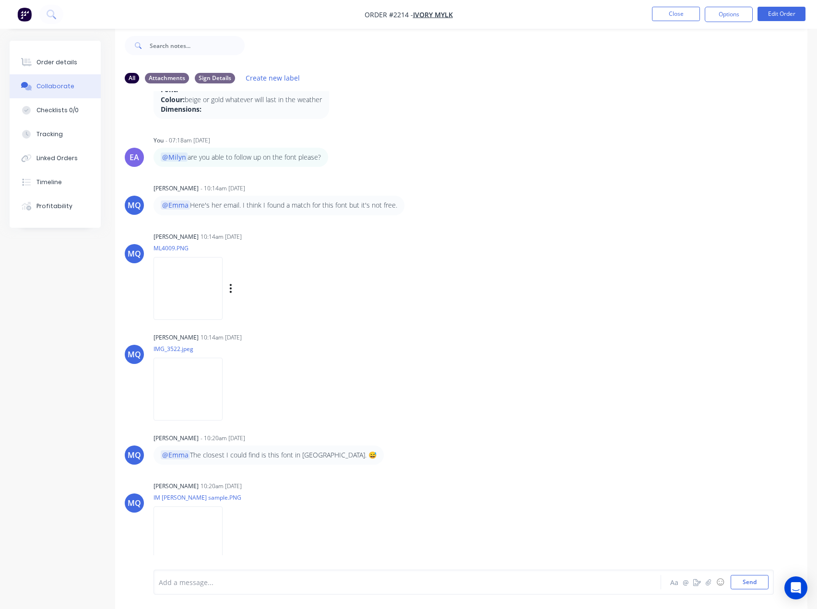
scroll to position [265, 0]
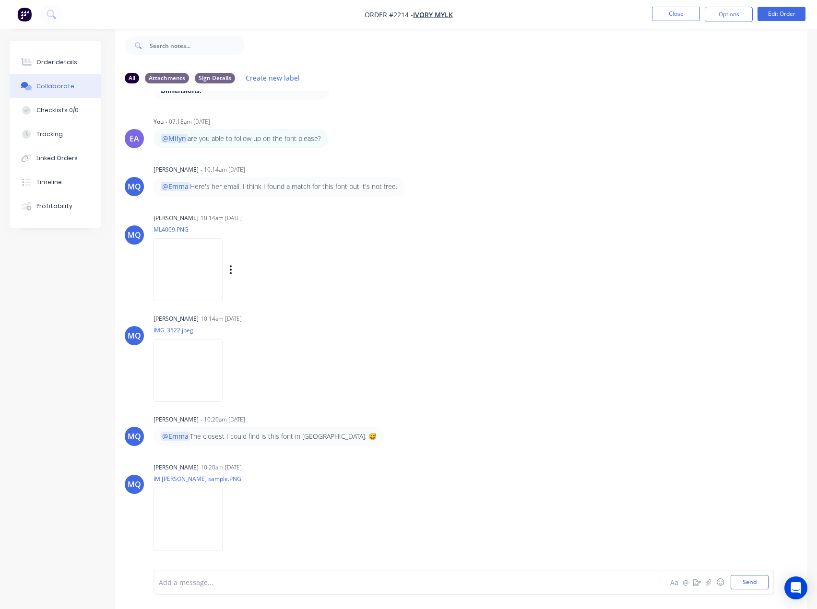
click at [212, 276] on img at bounding box center [187, 269] width 69 height 63
click at [232, 371] on icon "button" at bounding box center [231, 370] width 2 height 9
click at [323, 396] on button "Download" at bounding box center [294, 396] width 108 height 22
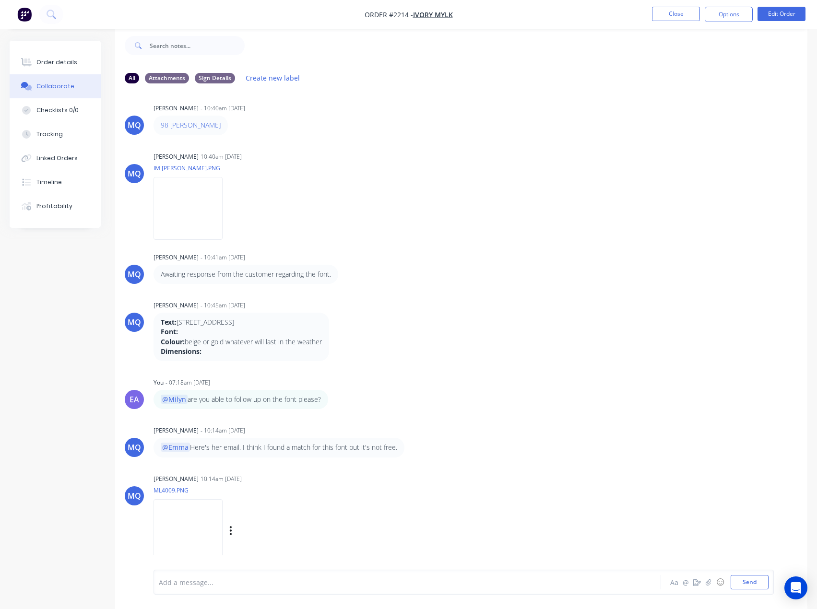
scroll to position [0, 0]
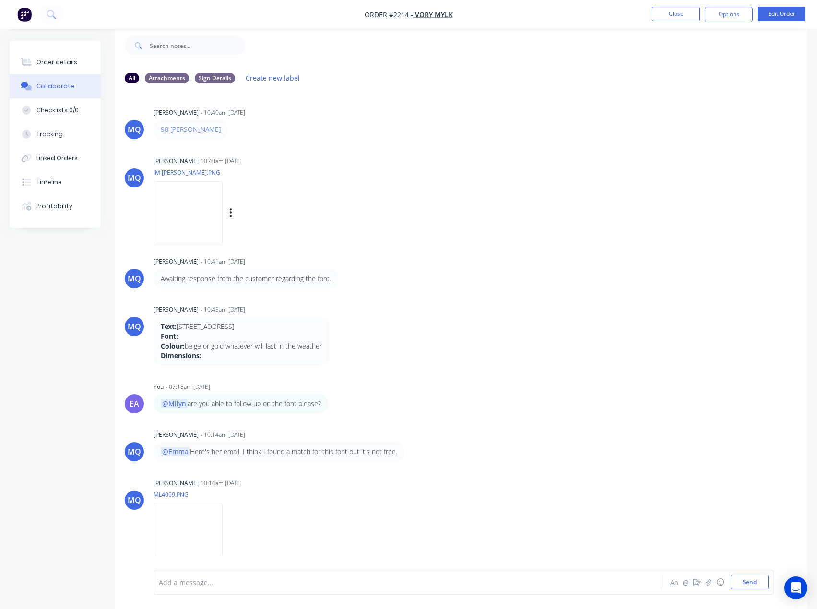
click at [199, 217] on img at bounding box center [187, 212] width 69 height 63
click at [265, 213] on div "Labels Download" at bounding box center [280, 213] width 108 height 14
click at [232, 211] on icon "button" at bounding box center [230, 212] width 3 height 11
click at [286, 241] on button "Download" at bounding box center [294, 238] width 108 height 22
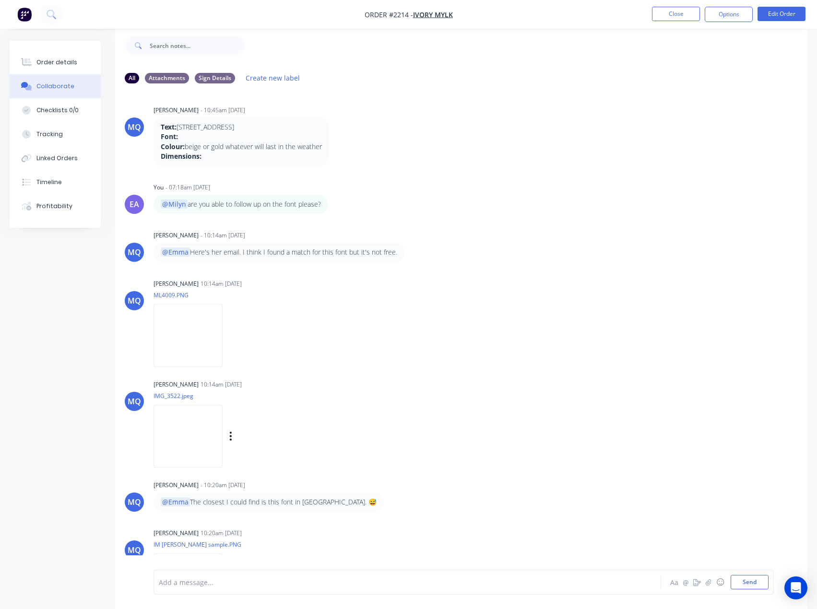
scroll to position [265, 0]
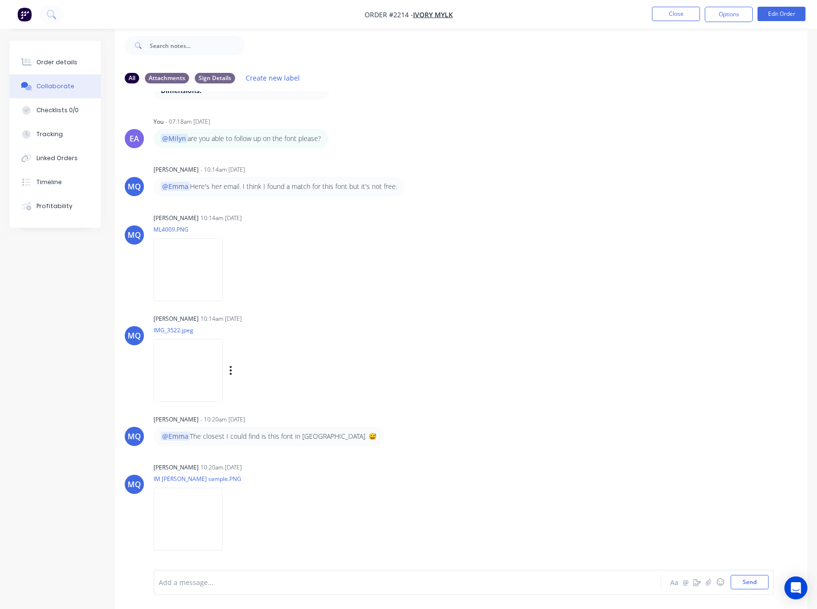
click at [223, 383] on img at bounding box center [187, 370] width 69 height 63
click at [223, 527] on img at bounding box center [187, 519] width 69 height 63
click at [235, 581] on div at bounding box center [387, 582] width 457 height 10
click at [223, 521] on img at bounding box center [187, 519] width 69 height 63
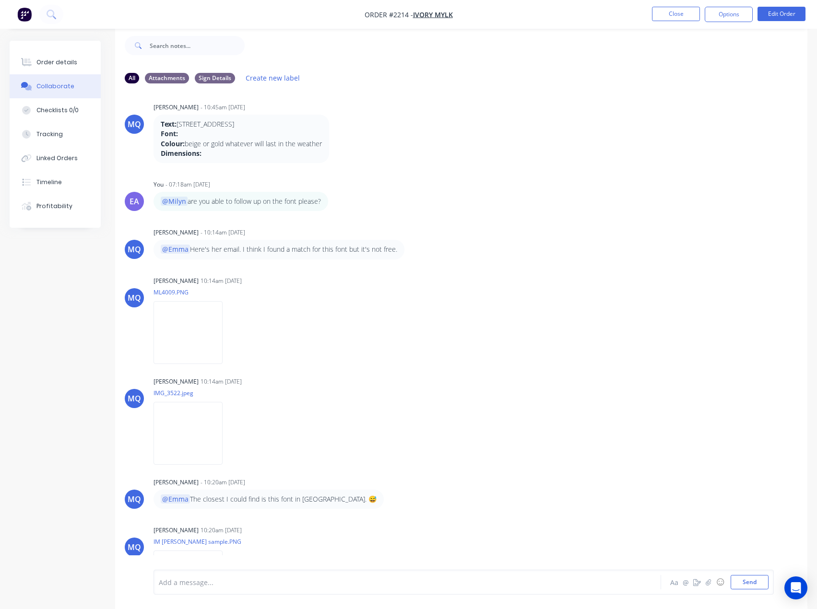
scroll to position [121, 0]
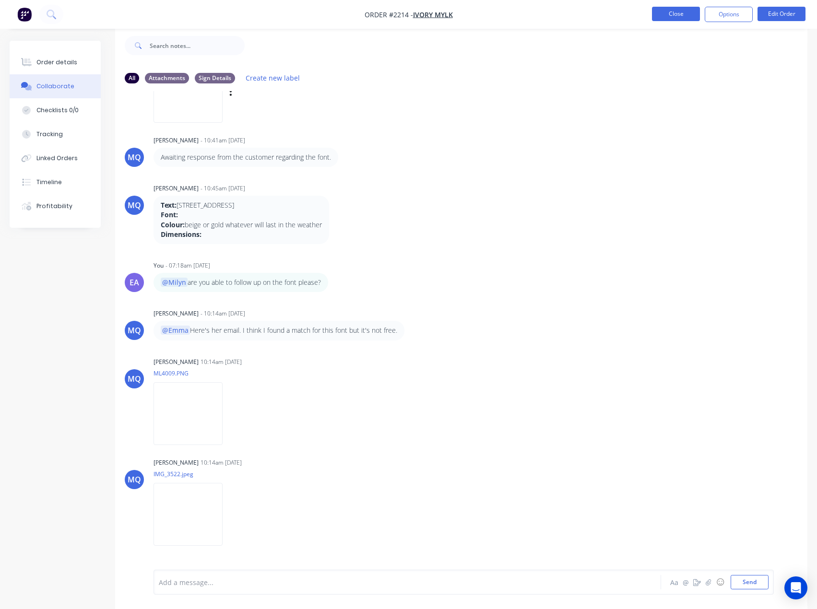
click at [689, 12] on button "Close" at bounding box center [676, 14] width 48 height 14
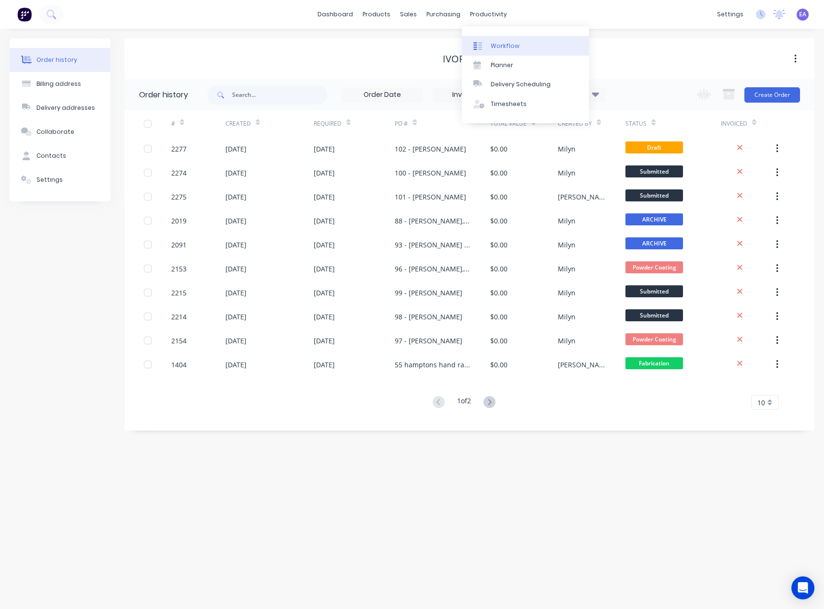
click at [498, 45] on div "Workflow" at bounding box center [505, 46] width 29 height 9
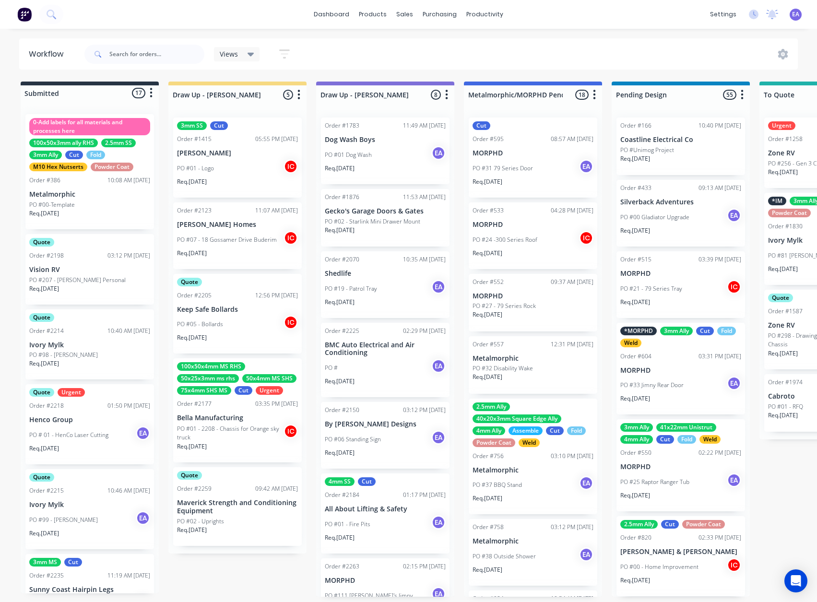
click at [97, 422] on p "Henco Group" at bounding box center [89, 420] width 121 height 8
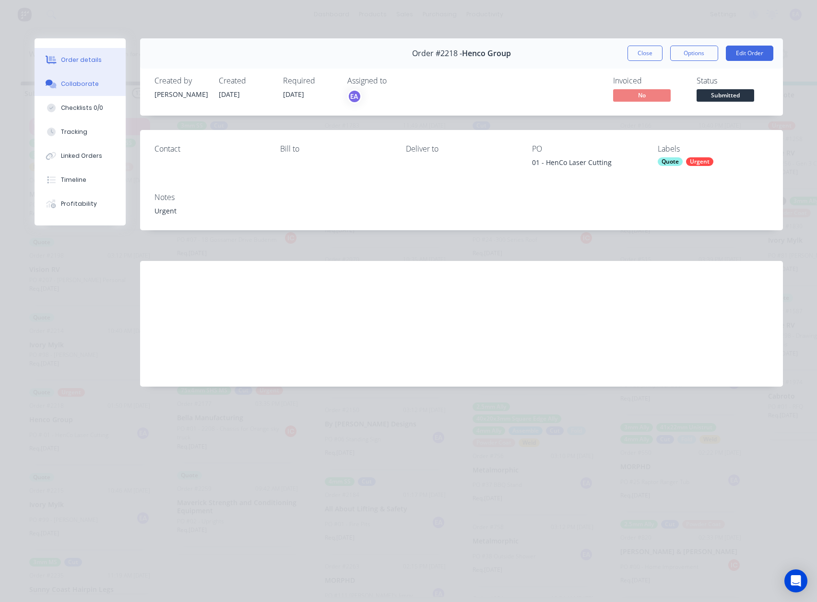
click at [88, 82] on div "Collaborate" at bounding box center [80, 84] width 38 height 9
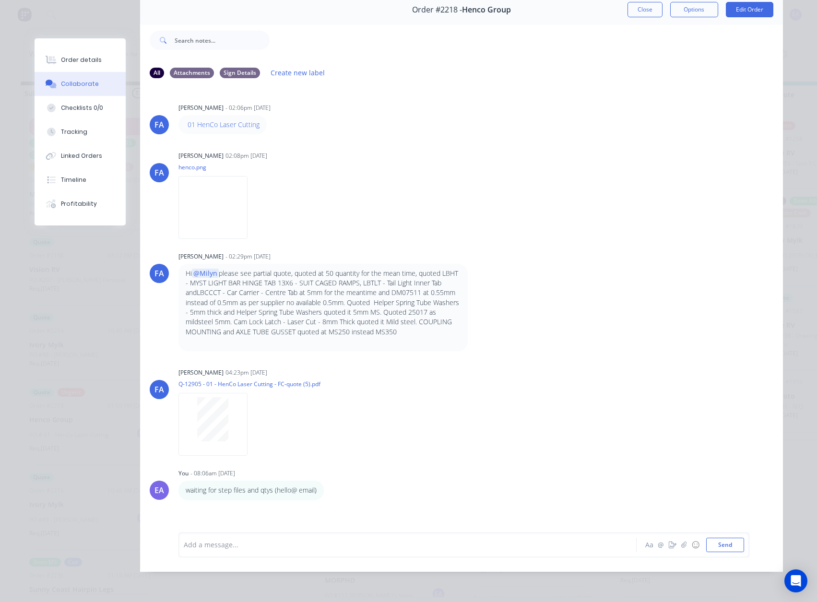
scroll to position [51, 0]
click at [223, 539] on div at bounding box center [394, 544] width 420 height 10
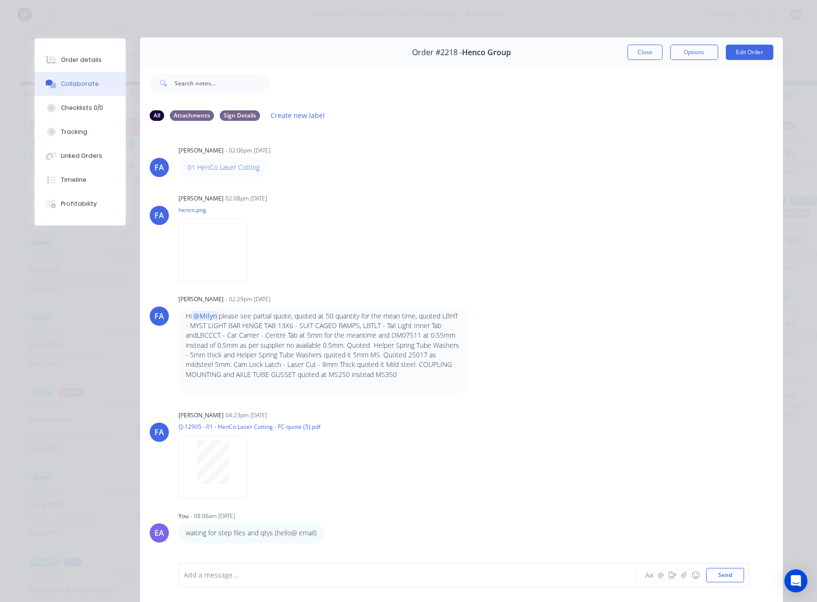
scroll to position [0, 0]
click at [638, 54] on button "Close" at bounding box center [644, 53] width 35 height 15
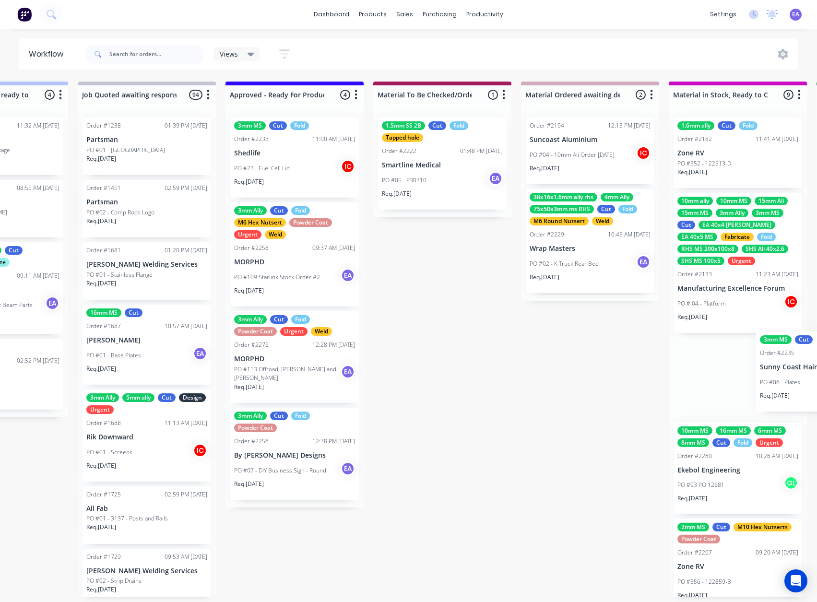
scroll to position [0, 986]
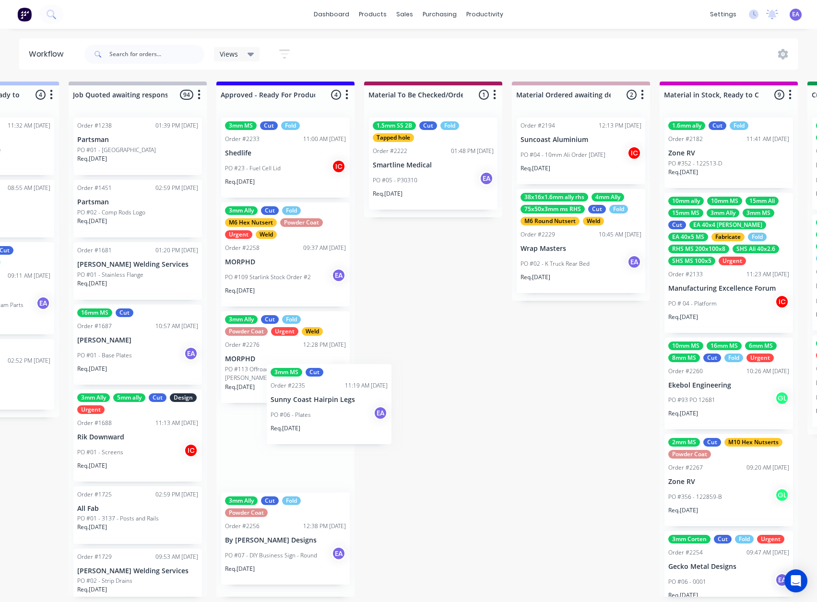
drag, startPoint x: 89, startPoint y: 363, endPoint x: 318, endPoint y: 406, distance: 233.6
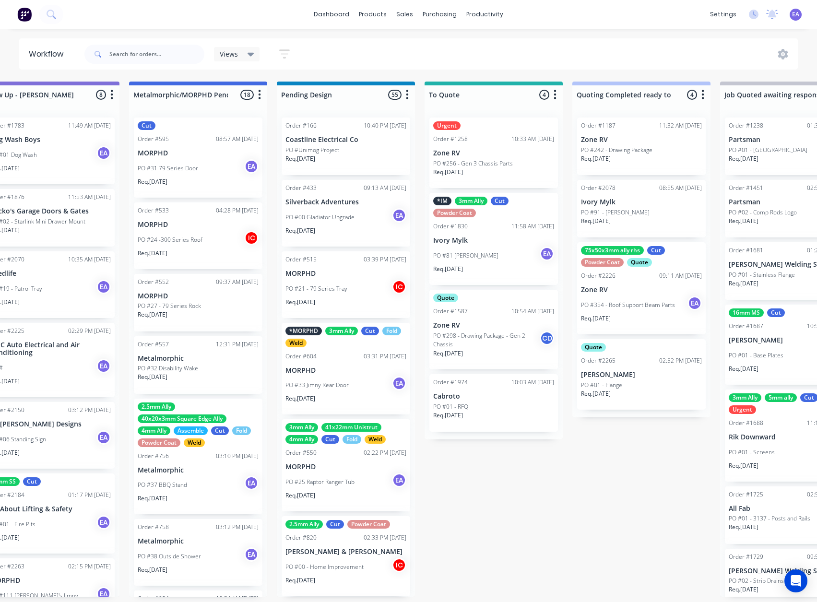
scroll to position [2, 0]
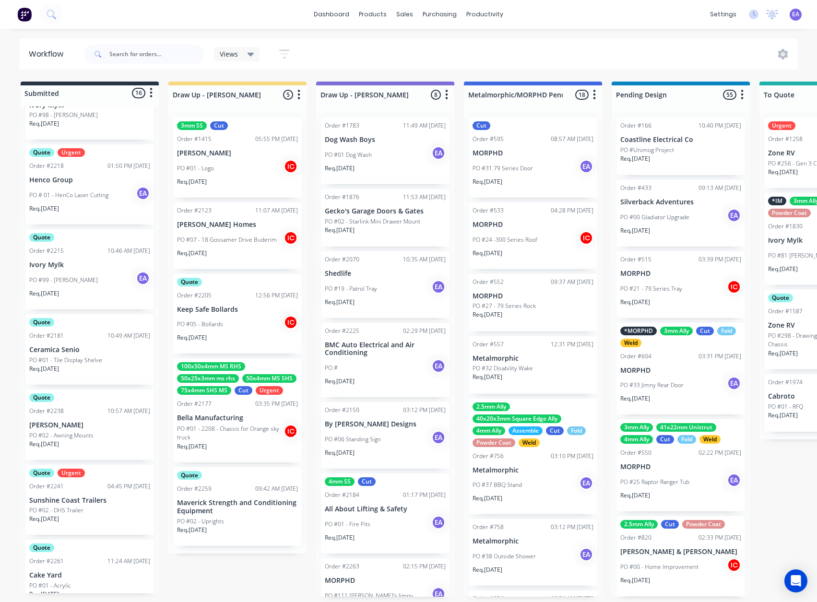
drag, startPoint x: 448, startPoint y: 431, endPoint x: 197, endPoint y: 459, distance: 252.9
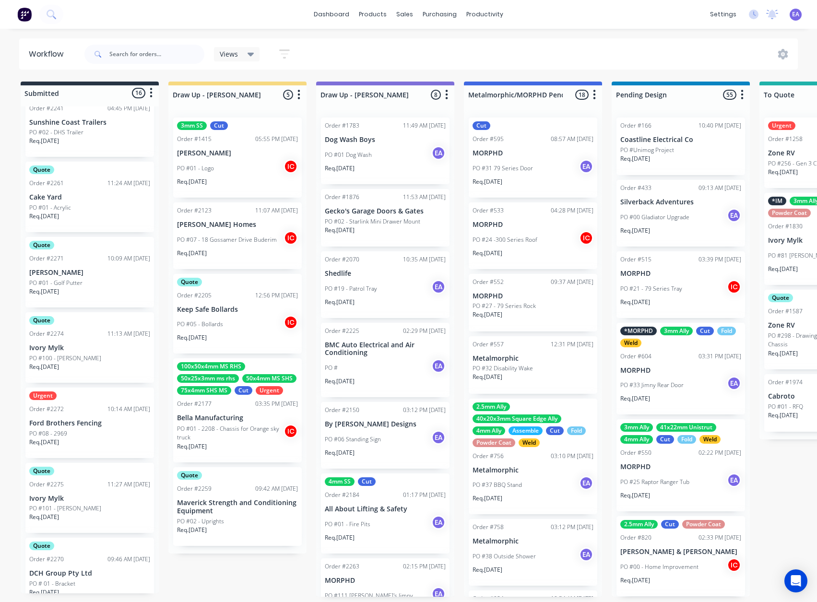
scroll to position [623, 0]
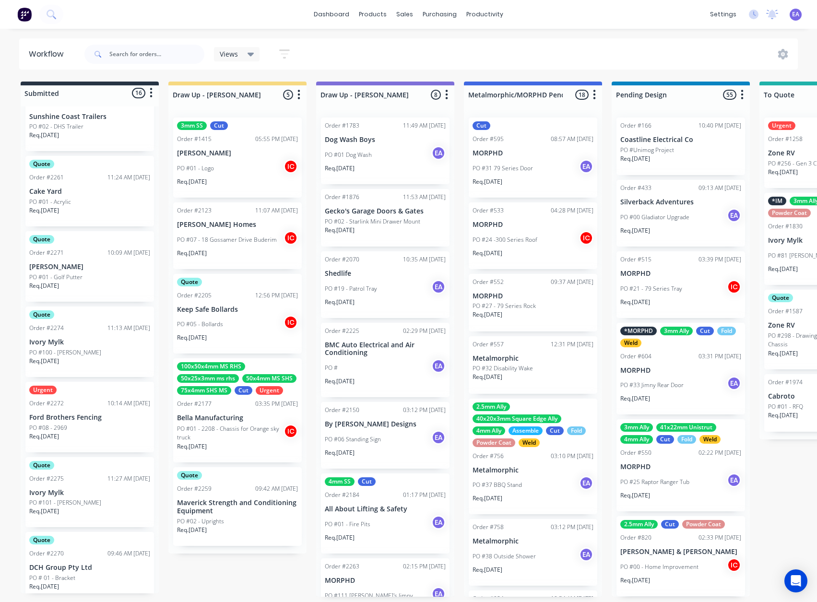
click at [103, 423] on div "PO #08 - 2969" at bounding box center [89, 427] width 121 height 9
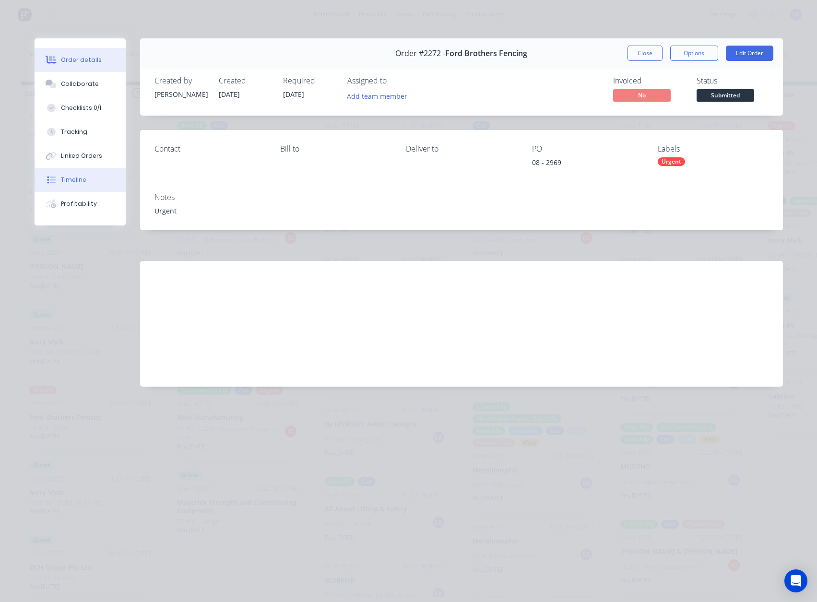
click at [86, 176] on button "Timeline" at bounding box center [80, 180] width 91 height 24
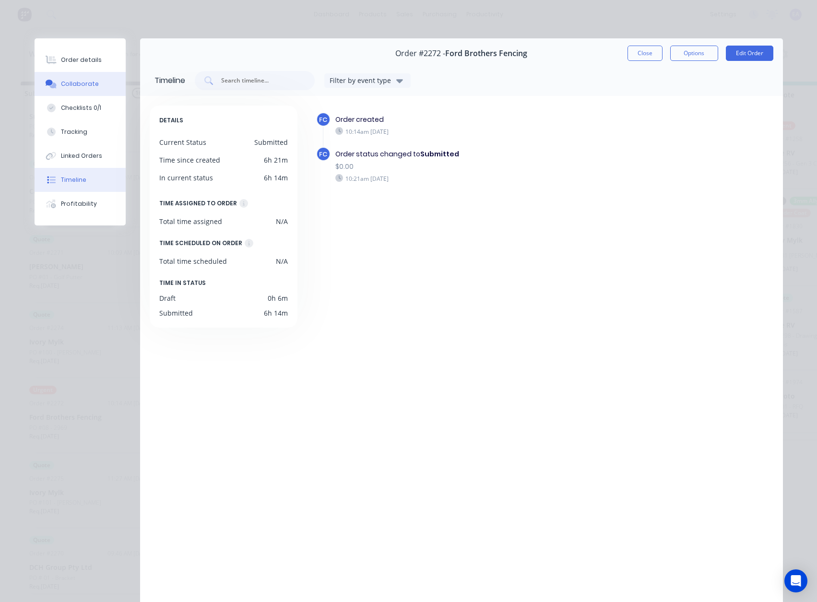
click at [80, 77] on button "Collaborate" at bounding box center [80, 84] width 91 height 24
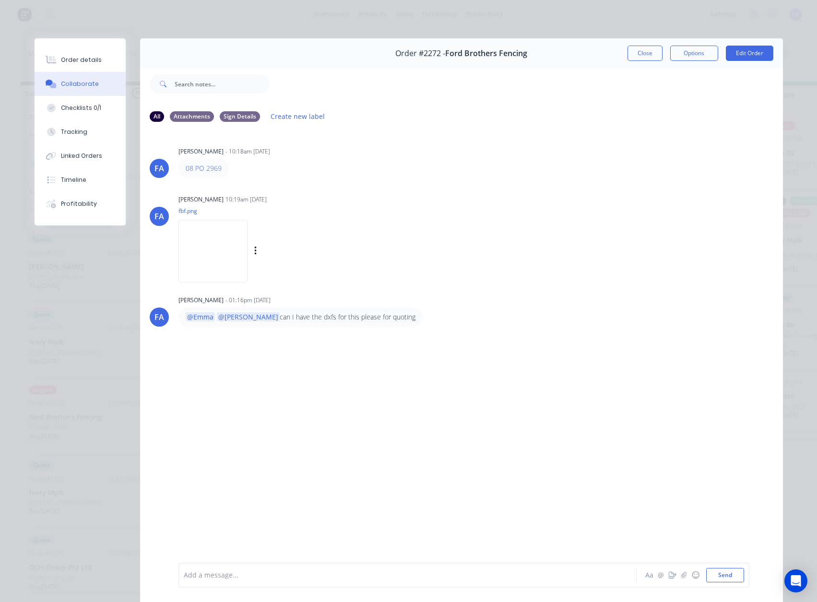
click at [232, 262] on img at bounding box center [212, 251] width 69 height 63
